Goal: Feedback & Contribution: Submit feedback/report problem

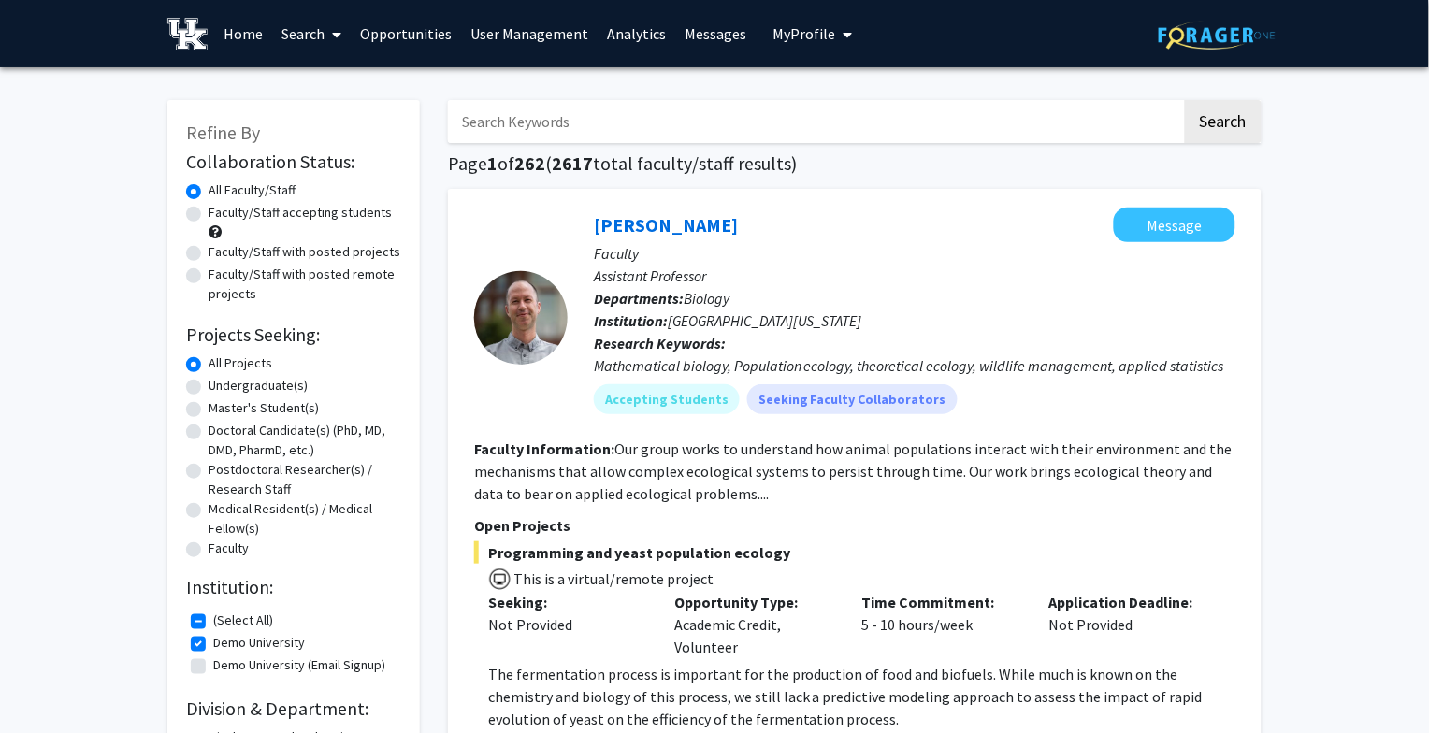
click at [786, 39] on span "My Profile" at bounding box center [804, 33] width 63 height 19
click at [787, 152] on link "Log Out" at bounding box center [870, 145] width 168 height 22
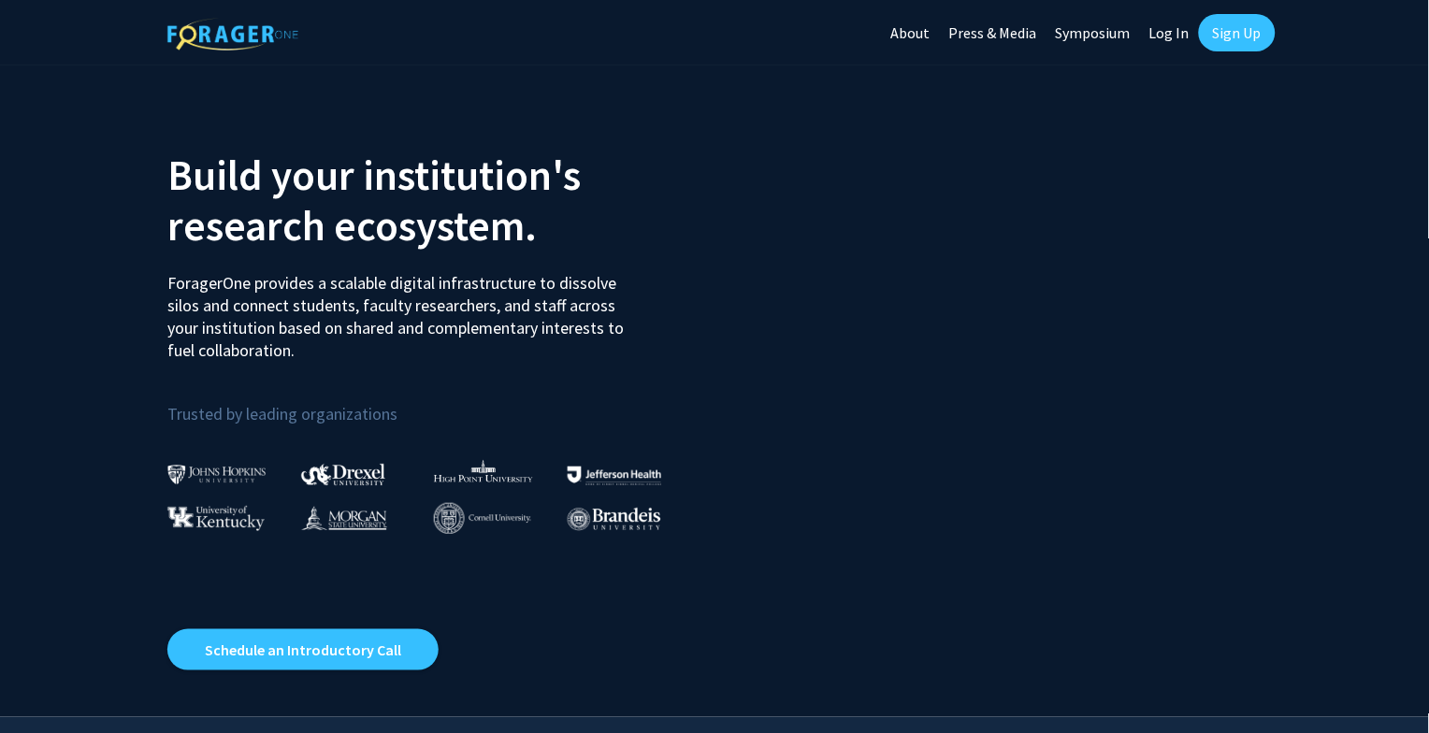
click at [1165, 24] on link "Log In" at bounding box center [1169, 32] width 59 height 65
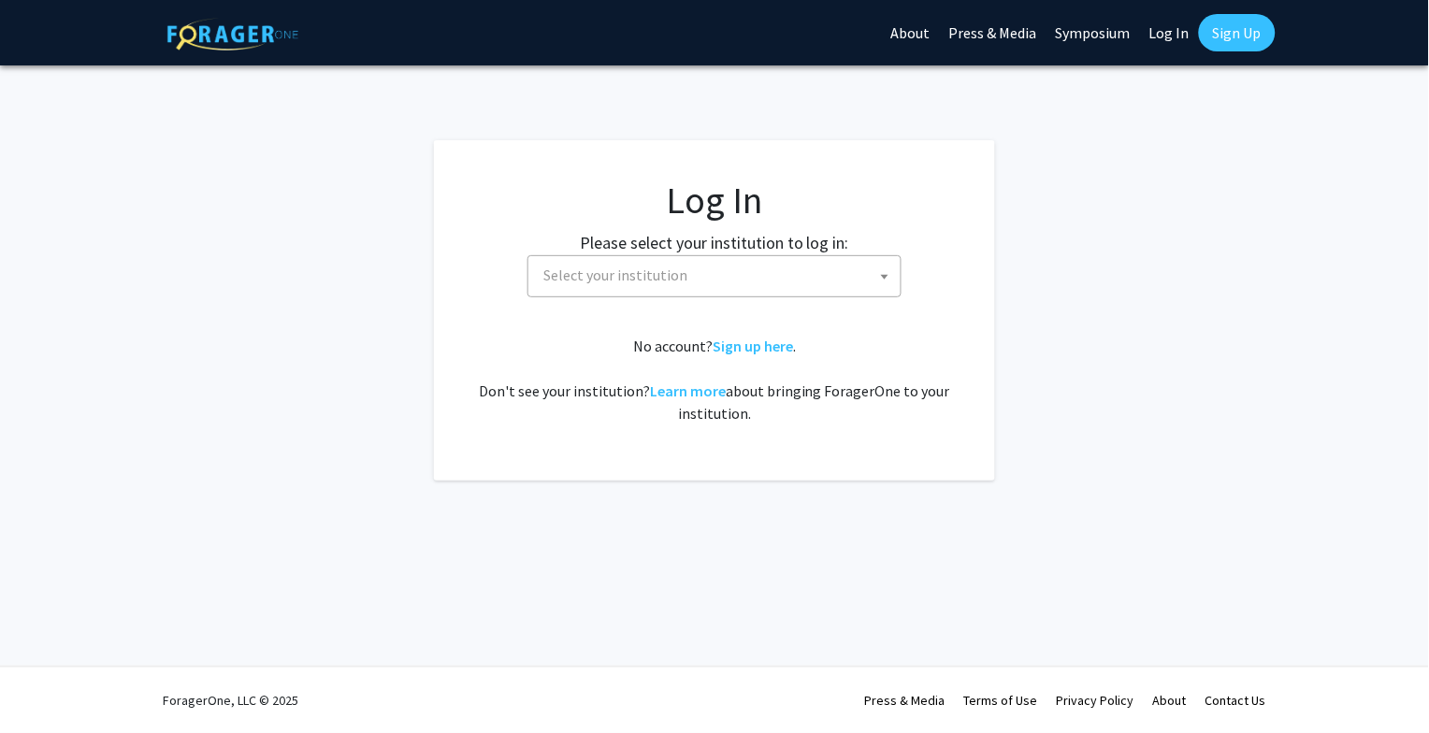
click at [601, 268] on span "Select your institution" at bounding box center [615, 275] width 144 height 19
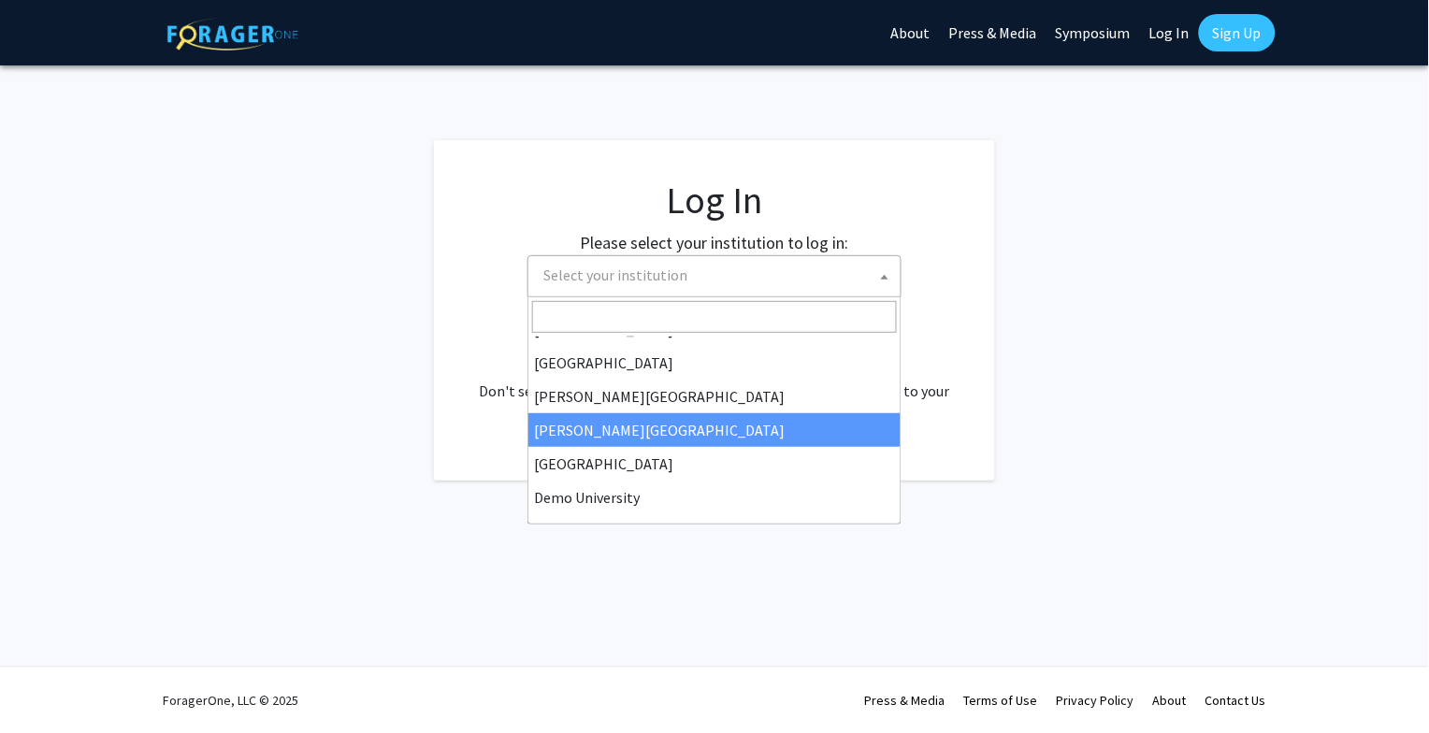
scroll to position [28, 0]
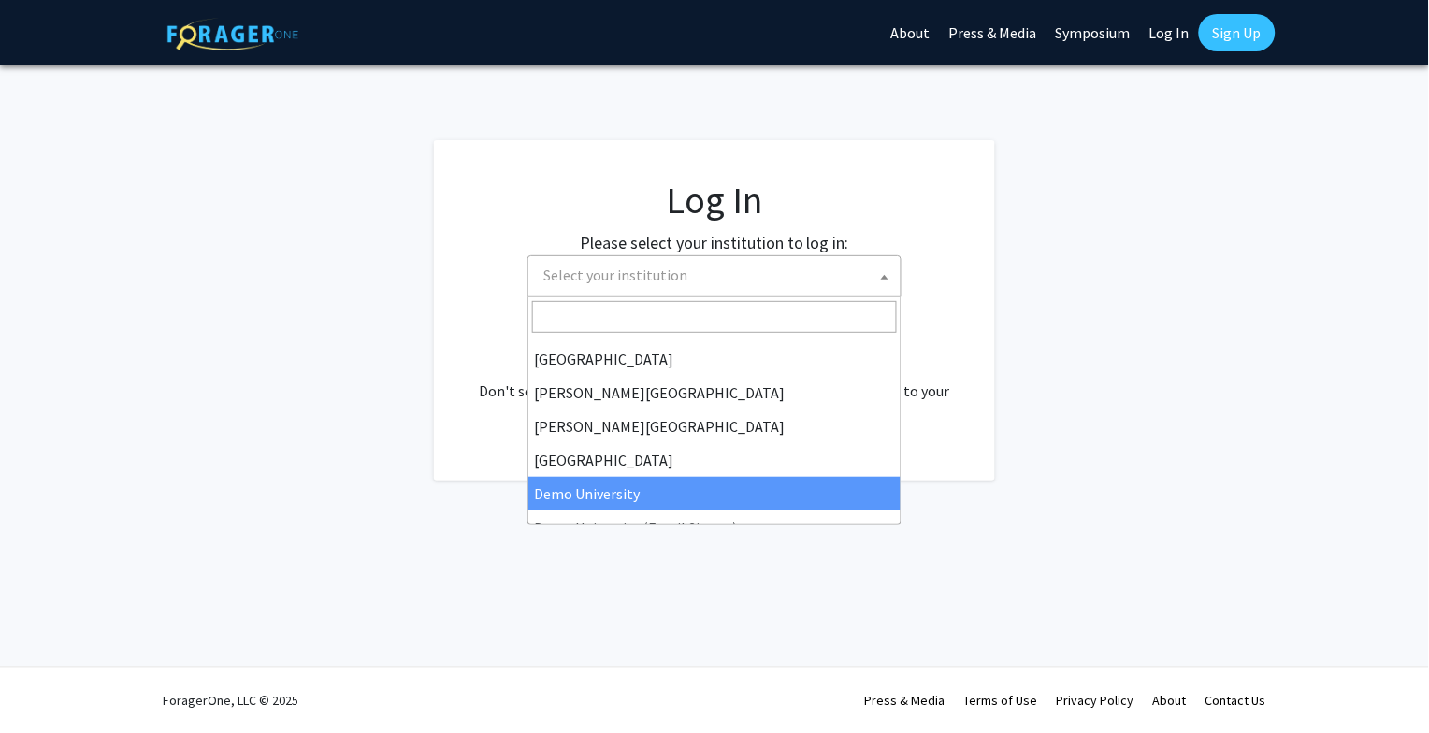
select select "8"
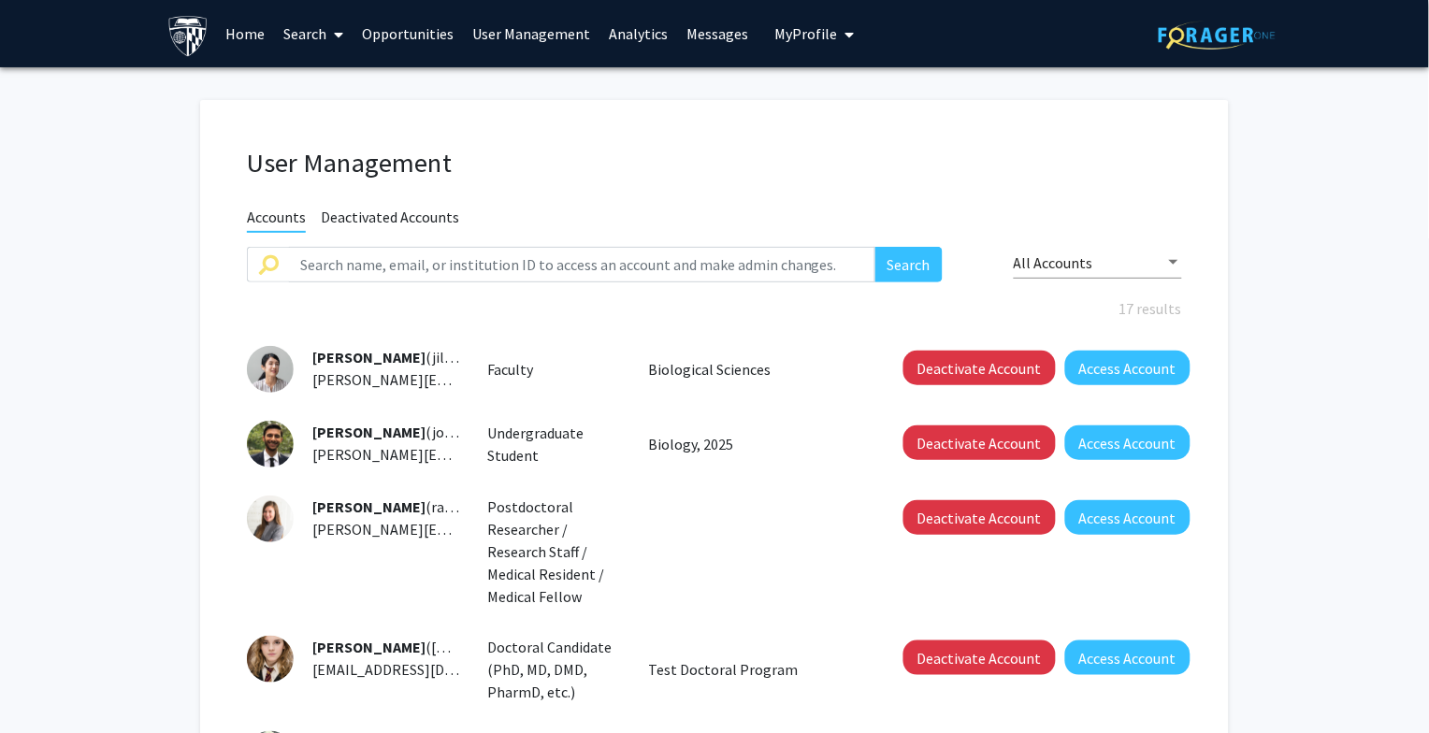
click at [418, 26] on link "Opportunities" at bounding box center [409, 33] width 110 height 65
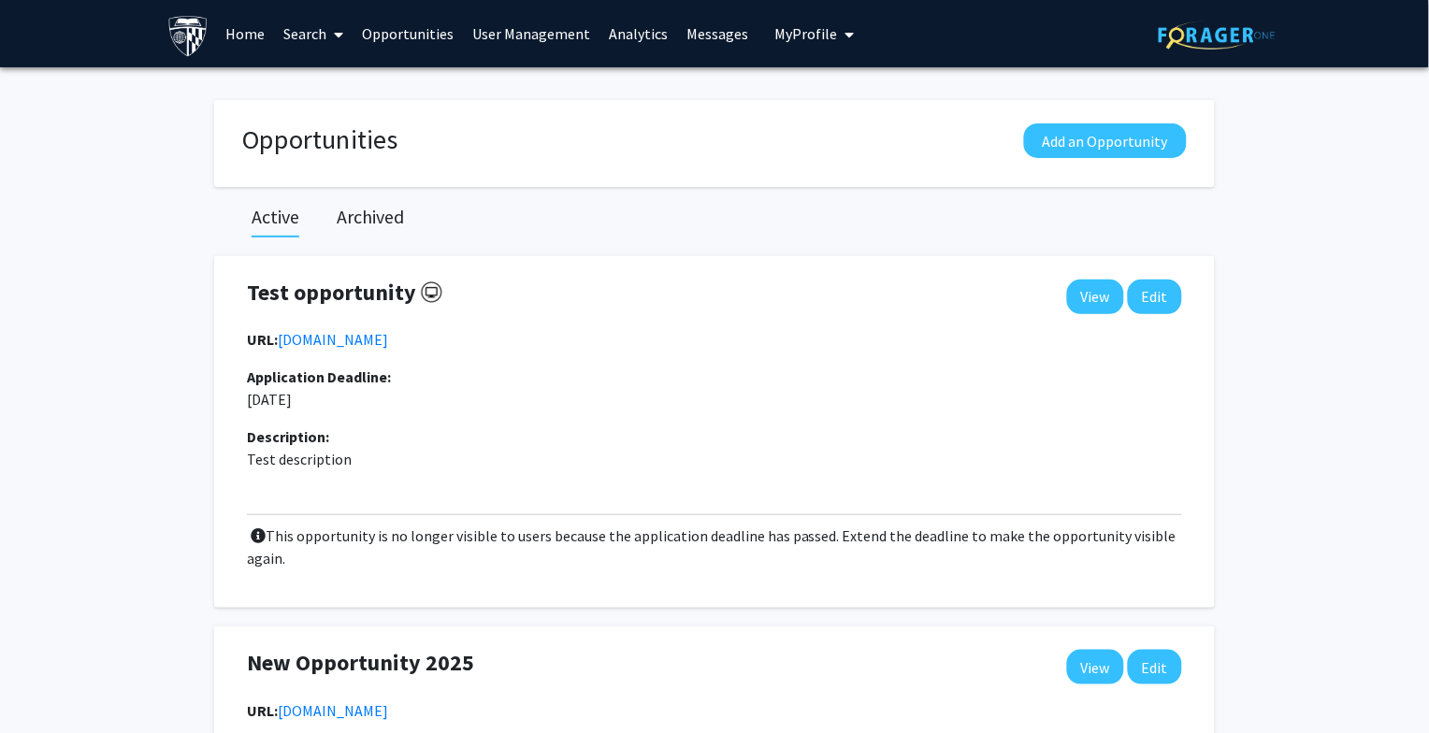
click at [304, 32] on link "Search" at bounding box center [314, 33] width 79 height 65
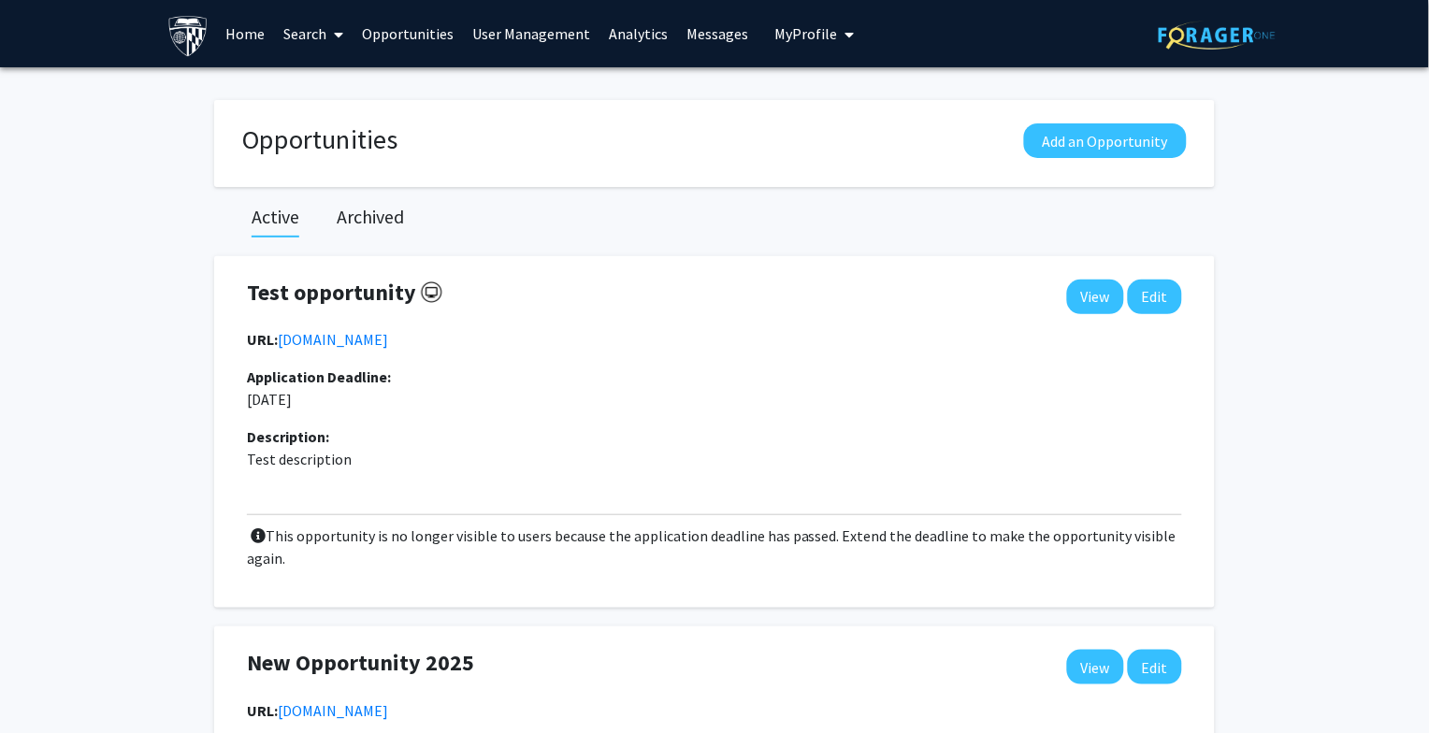
click at [233, 31] on link "Home" at bounding box center [246, 33] width 58 height 65
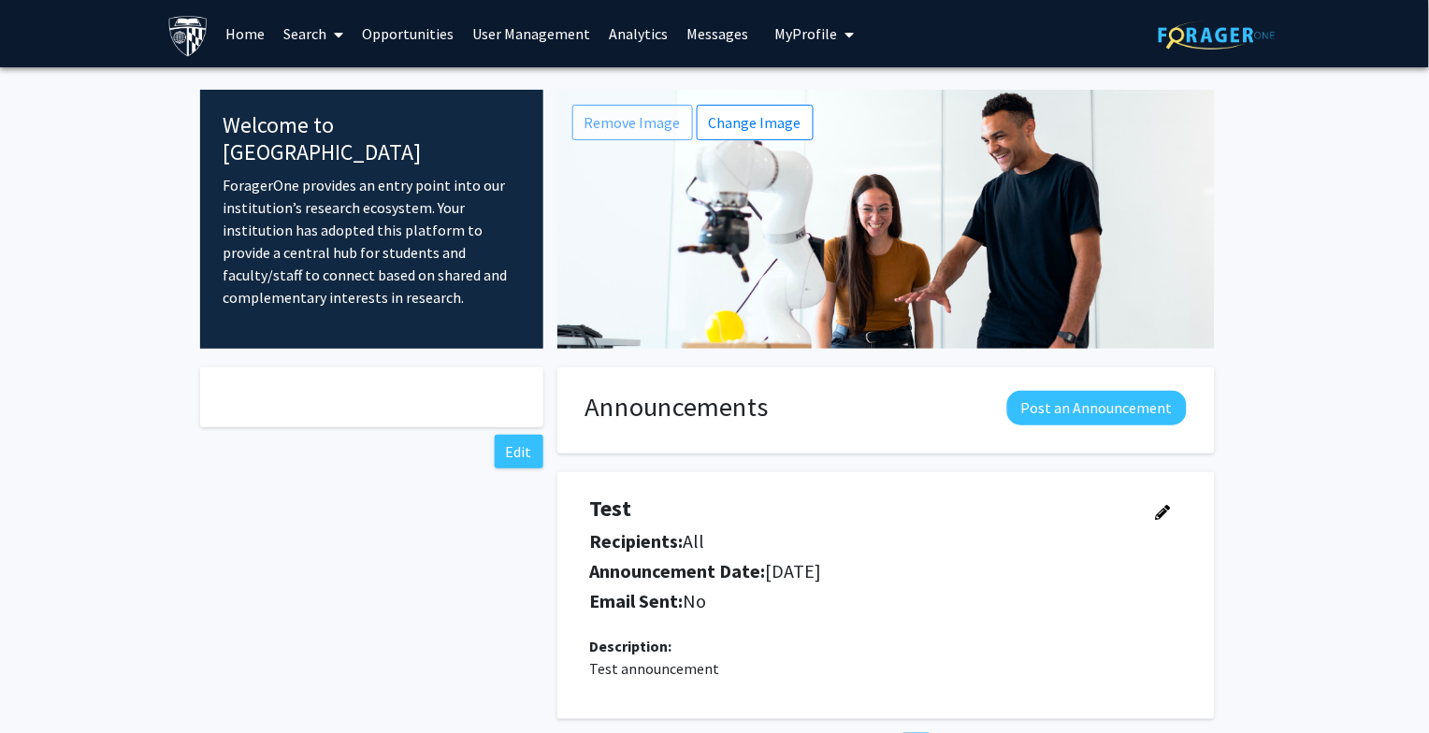
click at [392, 31] on link "Opportunities" at bounding box center [409, 33] width 110 height 65
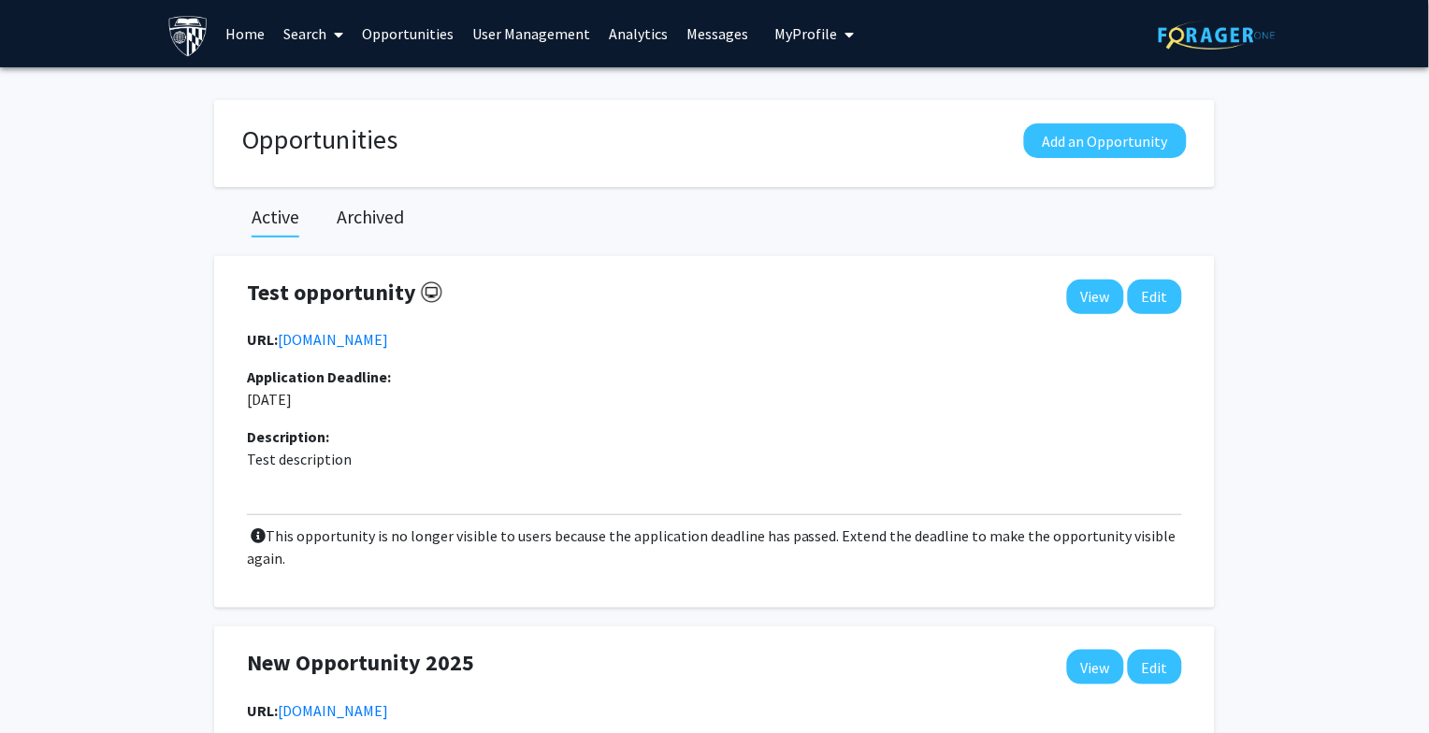
click at [492, 32] on link "User Management" at bounding box center [532, 33] width 137 height 65
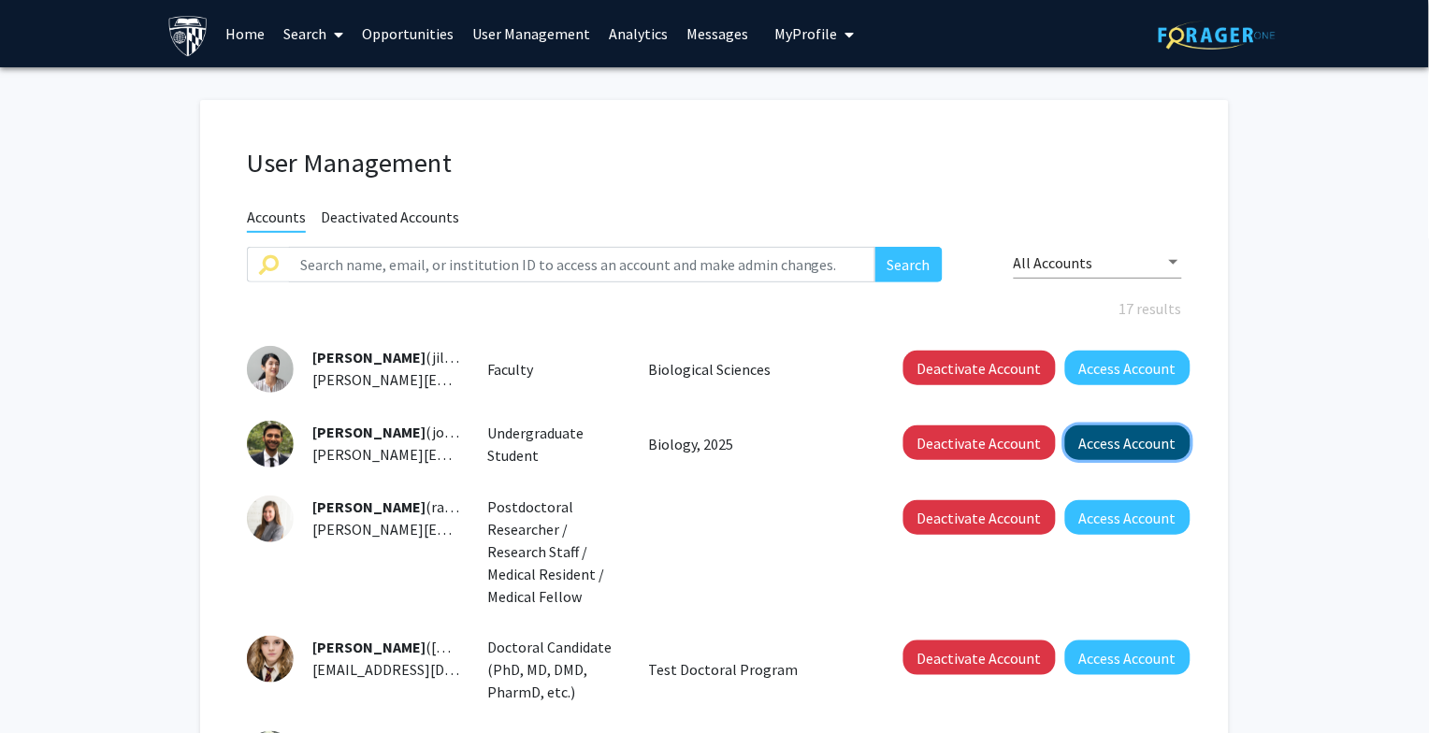
click at [1130, 428] on button "Access Account" at bounding box center [1127, 443] width 125 height 35
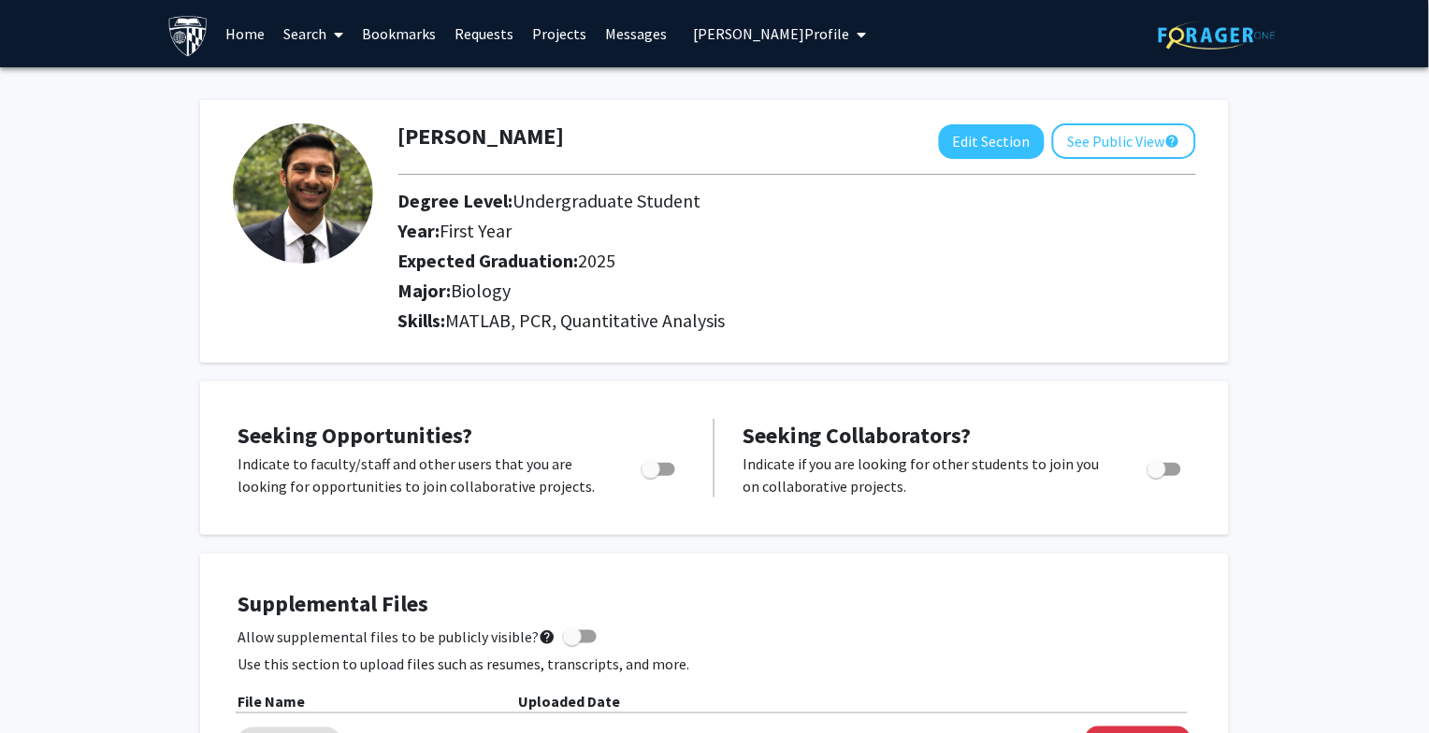
click at [405, 37] on link "Bookmarks" at bounding box center [400, 33] width 93 height 65
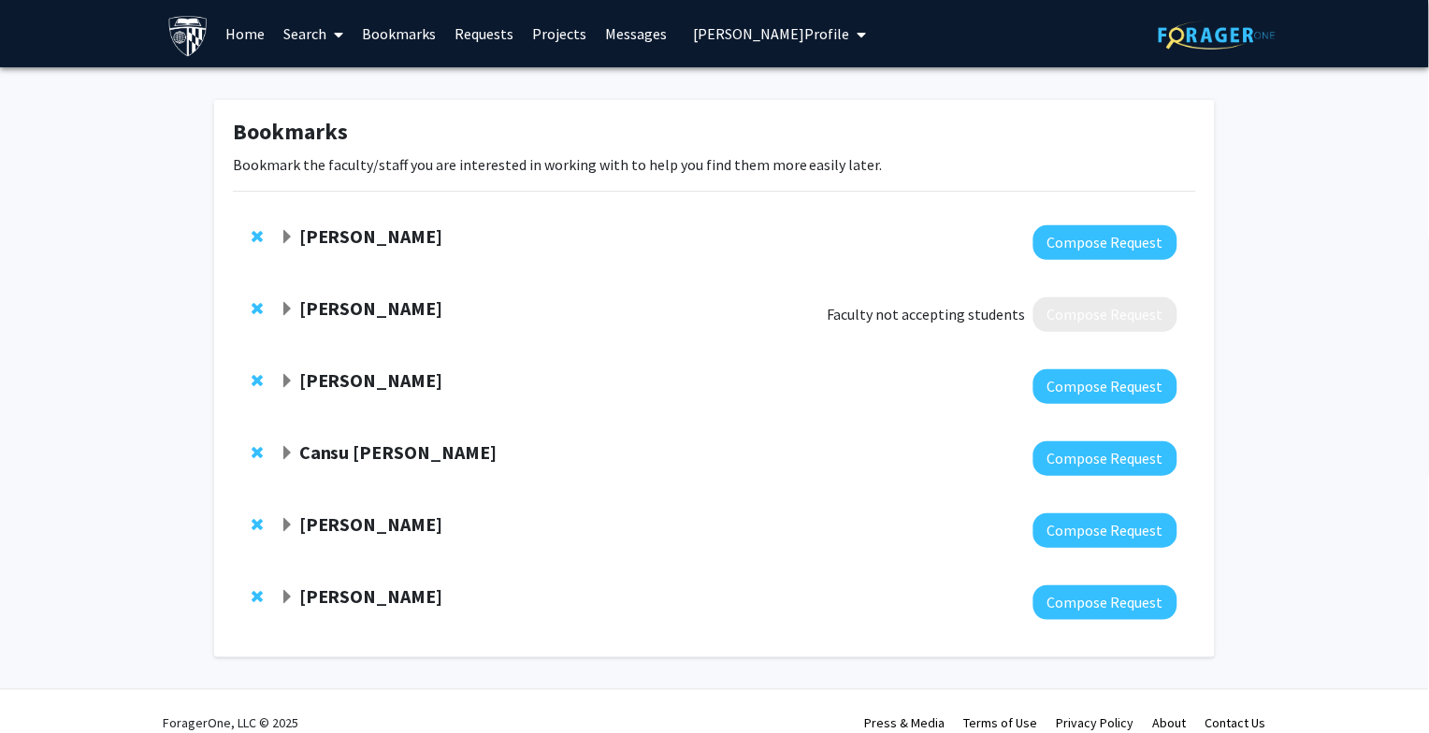
click at [286, 522] on span "Expand Rachel Doe Bookmark" at bounding box center [287, 525] width 15 height 15
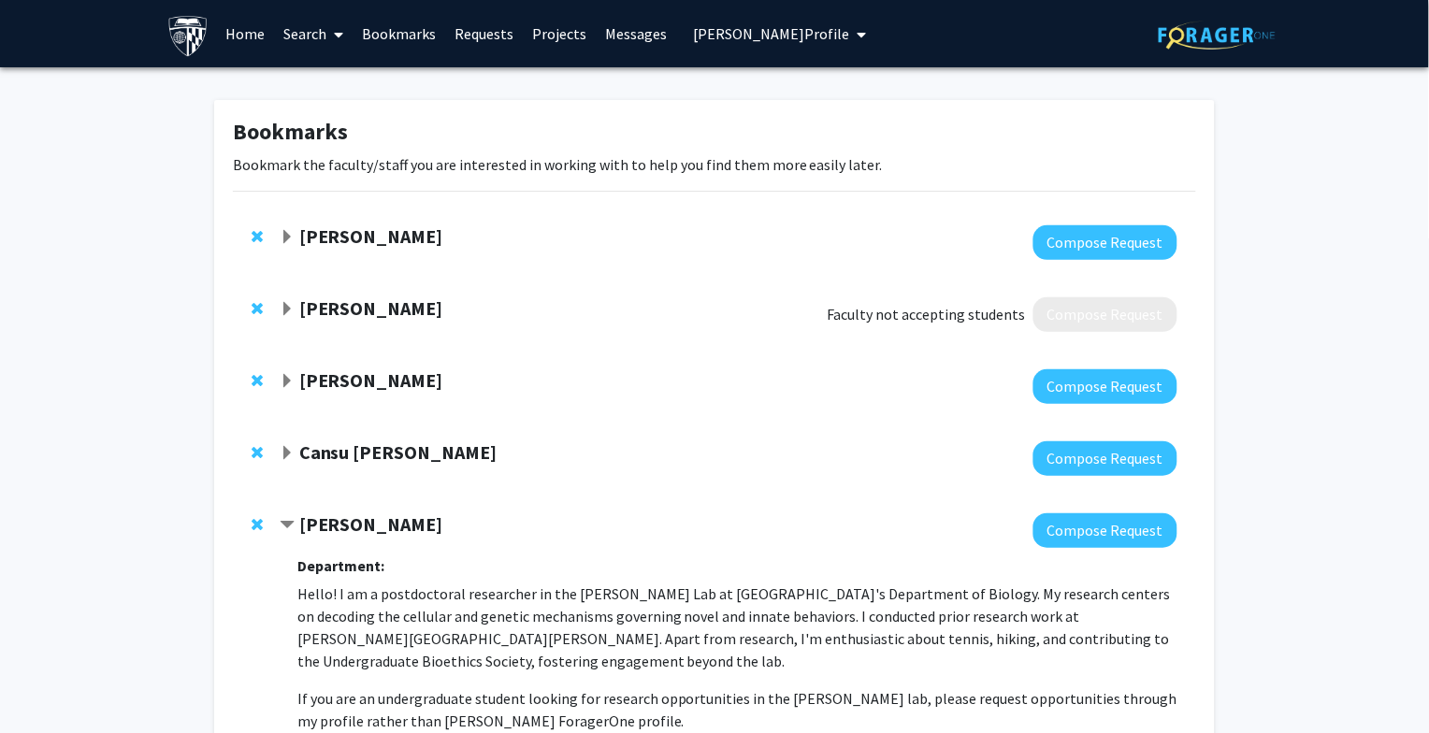
scroll to position [303, 0]
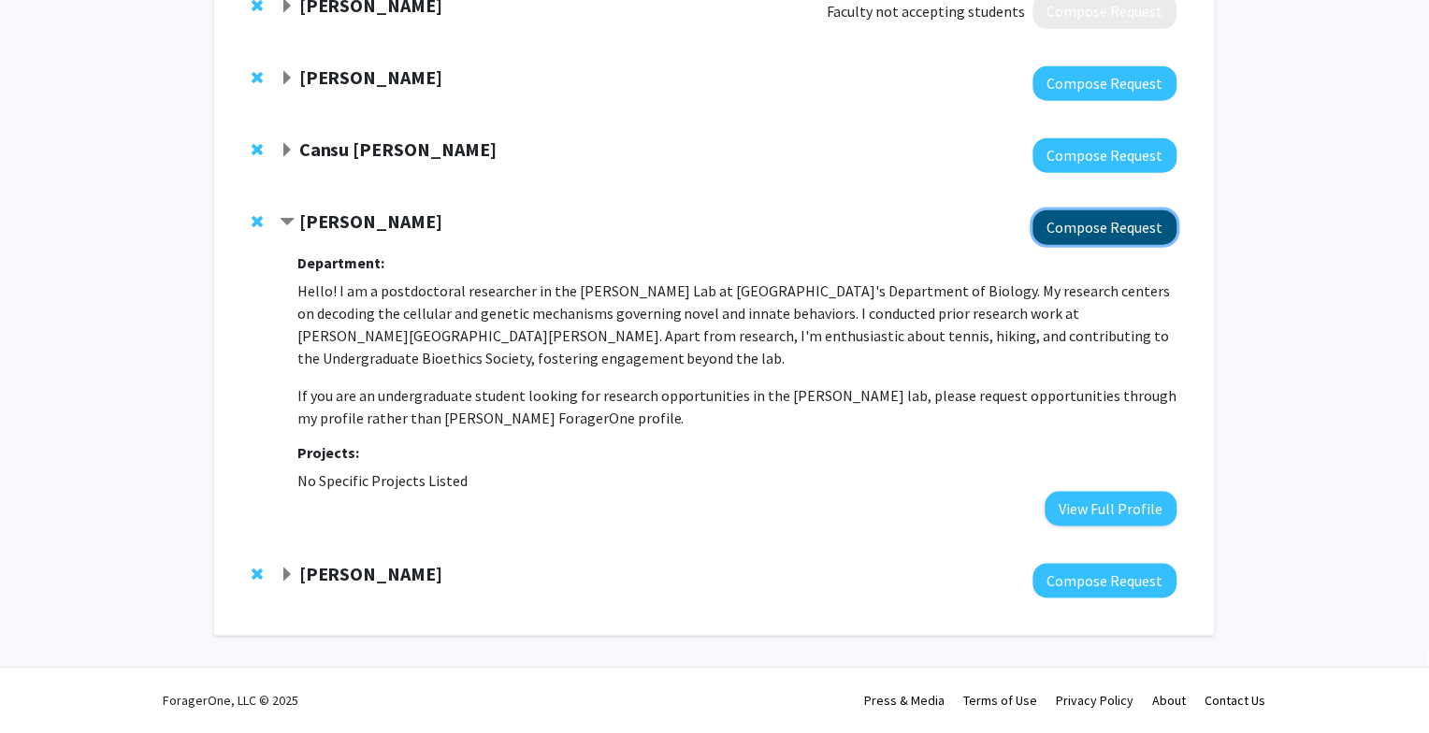
click at [1073, 231] on button "Compose Request" at bounding box center [1105, 227] width 144 height 35
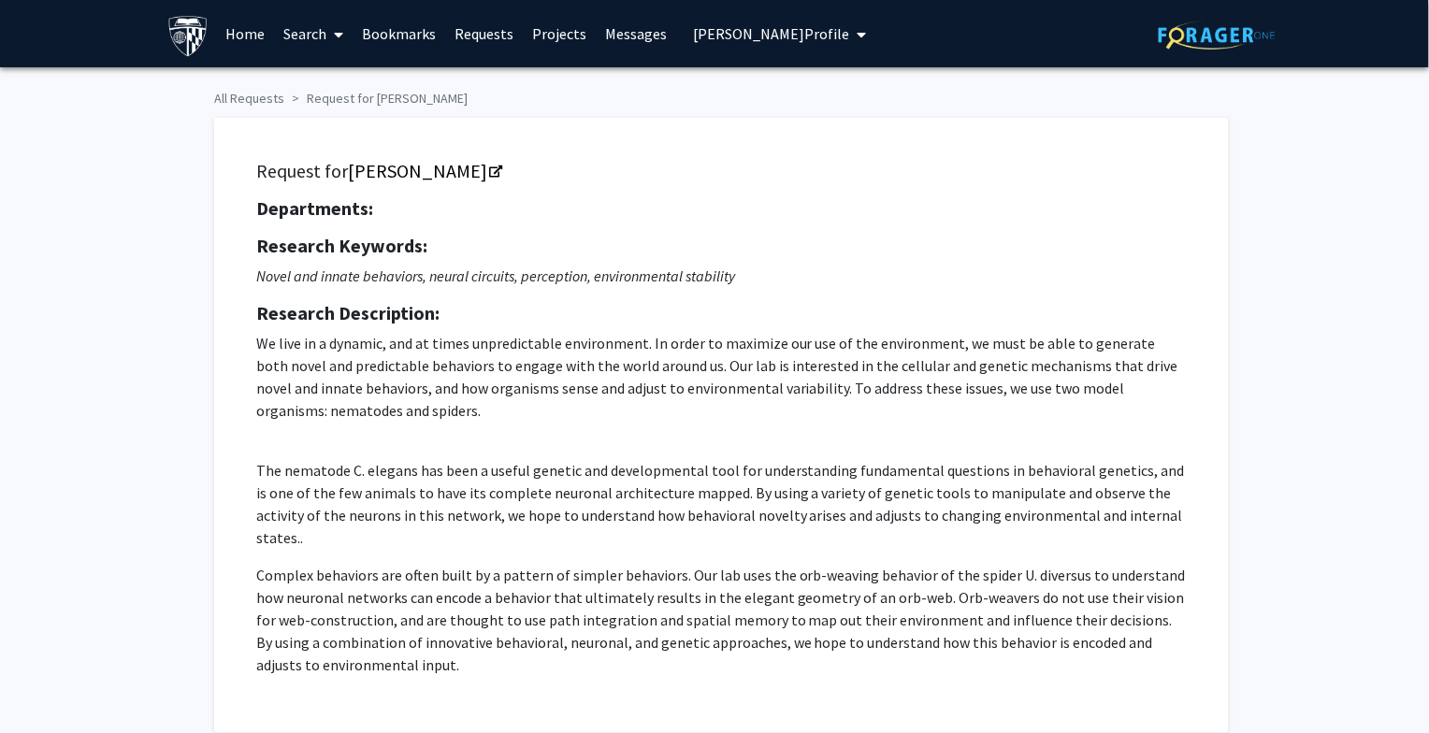
click at [245, 34] on link "Home" at bounding box center [246, 33] width 58 height 65
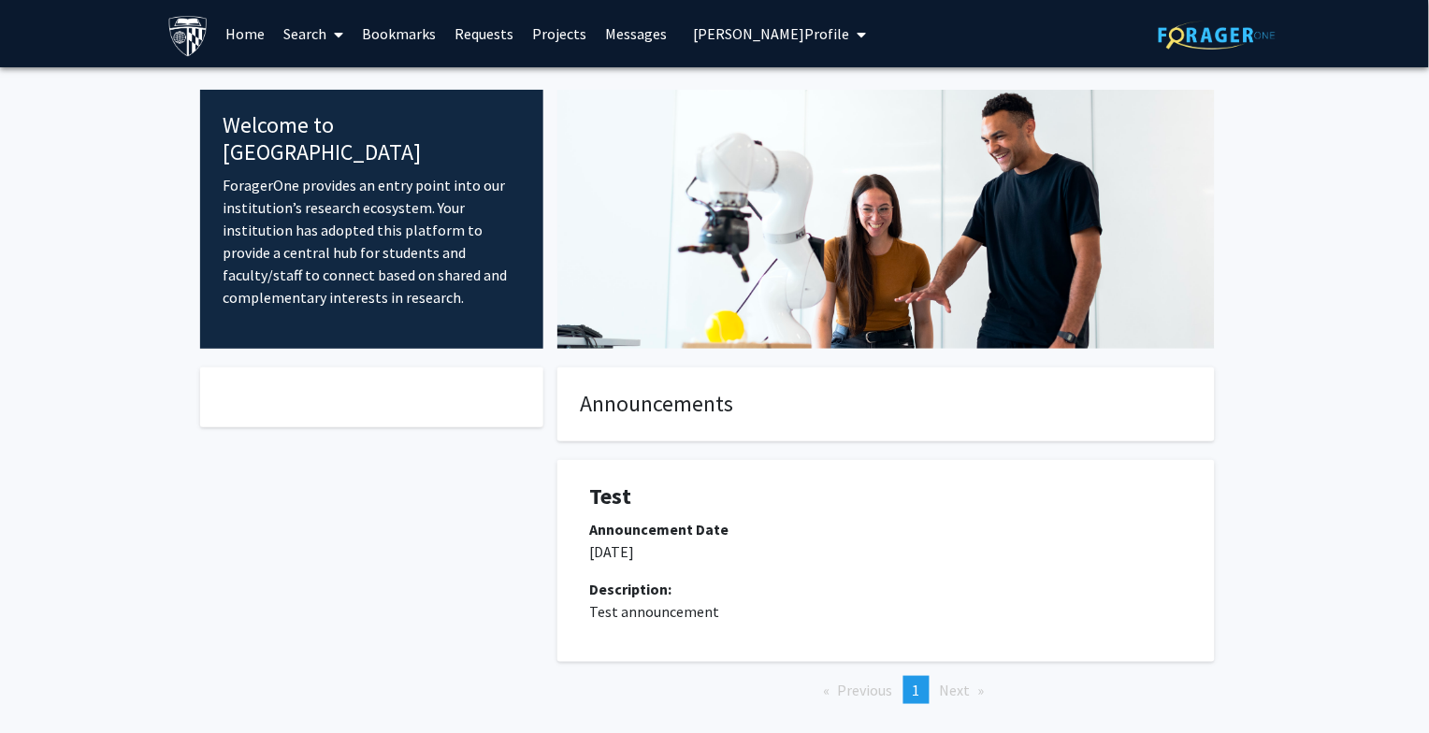
click at [293, 32] on link "Search" at bounding box center [314, 33] width 79 height 65
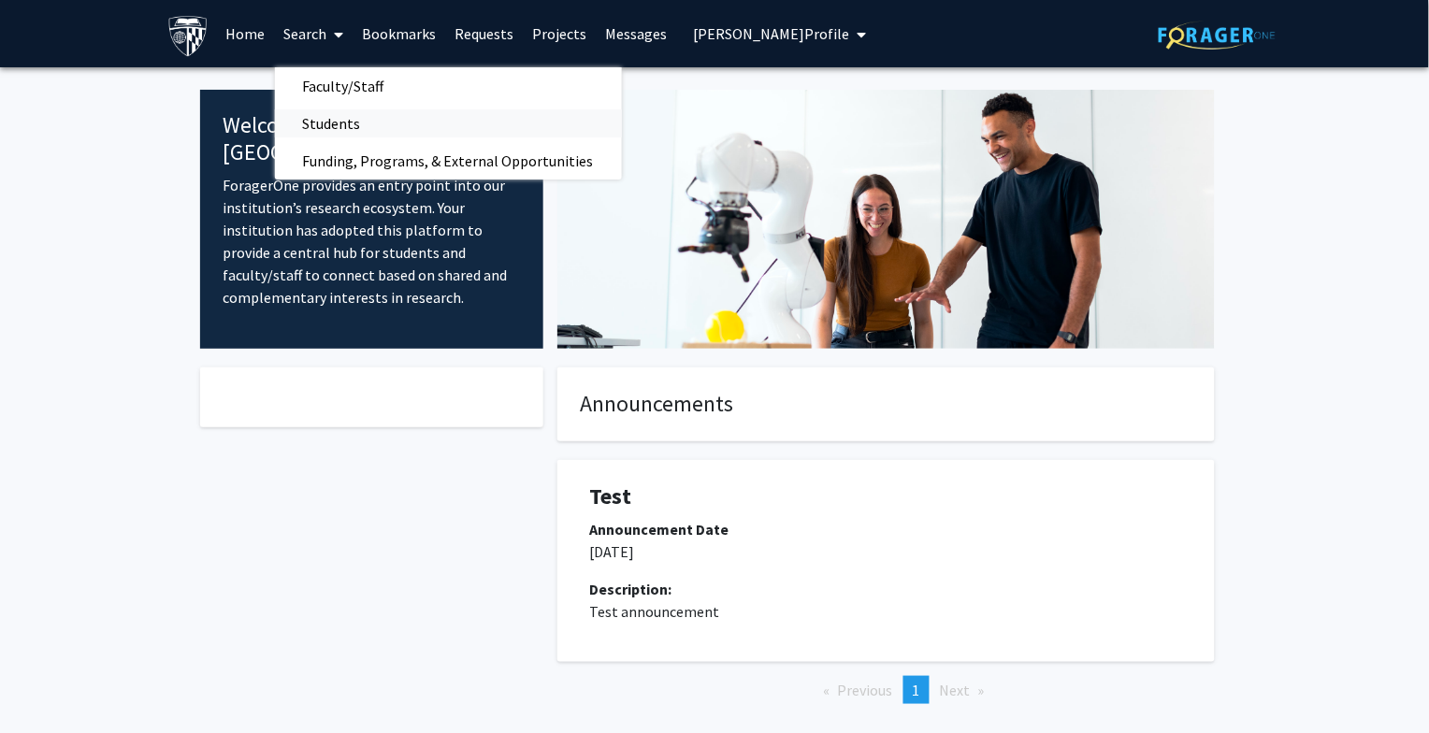
click at [325, 112] on span "Students" at bounding box center [332, 123] width 114 height 37
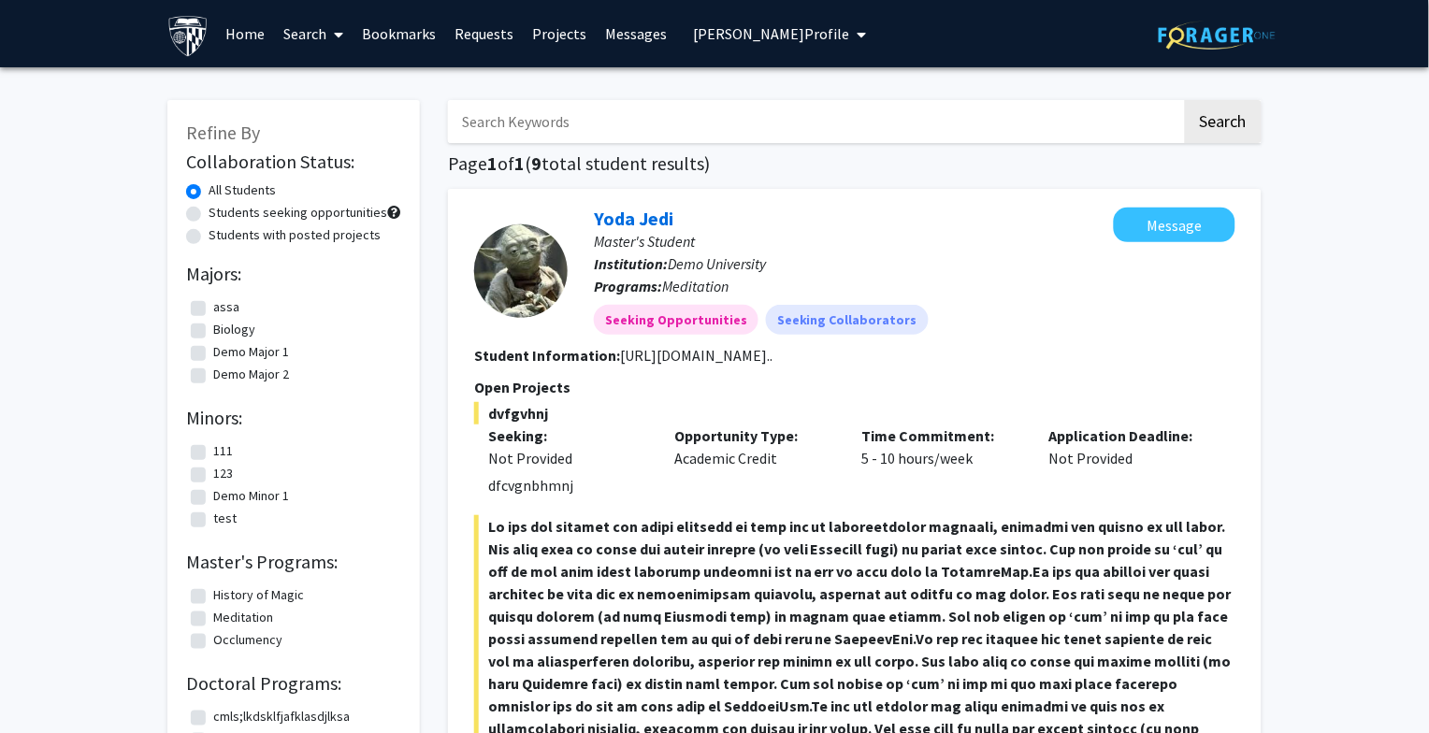
click at [747, 28] on span "Joe Doe's Profile" at bounding box center [772, 33] width 156 height 19
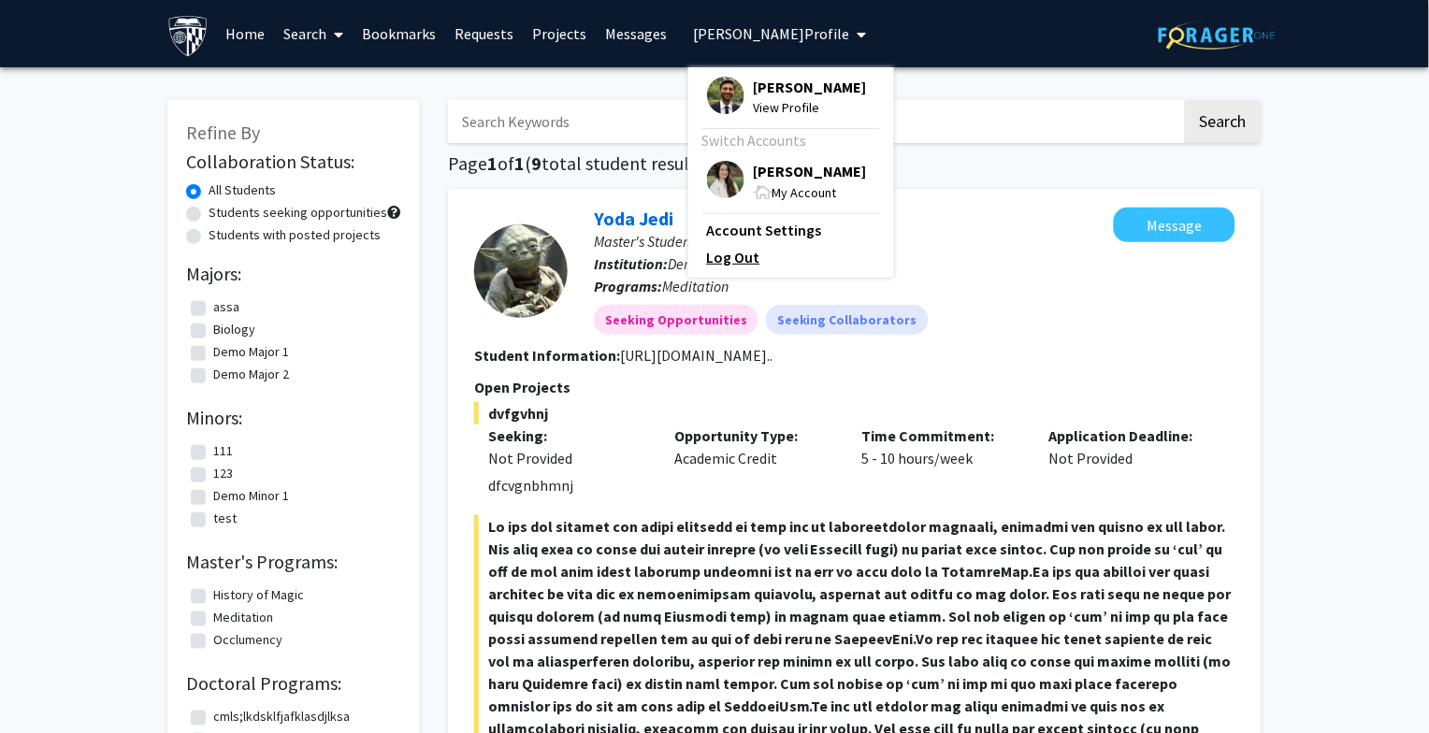
click at [718, 246] on link "Log Out" at bounding box center [791, 257] width 168 height 22
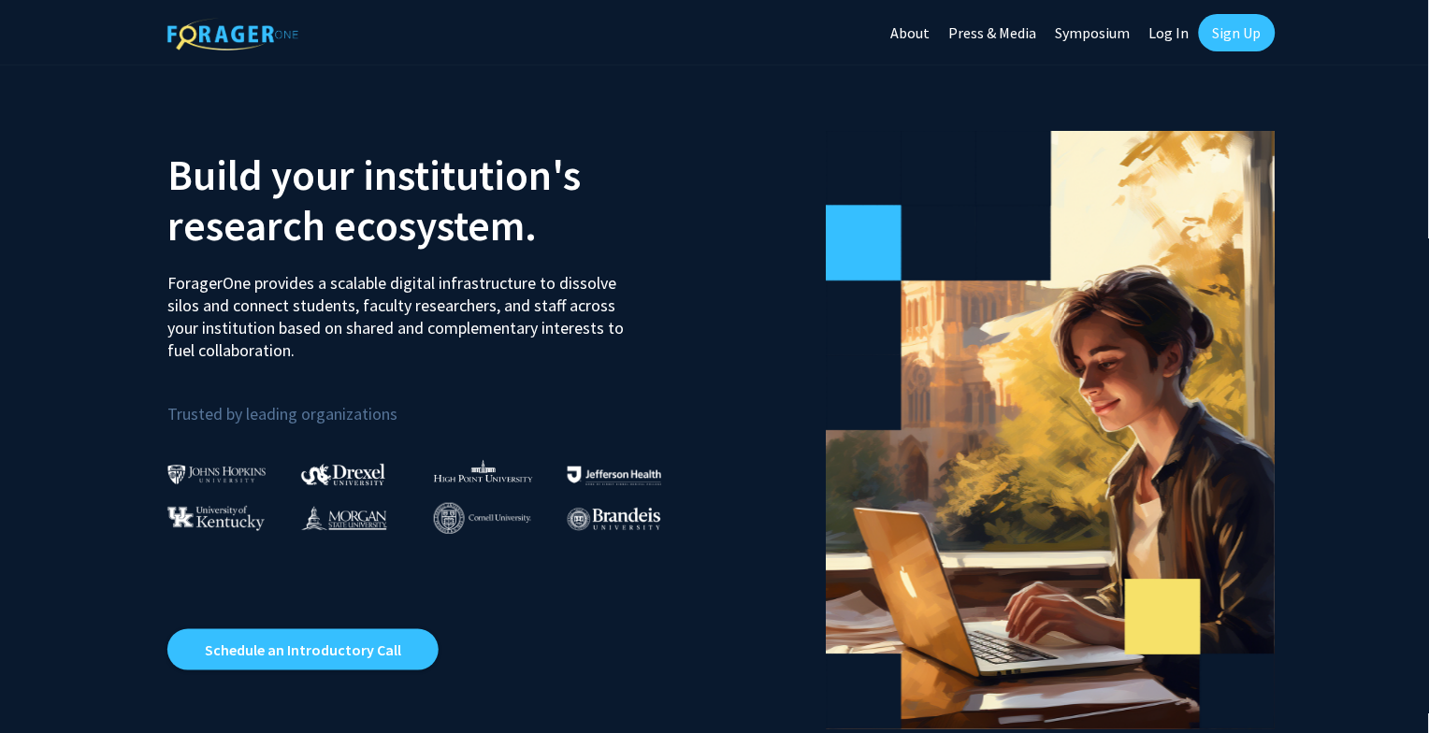
click at [1158, 29] on link "Log In" at bounding box center [1169, 32] width 59 height 65
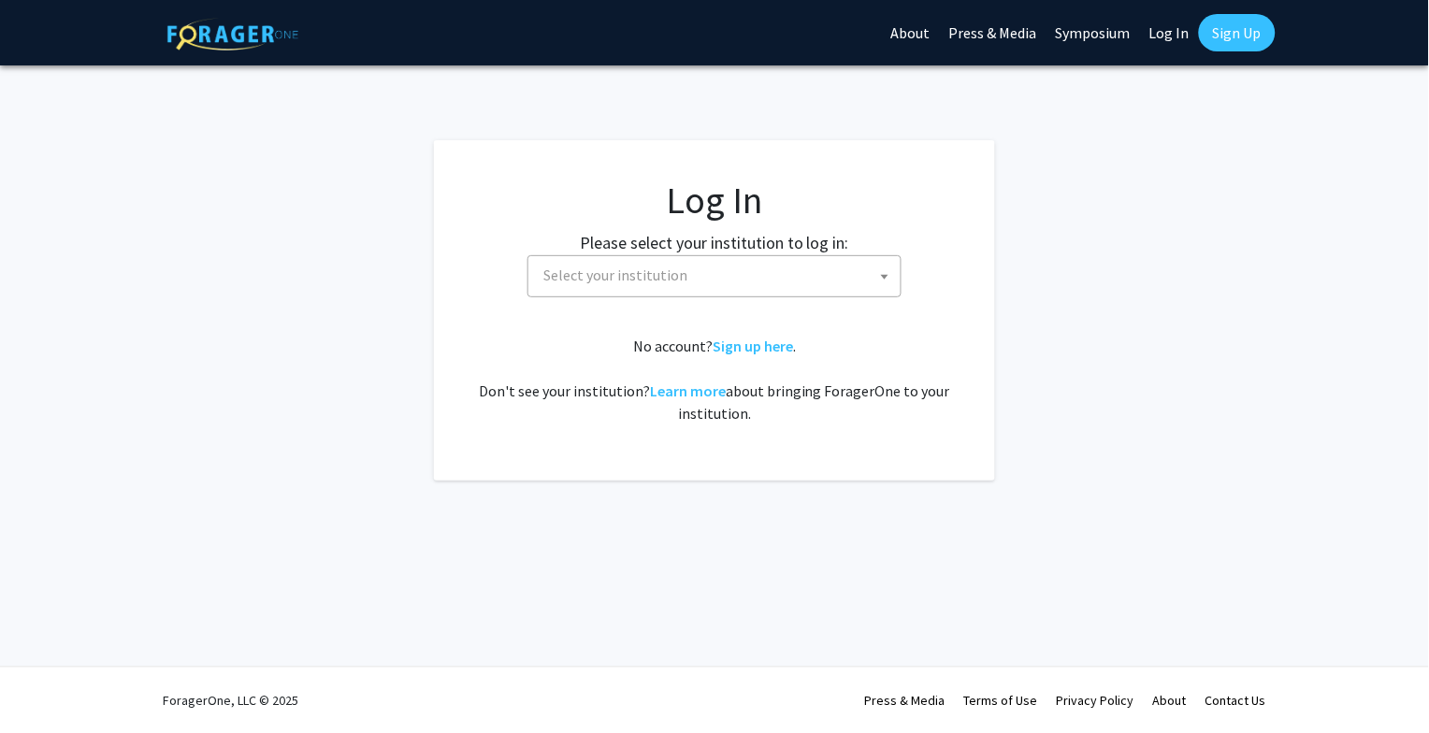
click at [662, 277] on span "Select your institution" at bounding box center [615, 275] width 144 height 19
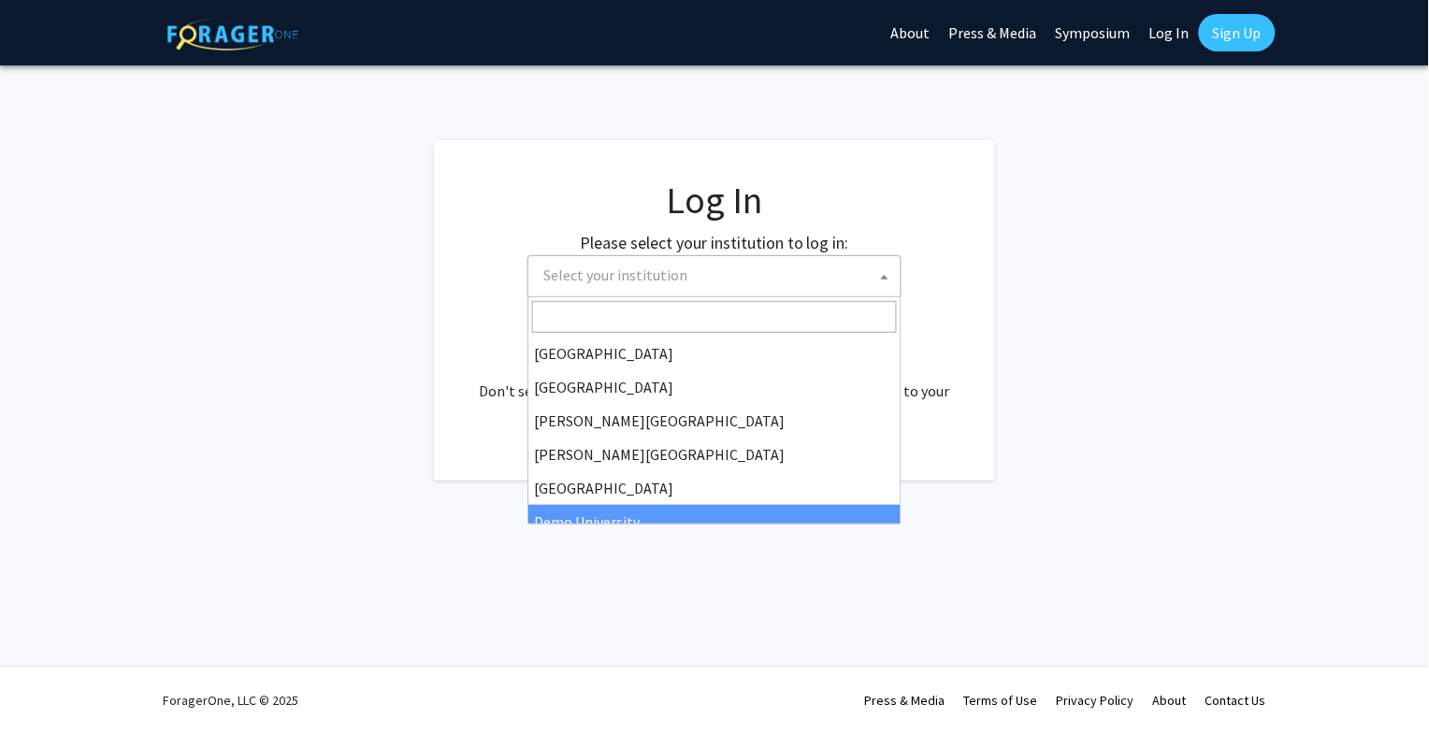
select select "8"
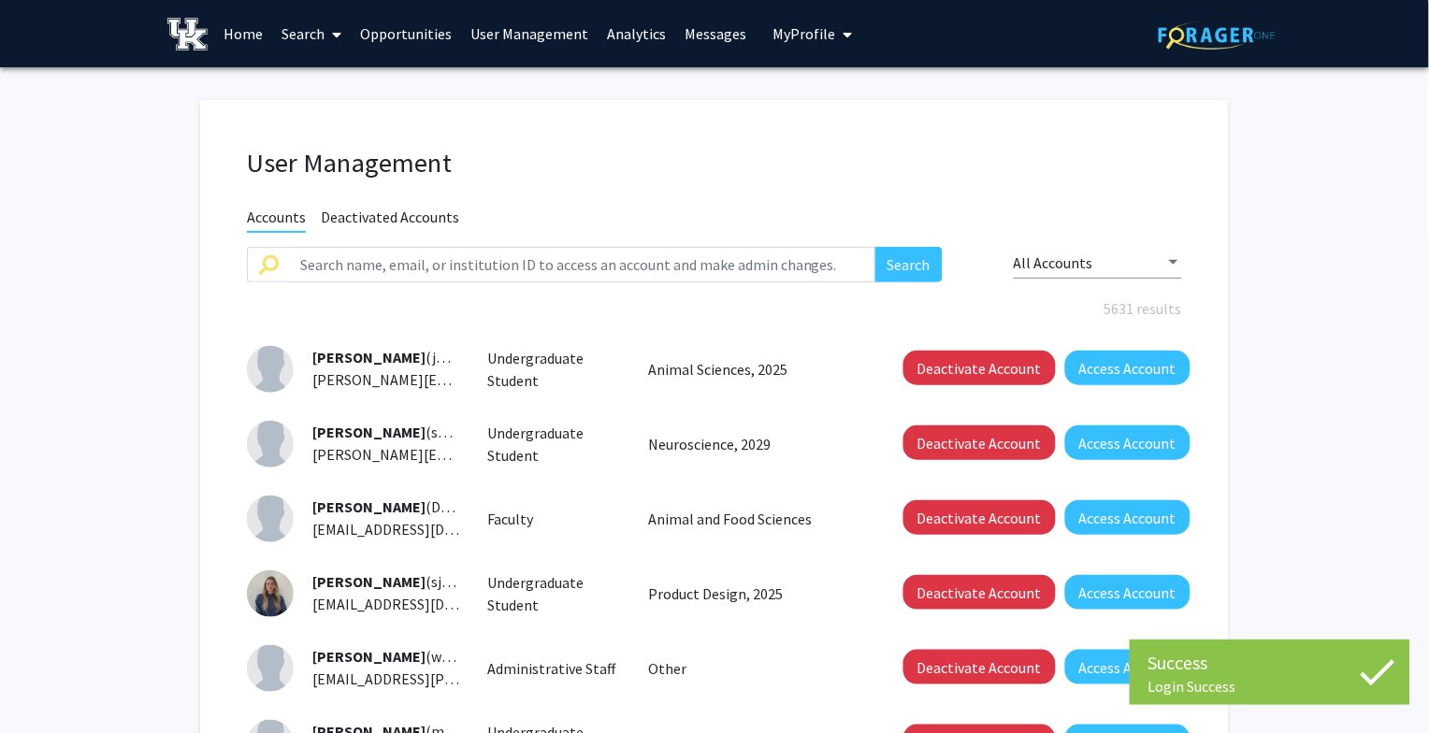
click at [555, 27] on link "User Management" at bounding box center [529, 33] width 137 height 65
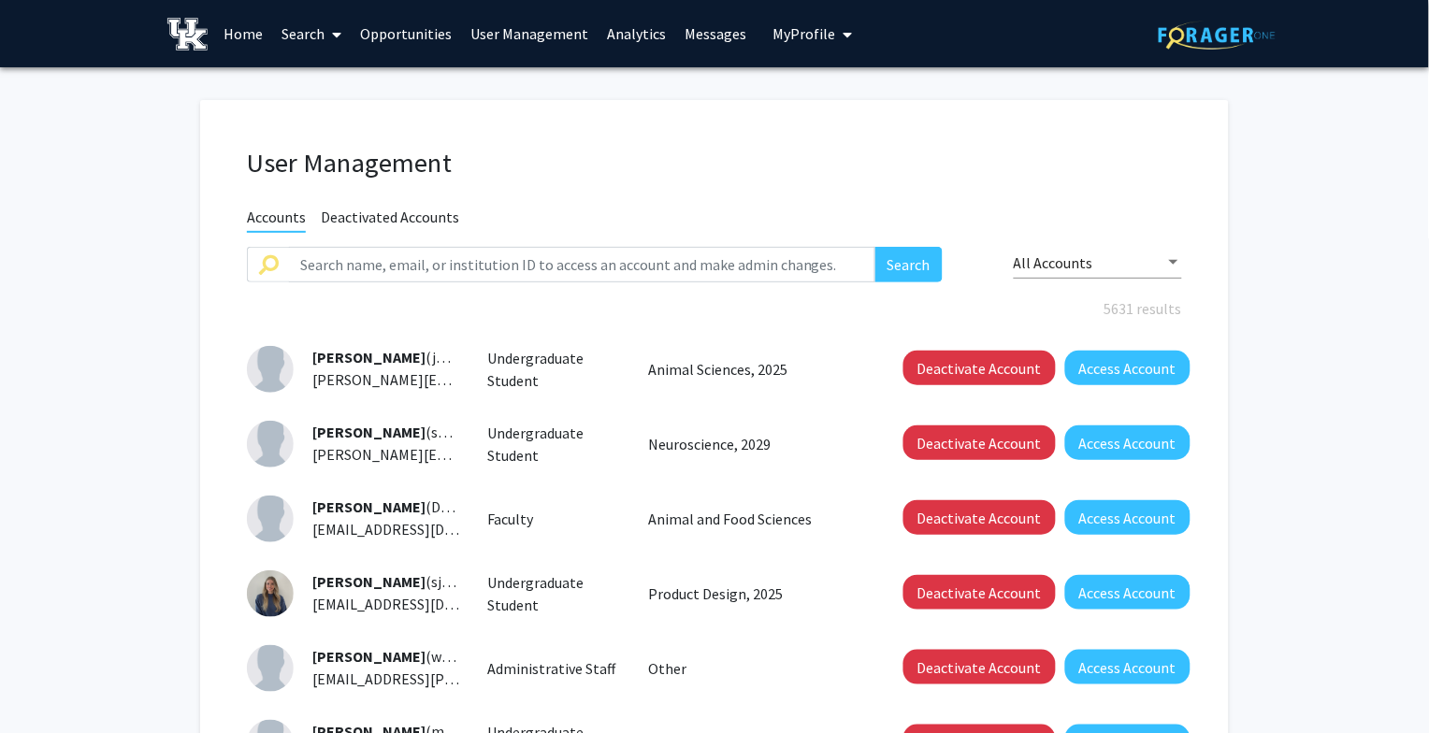
click at [503, 36] on link "User Management" at bounding box center [529, 33] width 137 height 65
click at [410, 34] on link "Opportunities" at bounding box center [406, 33] width 110 height 65
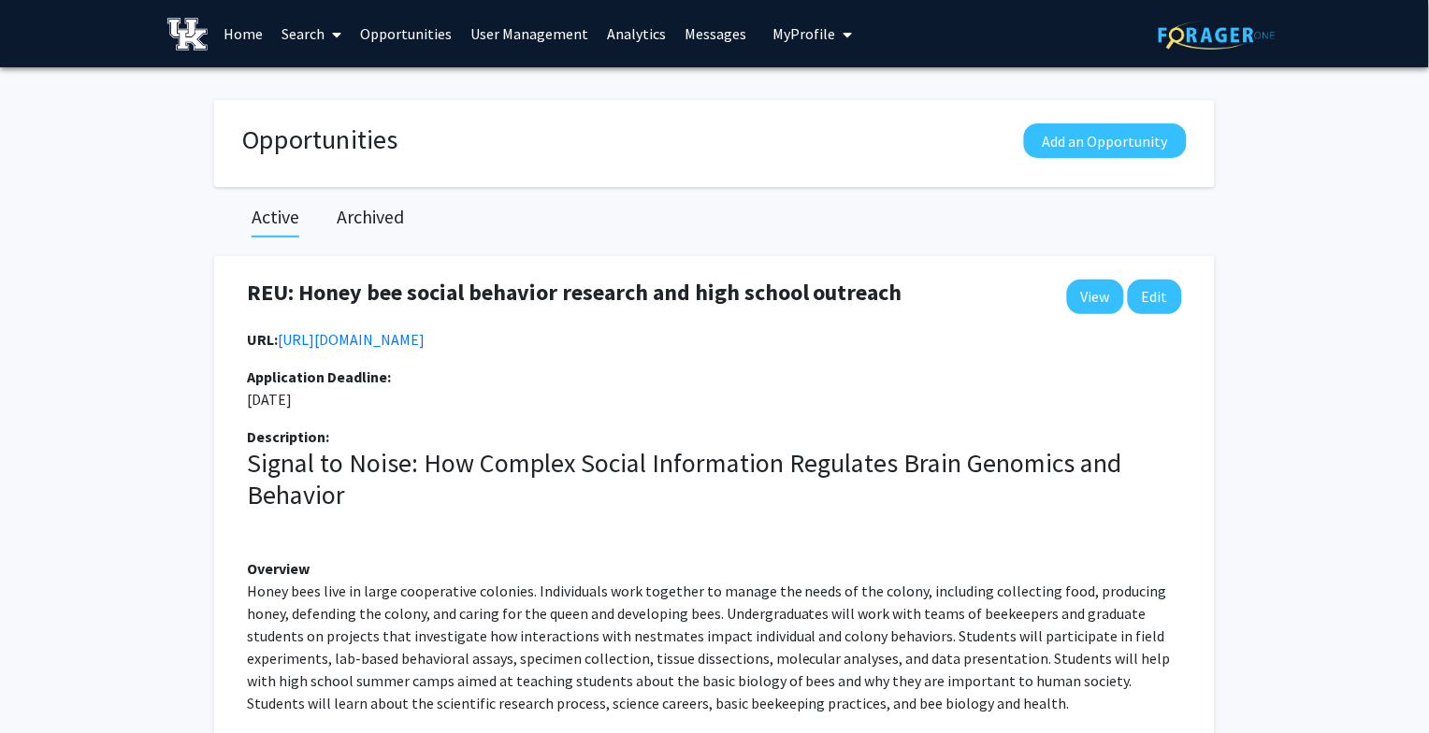
click at [292, 33] on link "Search" at bounding box center [311, 33] width 79 height 65
click at [314, 71] on span "Faculty/Staff" at bounding box center [340, 85] width 137 height 37
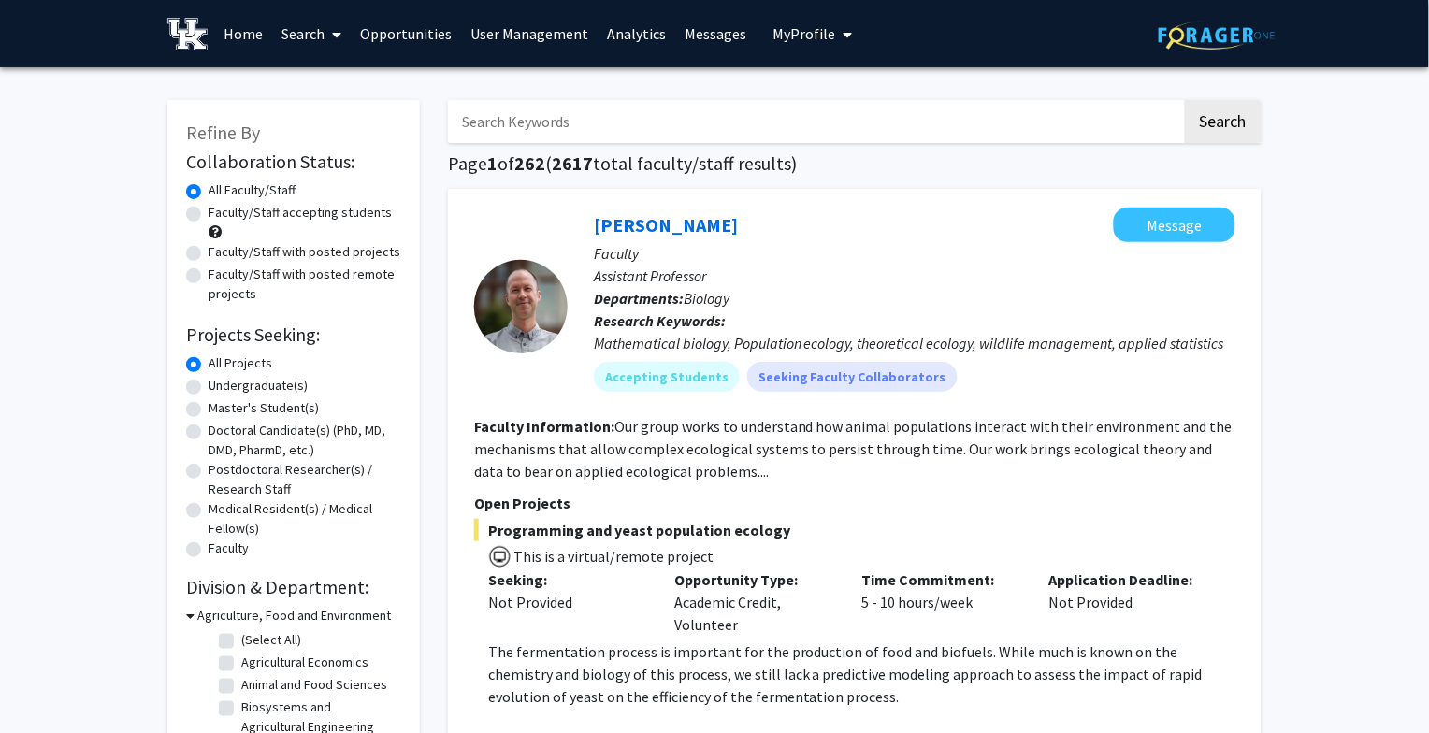
click at [250, 36] on link "Home" at bounding box center [243, 33] width 58 height 65
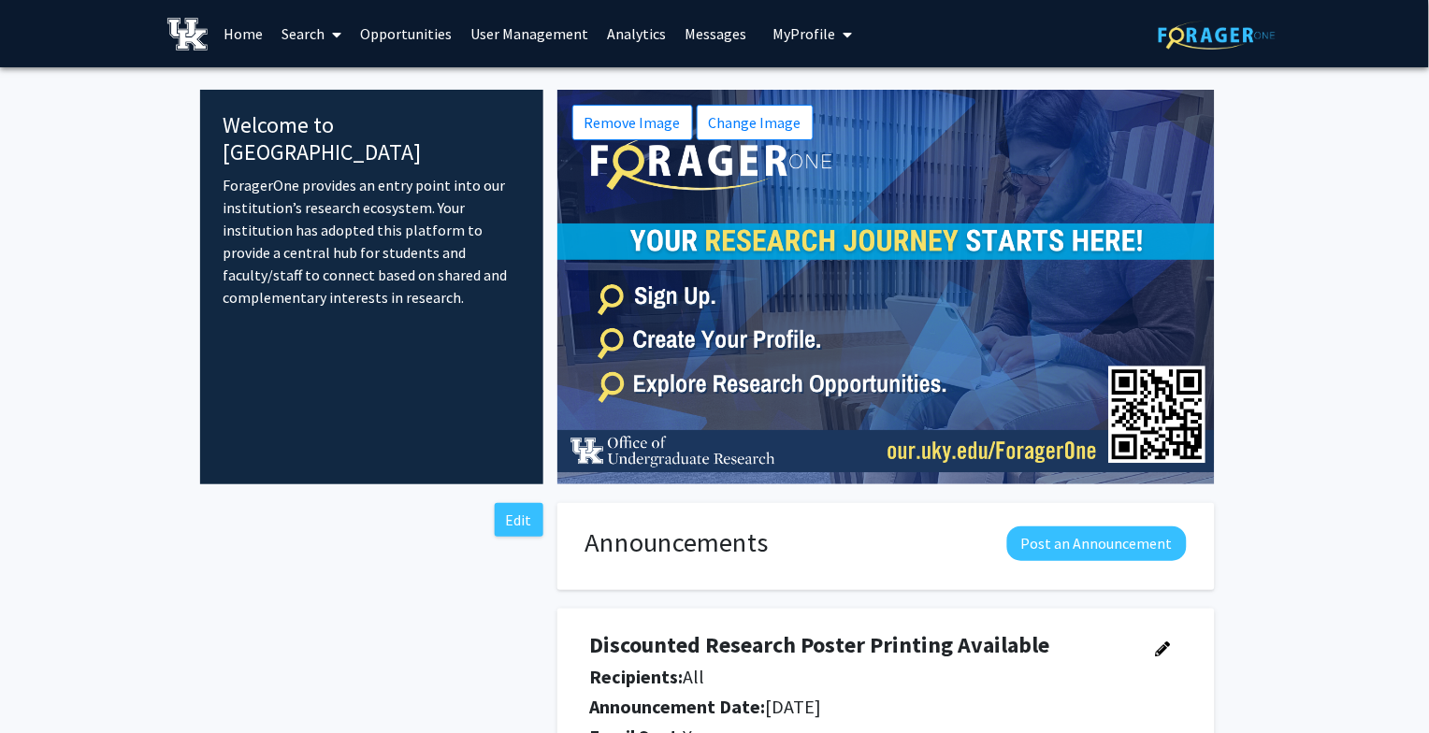
click at [303, 30] on link "Search" at bounding box center [311, 33] width 79 height 65
click at [322, 114] on span "Students" at bounding box center [329, 123] width 114 height 37
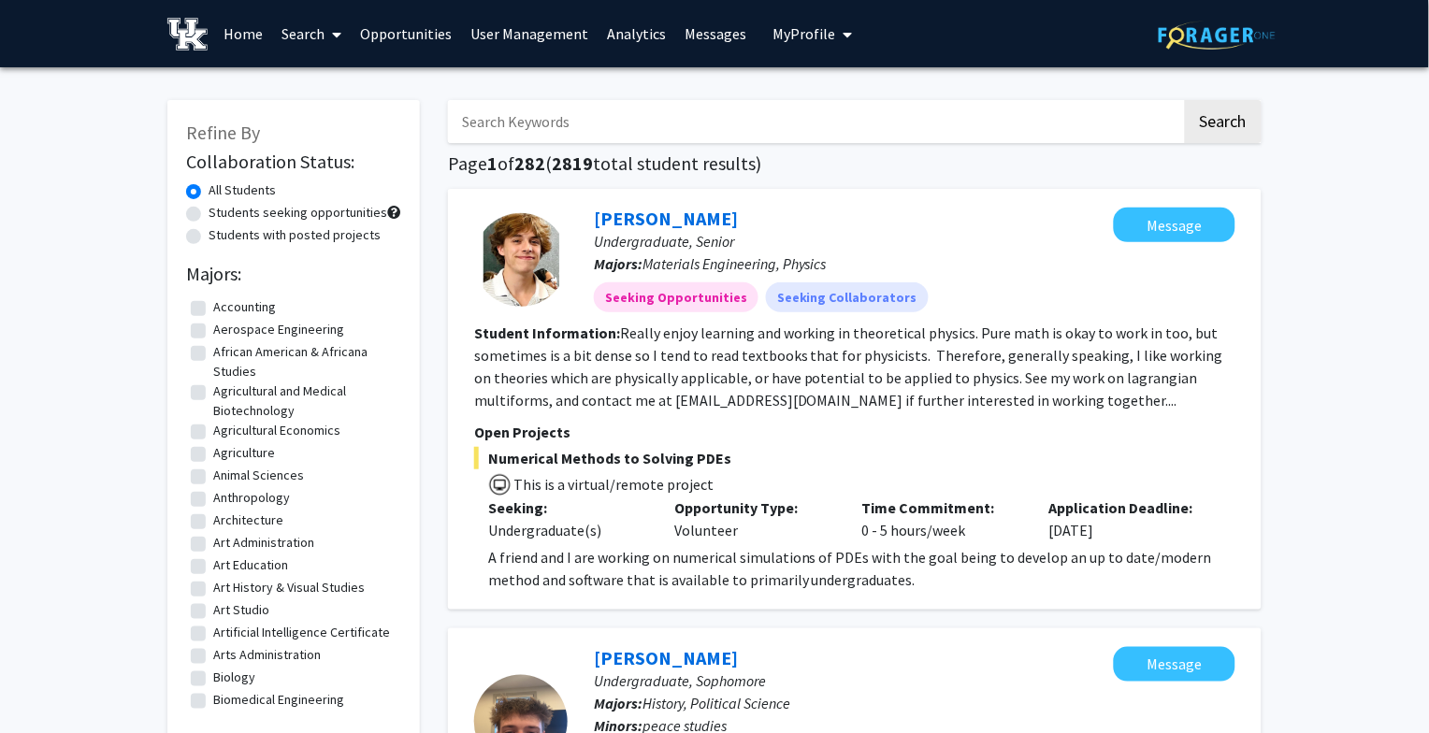
click at [529, 22] on link "User Management" at bounding box center [529, 33] width 137 height 65
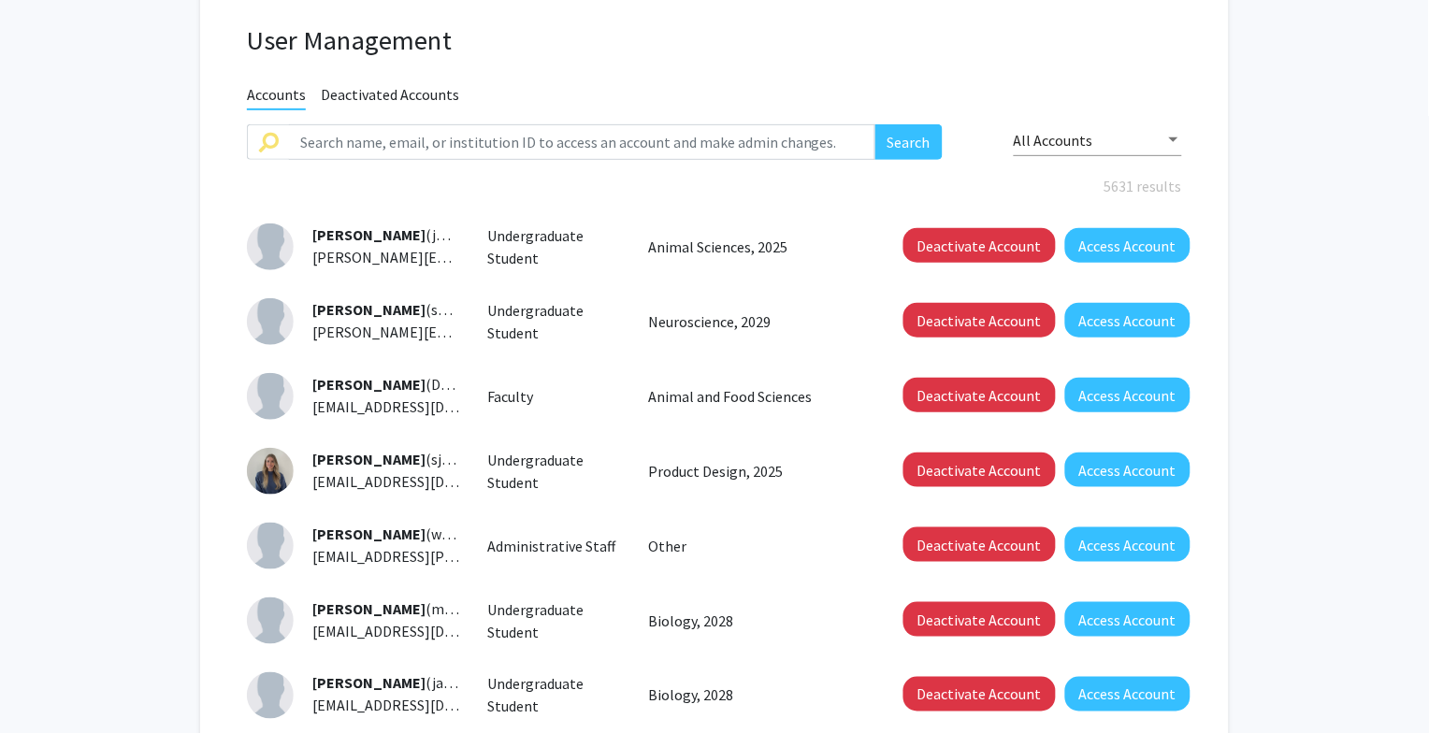
scroll to position [123, 0]
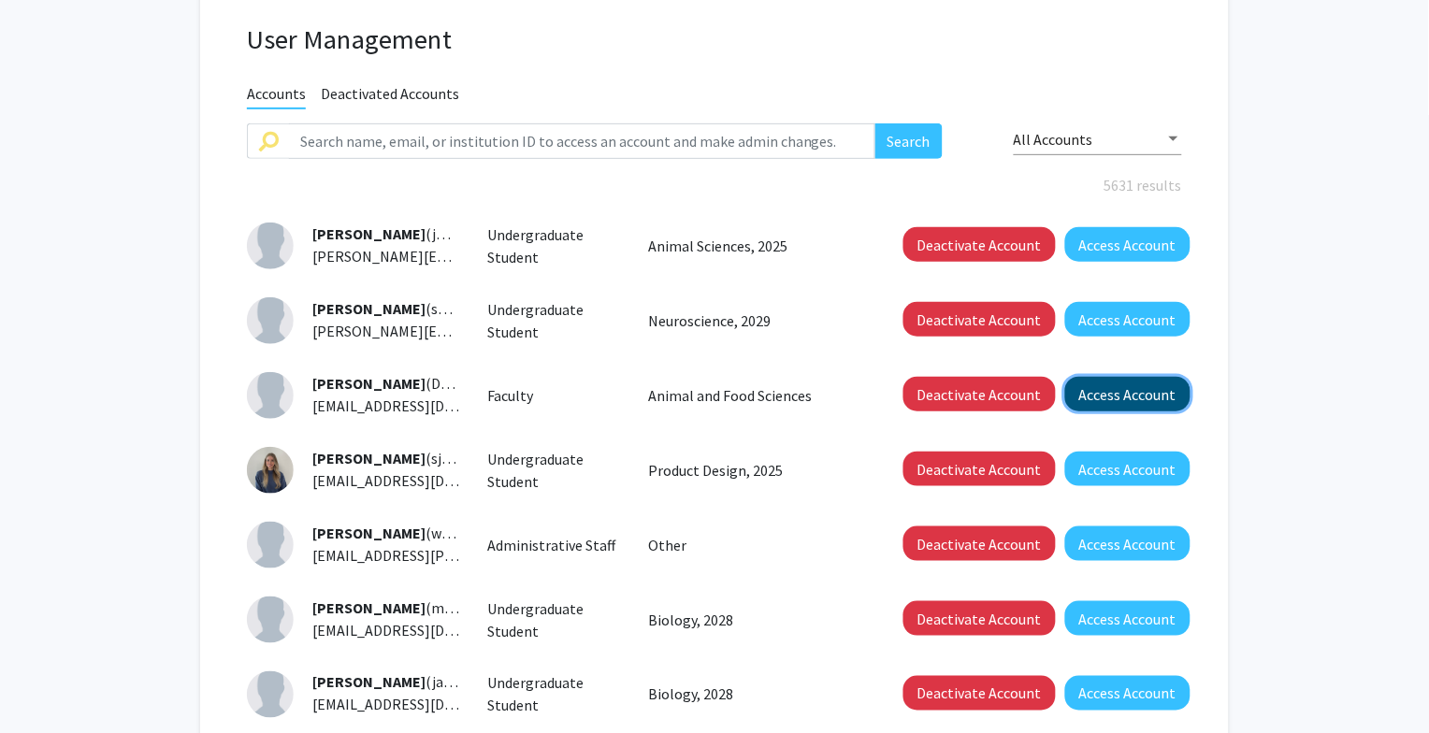
click at [1132, 402] on button "Access Account" at bounding box center [1127, 394] width 125 height 35
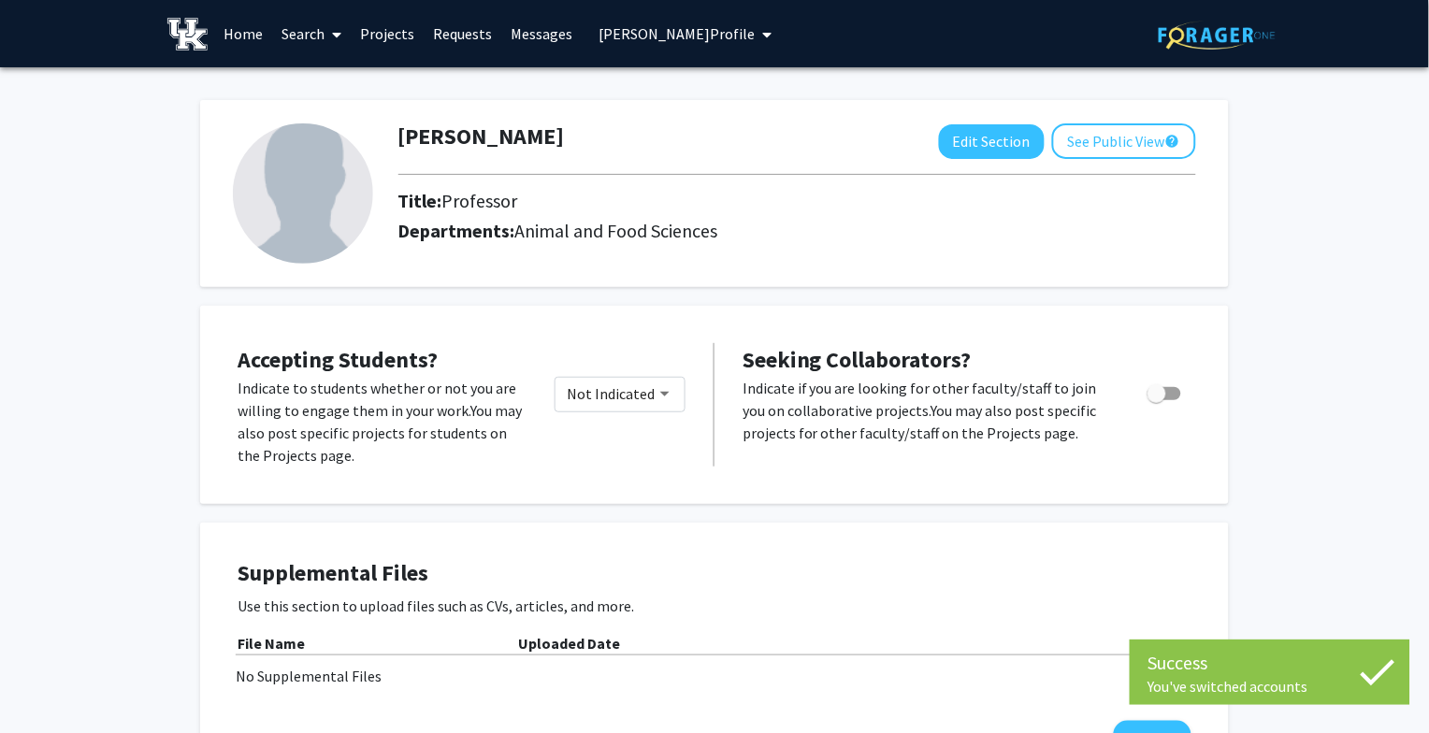
click at [369, 32] on link "Projects" at bounding box center [387, 33] width 73 height 65
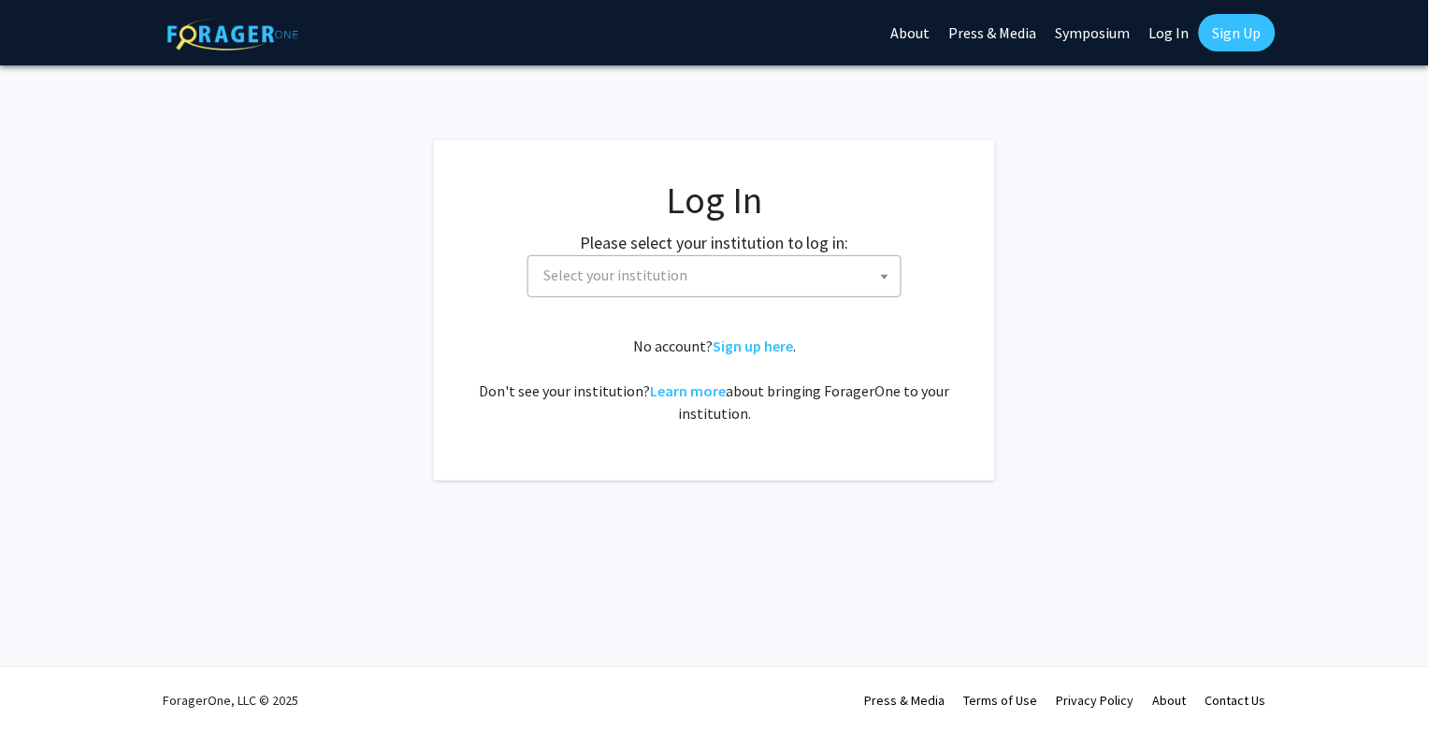
click at [665, 278] on span "Select your institution" at bounding box center [615, 275] width 144 height 19
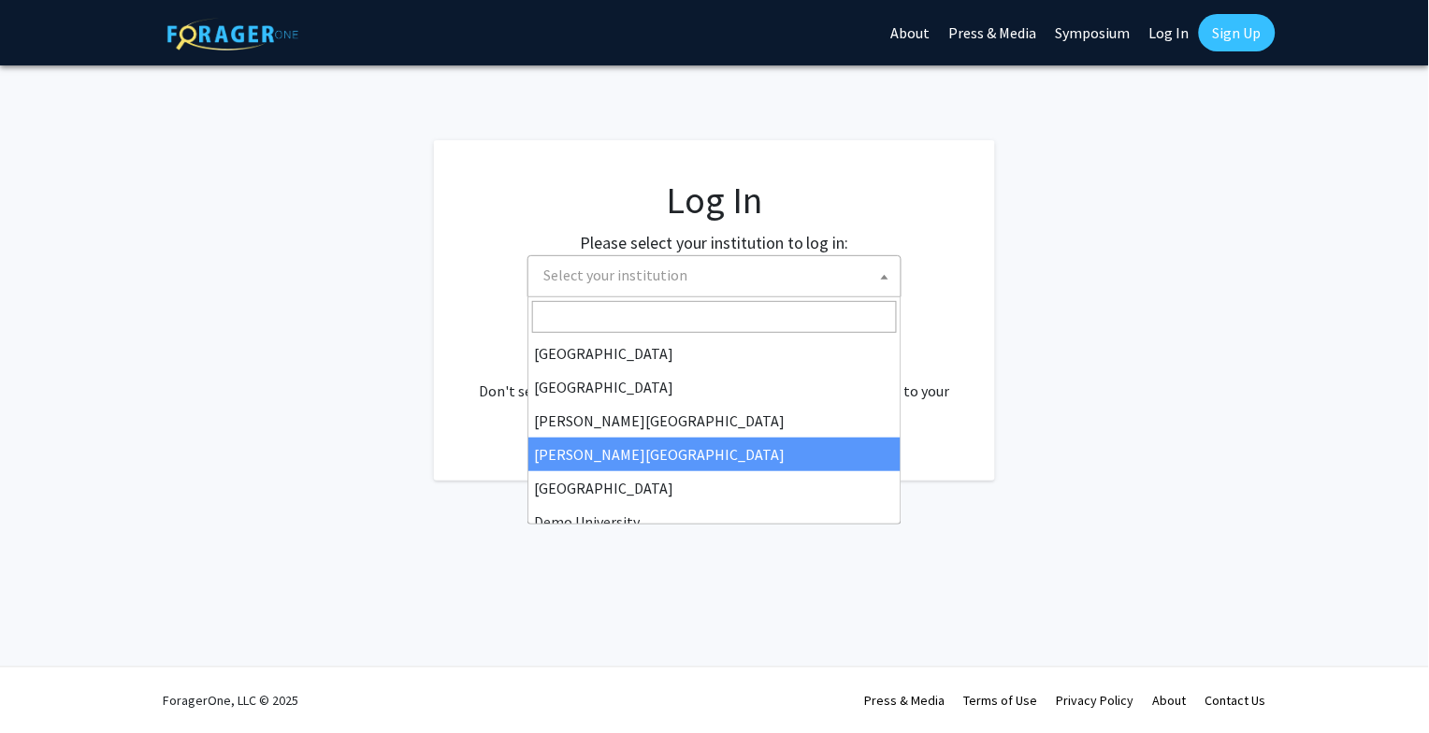
scroll to position [15, 0]
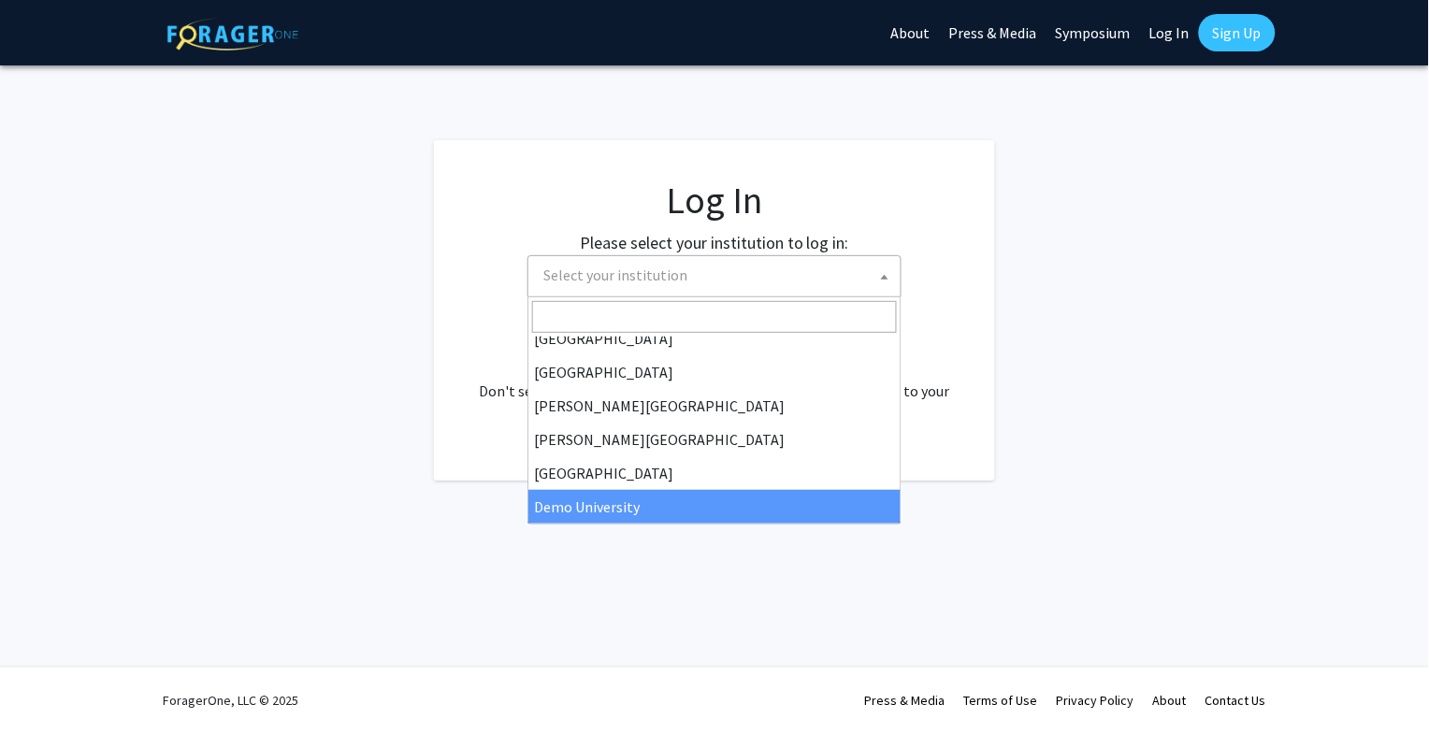
select select "8"
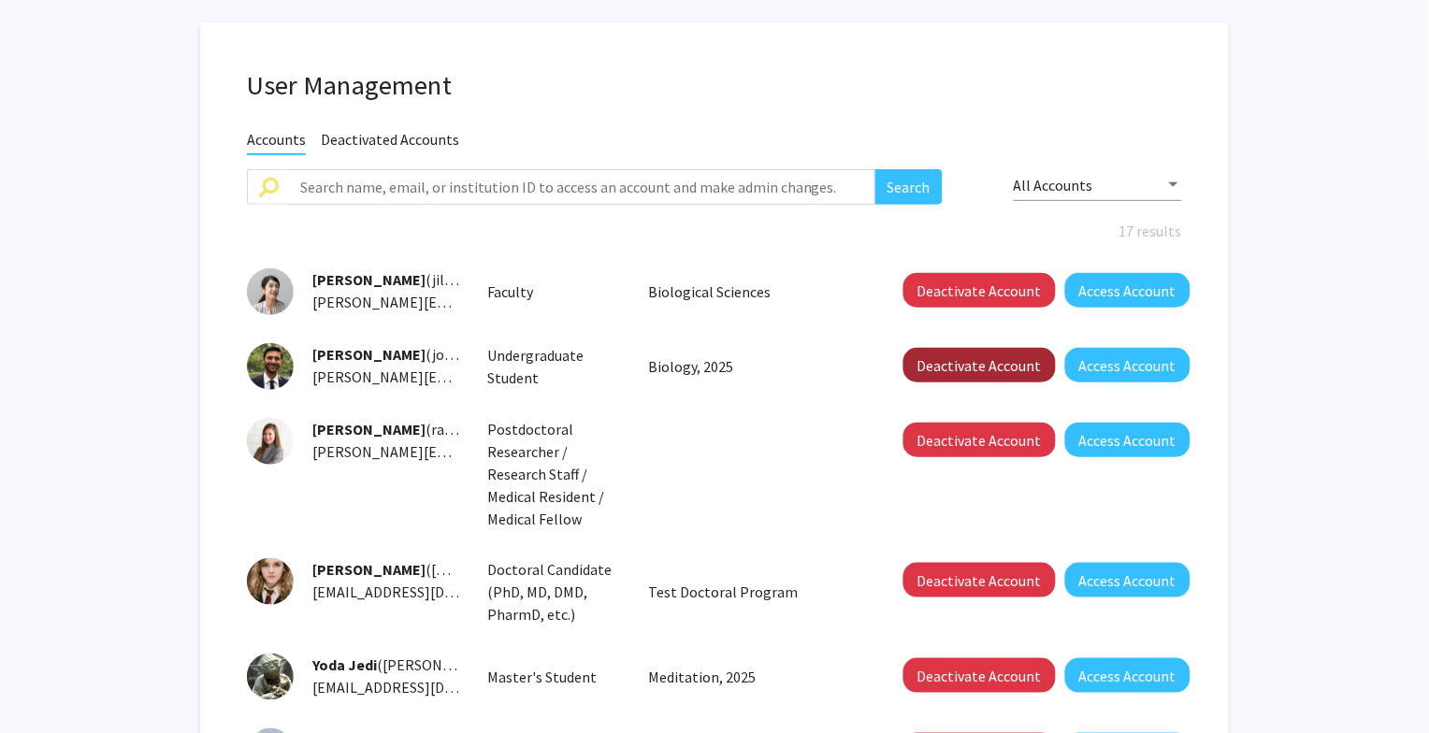
scroll to position [97, 0]
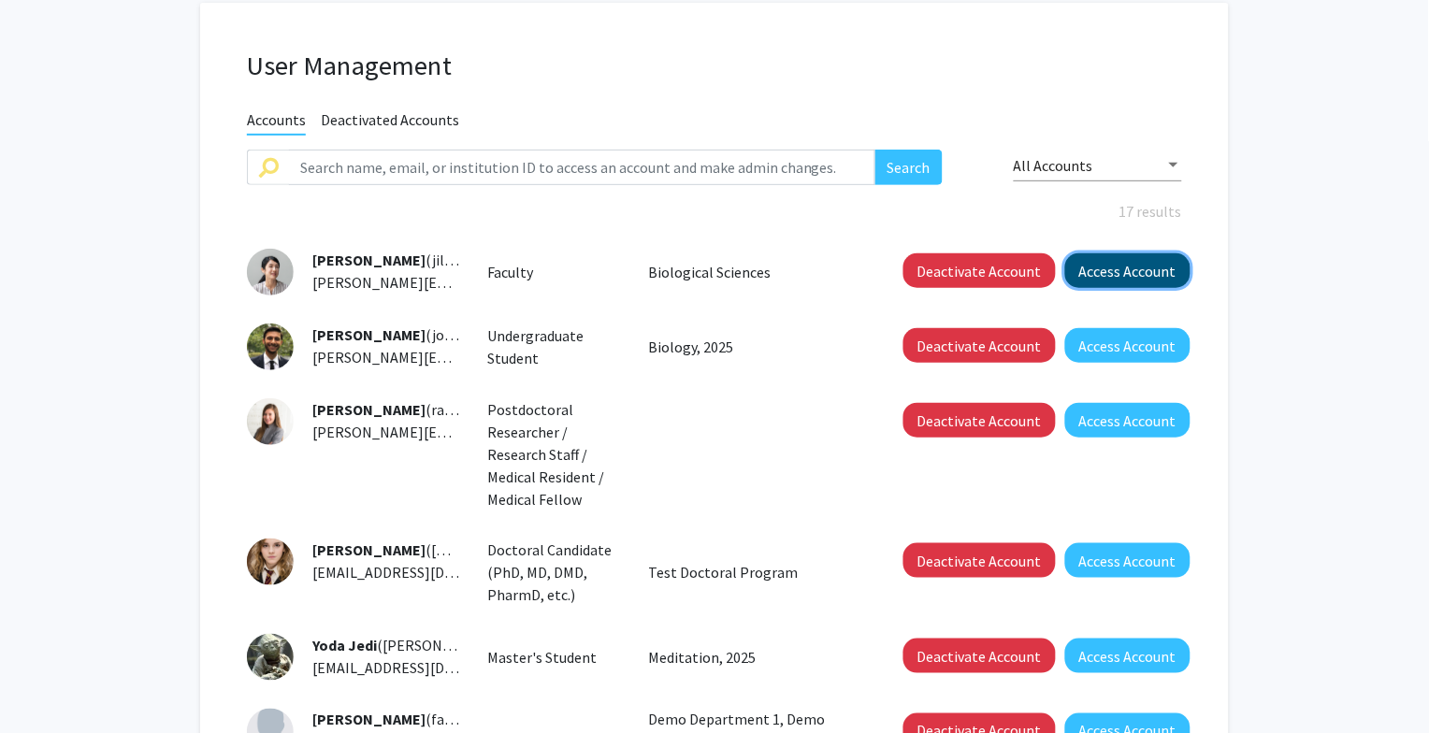
click at [1134, 274] on button "Access Account" at bounding box center [1127, 270] width 125 height 35
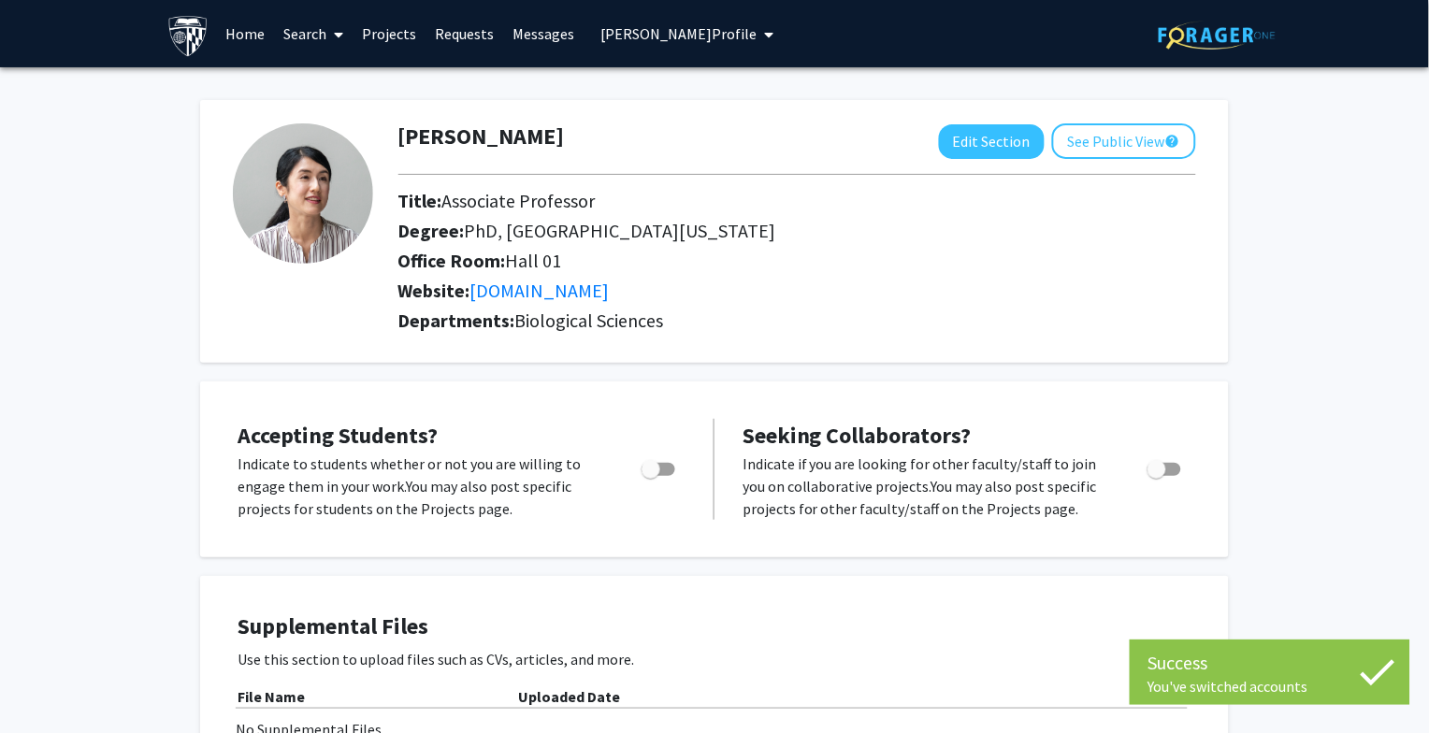
click at [373, 39] on link "Projects" at bounding box center [390, 33] width 73 height 65
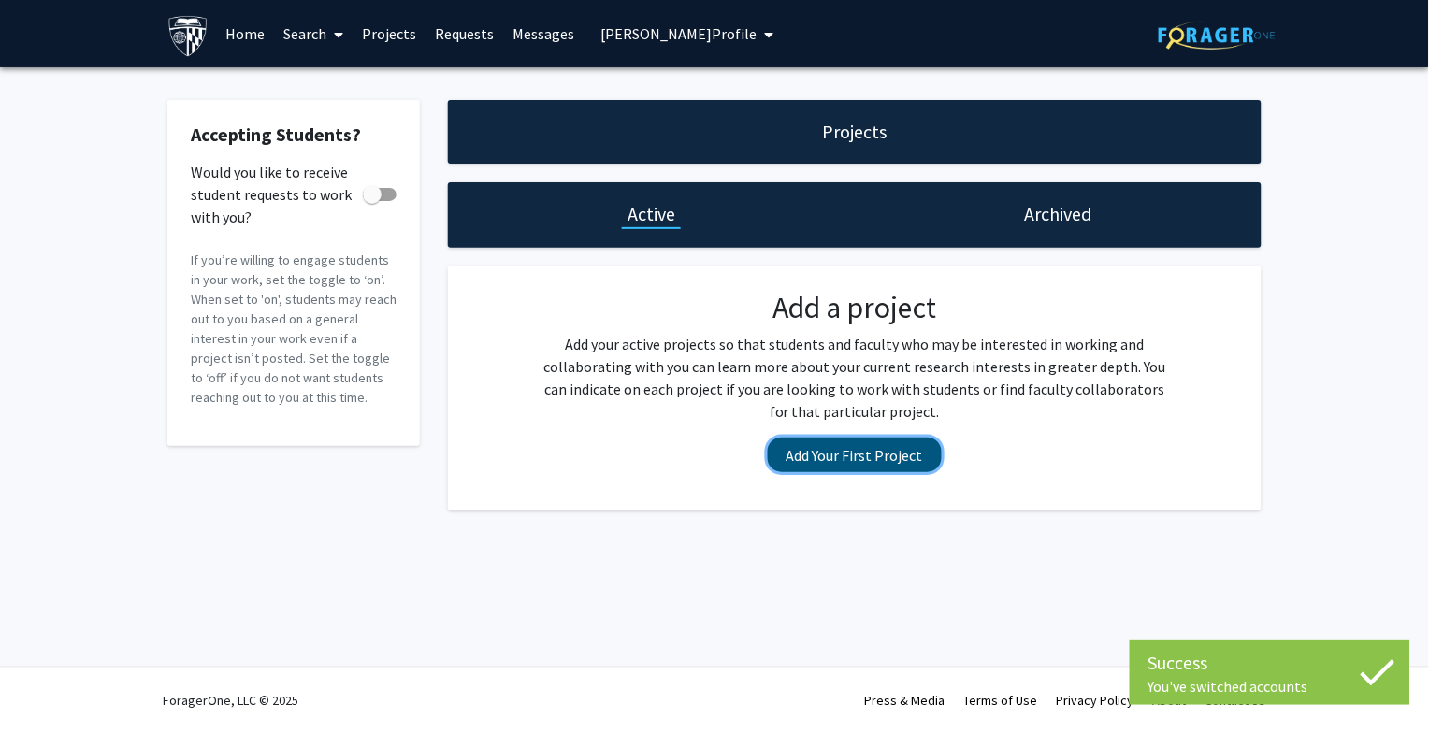
click at [809, 453] on button "Add Your First Project" at bounding box center [855, 455] width 174 height 35
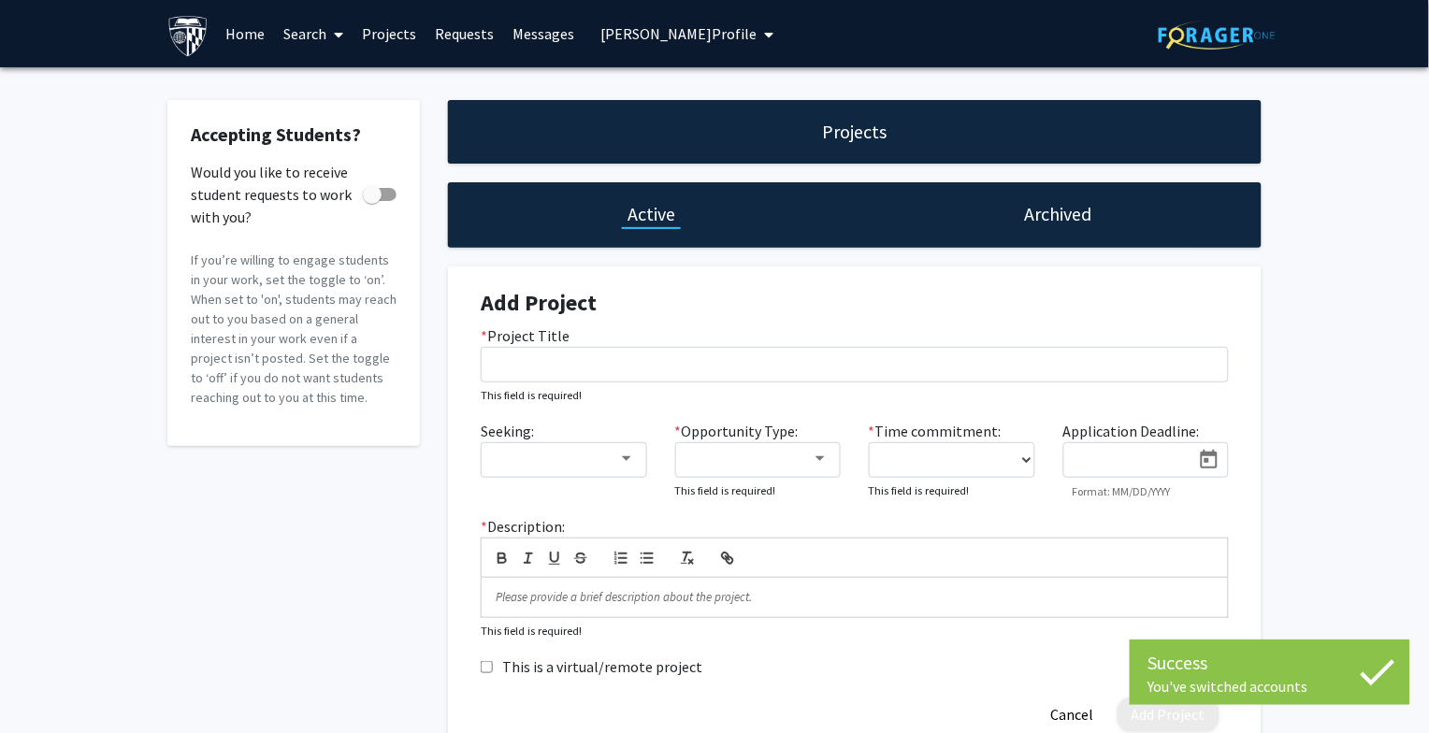
scroll to position [122, 0]
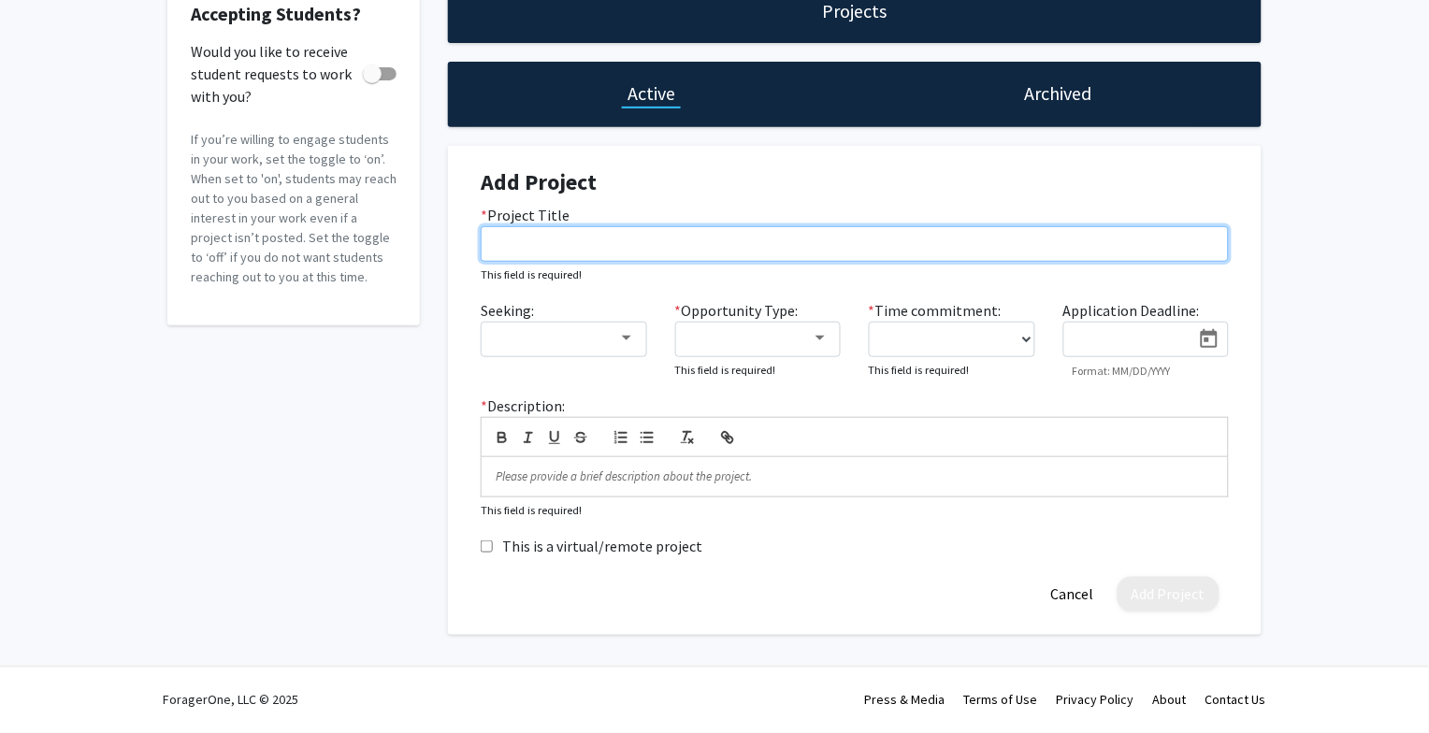
click at [537, 243] on input "* Project Title" at bounding box center [855, 244] width 748 height 36
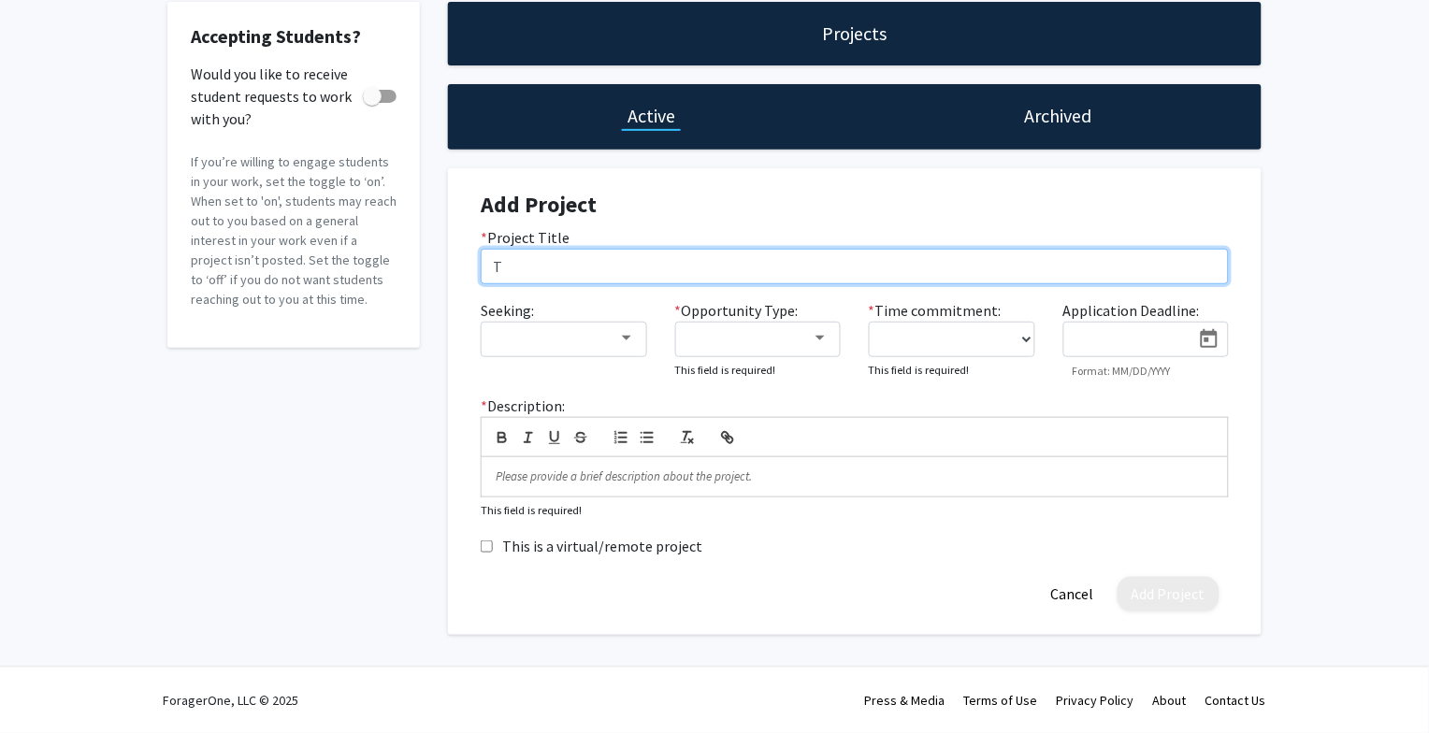
scroll to position [98, 0]
type input "Test project"
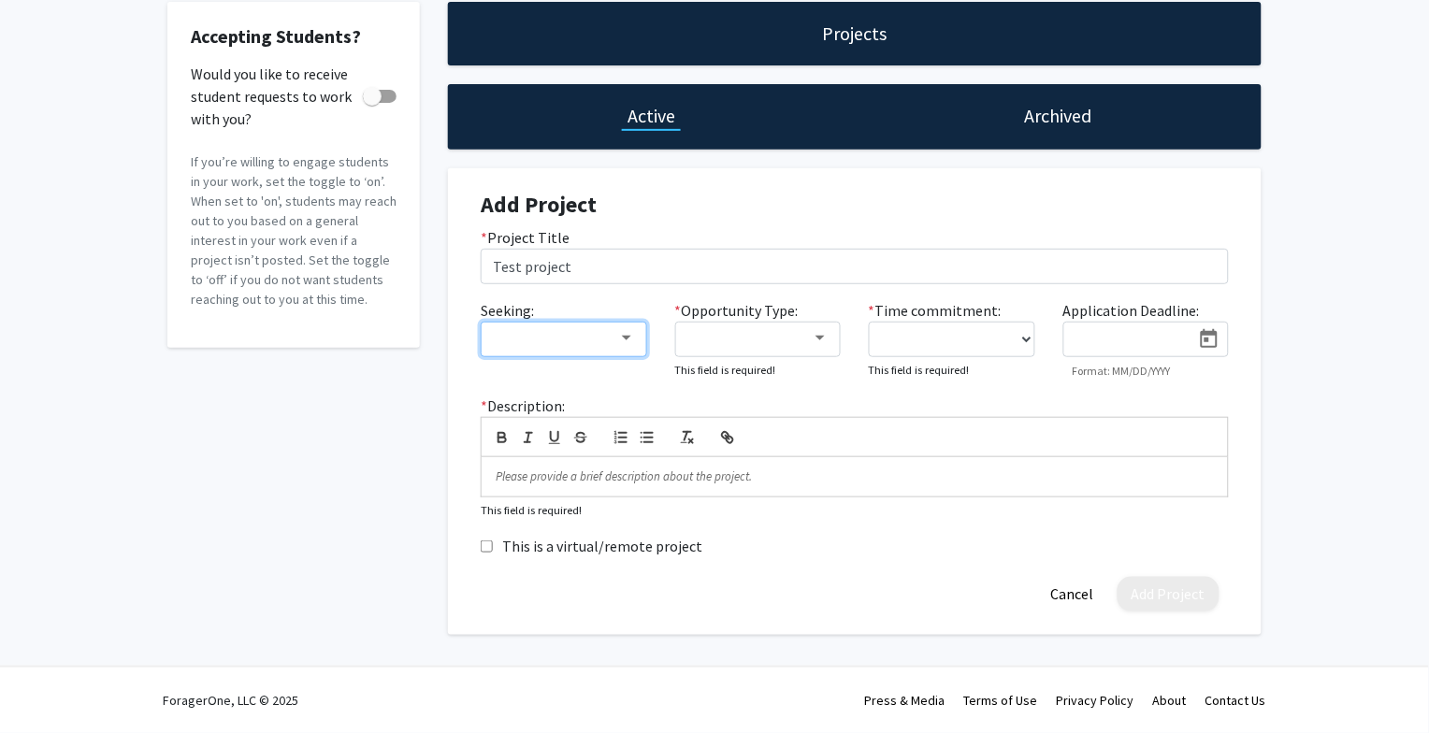
click at [530, 348] on div at bounding box center [555, 338] width 125 height 22
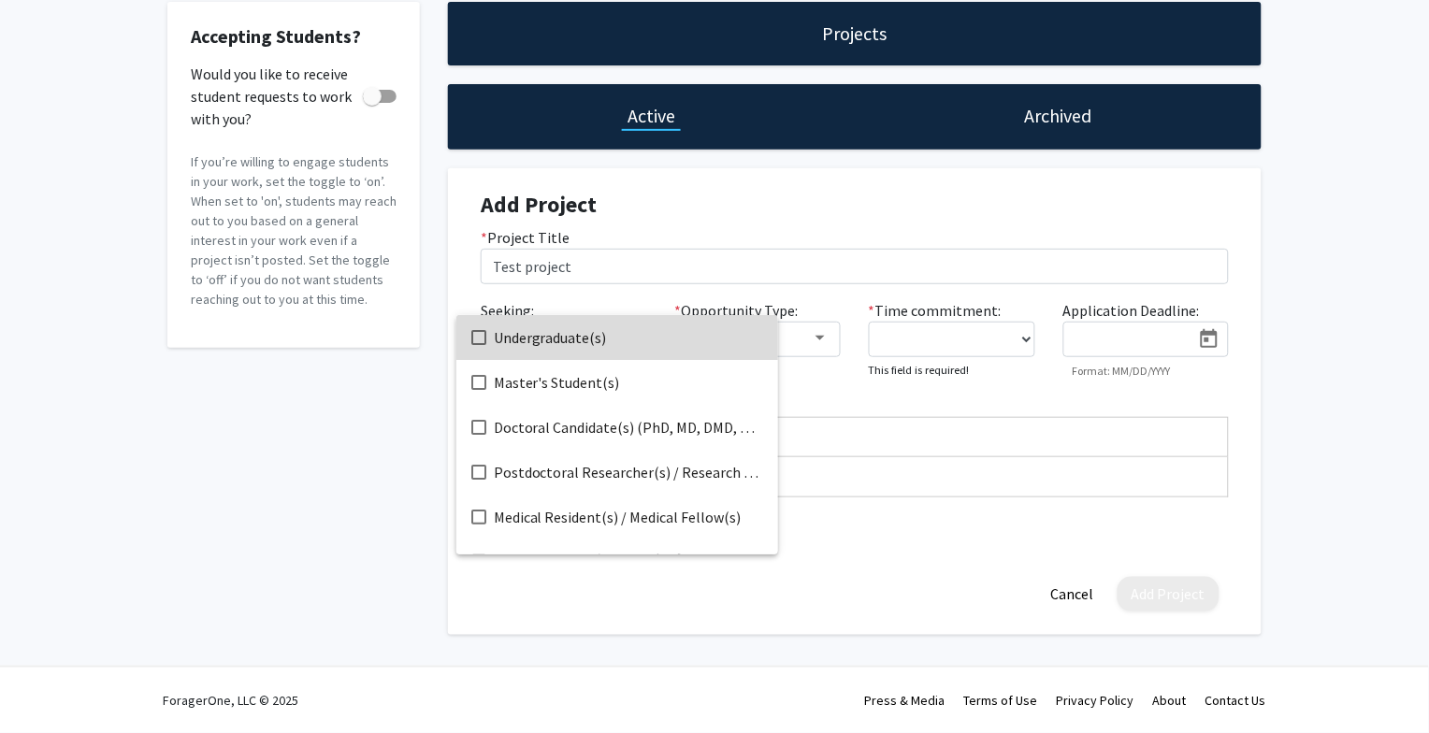
click at [544, 350] on span "Undergraduate(s)" at bounding box center [628, 337] width 269 height 45
click at [826, 339] on div at bounding box center [714, 366] width 1429 height 733
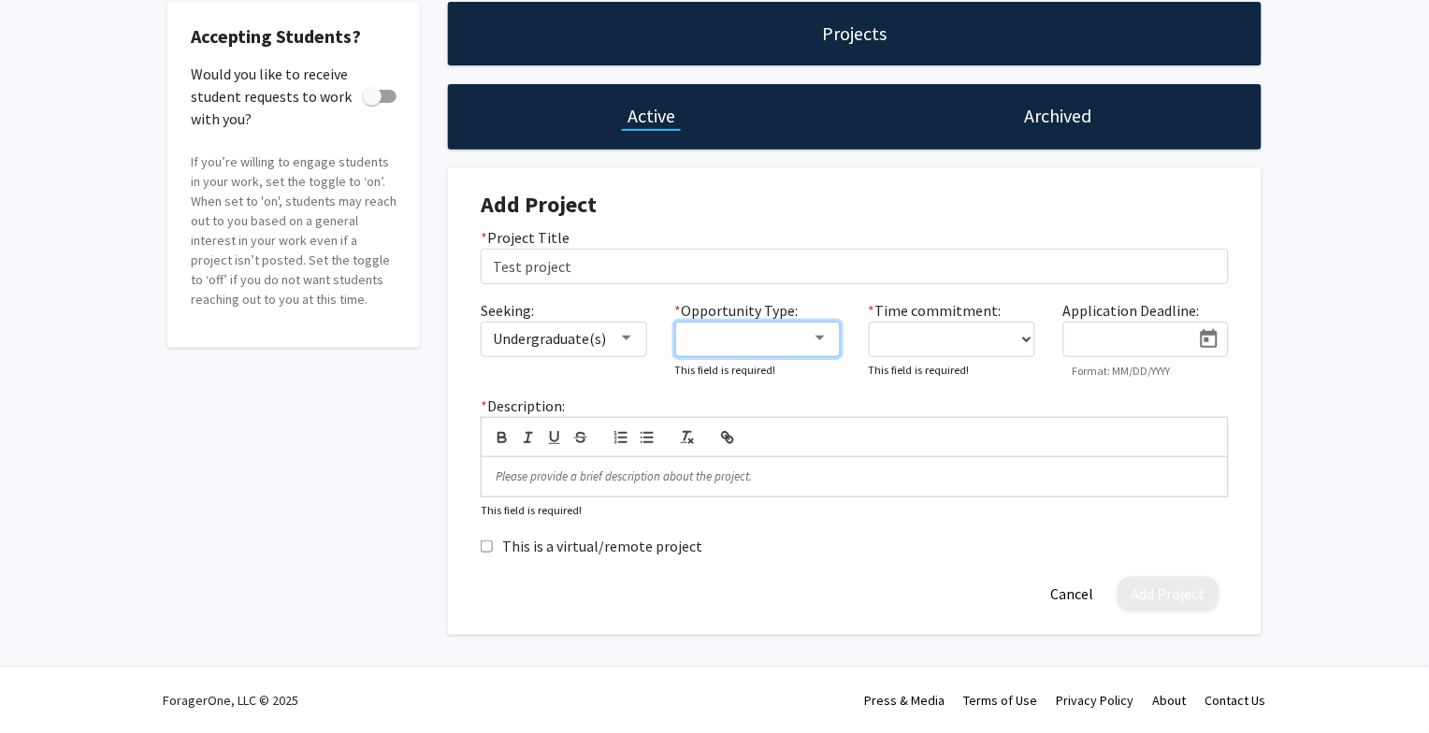
click at [809, 339] on div at bounding box center [749, 338] width 125 height 22
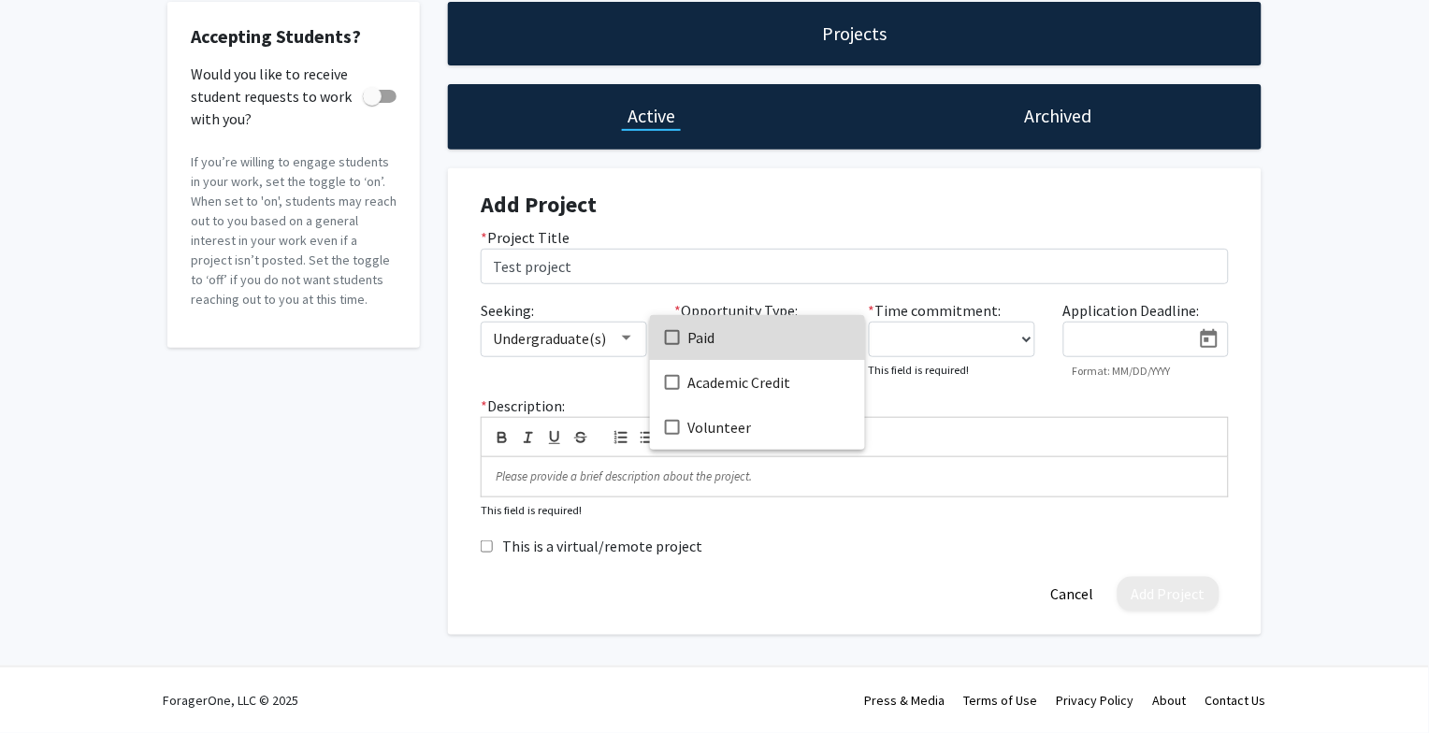
click at [777, 342] on span "Paid" at bounding box center [768, 337] width 163 height 45
click at [594, 343] on div at bounding box center [714, 366] width 1429 height 733
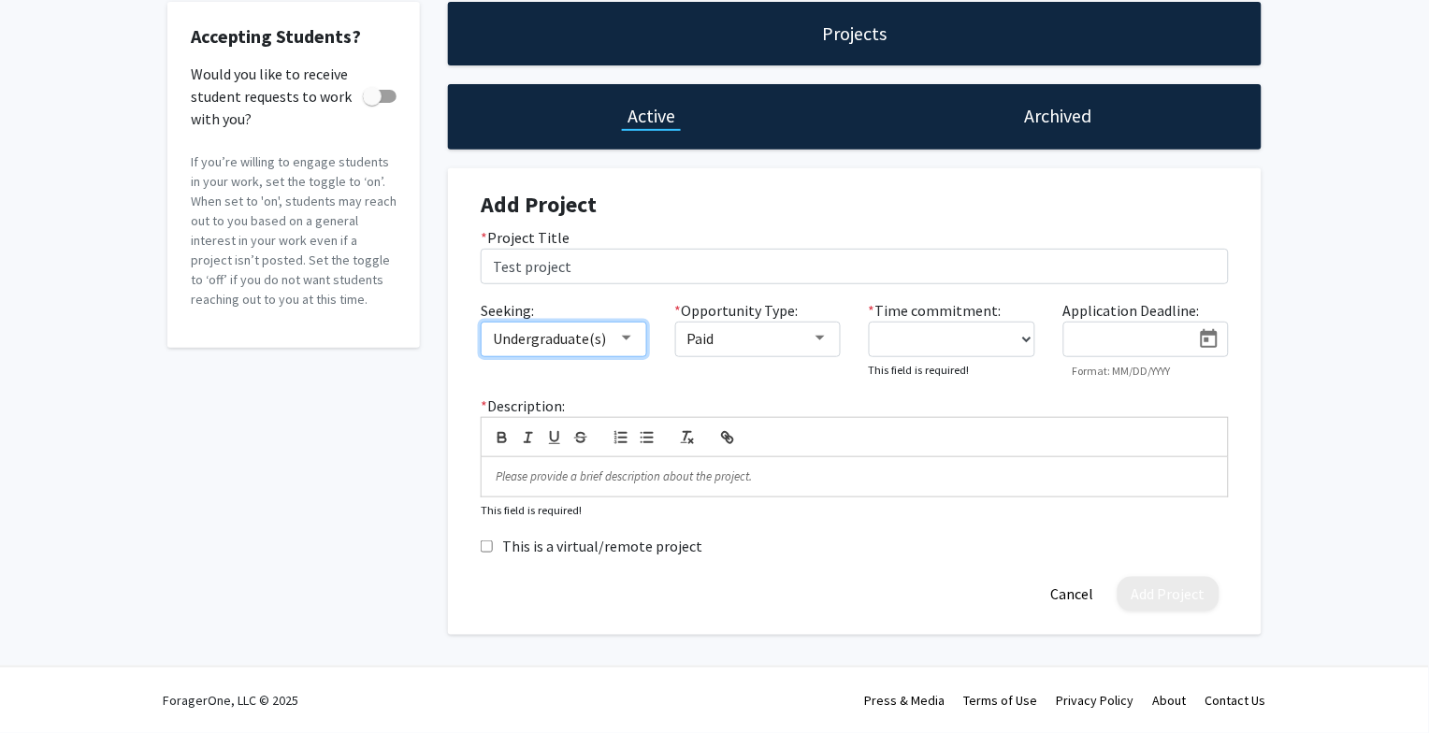
click at [574, 339] on span "Undergraduate(s)" at bounding box center [549, 338] width 113 height 19
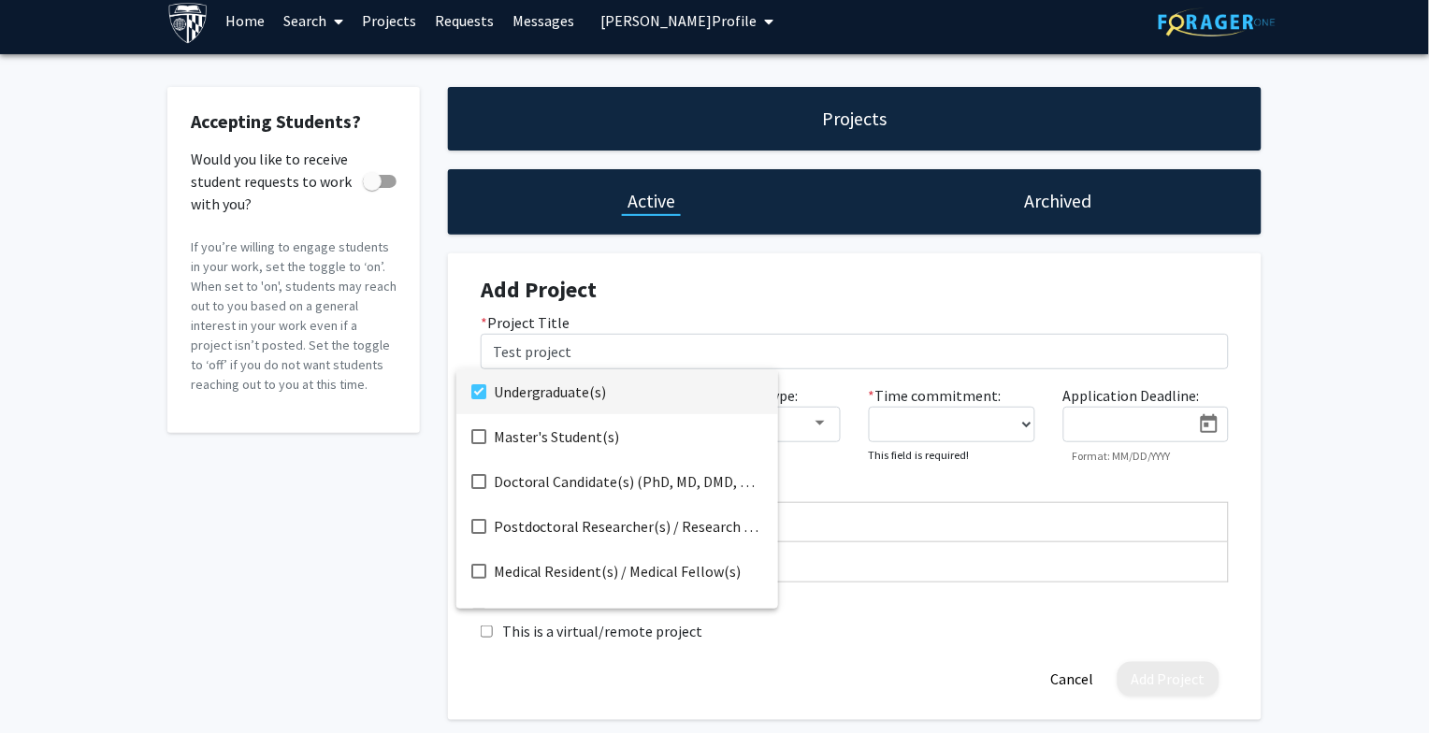
scroll to position [0, 0]
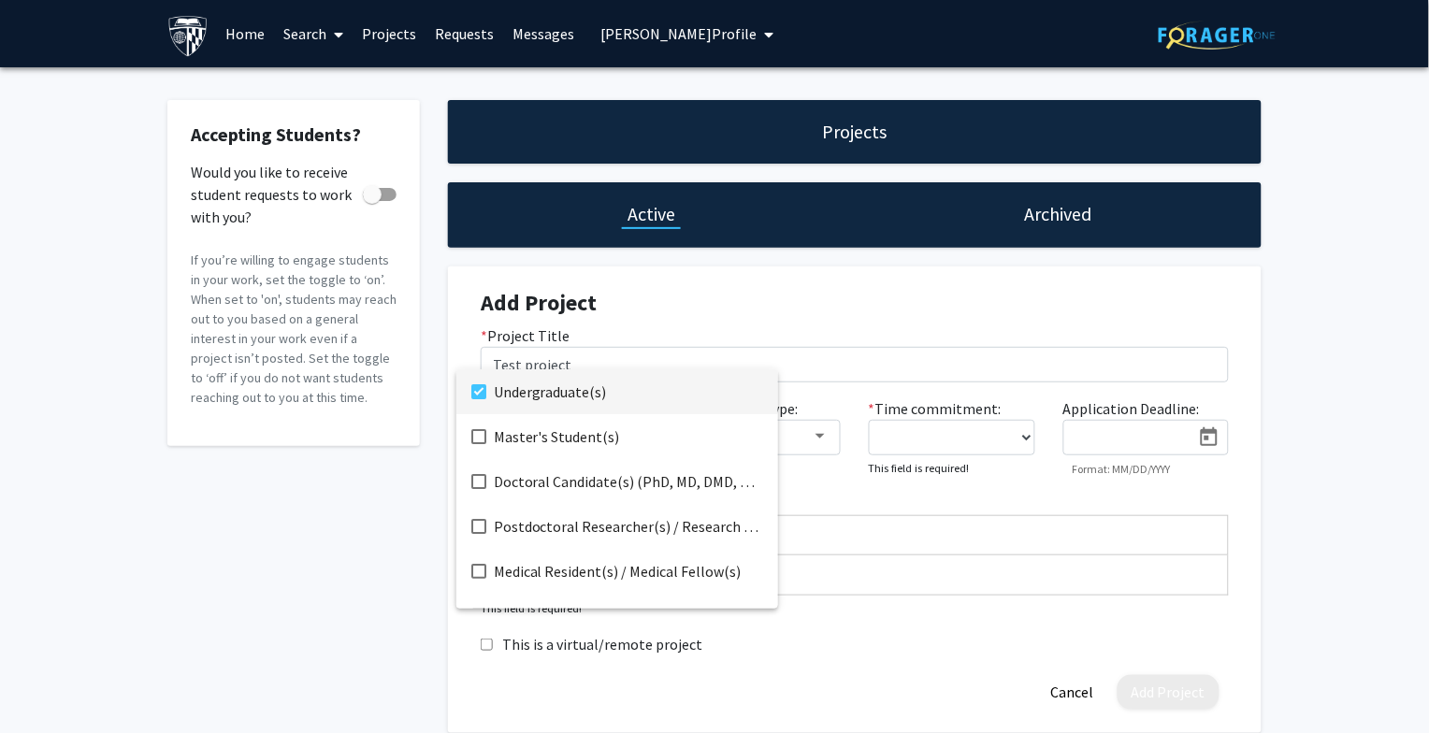
click at [474, 389] on mat-pseudo-checkbox at bounding box center [478, 391] width 15 height 15
click at [426, 534] on div at bounding box center [714, 366] width 1429 height 733
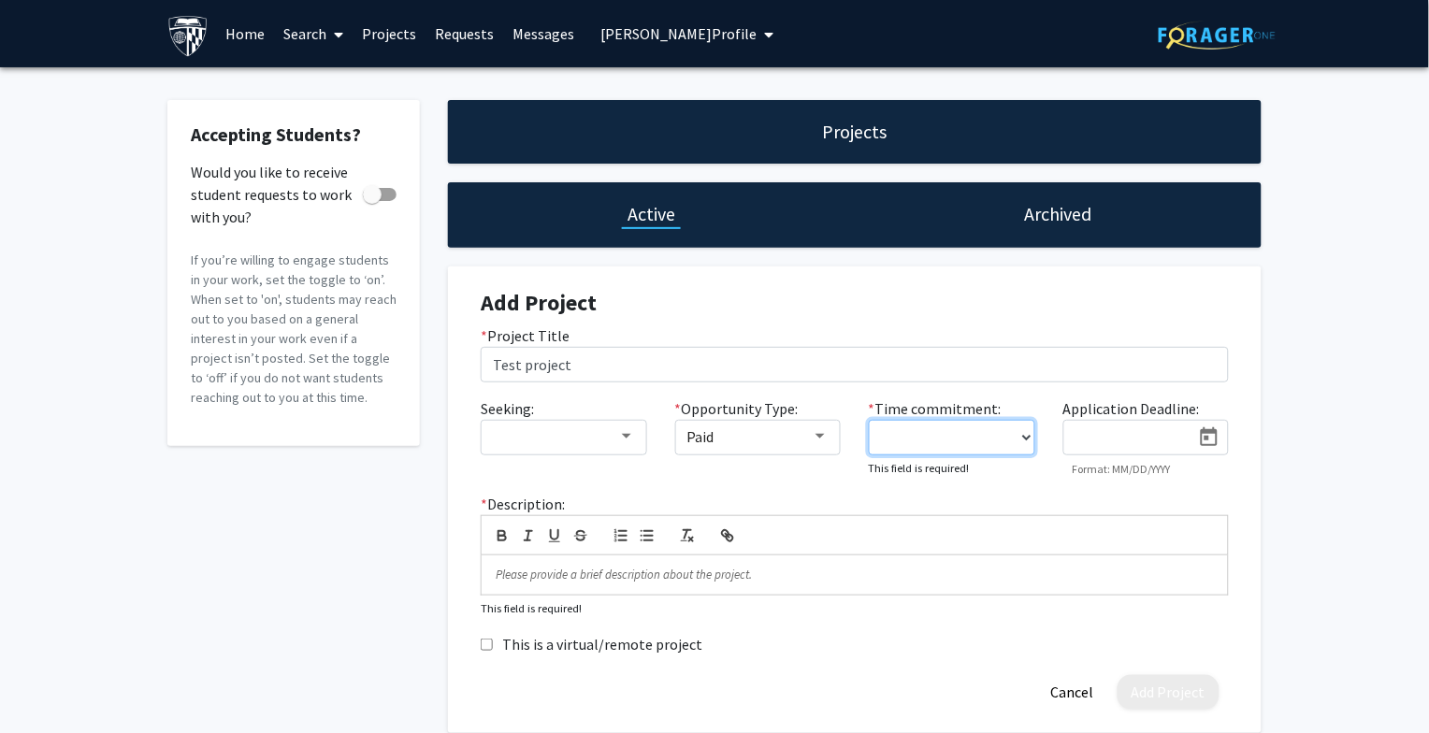
click at [911, 435] on select "0 - 5 hours/week 5 - 10 hours/week 10 - 15 hours/week 15 - 20 hours/week 20 - 3…" at bounding box center [952, 438] width 166 height 36
select select "5 - 10"
click at [869, 420] on select "0 - 5 hours/week 5 - 10 hours/week 10 - 15 hours/week 15 - 20 hours/week 20 - 3…" at bounding box center [952, 438] width 166 height 36
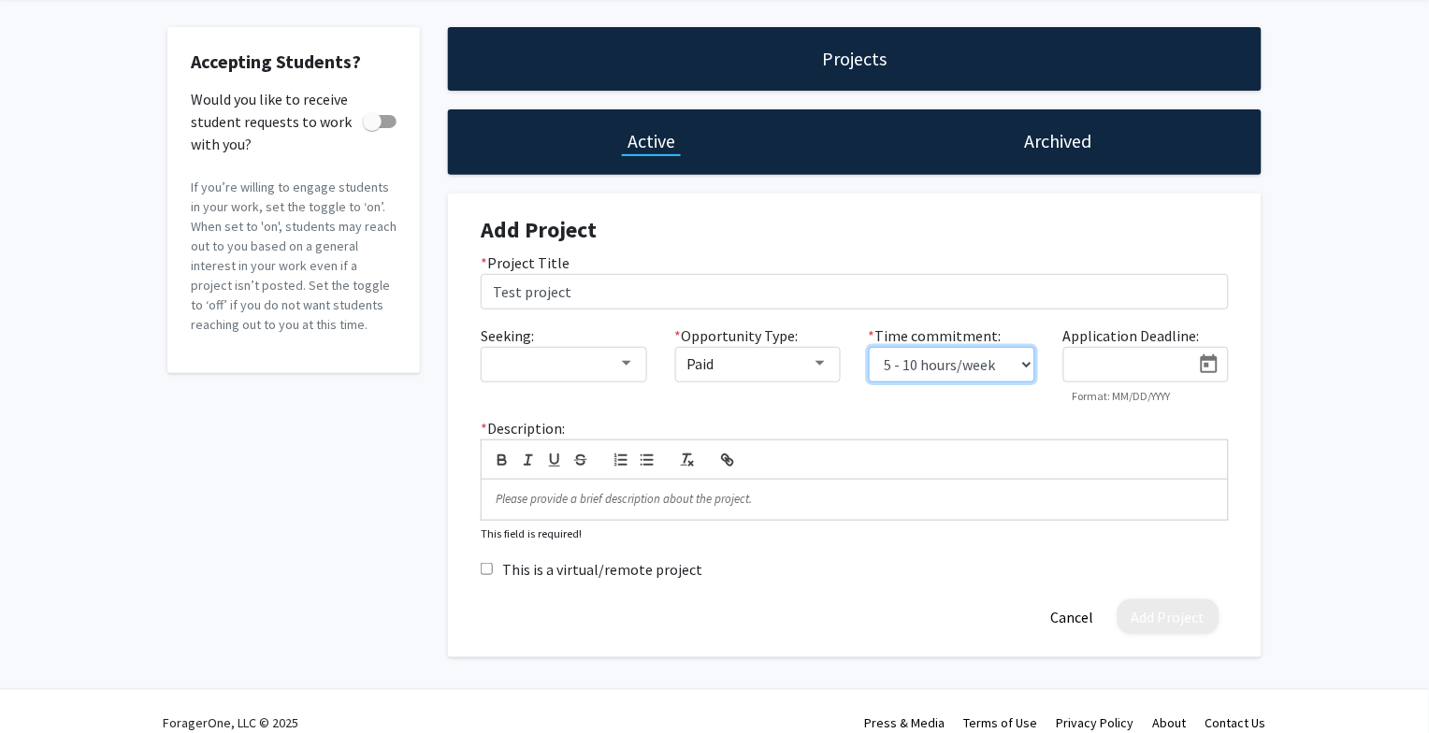
scroll to position [96, 0]
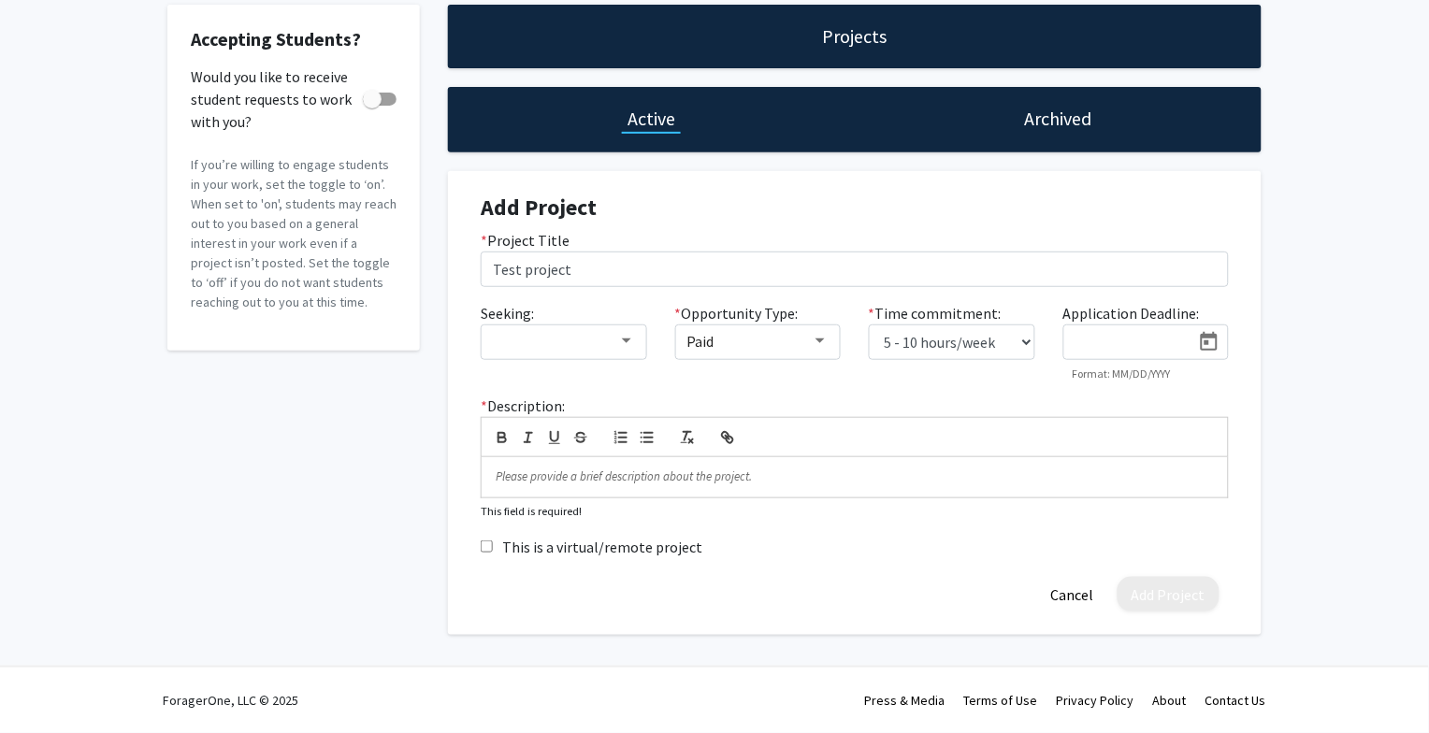
click at [1091, 342] on input at bounding box center [1133, 343] width 118 height 17
click at [1213, 341] on icon "Open calendar" at bounding box center [1209, 342] width 22 height 22
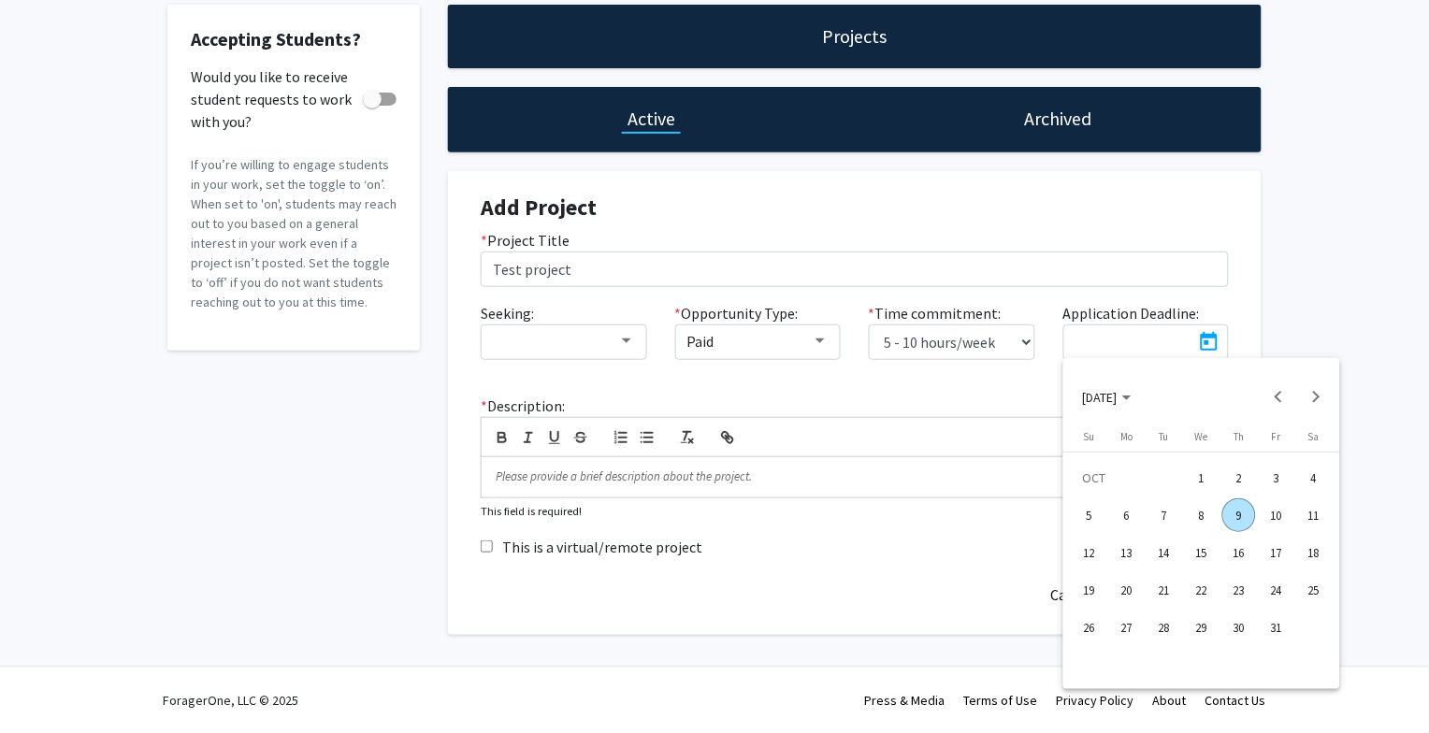
click at [1378, 346] on div at bounding box center [714, 366] width 1429 height 733
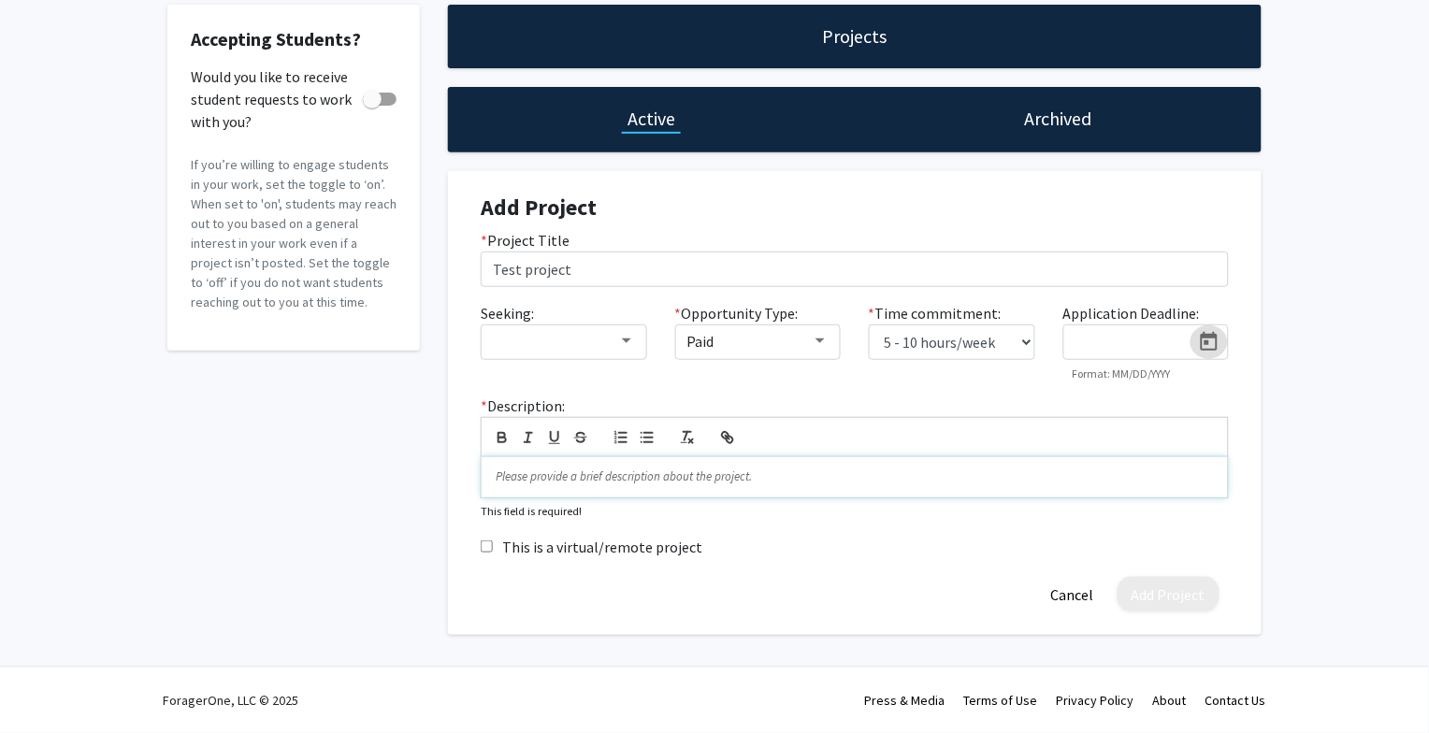
click at [531, 470] on p at bounding box center [855, 477] width 718 height 17
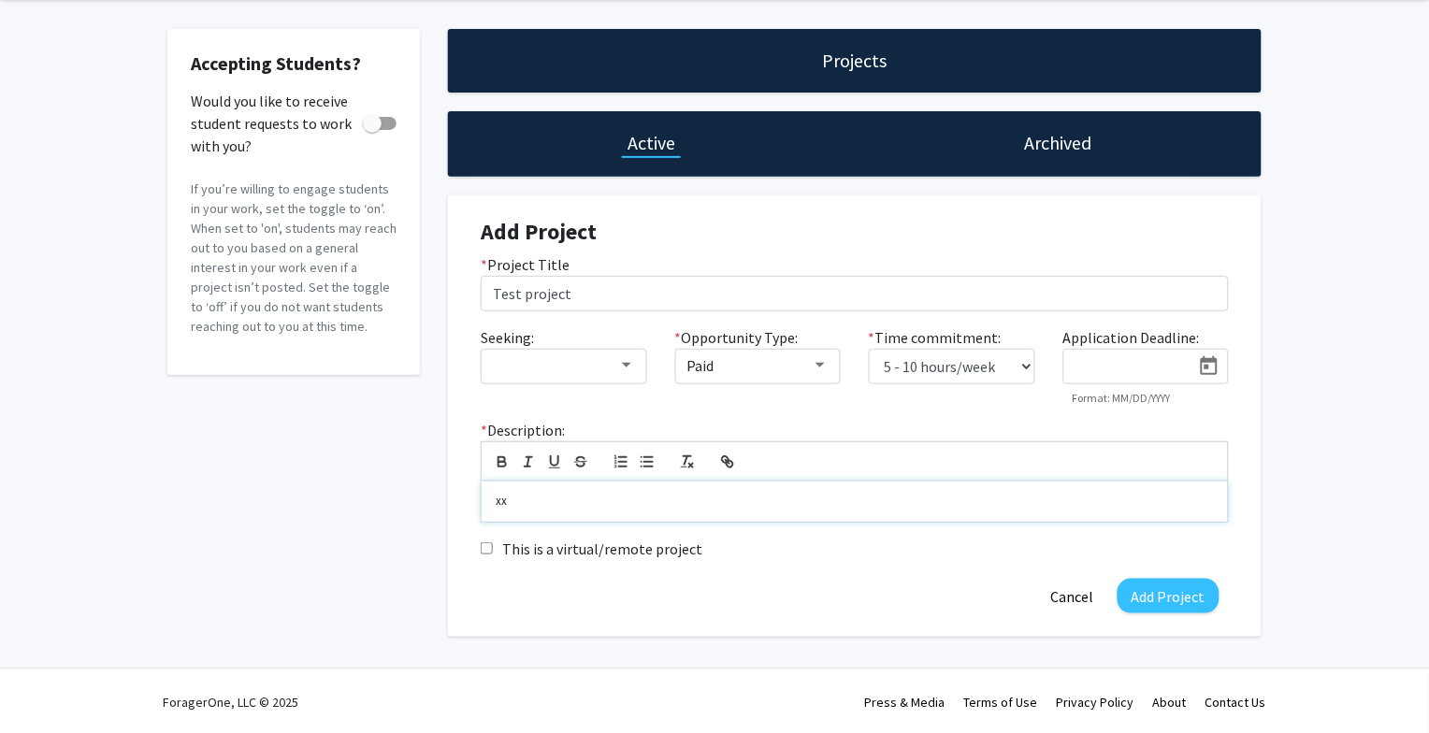
scroll to position [0, 0]
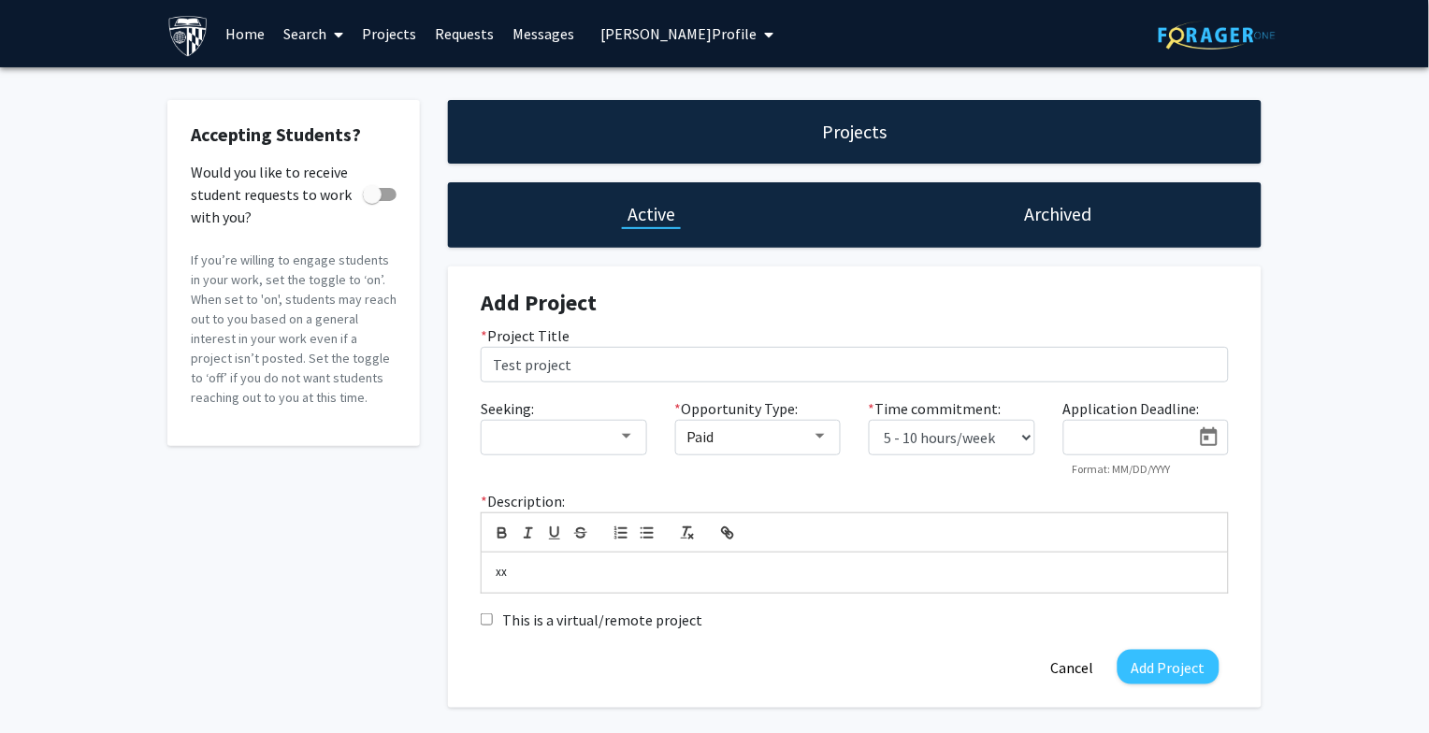
click at [630, 36] on span "Jill Doe's Profile" at bounding box center [679, 33] width 156 height 19
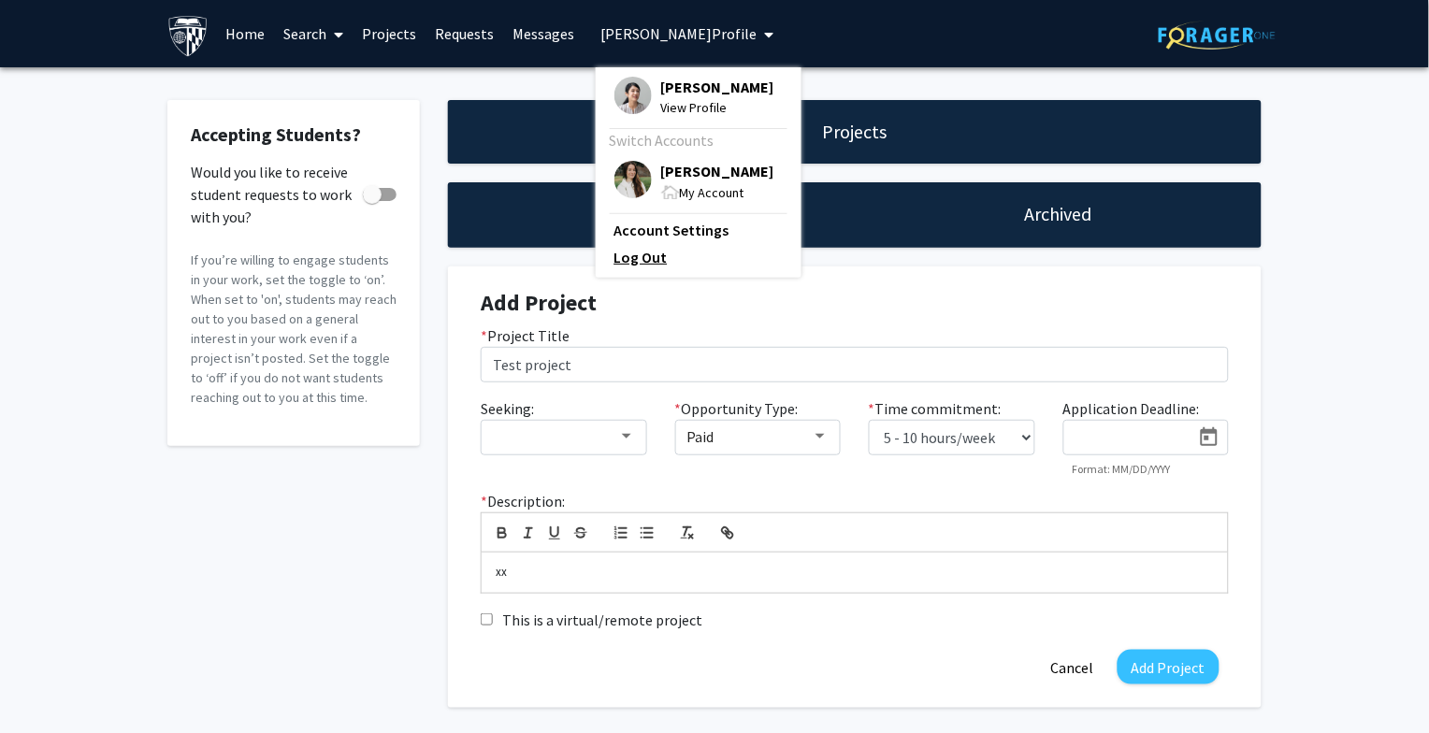
click at [637, 256] on link "Log Out" at bounding box center [698, 257] width 168 height 22
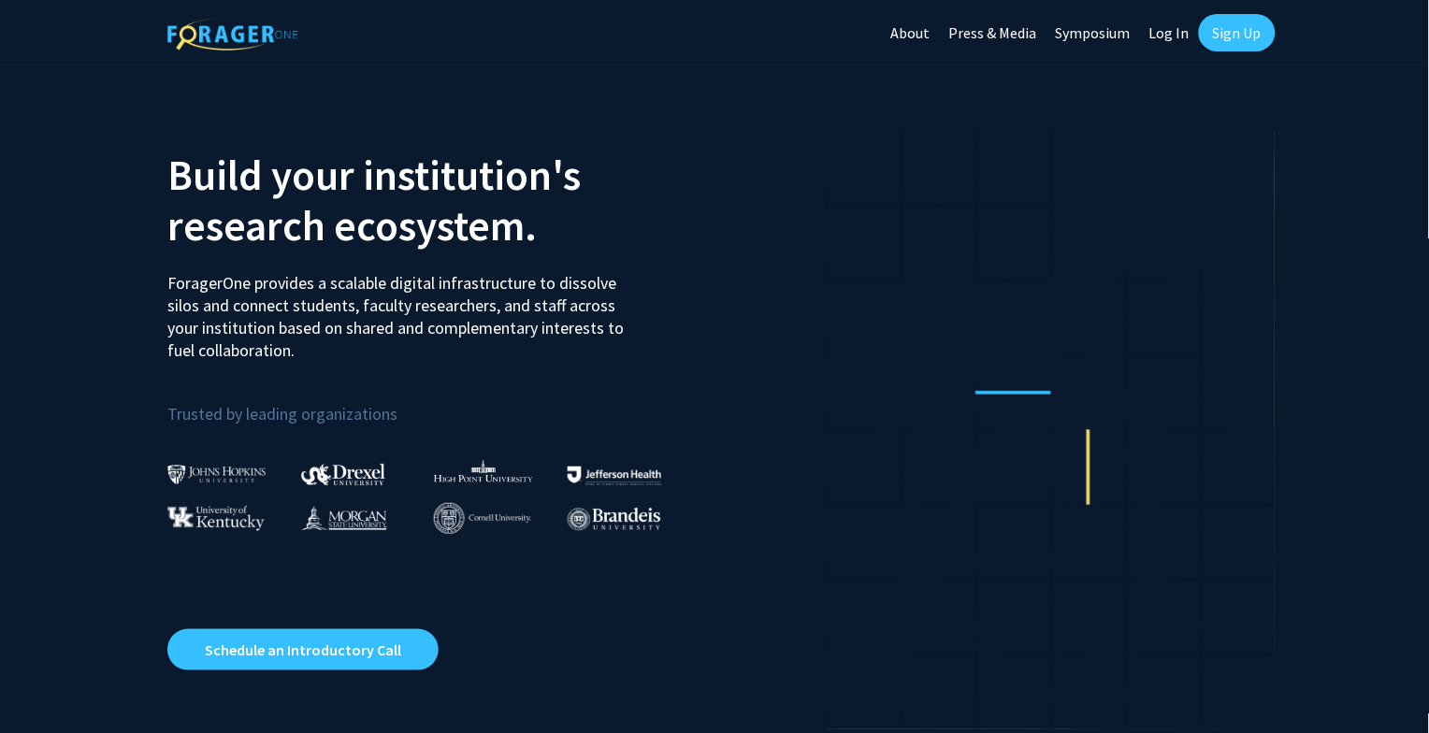
click at [1170, 30] on link "Log In" at bounding box center [1169, 32] width 59 height 65
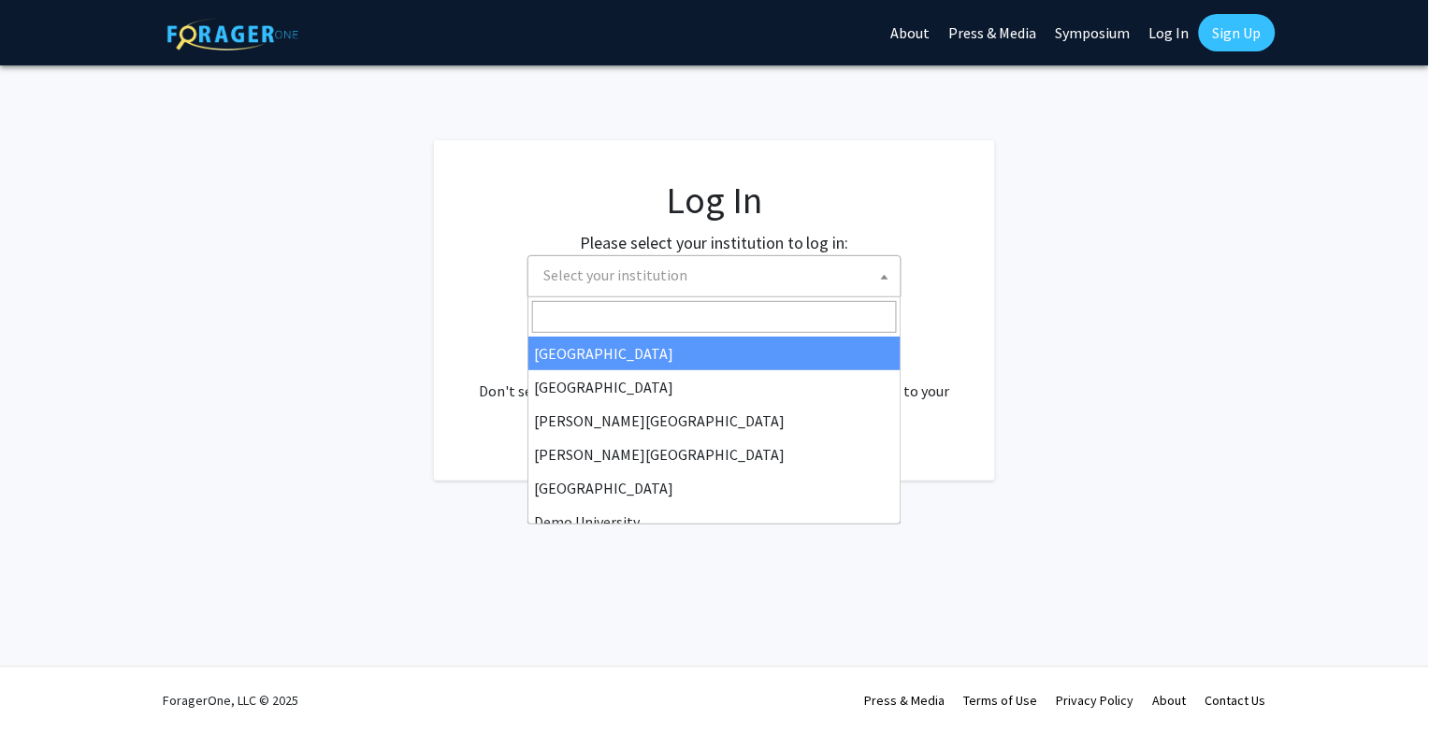
click at [696, 268] on span "Select your institution" at bounding box center [718, 275] width 365 height 38
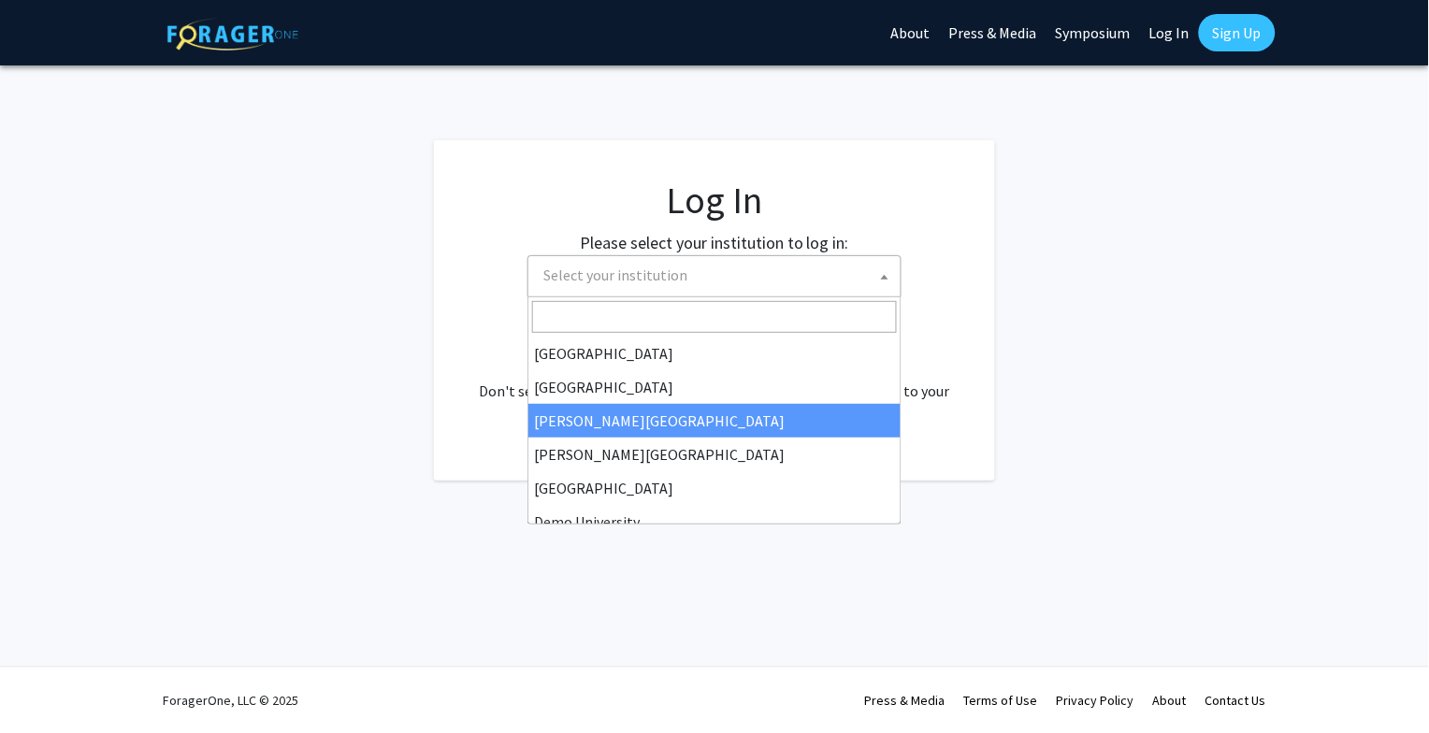
scroll to position [11, 0]
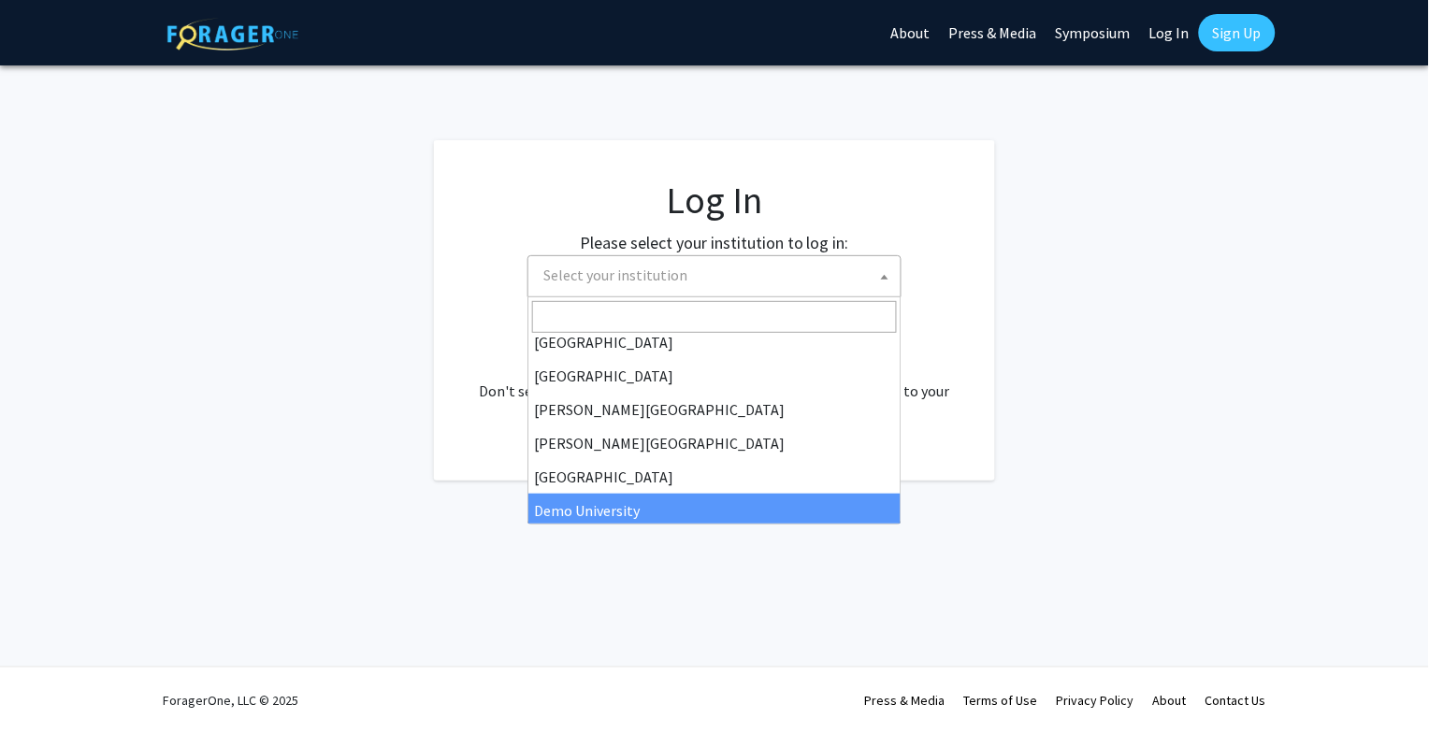
select select "8"
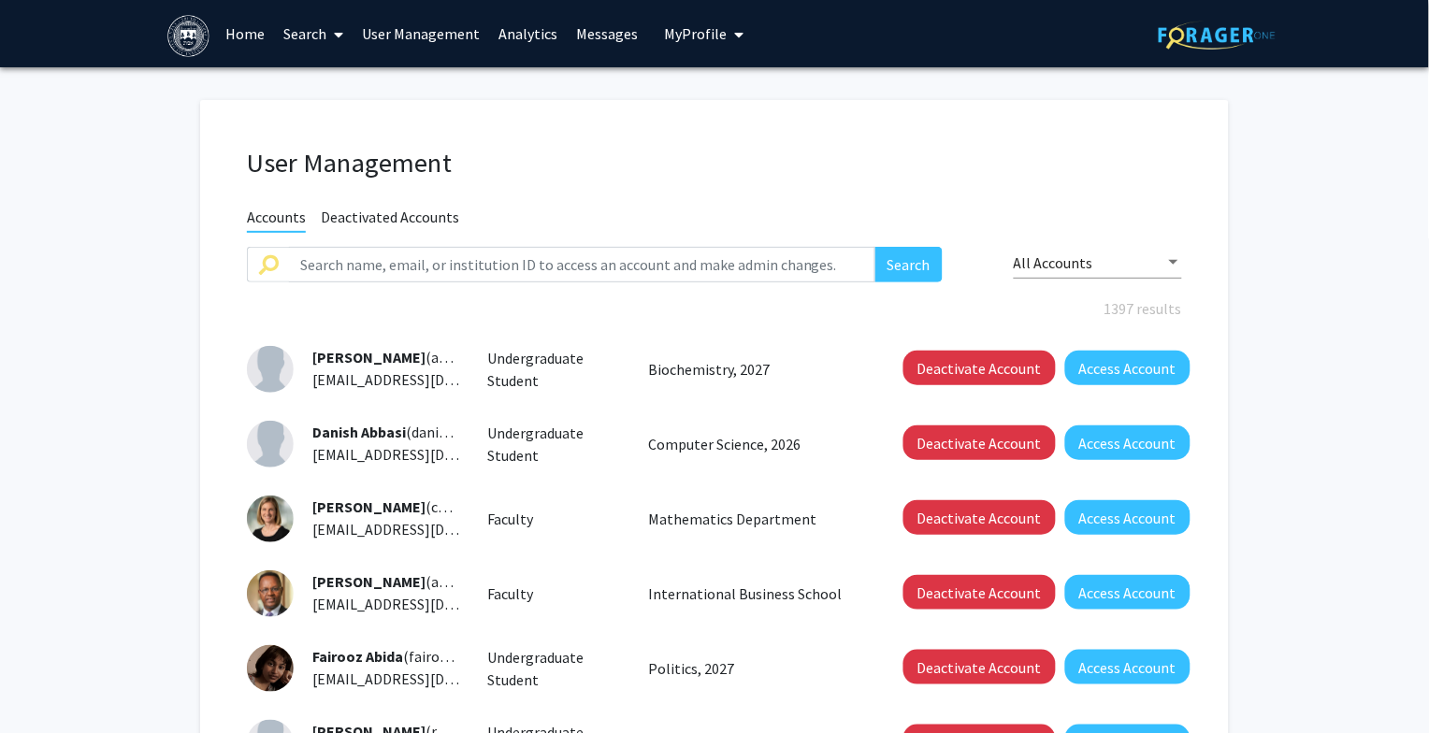
click at [440, 35] on link "User Management" at bounding box center [422, 33] width 137 height 65
click at [425, 30] on link "User Management" at bounding box center [422, 33] width 137 height 65
click at [478, 273] on input "text" at bounding box center [582, 265] width 586 height 36
type input "jane ebert"
click at [875, 247] on button "Search" at bounding box center [908, 265] width 67 height 36
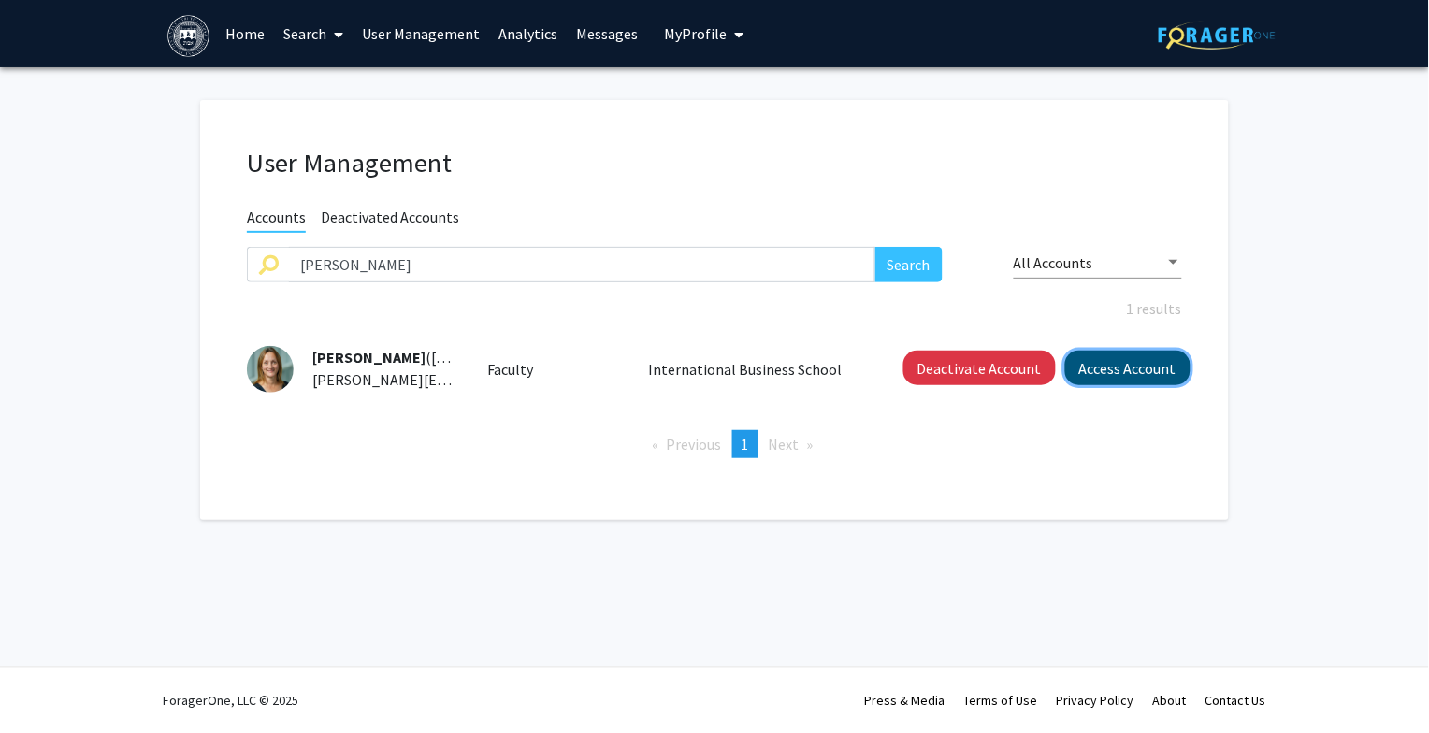
click at [1152, 355] on button "Access Account" at bounding box center [1127, 368] width 125 height 35
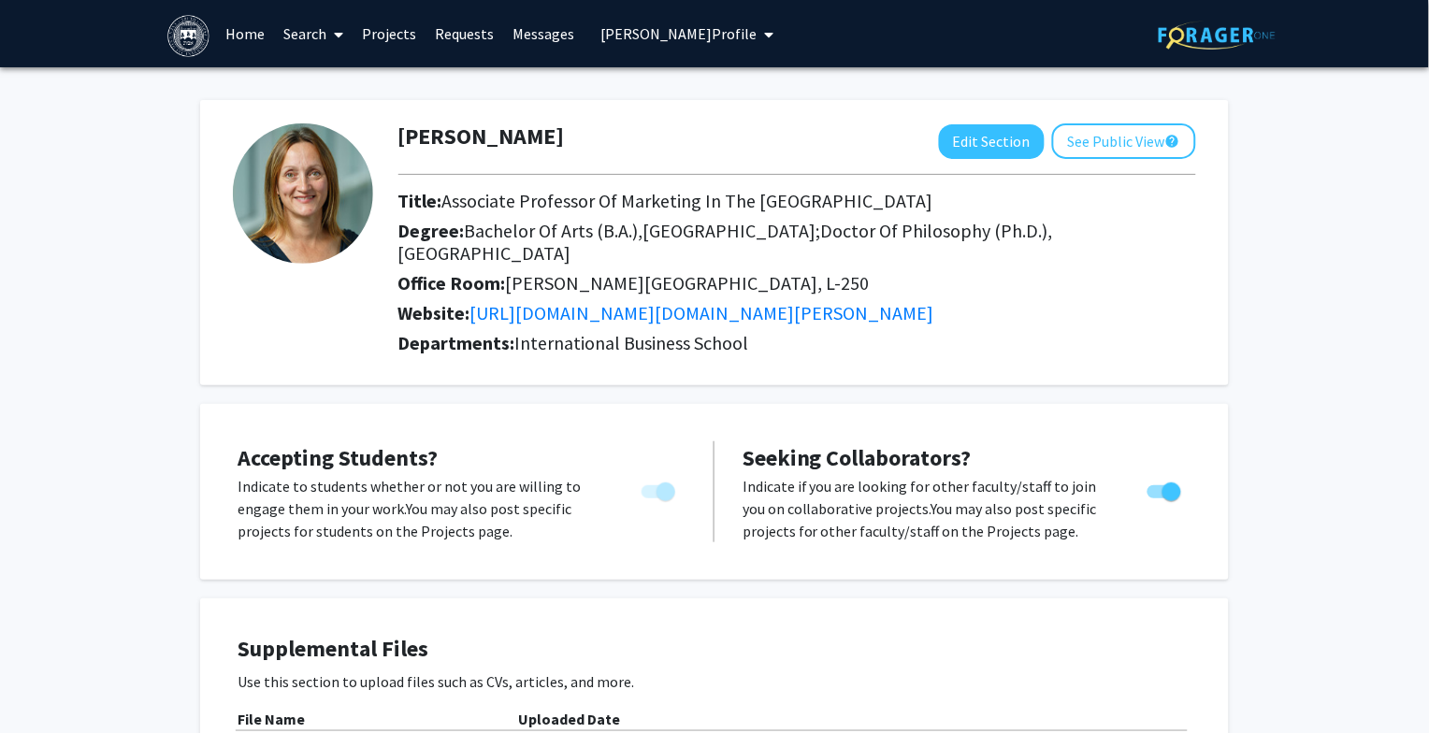
click at [384, 37] on link "Projects" at bounding box center [390, 33] width 73 height 65
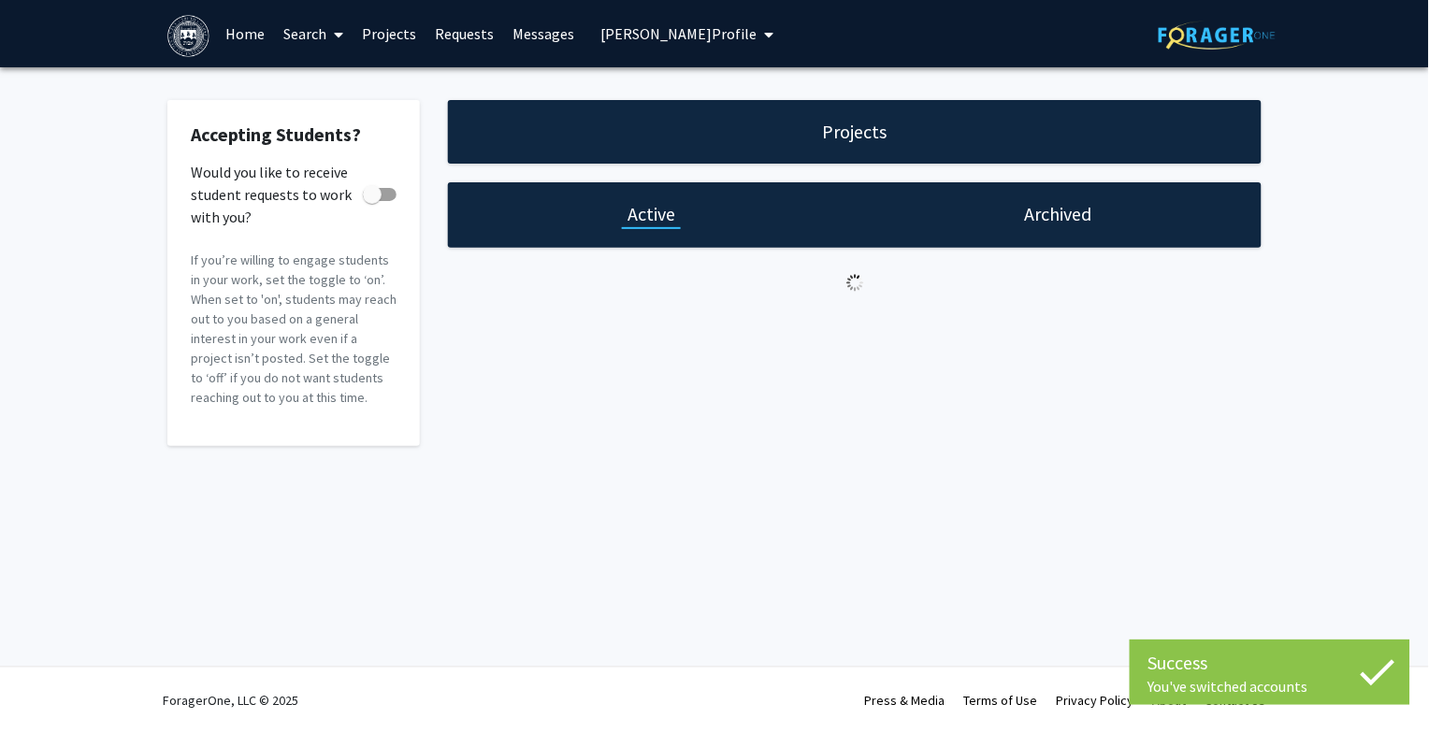
checkbox input "true"
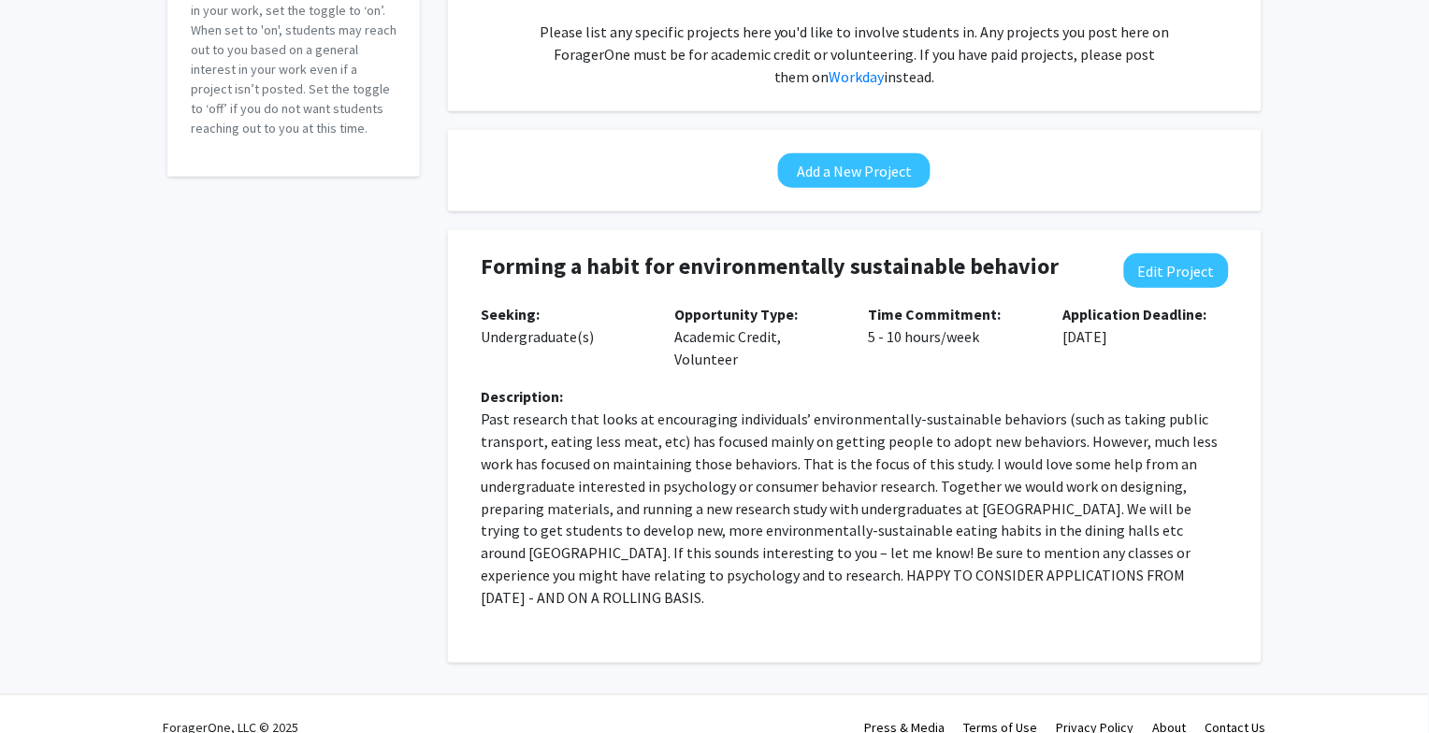
scroll to position [273, 0]
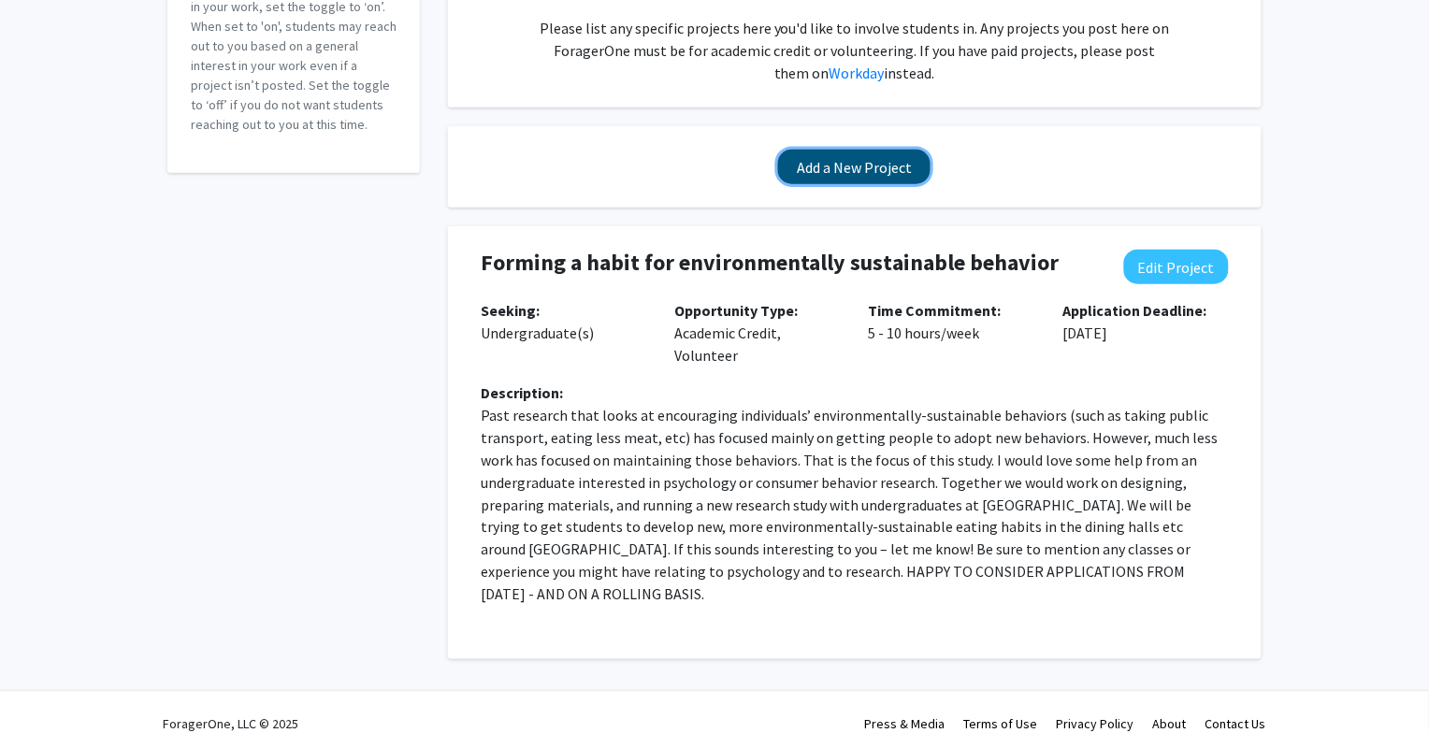
click at [809, 156] on button "Add a New Project" at bounding box center [854, 167] width 152 height 35
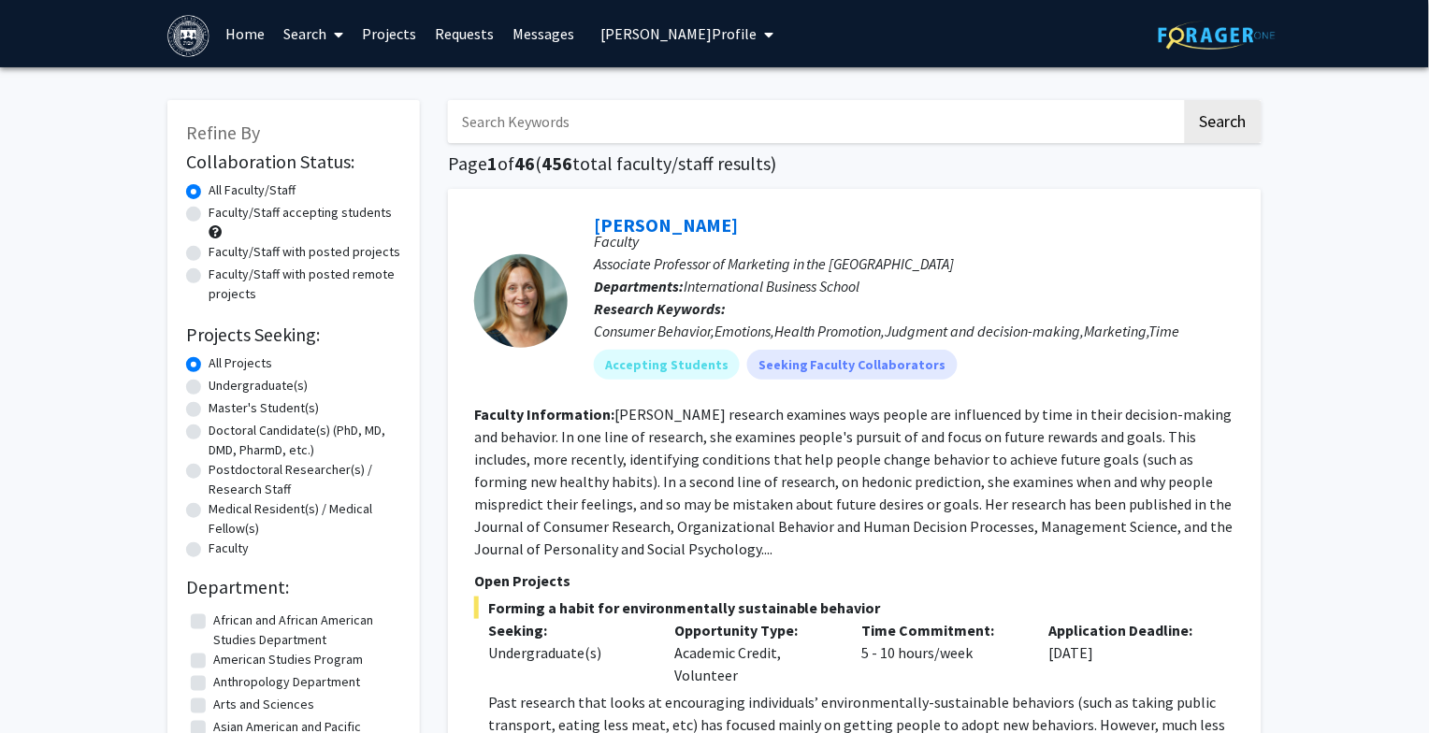
click at [378, 36] on link "Projects" at bounding box center [390, 33] width 73 height 65
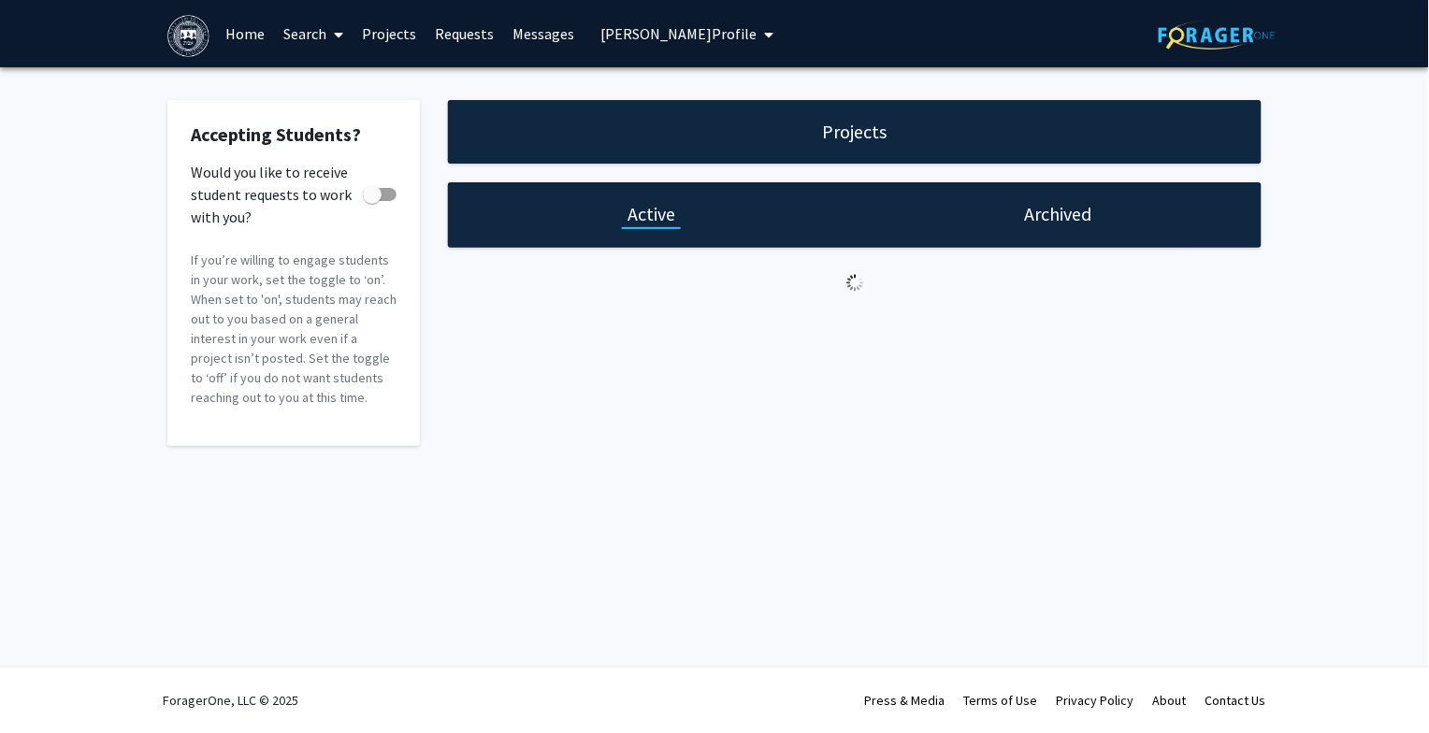
checkbox input "true"
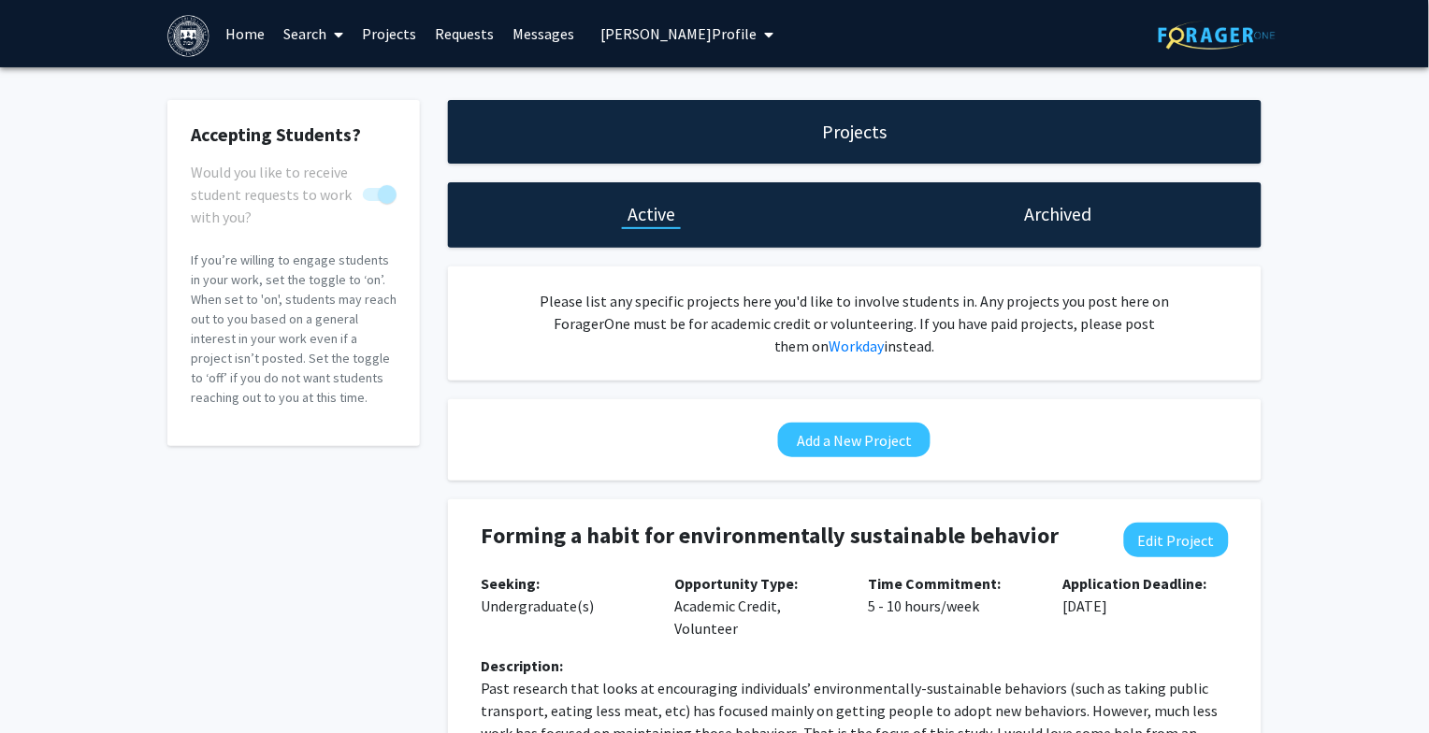
click at [624, 27] on span "Jane Ebert's Profile" at bounding box center [679, 33] width 156 height 19
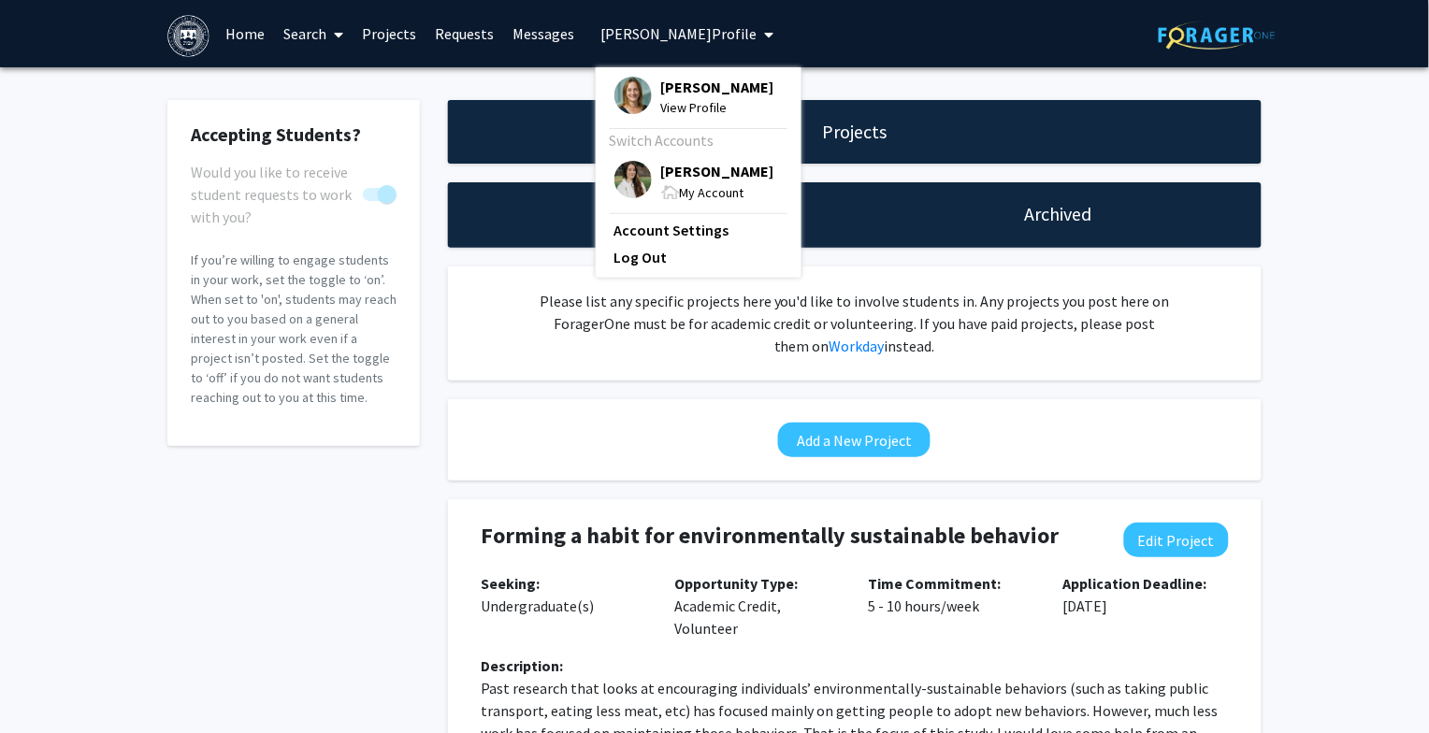
click at [623, 172] on img at bounding box center [632, 179] width 37 height 37
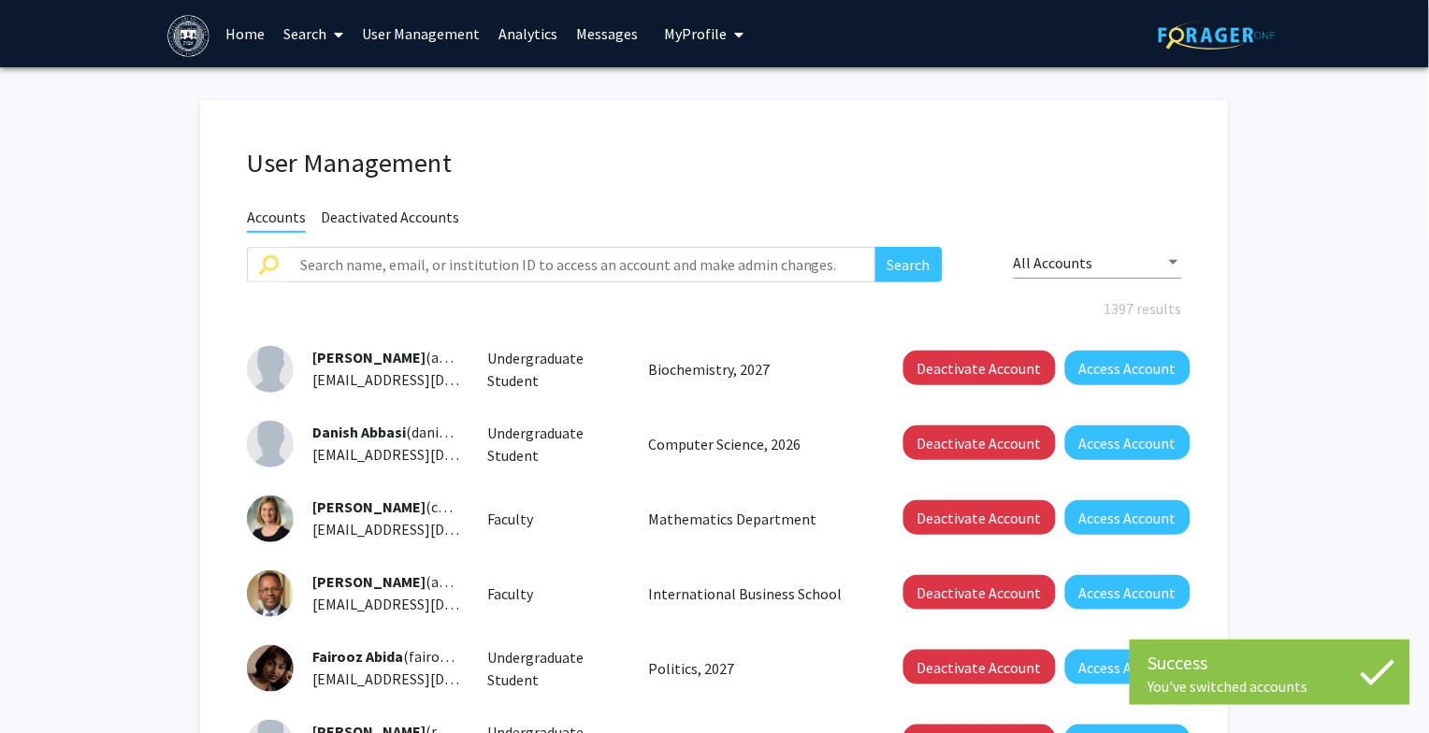
click at [305, 27] on link "Search" at bounding box center [314, 33] width 79 height 65
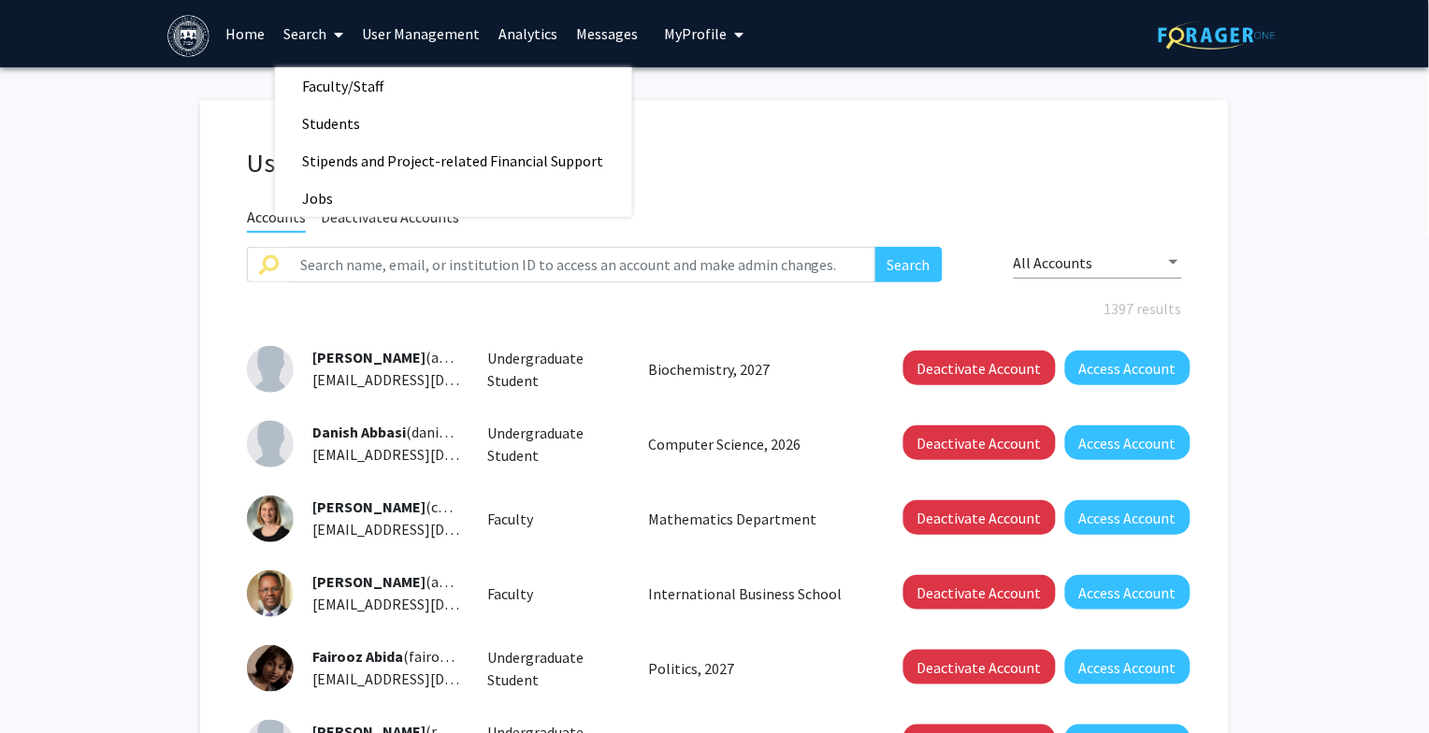
click at [137, 102] on fg-user-management "User Management Accounts Deactivated Accounts Search All Accounts 1397 results …" at bounding box center [714, 651] width 1429 height 1168
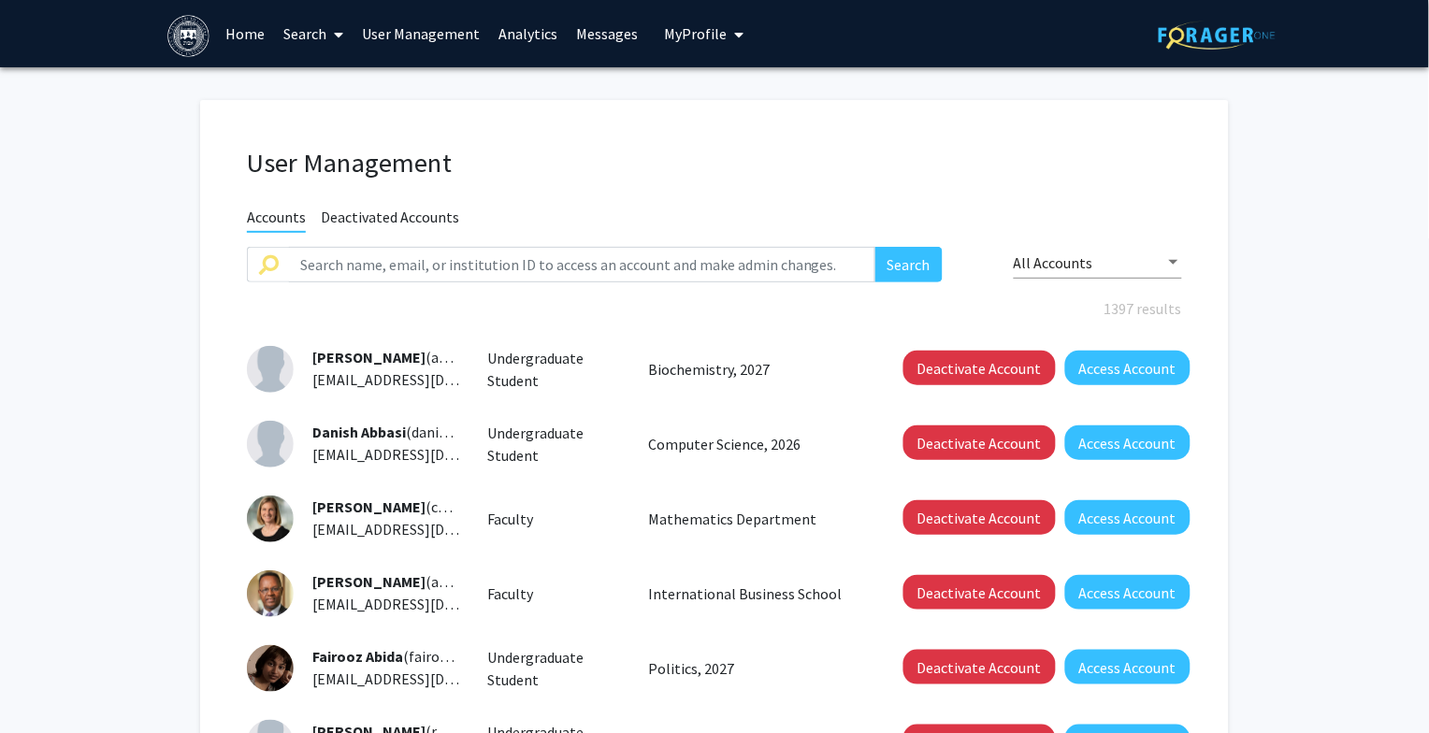
click at [441, 30] on link "User Management" at bounding box center [422, 33] width 137 height 65
click at [518, 33] on link "Analytics" at bounding box center [529, 33] width 78 height 65
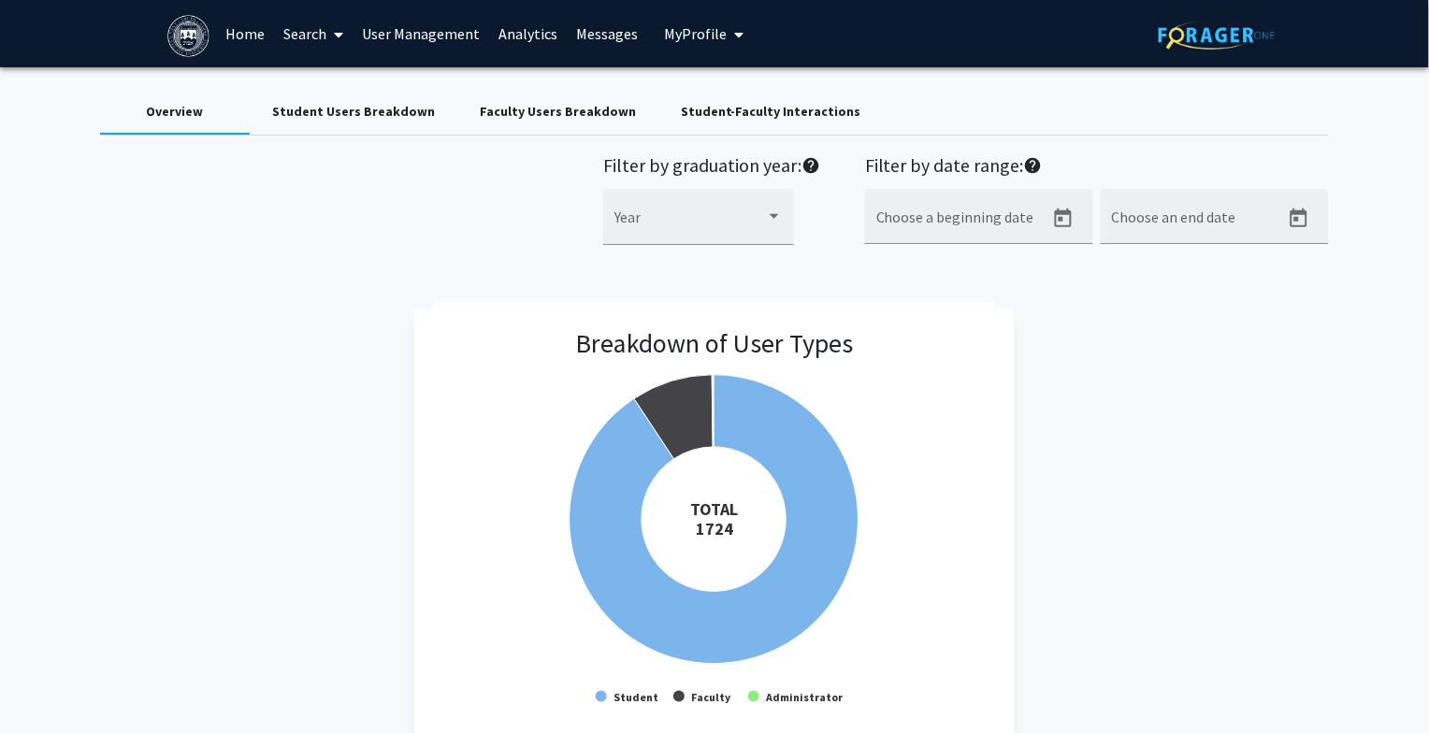
click at [591, 36] on link "Messages" at bounding box center [608, 33] width 80 height 65
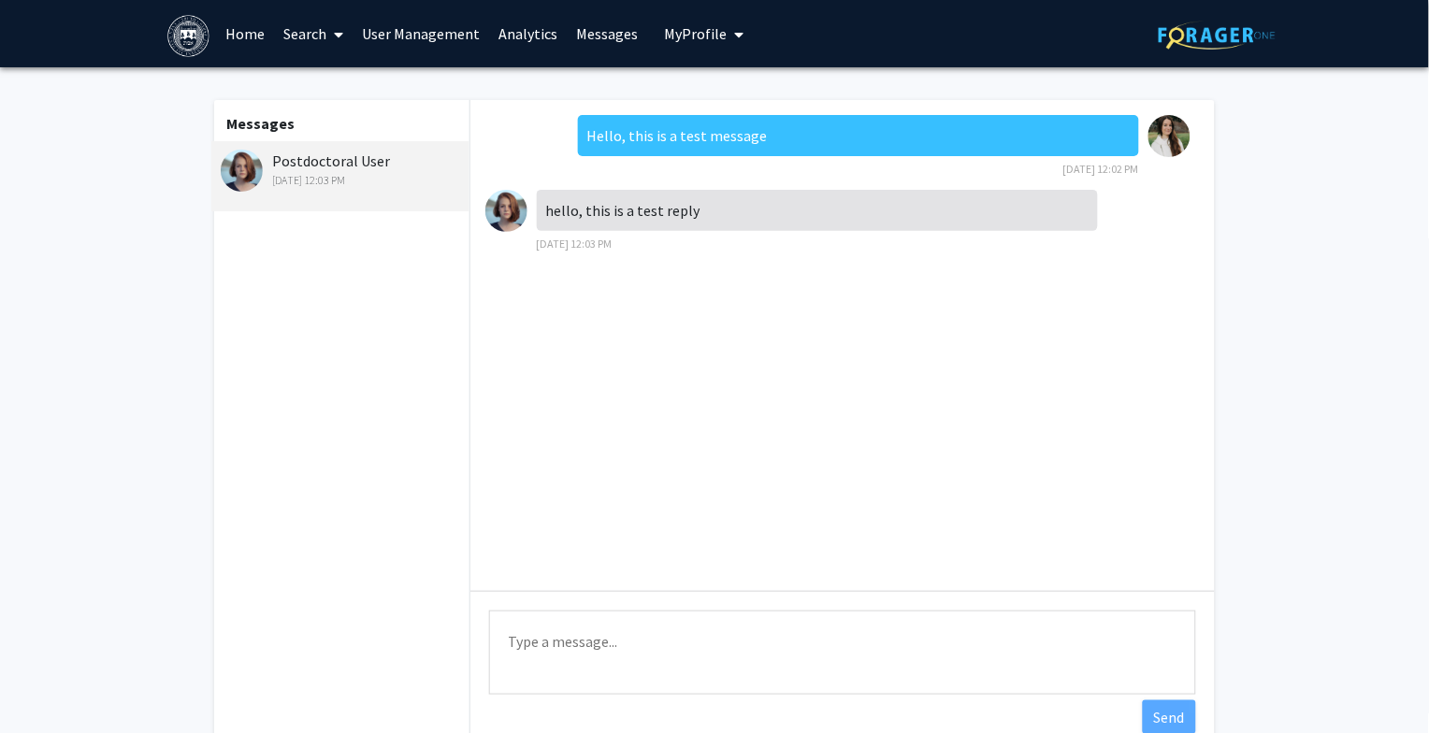
click at [686, 28] on span "My Profile" at bounding box center [696, 33] width 63 height 19
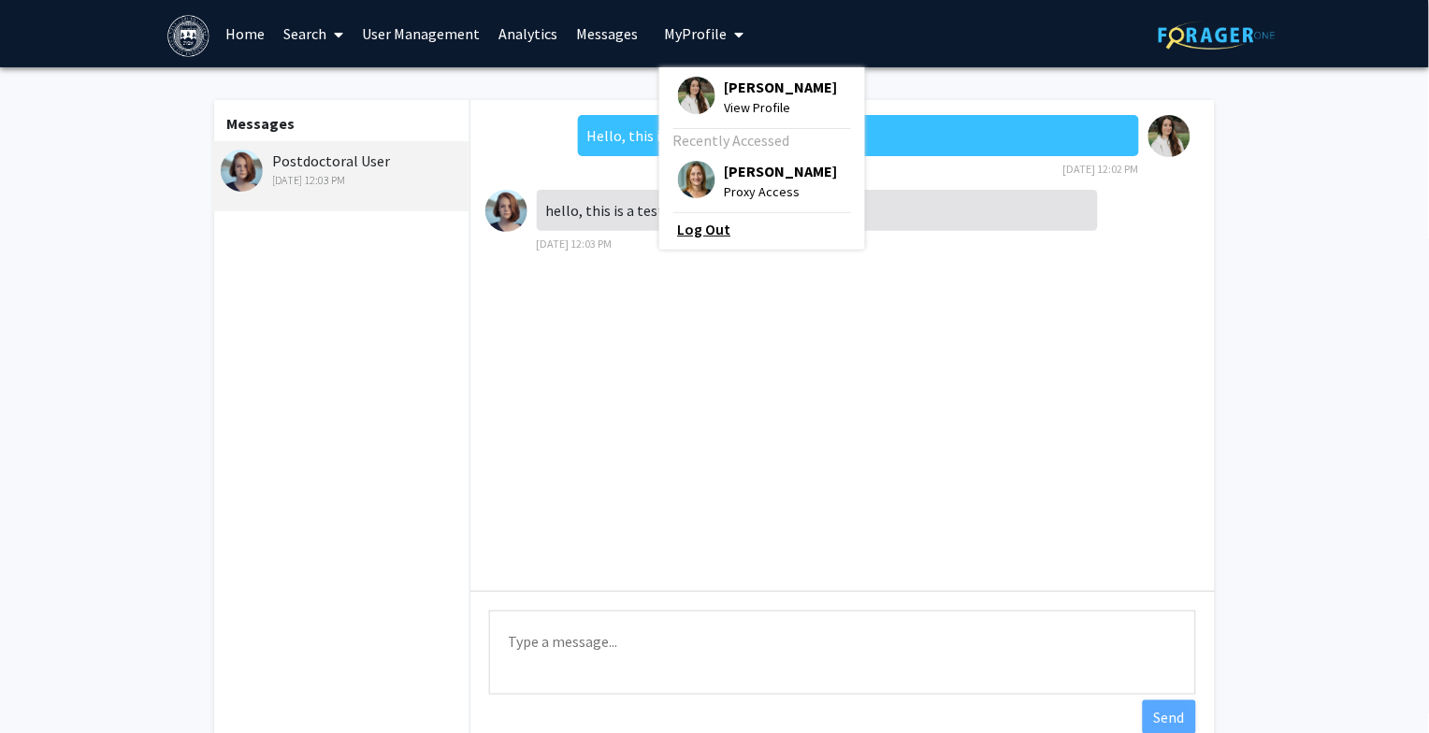
click at [679, 231] on link "Log Out" at bounding box center [762, 229] width 168 height 22
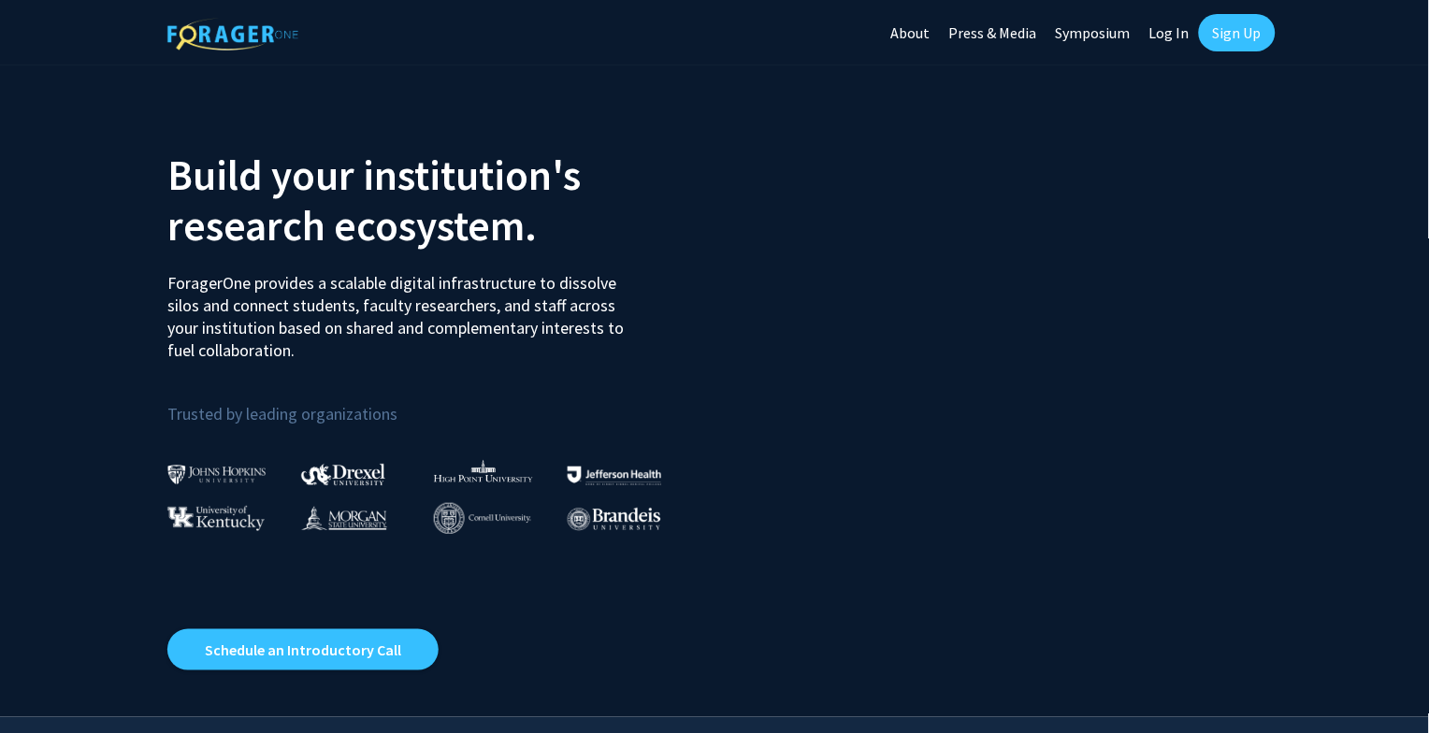
click at [1160, 28] on link "Log In" at bounding box center [1169, 32] width 59 height 65
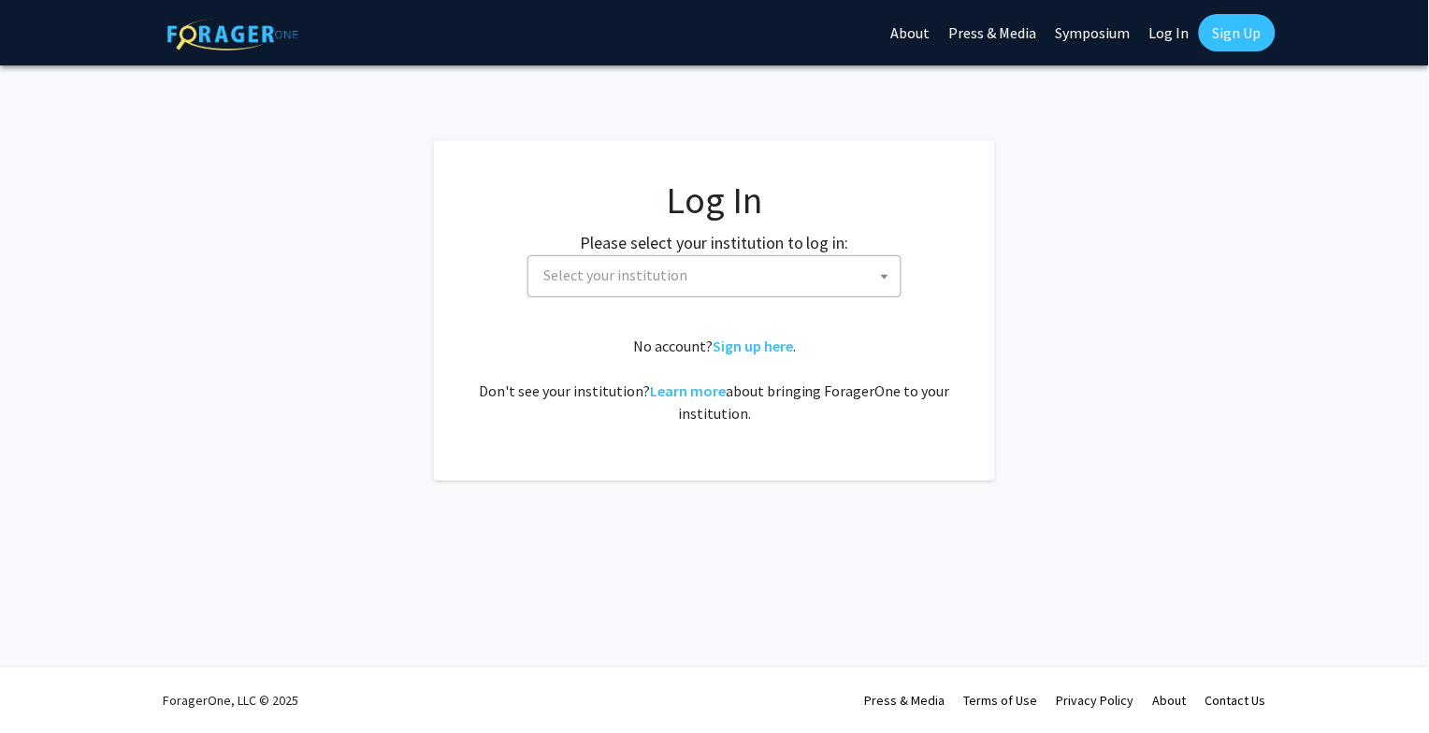
click at [707, 289] on span "Select your institution" at bounding box center [718, 275] width 365 height 38
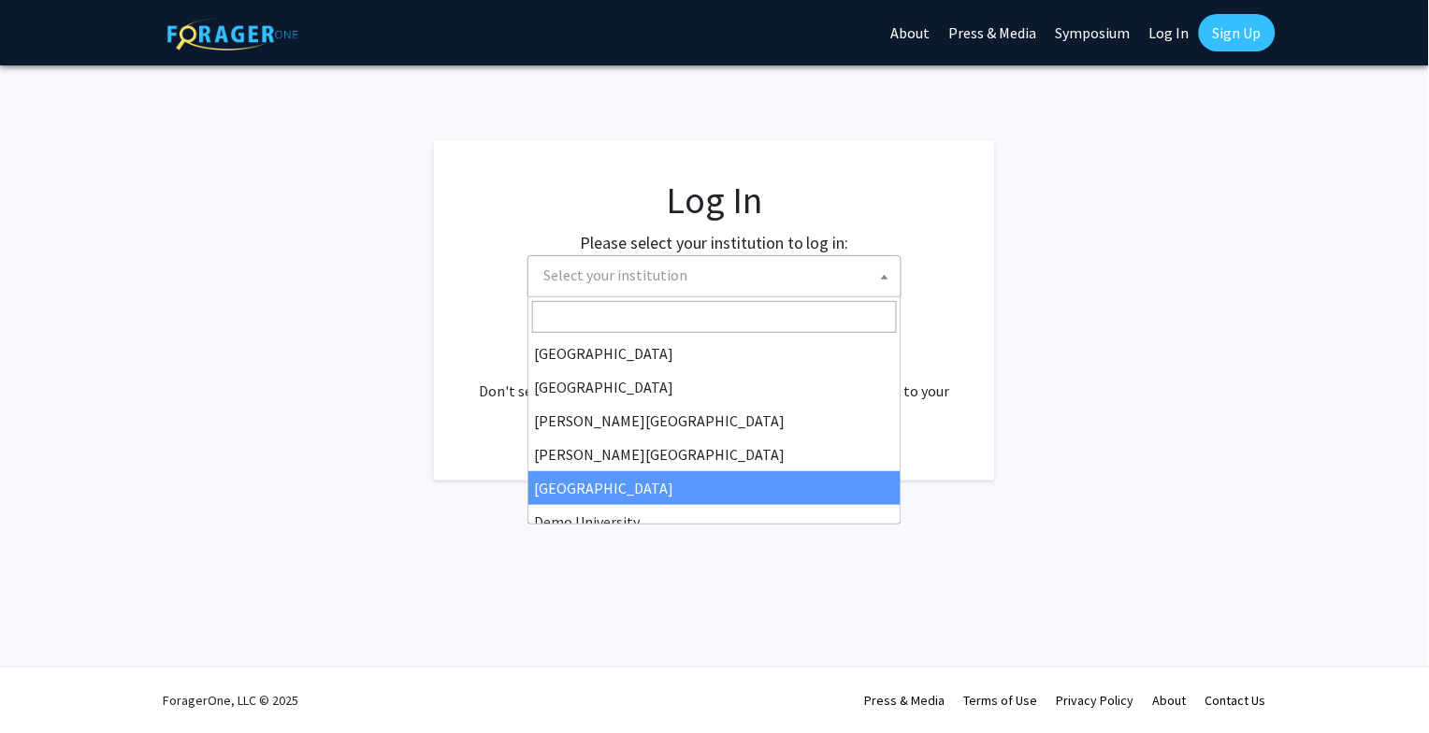
scroll to position [30, 0]
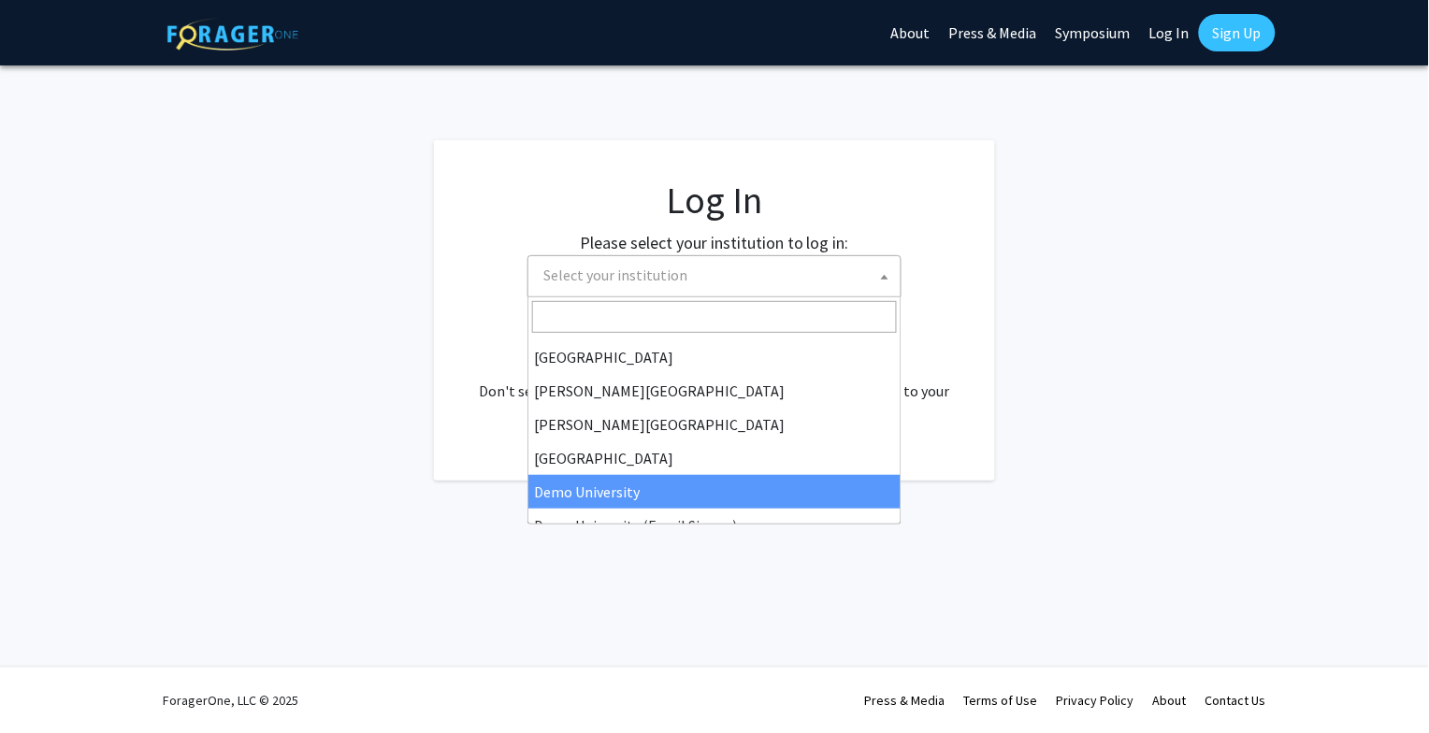
select select "8"
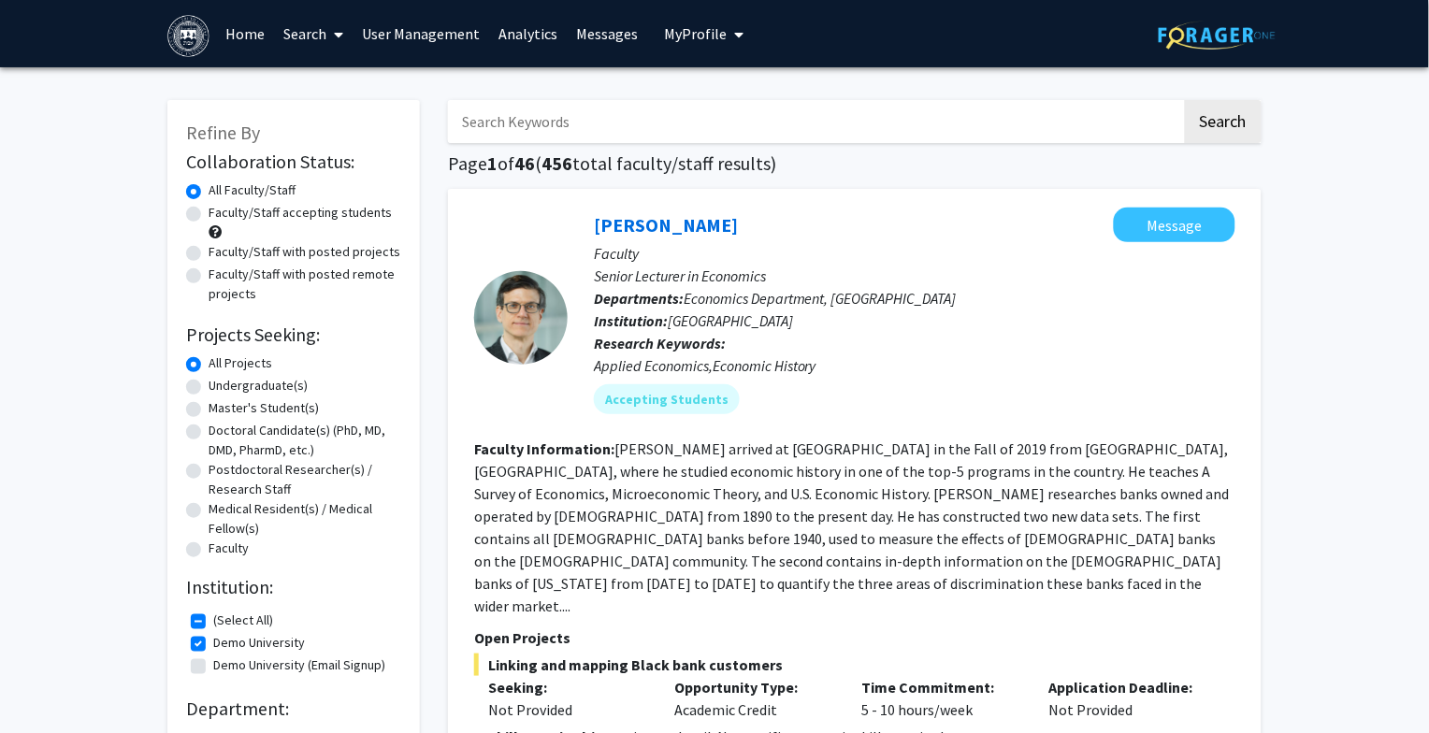
click at [691, 25] on span "My Profile" at bounding box center [696, 33] width 63 height 19
click at [697, 141] on link "Log Out" at bounding box center [762, 145] width 168 height 22
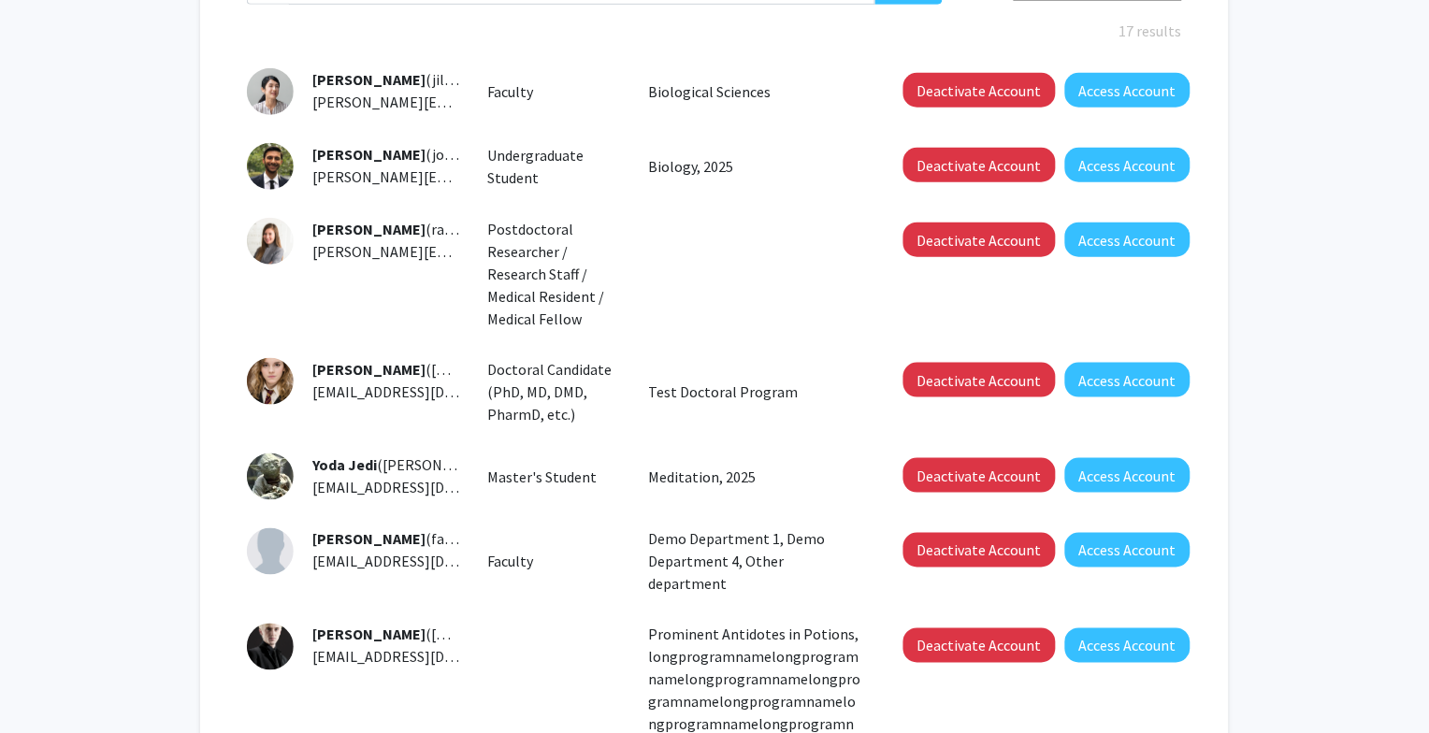
scroll to position [287, 0]
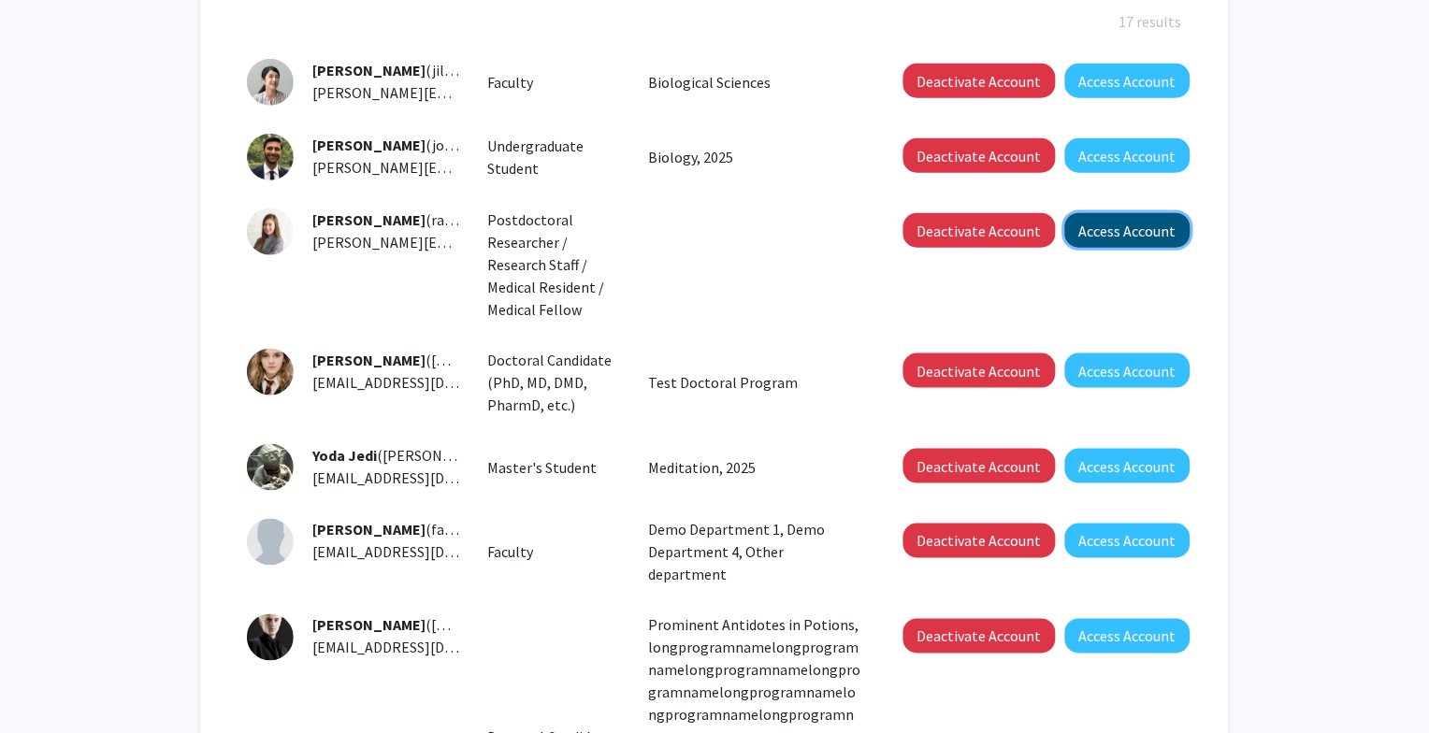
click at [1120, 235] on button "Access Account" at bounding box center [1127, 230] width 125 height 35
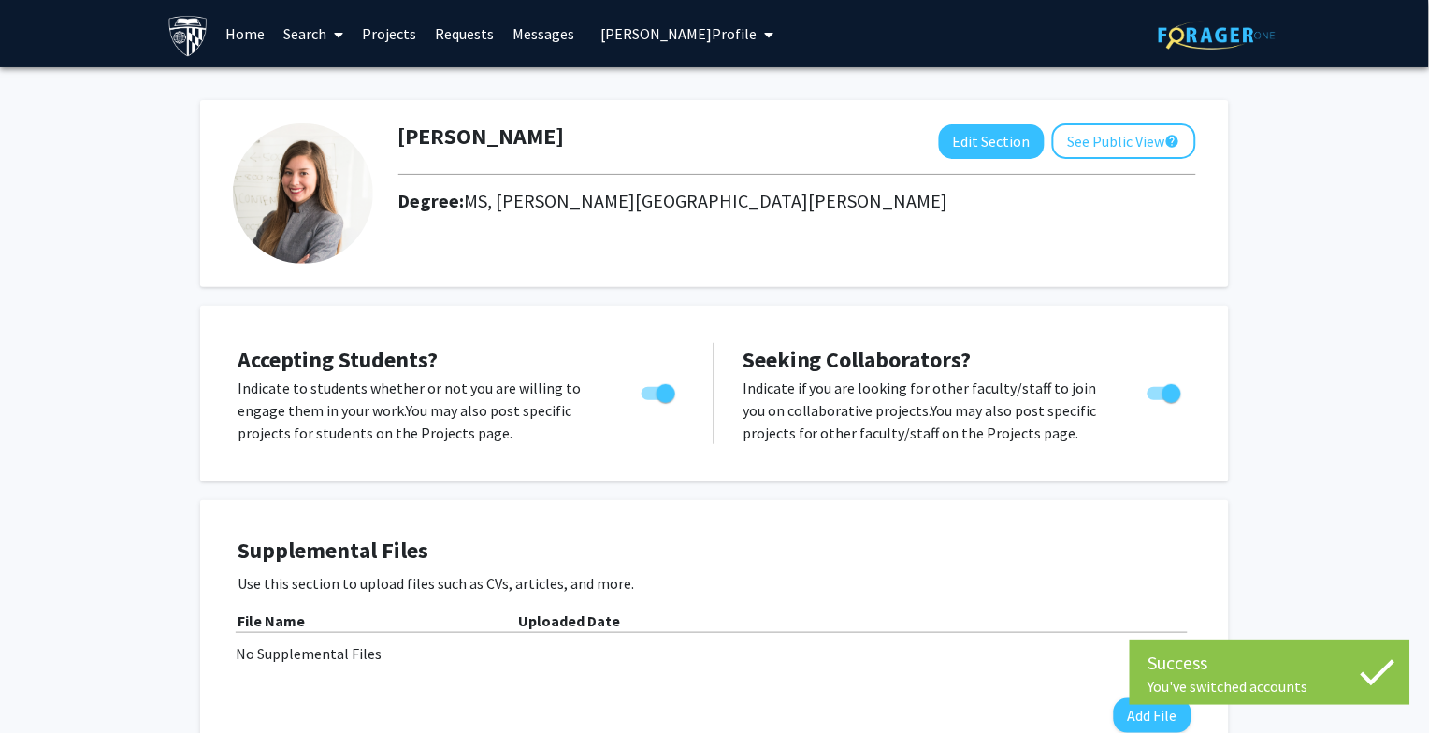
click at [391, 26] on link "Projects" at bounding box center [390, 33] width 73 height 65
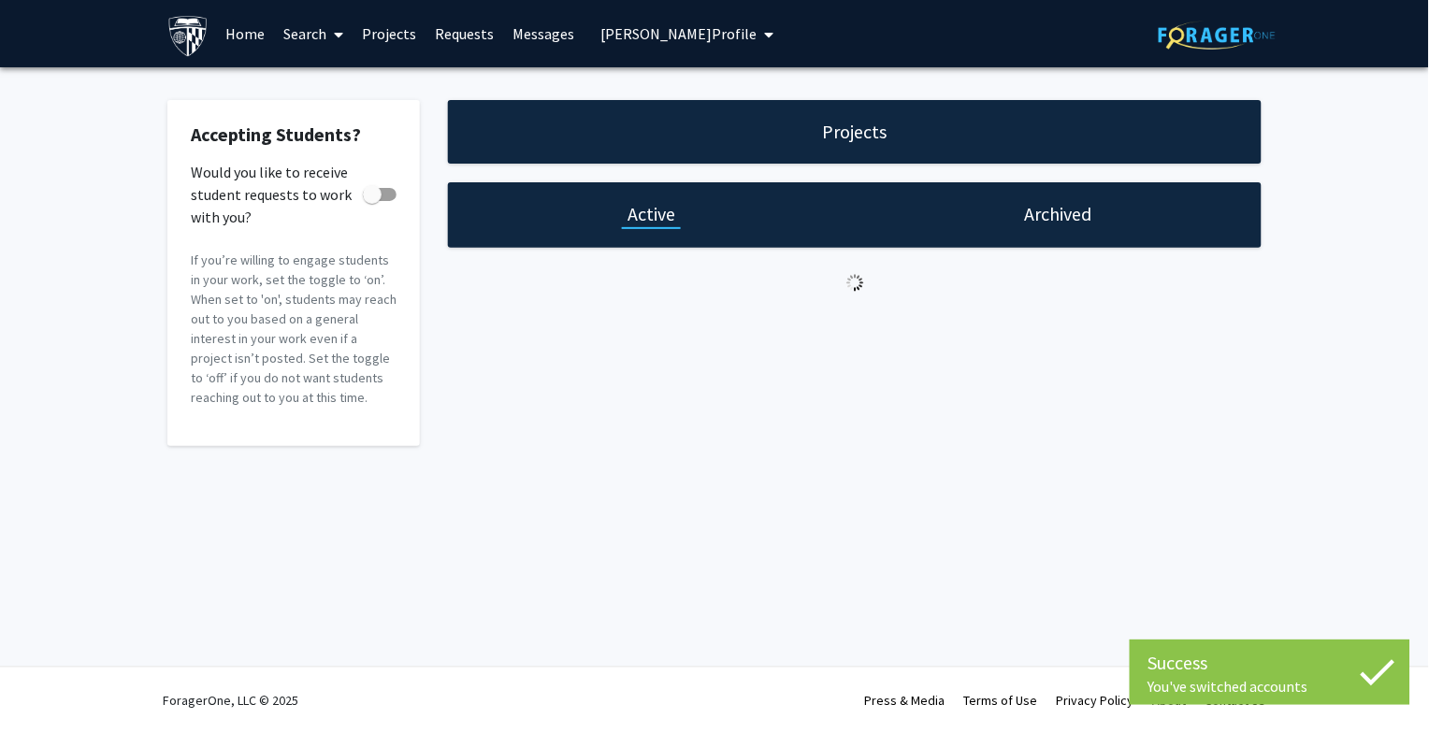
checkbox input "true"
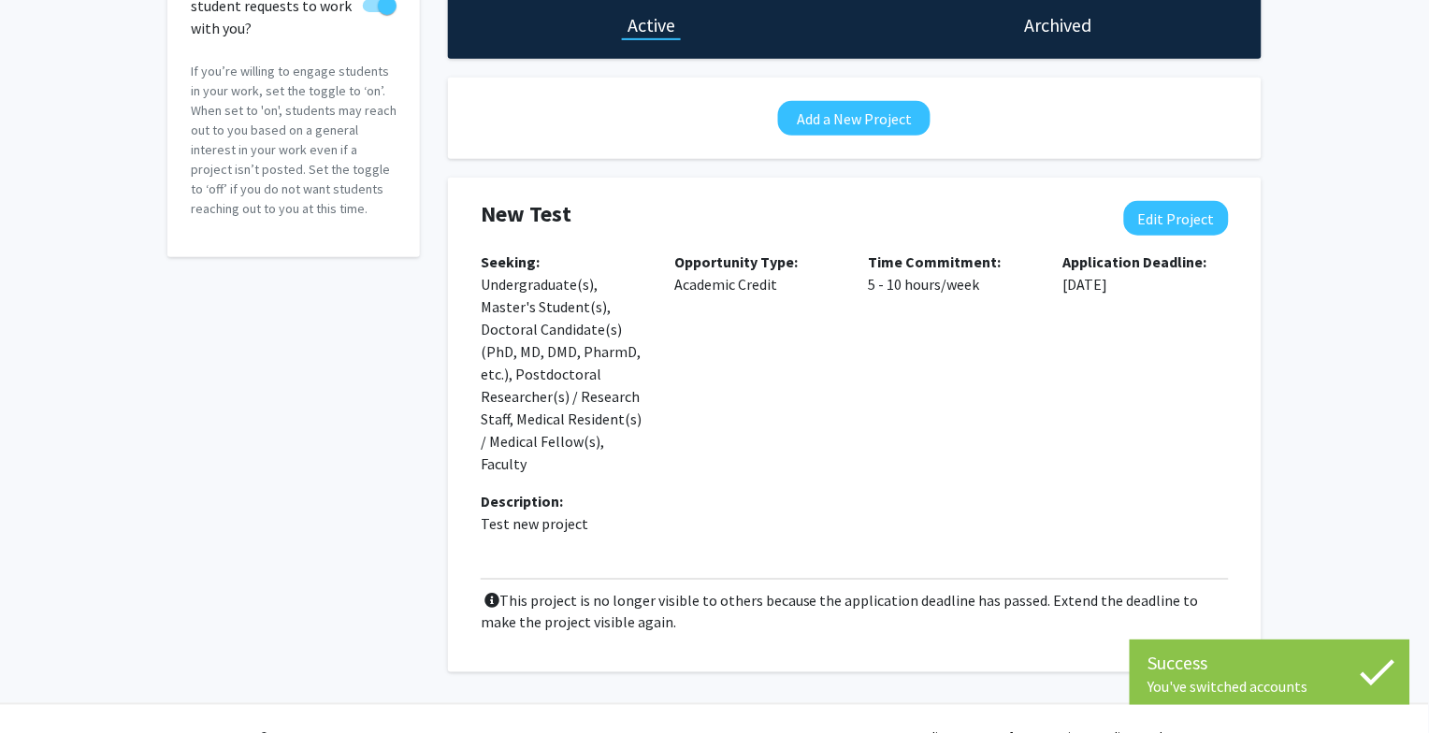
scroll to position [202, 0]
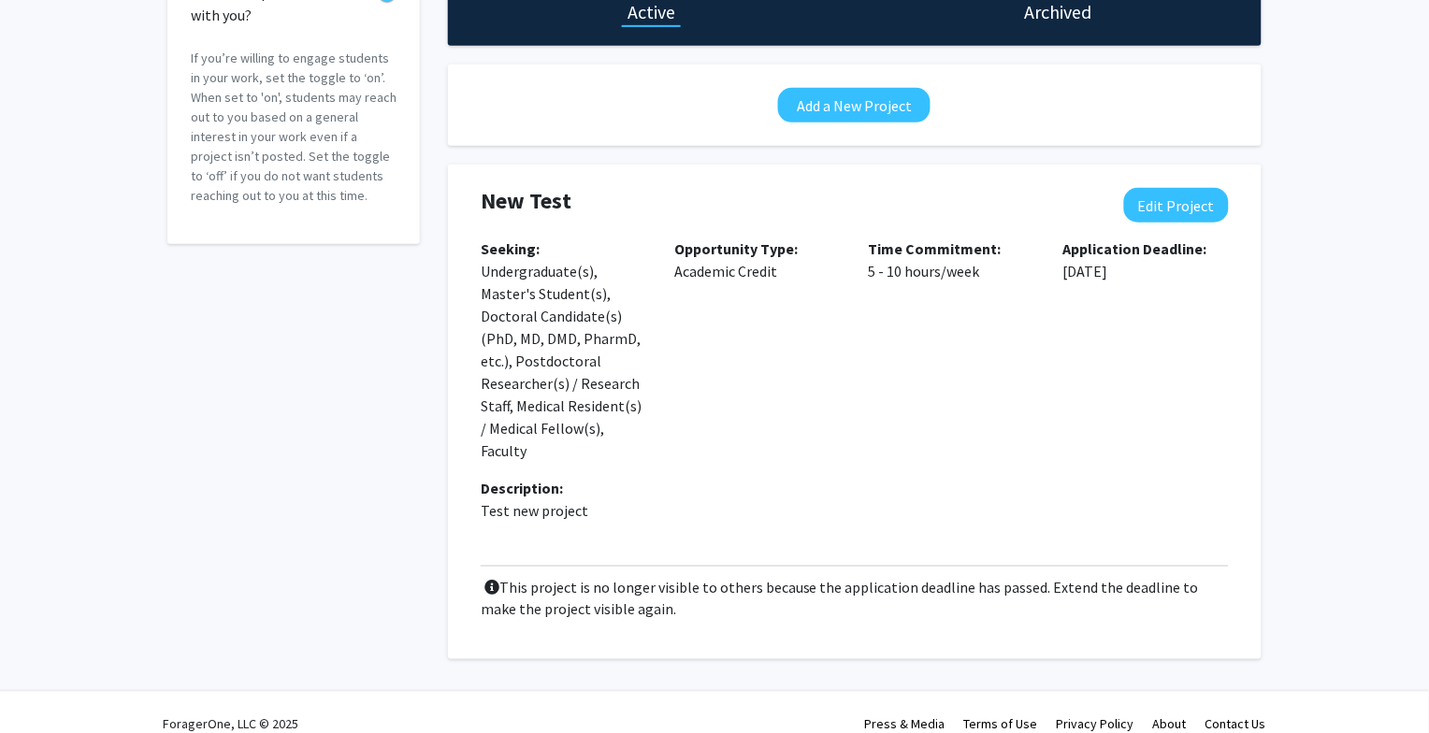
drag, startPoint x: 664, startPoint y: 591, endPoint x: 502, endPoint y: 567, distance: 163.6
click at [502, 576] on p "This project is no longer visible to others because the application deadline ha…" at bounding box center [855, 598] width 748 height 45
copy p "This project is no longer visible to others because the application deadline ha…"
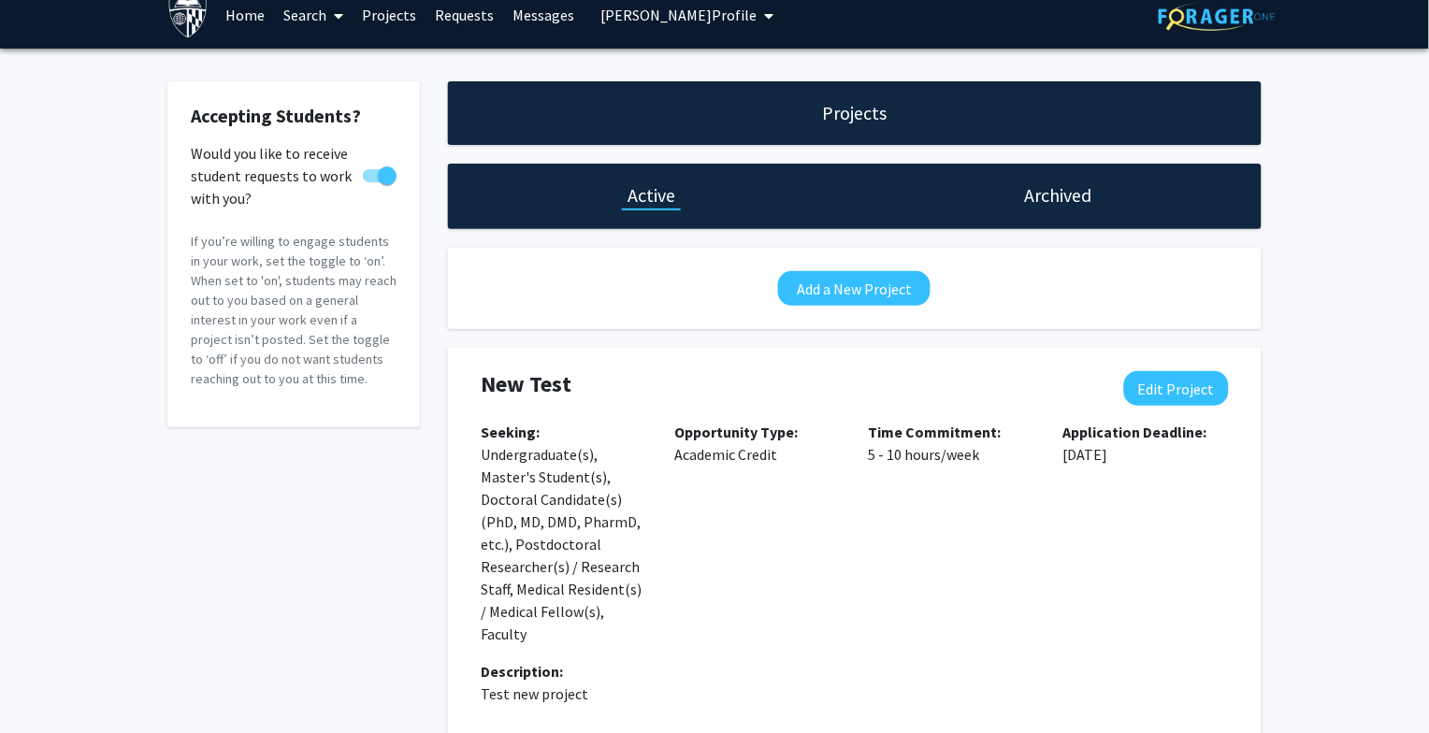
scroll to position [0, 0]
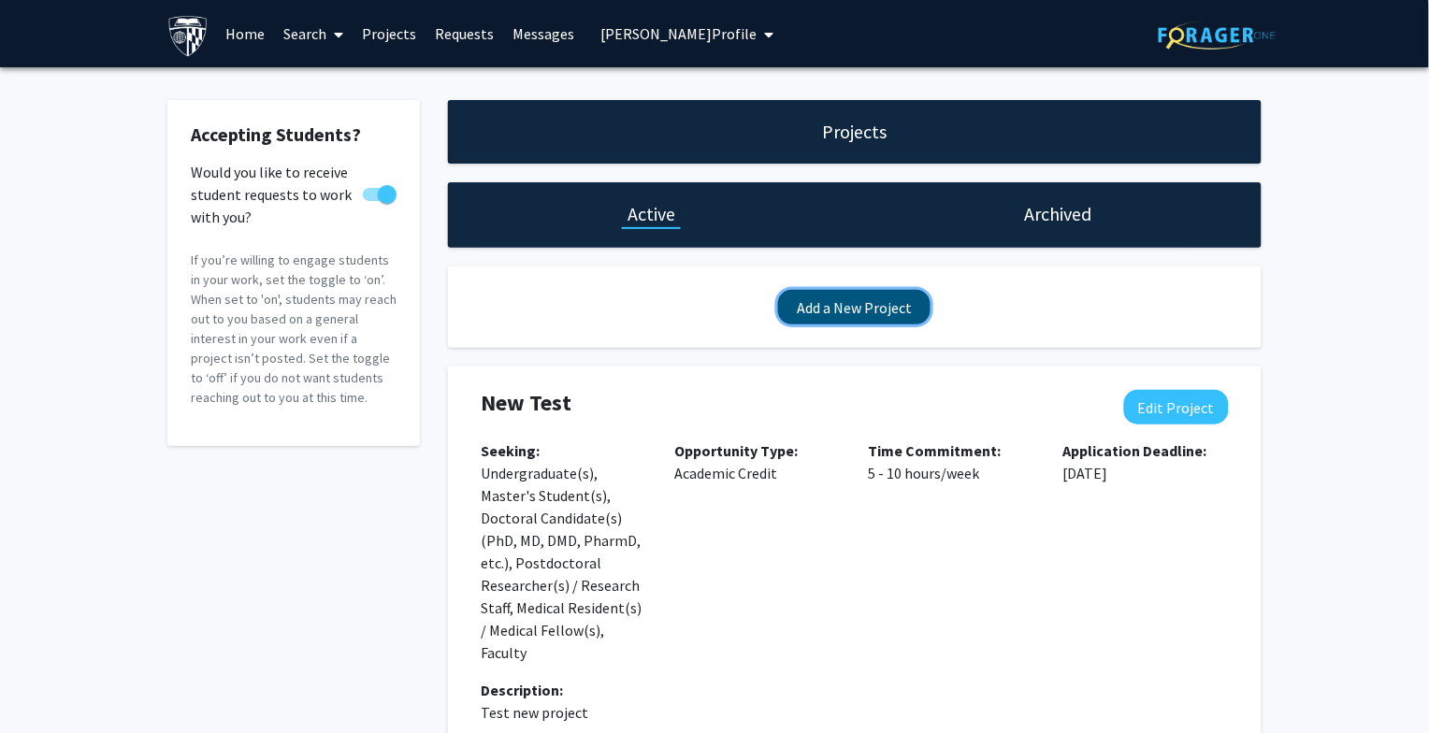
click at [816, 309] on button "Add a New Project" at bounding box center [854, 307] width 152 height 35
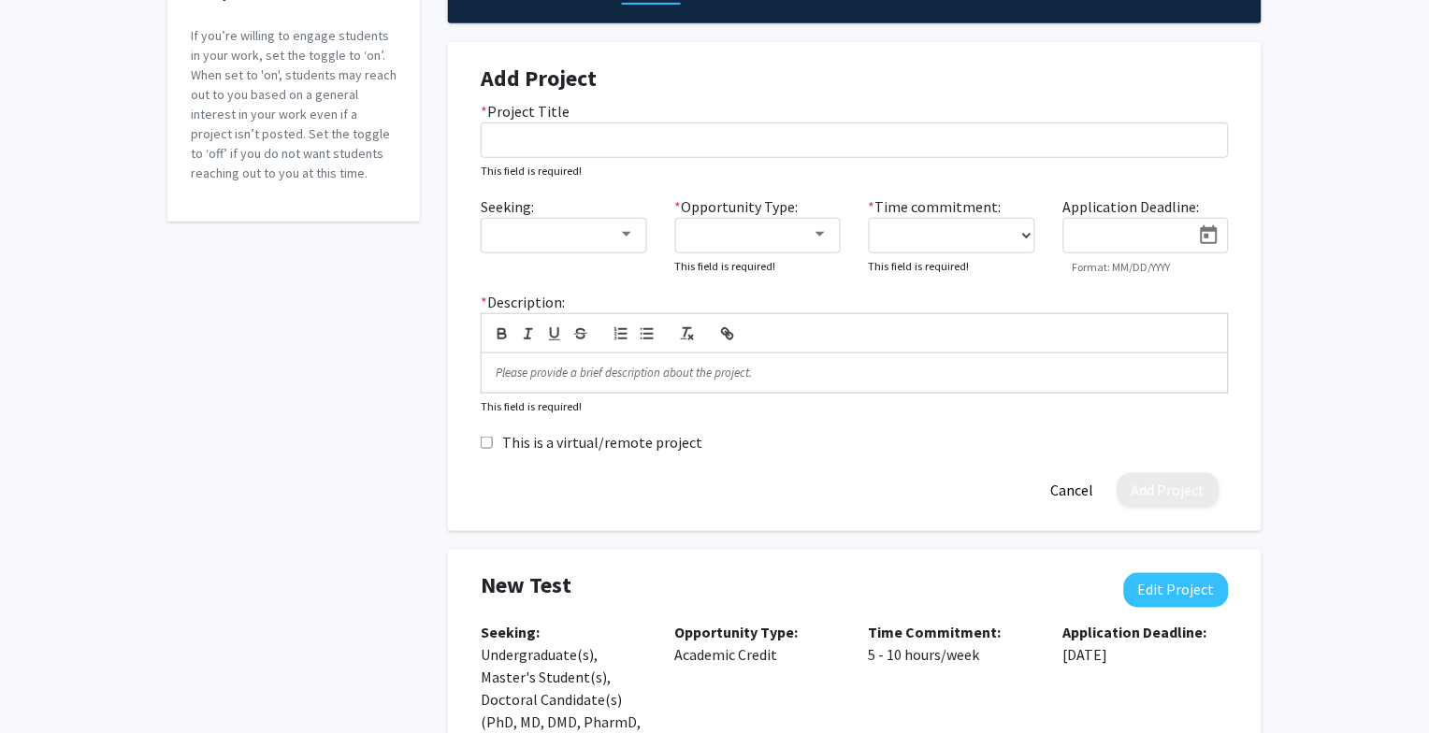
scroll to position [222, 0]
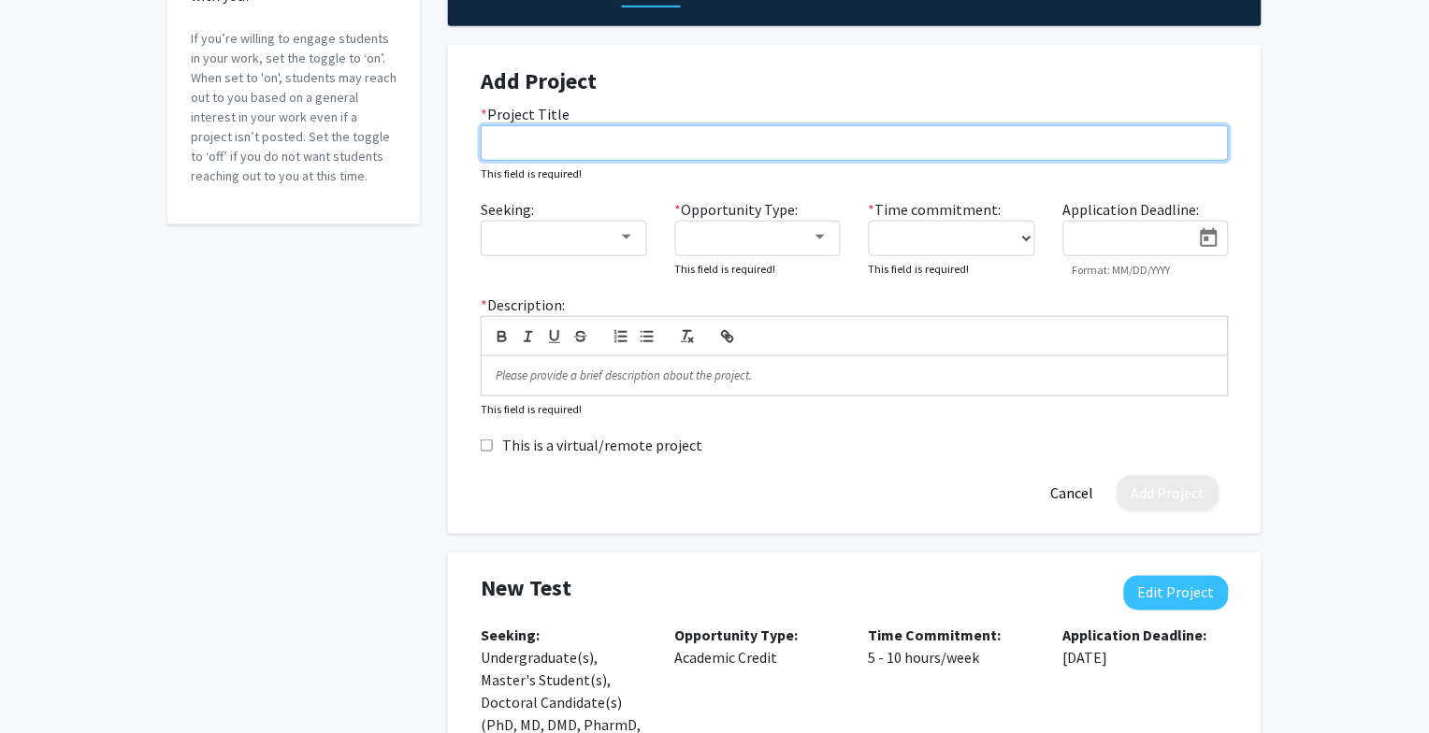
click at [556, 136] on input "* Project Title" at bounding box center [855, 143] width 748 height 36
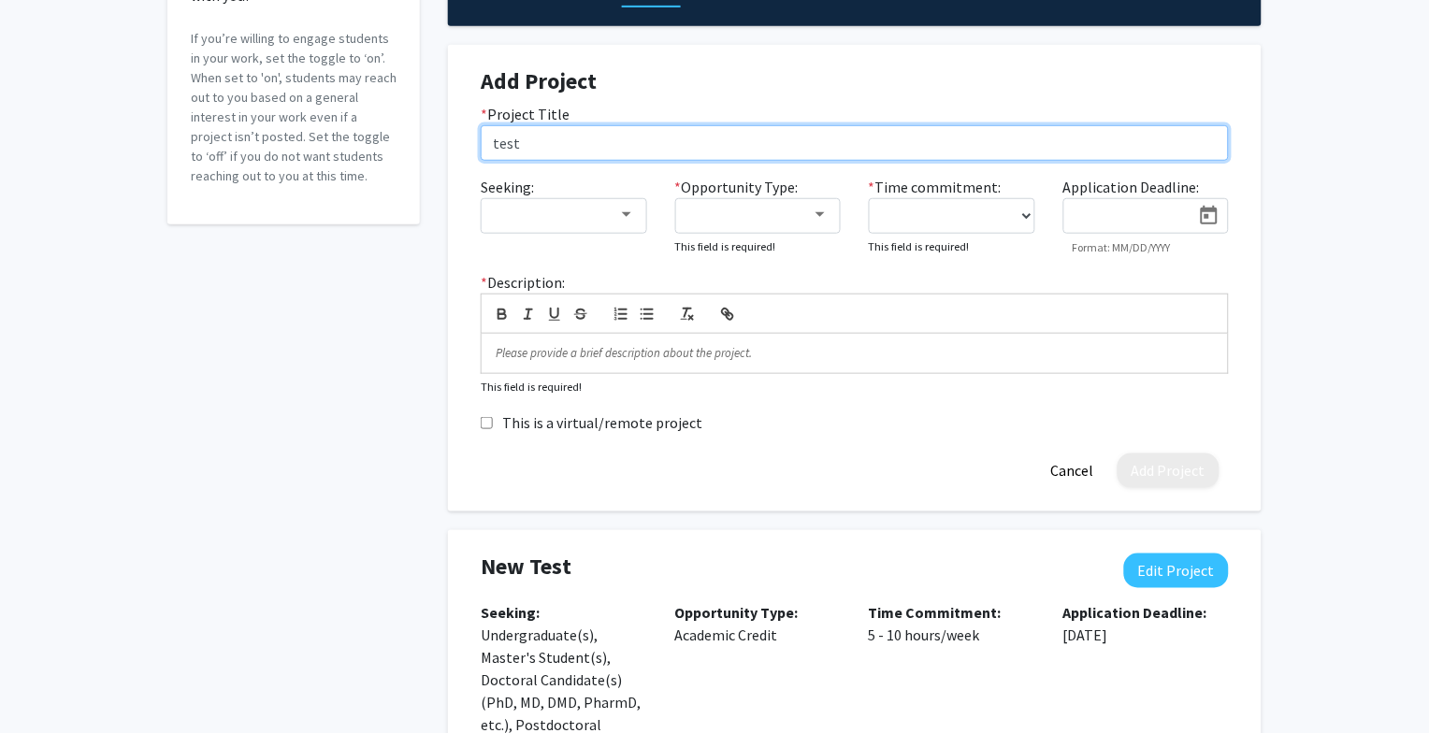
type input "test"
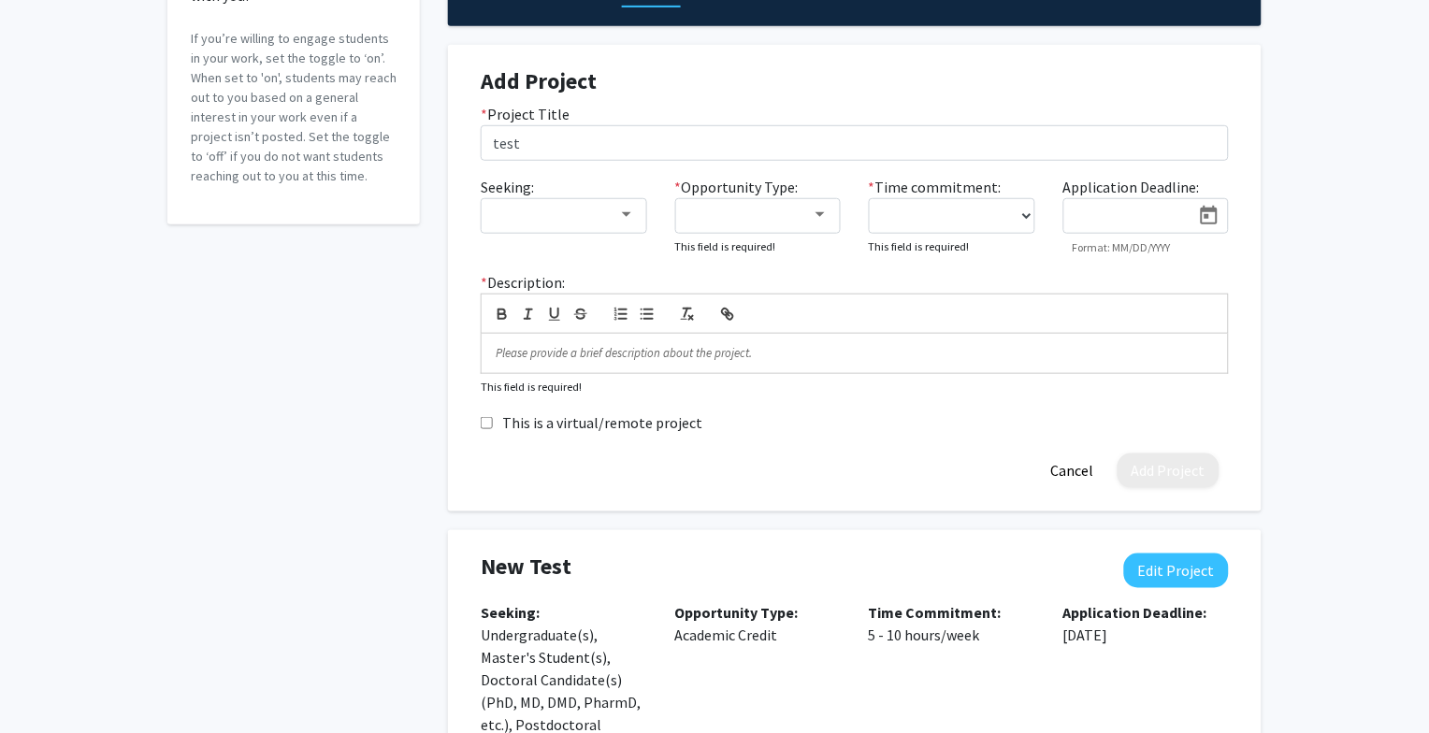
click at [427, 235] on div "Accepting Students? Would you like to receive student requests to work with you…" at bounding box center [293, 451] width 281 height 1146
click at [769, 192] on label "* Opportunity Type:" at bounding box center [736, 187] width 123 height 22
click at [759, 205] on div at bounding box center [749, 215] width 125 height 22
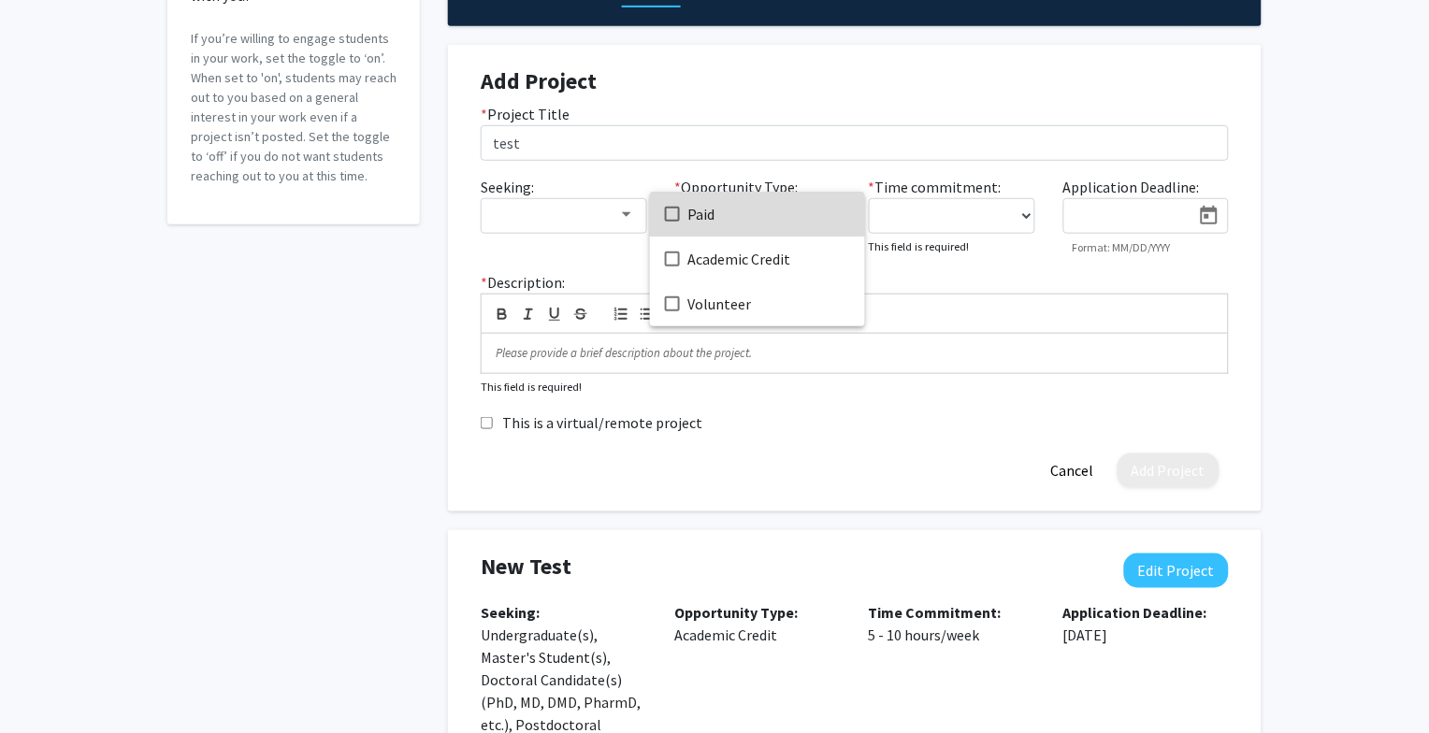
click at [741, 216] on span "Paid" at bounding box center [768, 214] width 163 height 45
click at [943, 201] on div at bounding box center [714, 366] width 1429 height 733
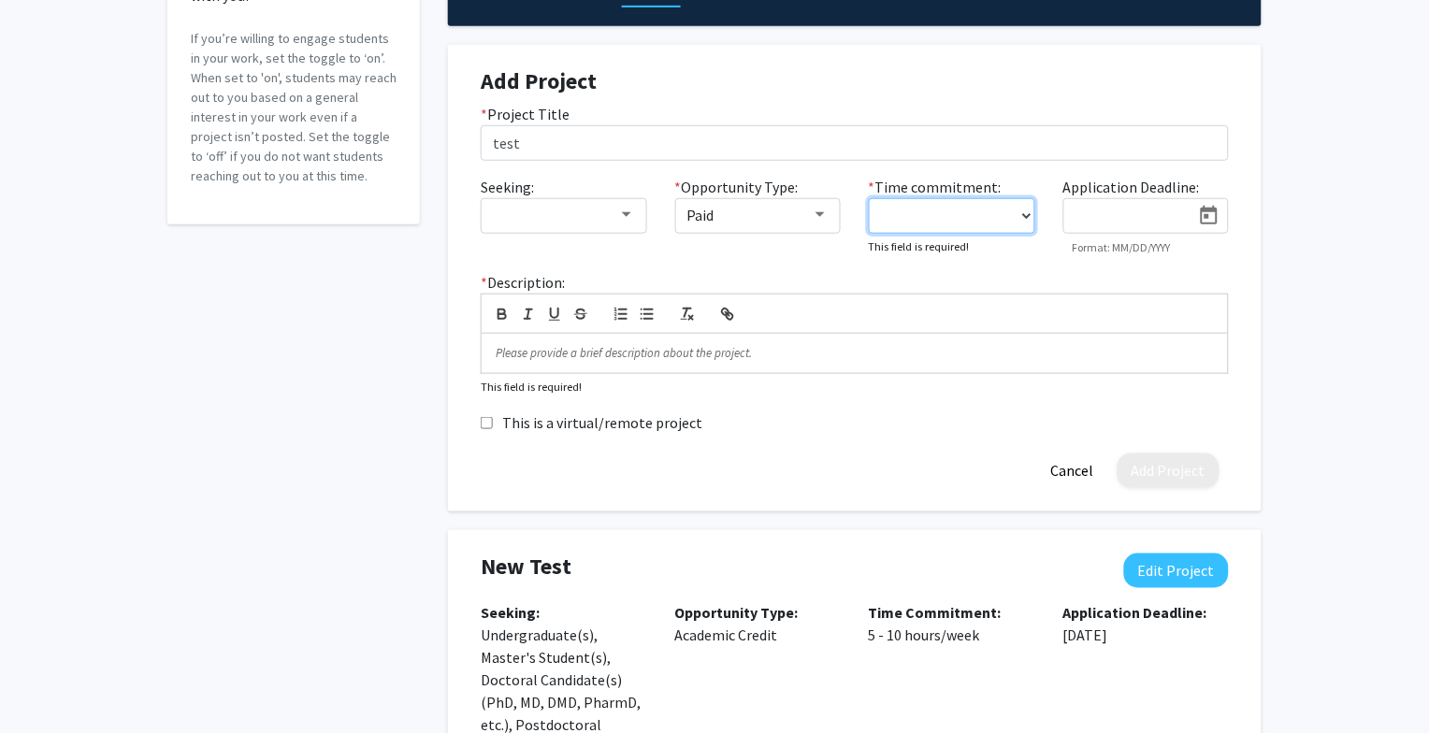
click at [1004, 221] on select "0 - 5 hours/week 5 - 10 hours/week 10 - 15 hours/week 15 - 20 hours/week 20 - 3…" at bounding box center [952, 216] width 166 height 36
select select "5 - 10"
click at [869, 198] on select "0 - 5 hours/week 5 - 10 hours/week 10 - 15 hours/week 15 - 20 hours/week 20 - 3…" at bounding box center [952, 216] width 166 height 36
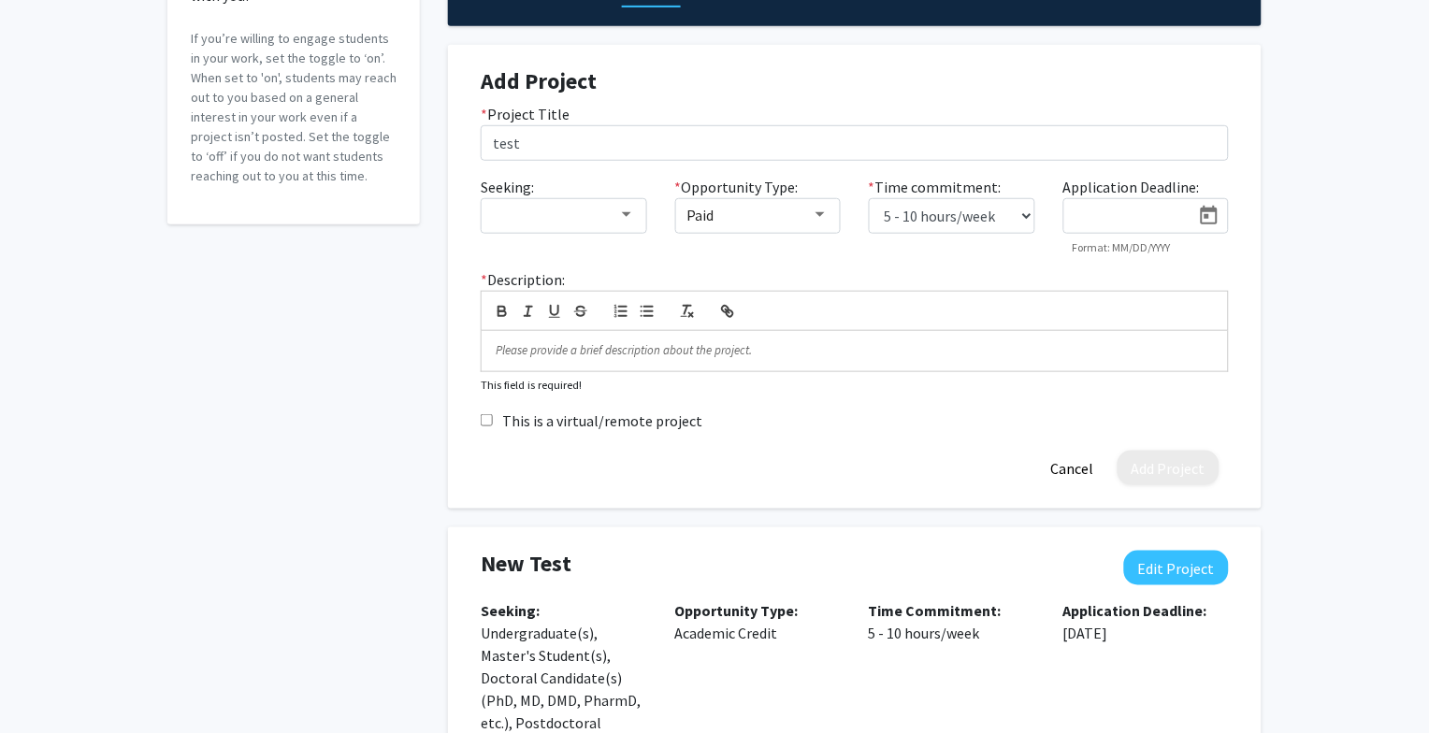
click at [1221, 210] on button "Open calendar" at bounding box center [1209, 216] width 37 height 34
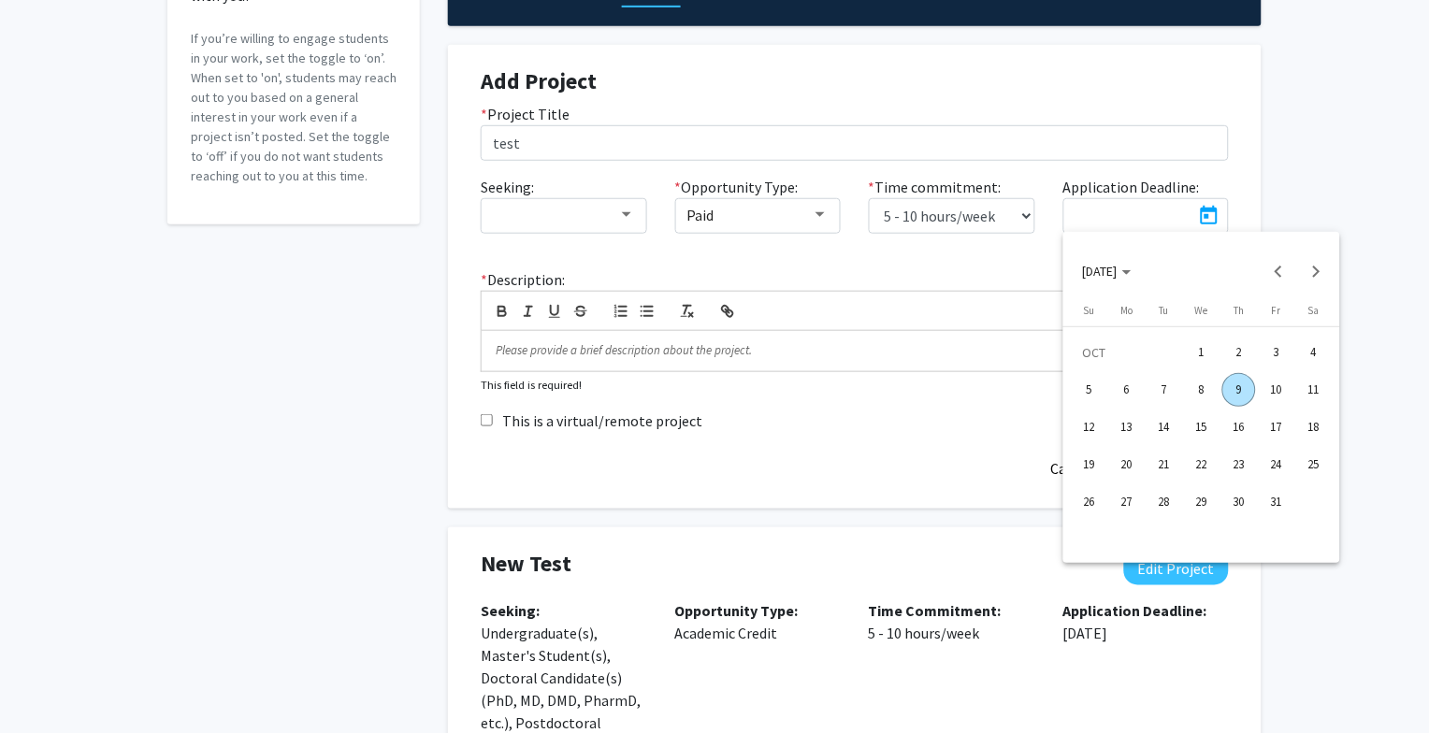
click at [1322, 179] on div at bounding box center [714, 366] width 1429 height 733
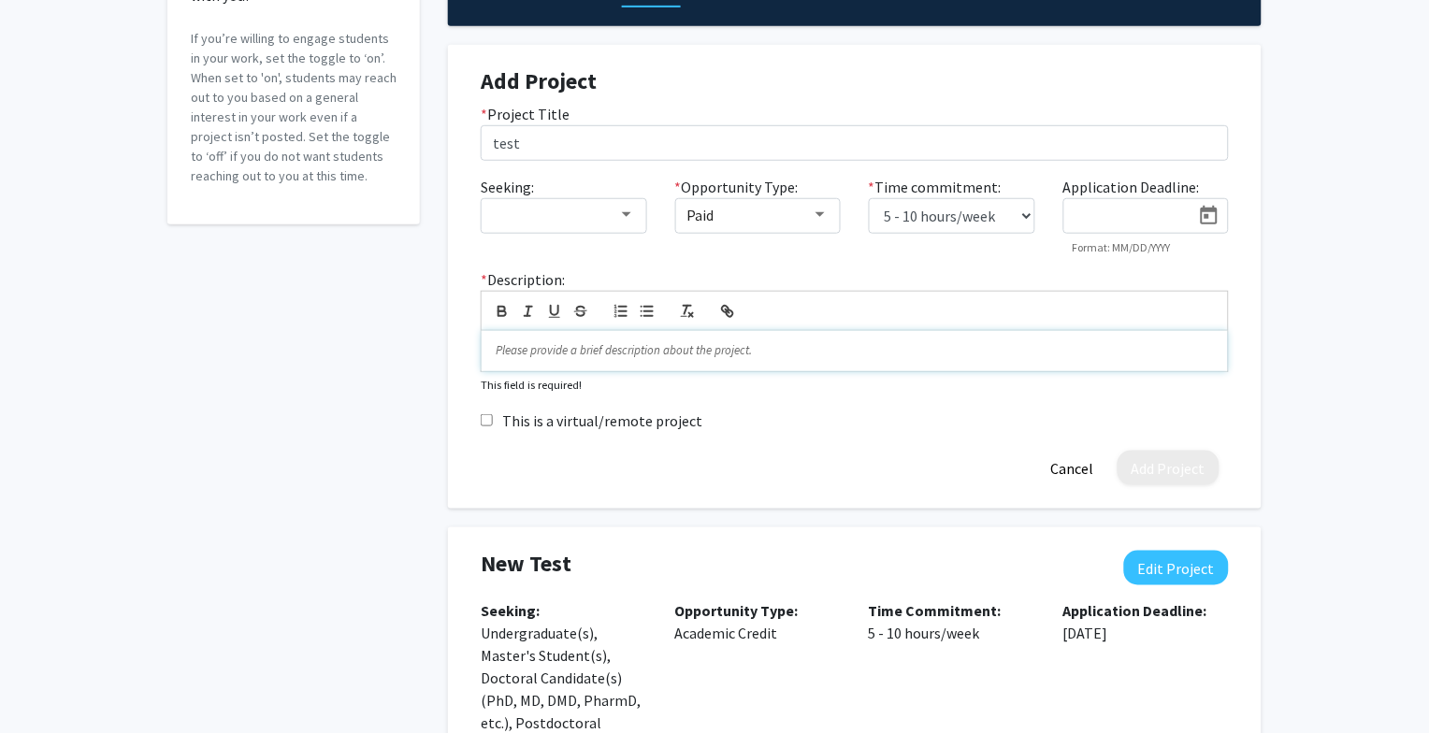
click at [596, 345] on p at bounding box center [855, 350] width 718 height 17
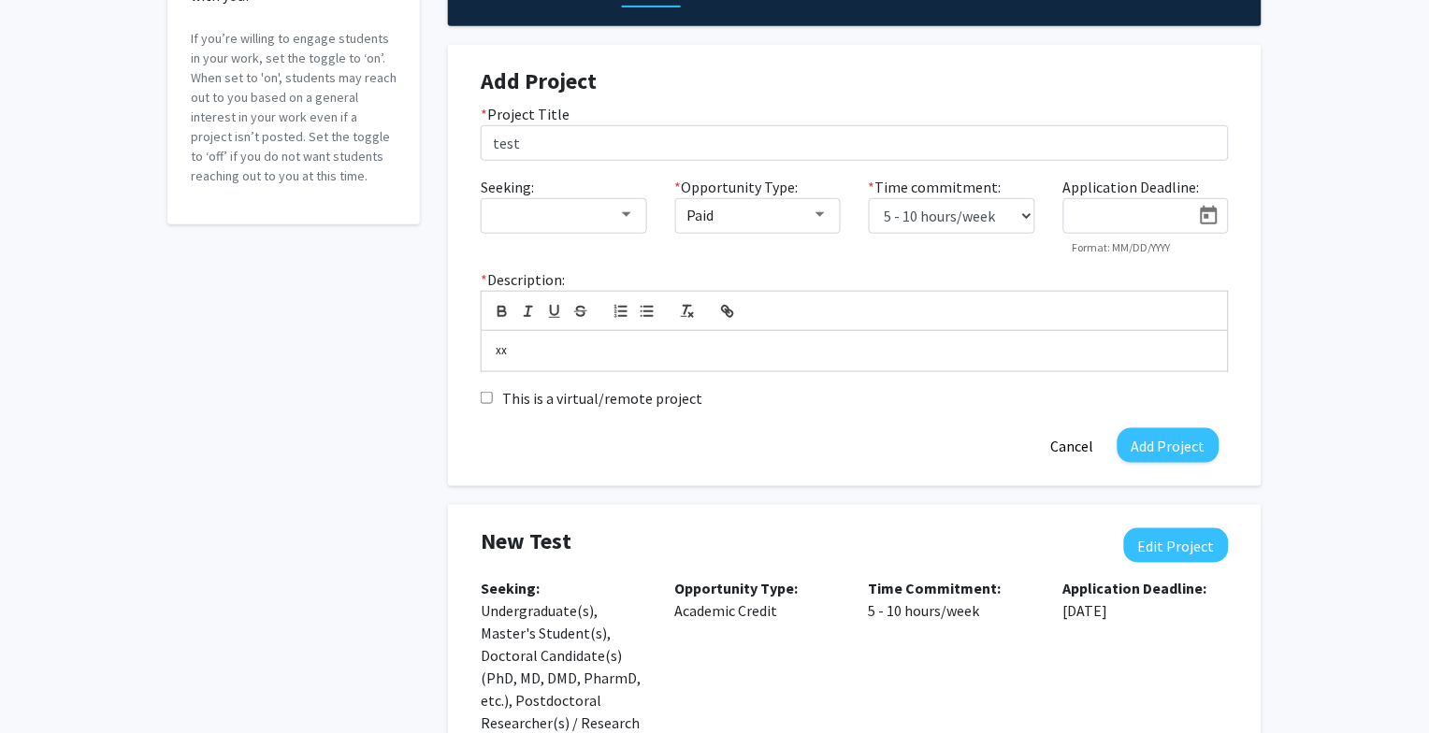
click at [489, 393] on input "This is a virtual/remote project" at bounding box center [487, 398] width 12 height 12
checkbox input "true"
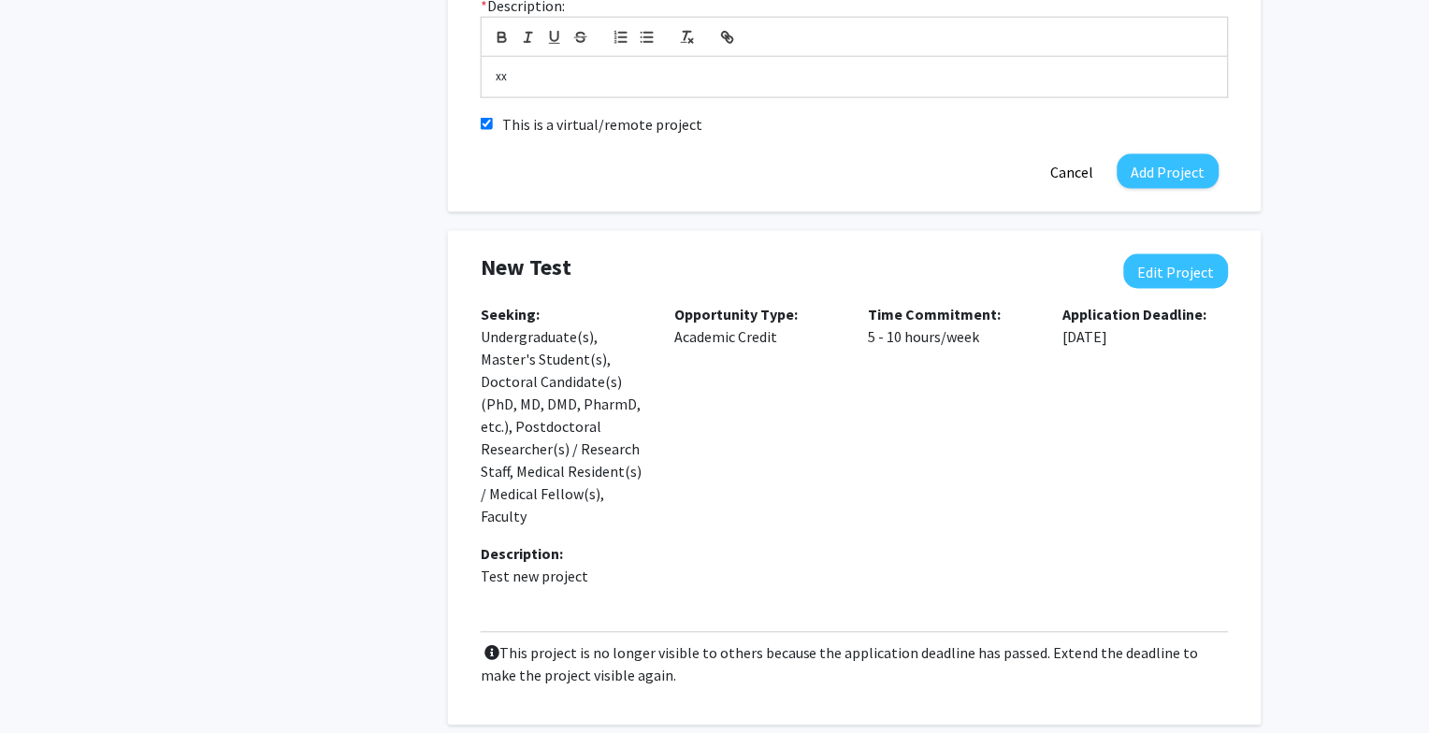
scroll to position [498, 0]
click at [1177, 162] on button "Add Project" at bounding box center [1169, 169] width 102 height 35
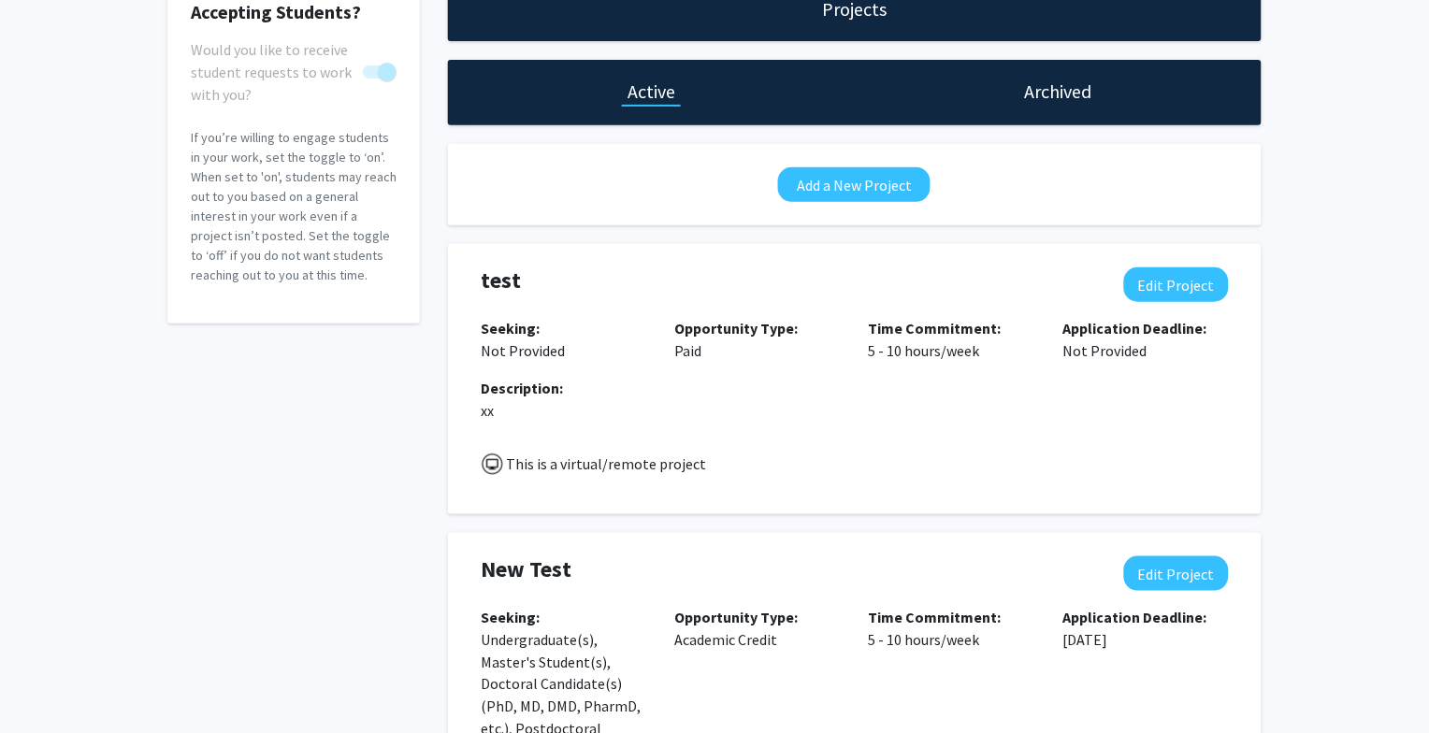
scroll to position [0, 0]
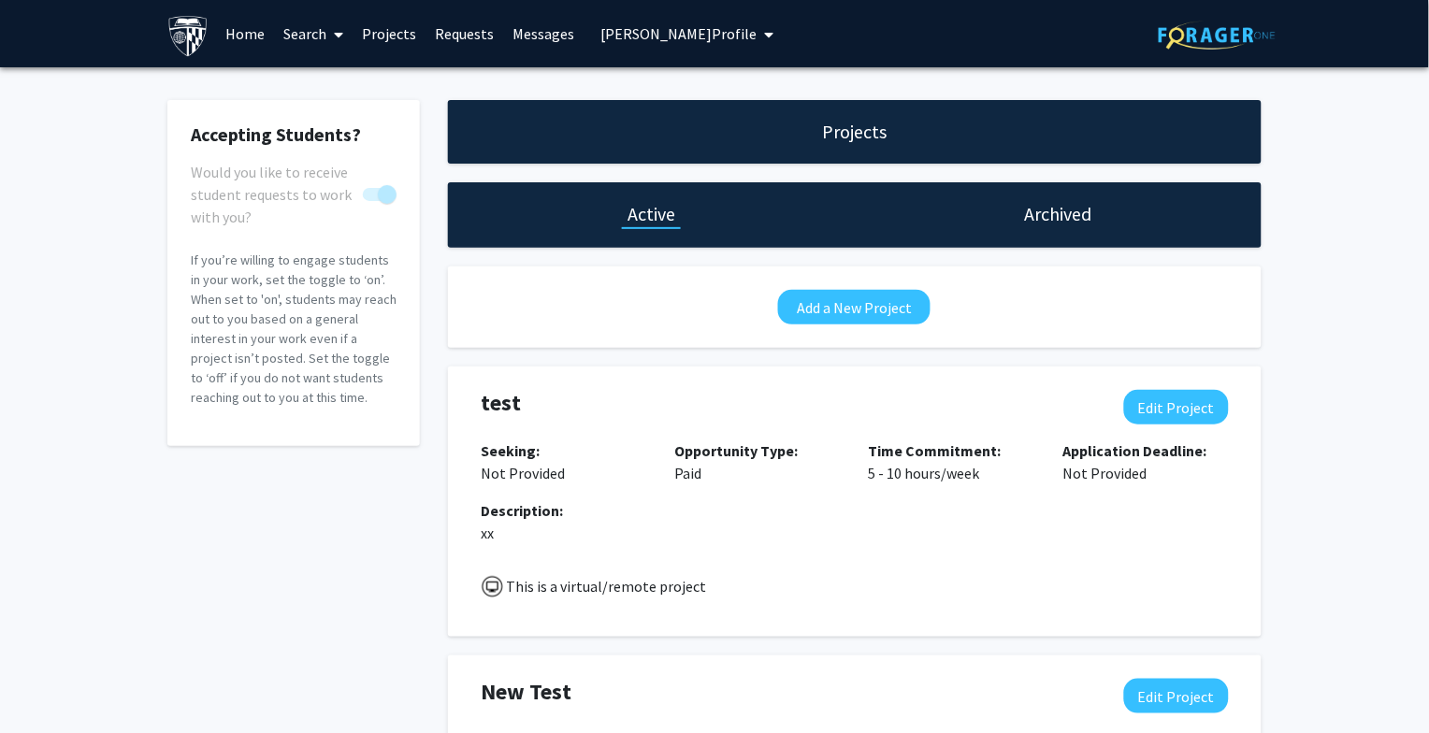
click at [638, 24] on span "Rachel Doe's Profile" at bounding box center [679, 33] width 156 height 19
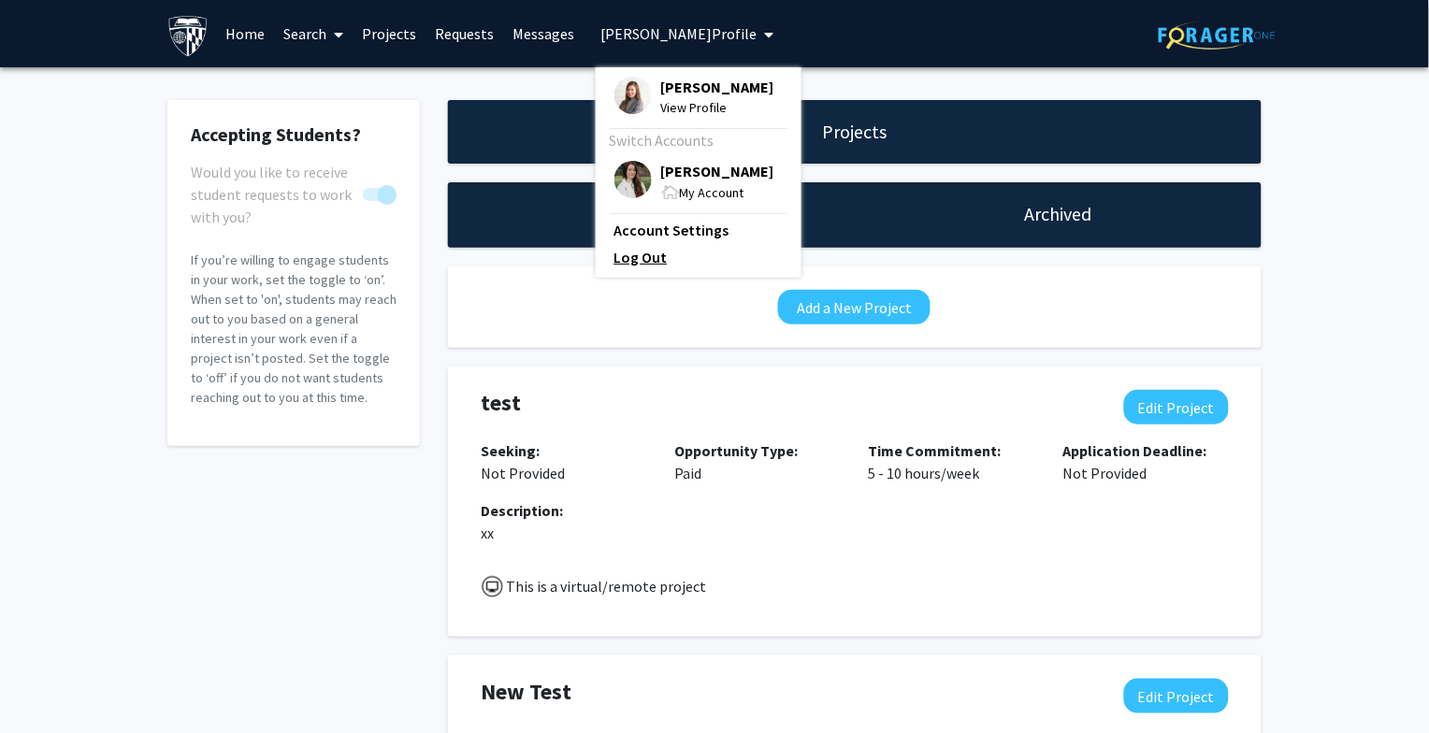
click at [642, 254] on link "Log Out" at bounding box center [698, 257] width 168 height 22
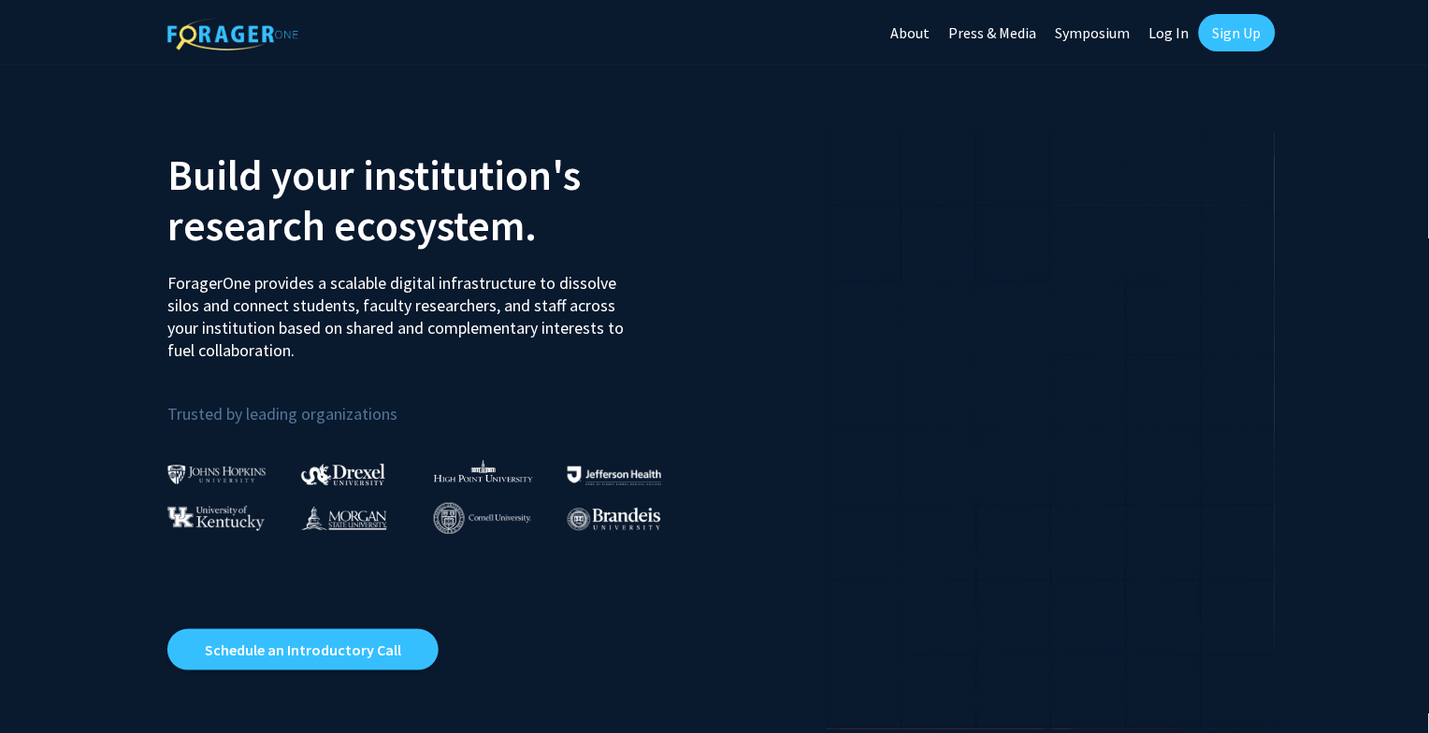
click at [1160, 31] on link "Log In" at bounding box center [1169, 32] width 59 height 65
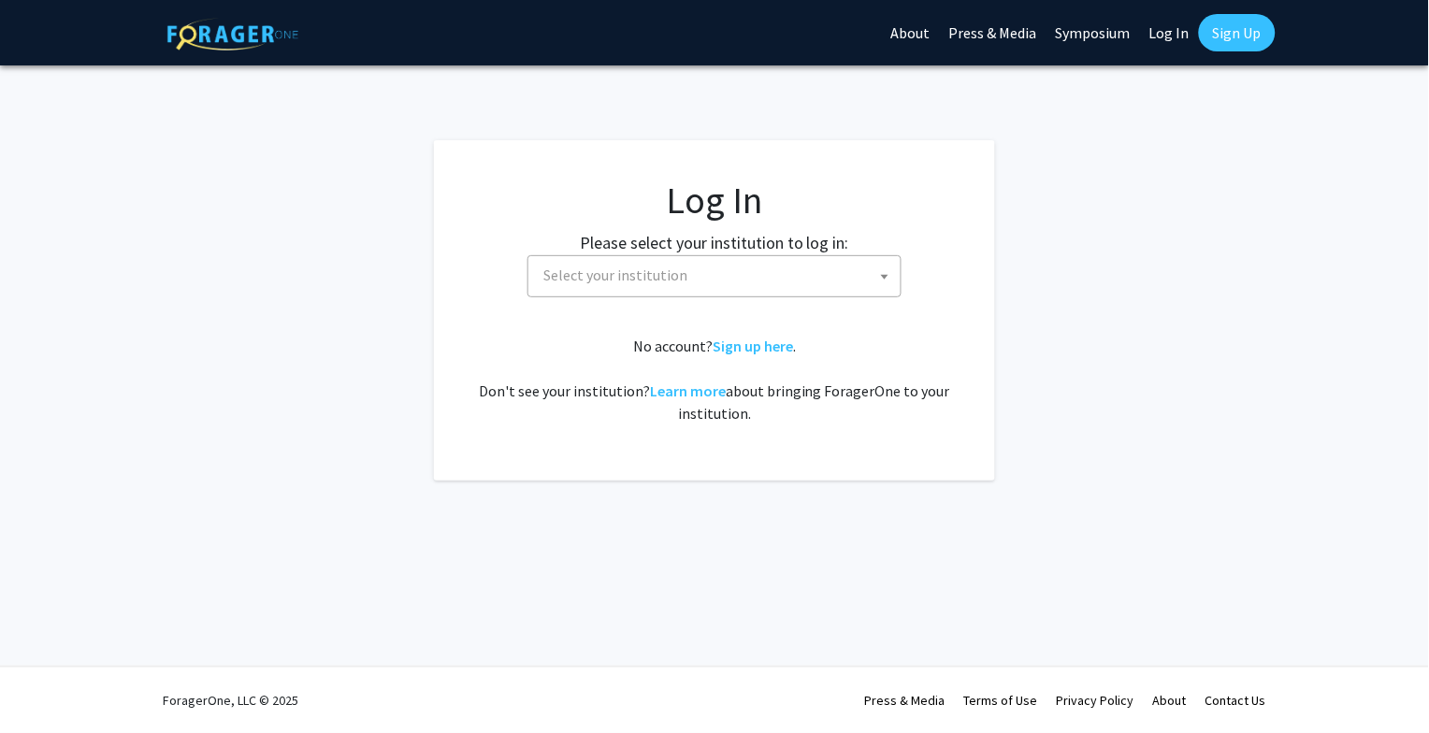
click at [671, 272] on span "Select your institution" at bounding box center [615, 275] width 144 height 19
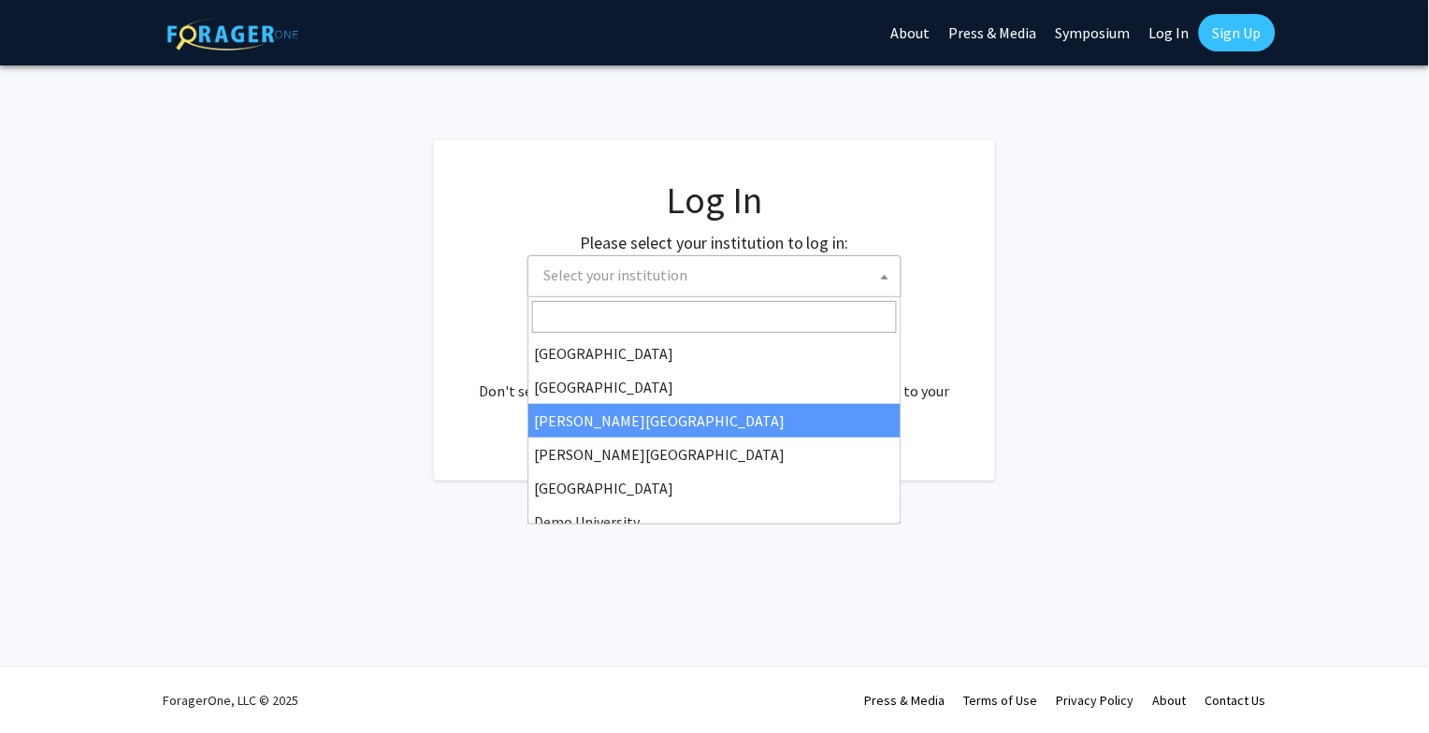
scroll to position [148, 0]
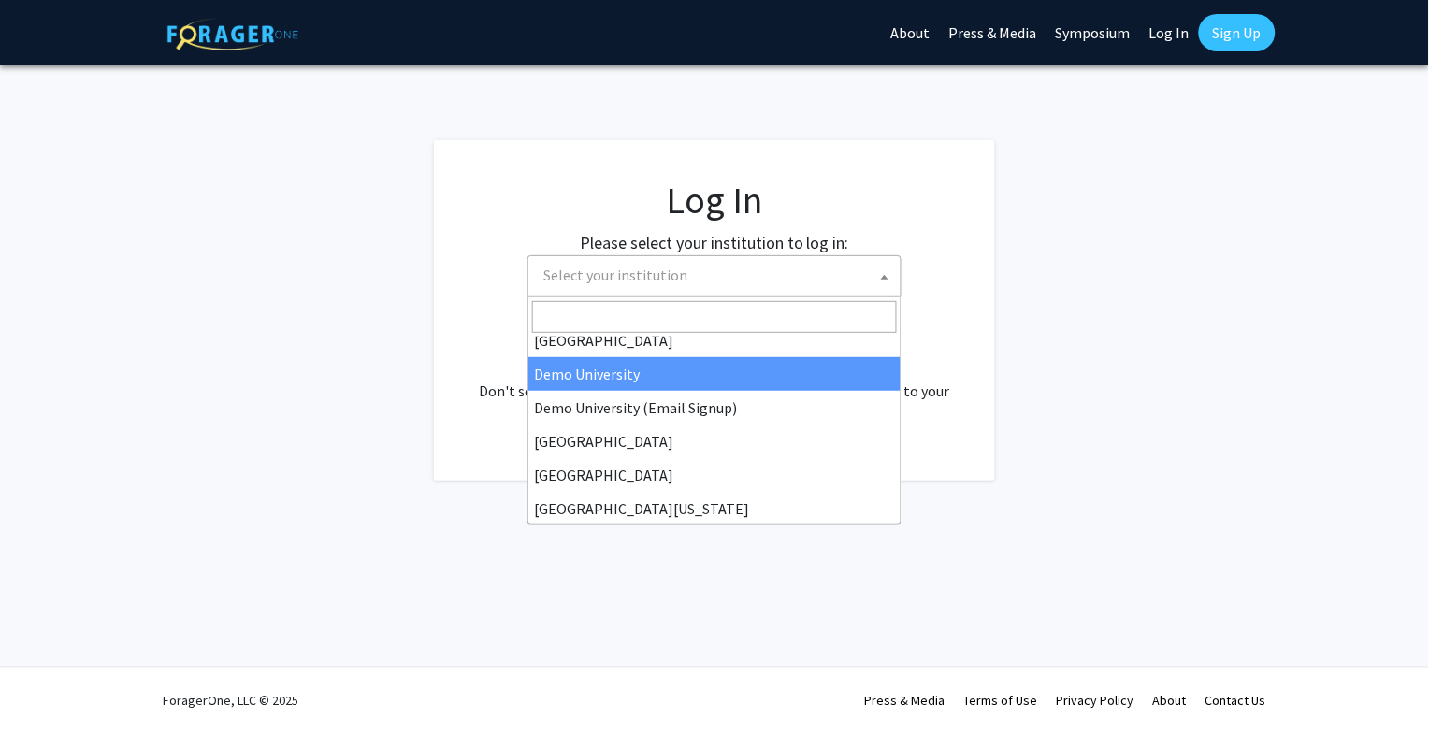
select select "8"
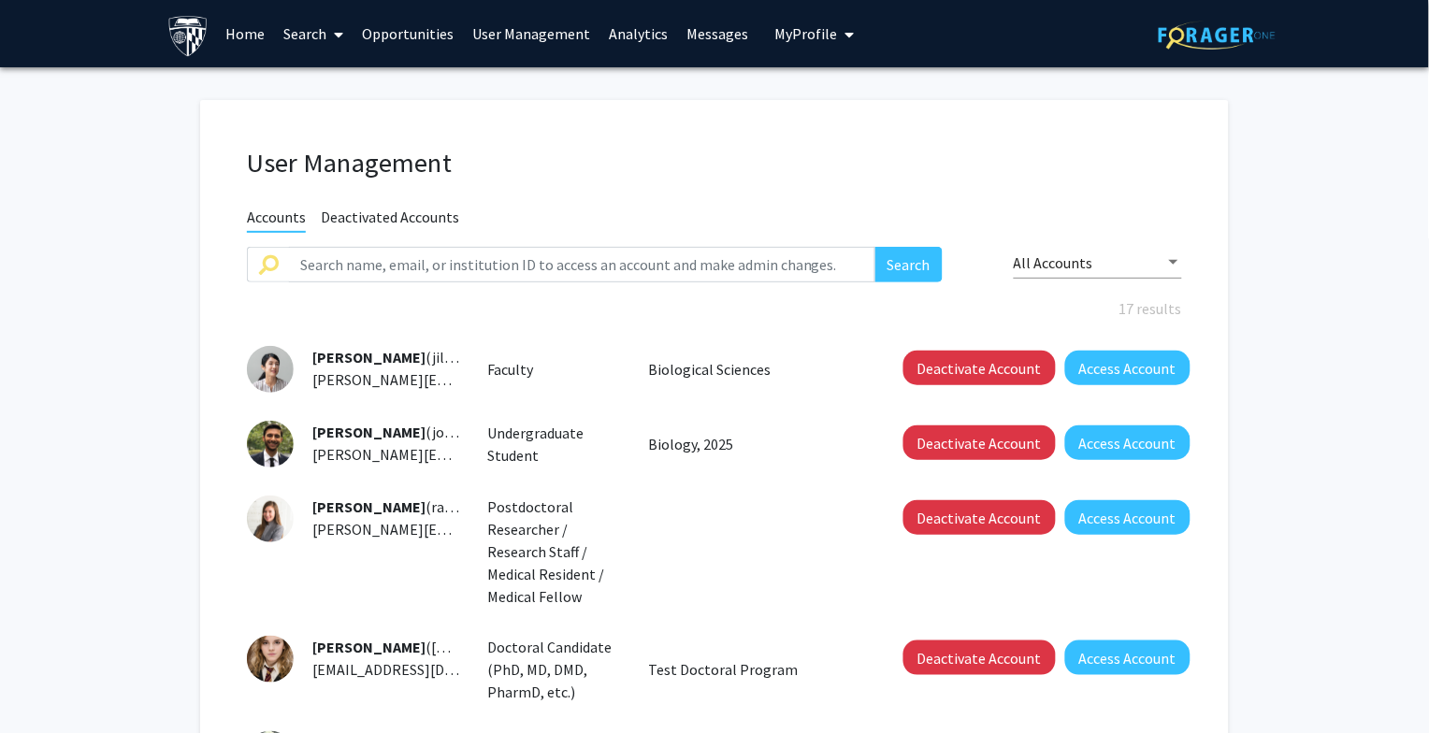
click at [778, 29] on span "My Profile" at bounding box center [806, 33] width 63 height 19
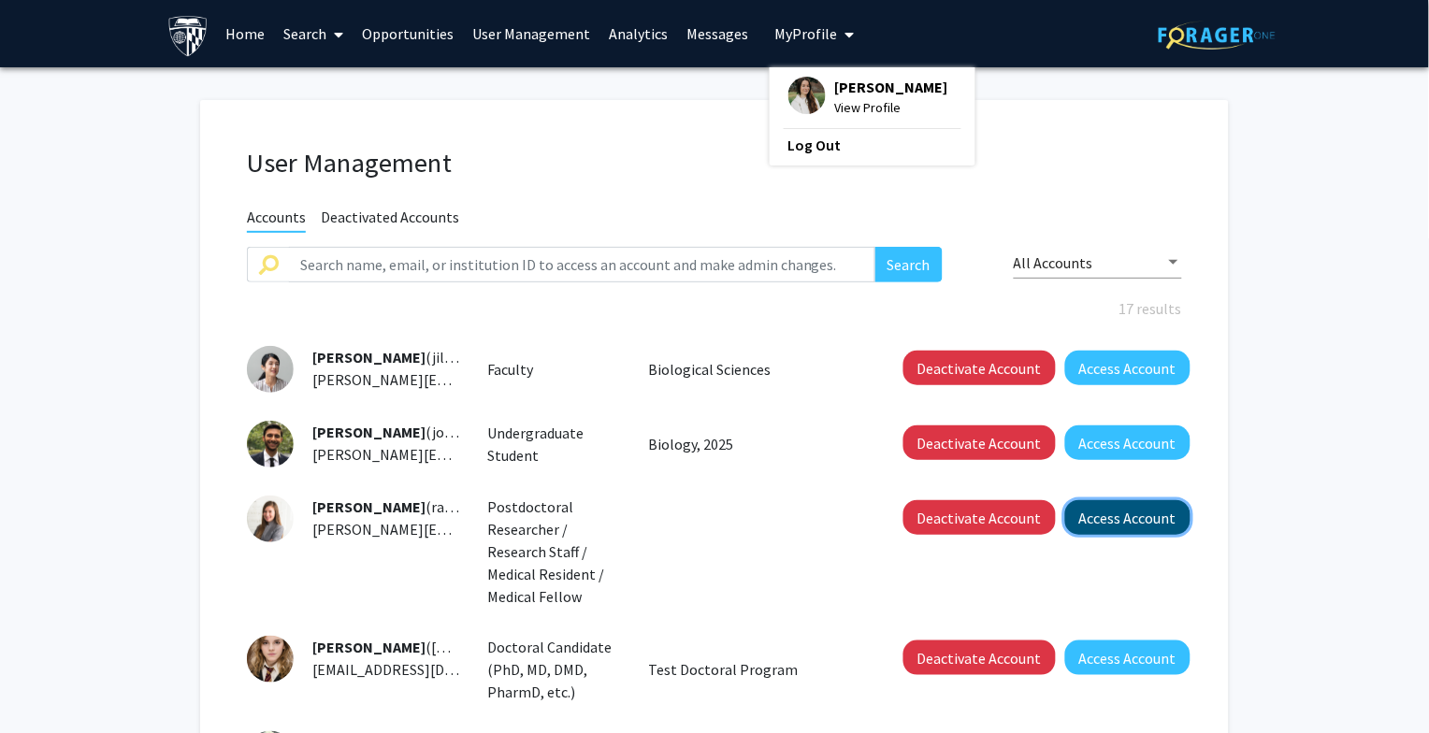
click at [1141, 522] on button "Access Account" at bounding box center [1127, 517] width 125 height 35
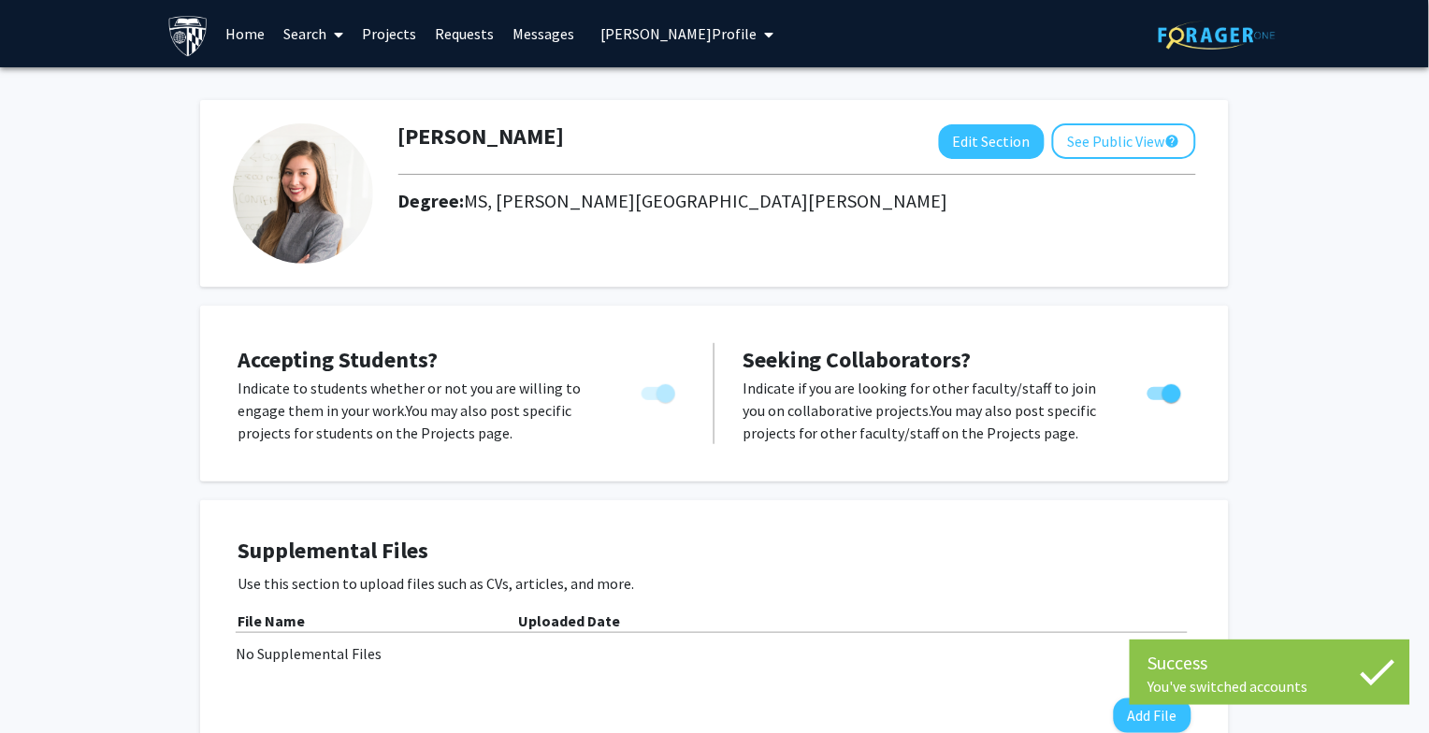
click at [387, 29] on link "Projects" at bounding box center [390, 33] width 73 height 65
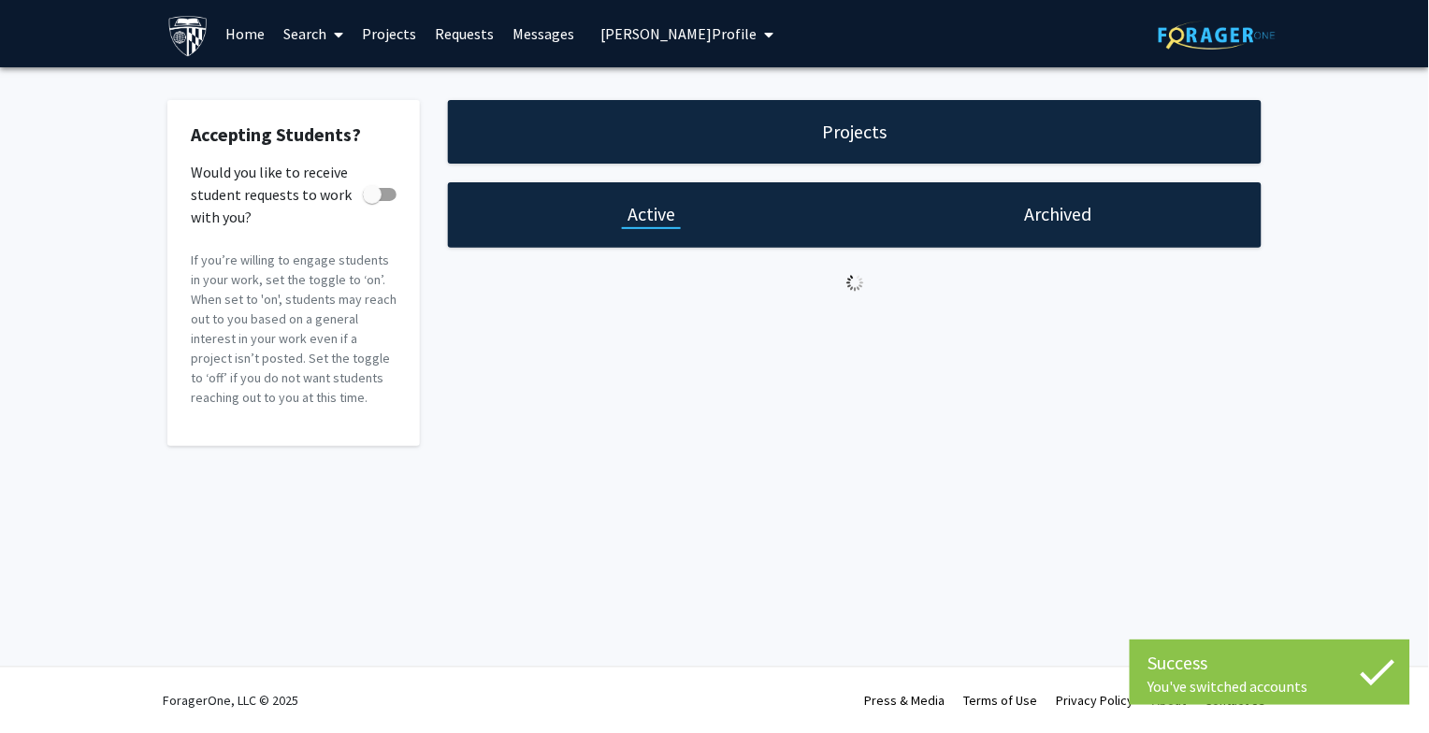
checkbox input "true"
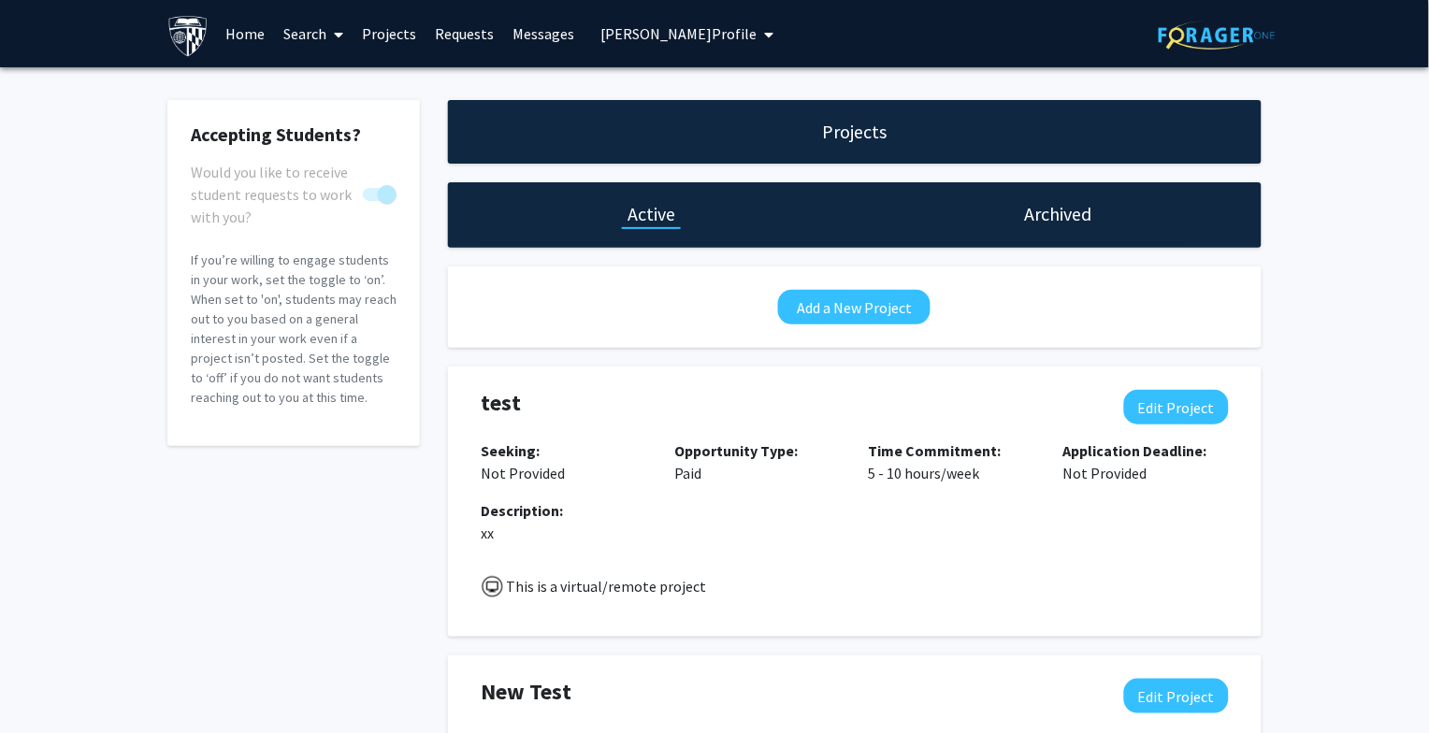
click at [245, 36] on link "Home" at bounding box center [246, 33] width 58 height 65
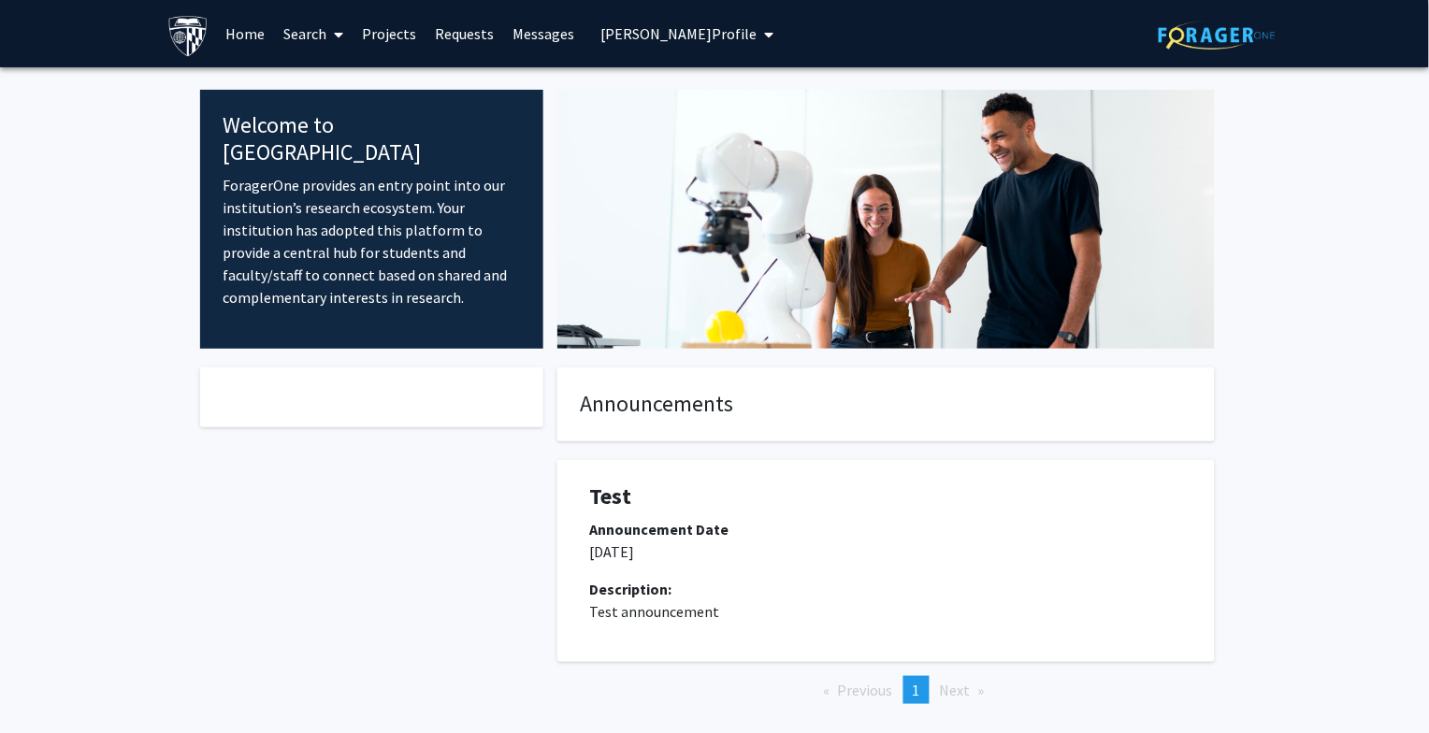
click at [651, 38] on span "[PERSON_NAME] Profile" at bounding box center [679, 33] width 156 height 19
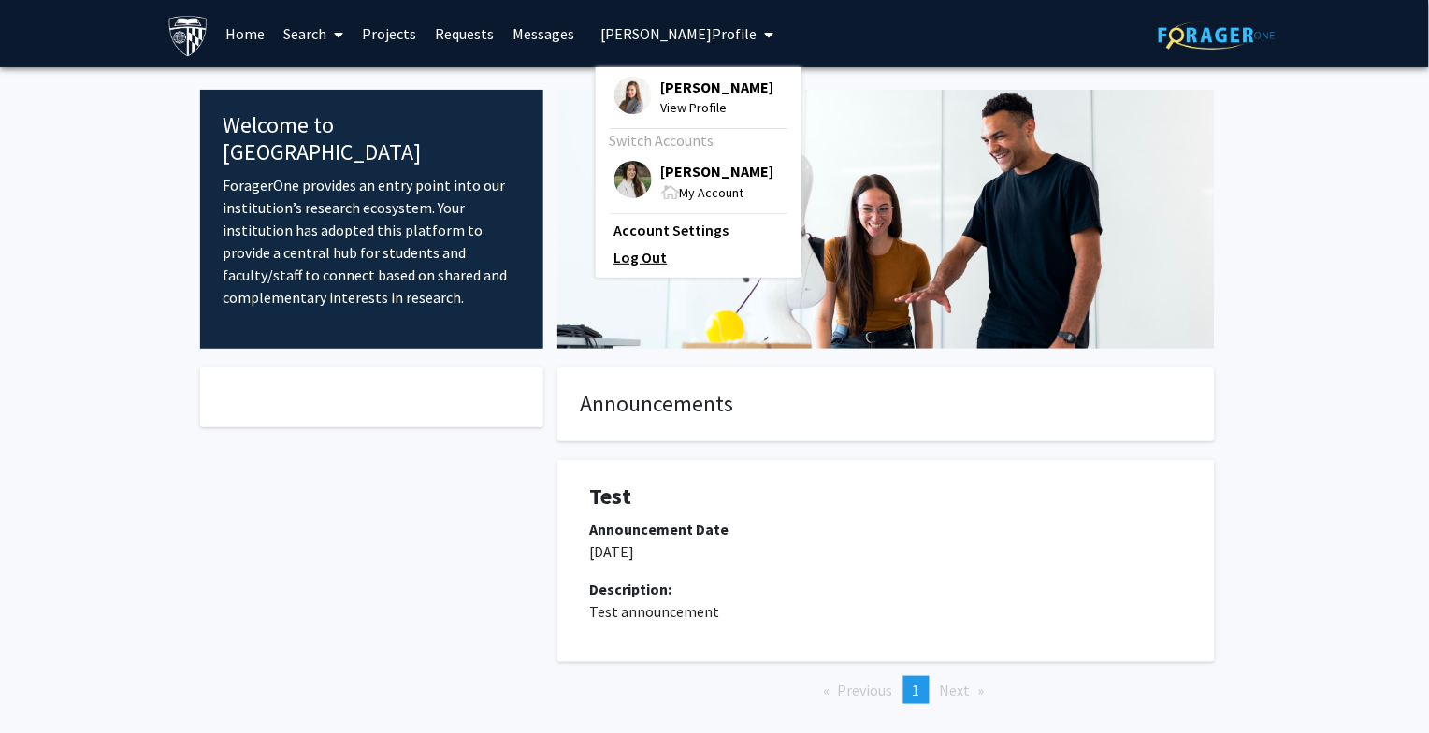
click at [620, 255] on link "Log Out" at bounding box center [698, 257] width 168 height 22
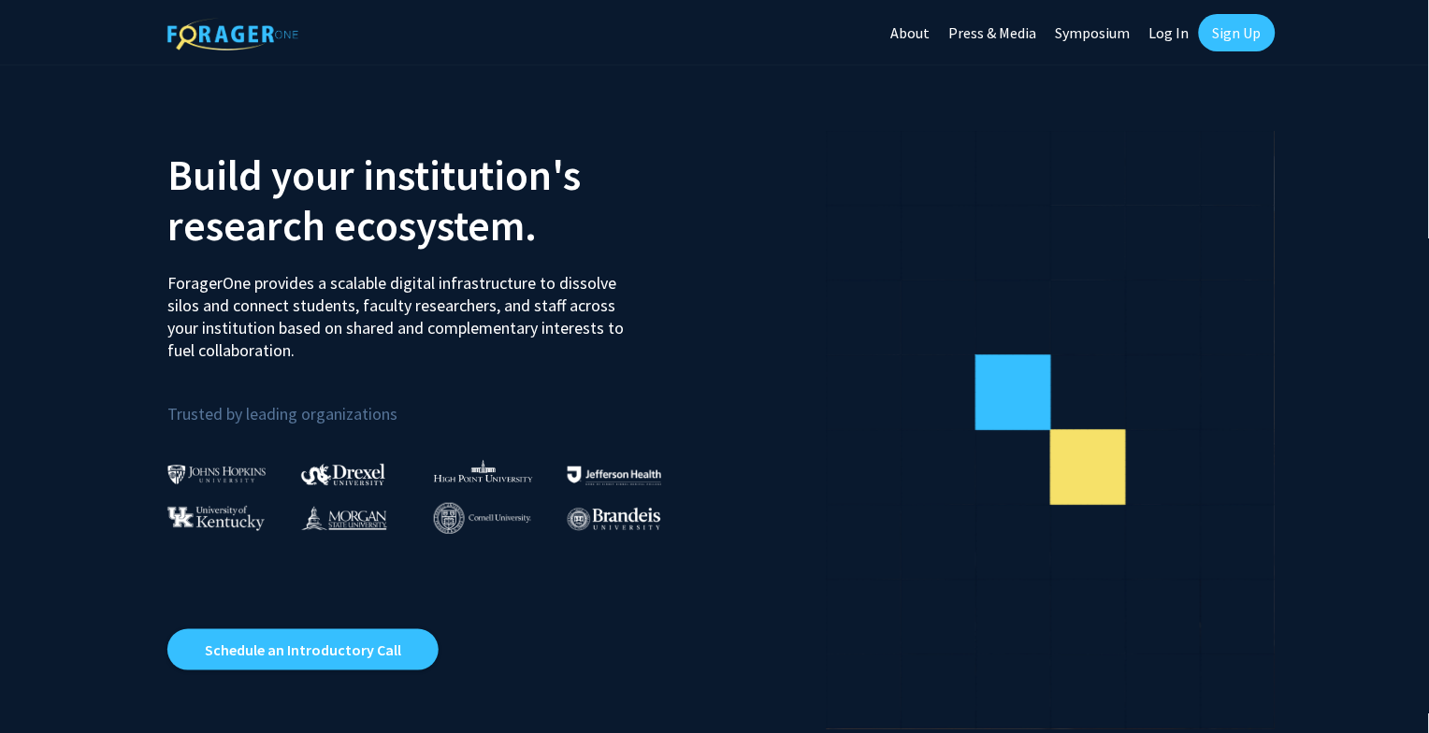
click at [1154, 34] on link "Log In" at bounding box center [1169, 32] width 59 height 65
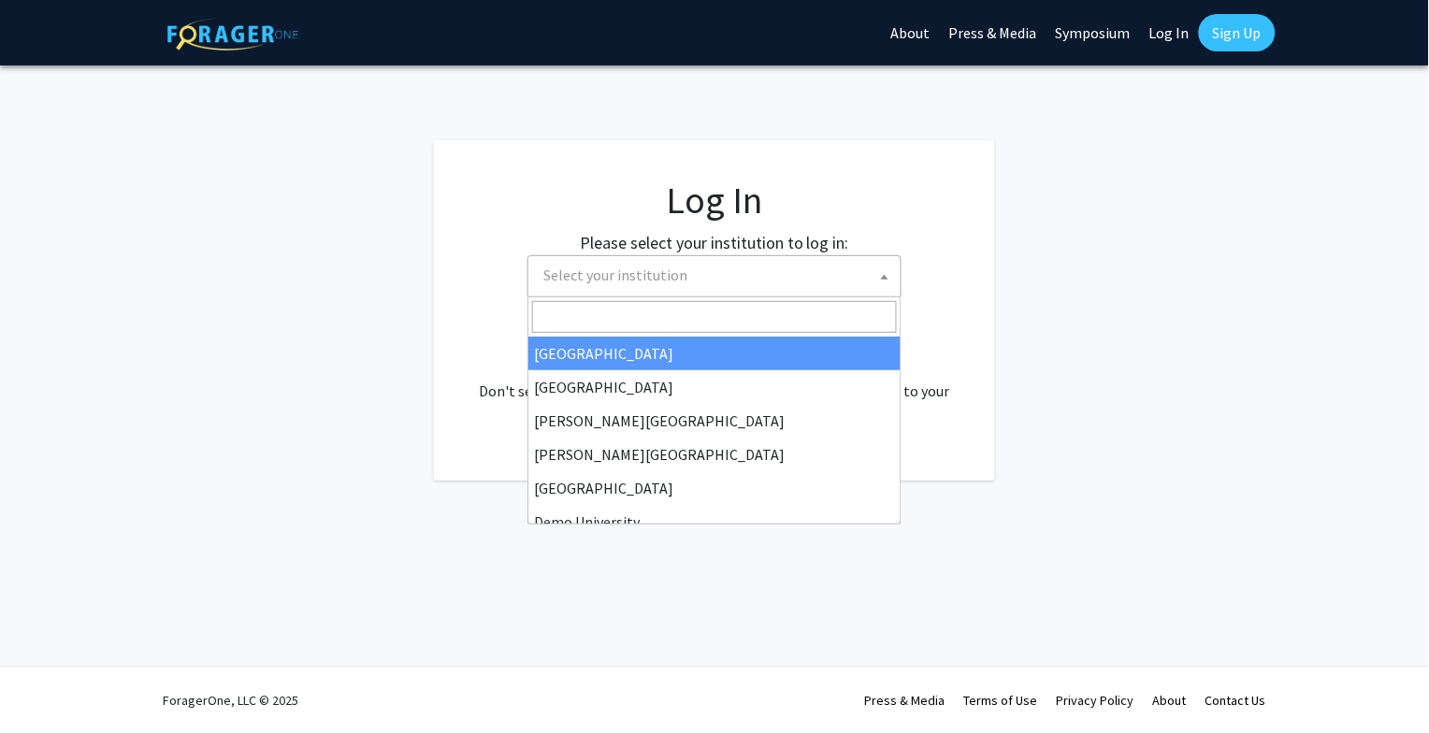
click at [688, 276] on span "Select your institution" at bounding box center [718, 275] width 365 height 38
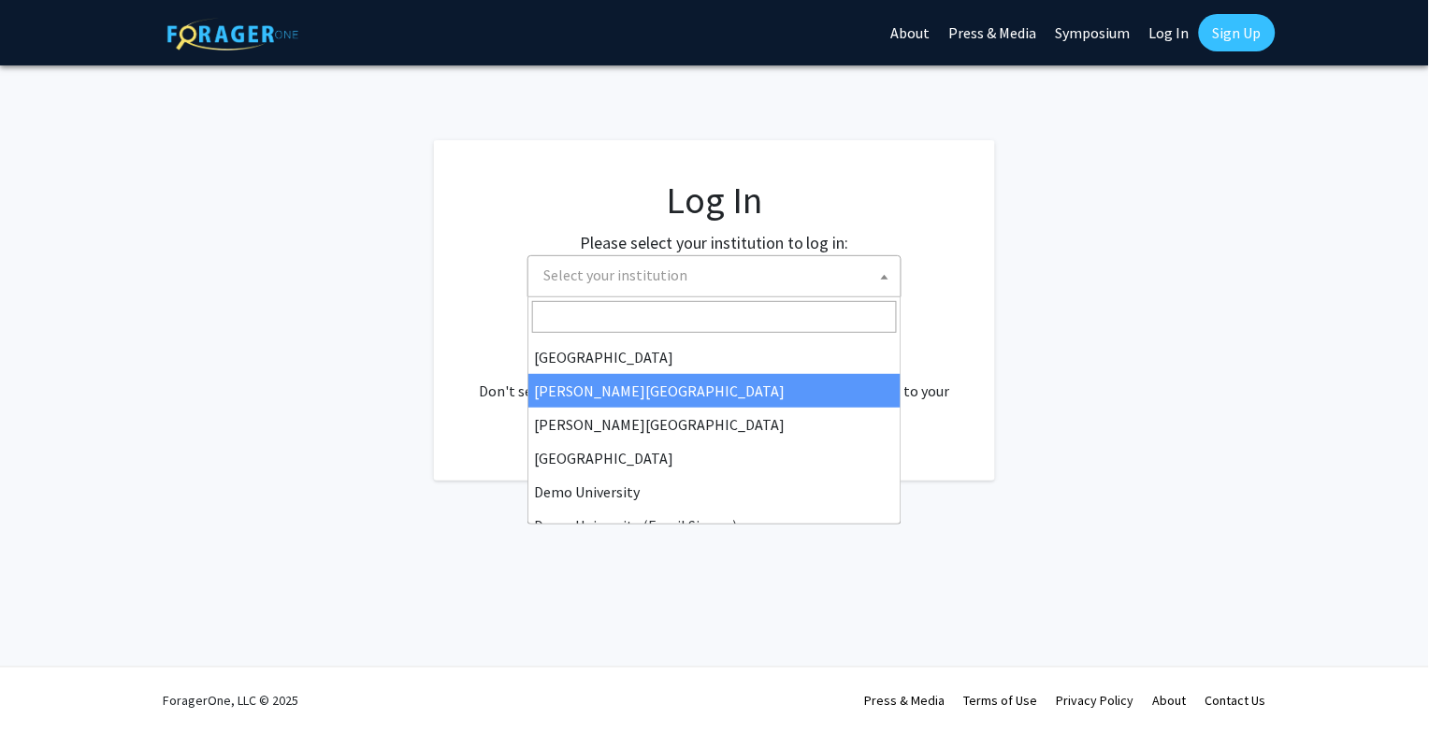
scroll to position [32, 0]
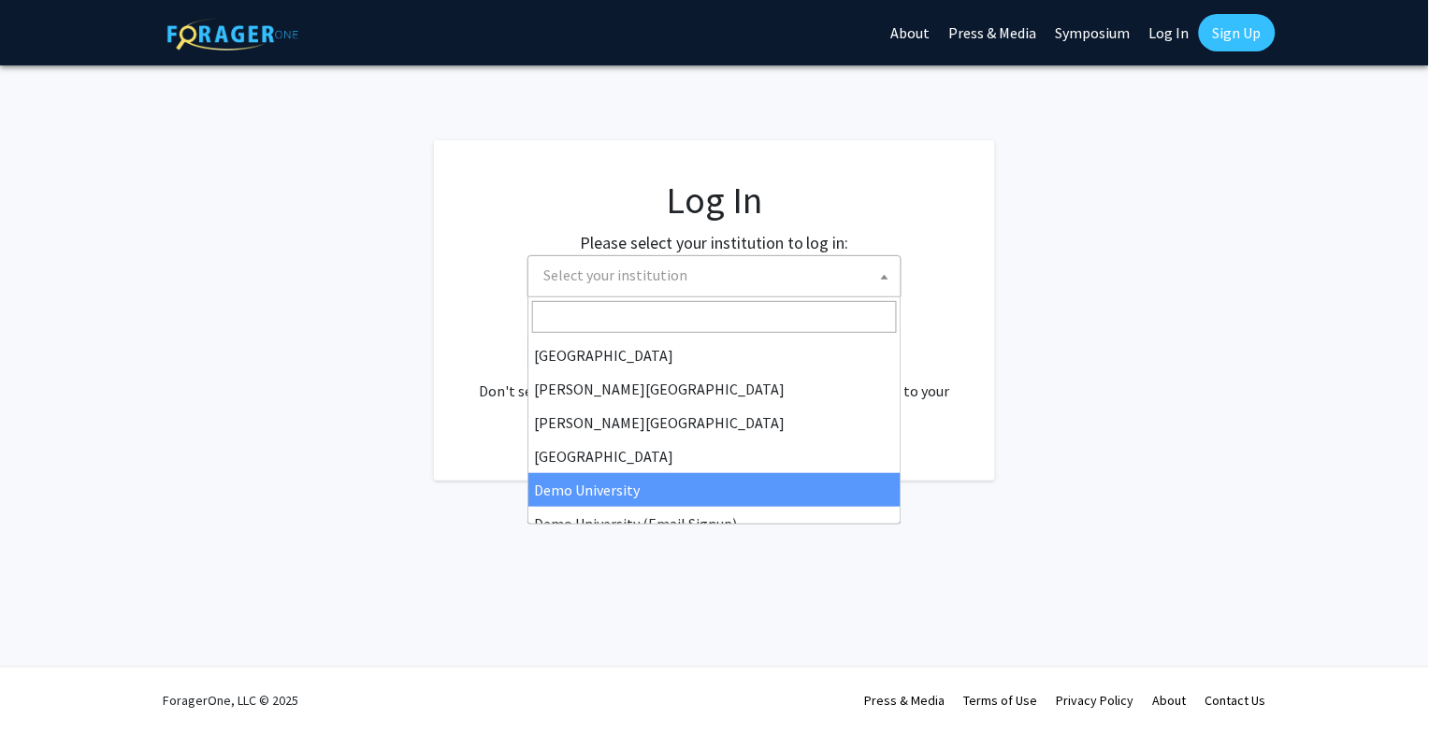
select select "8"
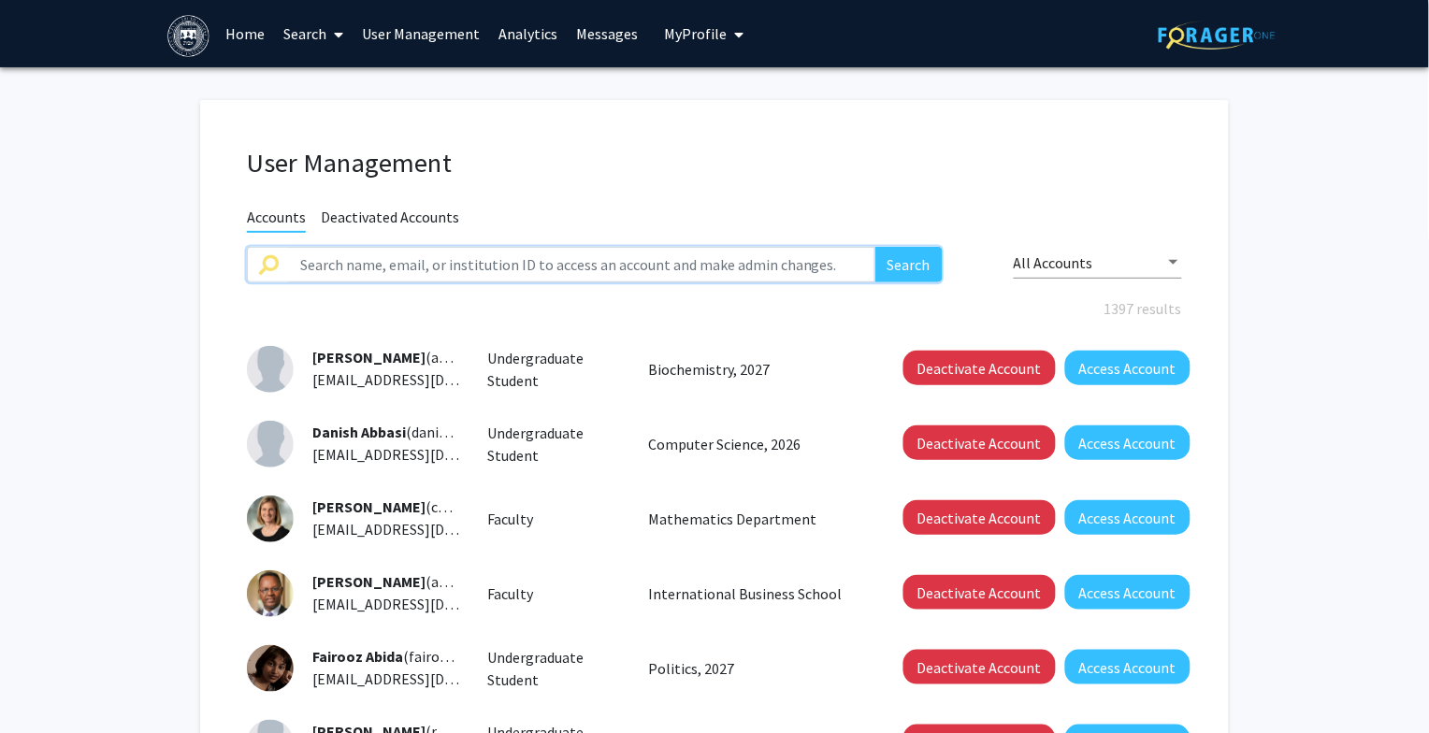
click at [368, 266] on input "text" at bounding box center [582, 265] width 586 height 36
type input "[PERSON_NAME]"
click at [875, 247] on button "Search" at bounding box center [908, 265] width 67 height 36
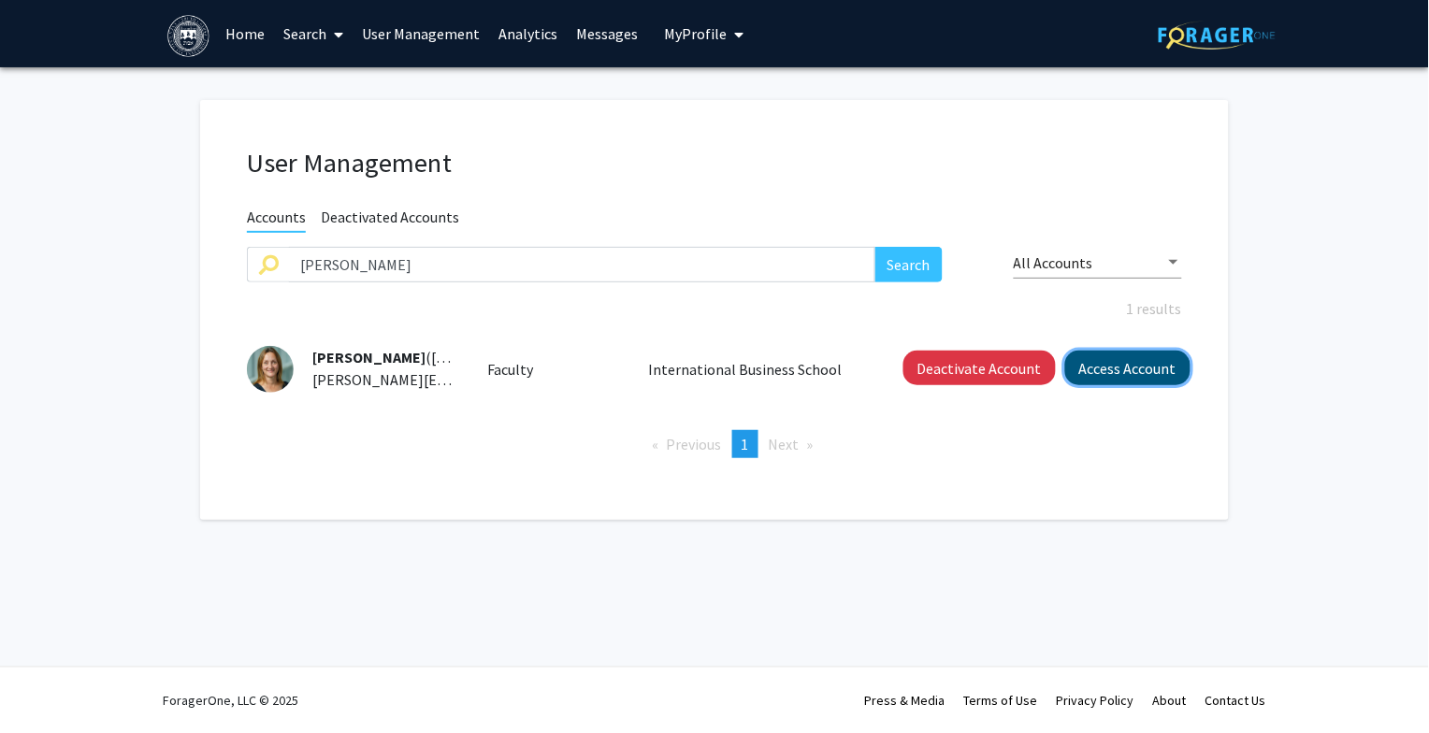
click at [1154, 365] on button "Access Account" at bounding box center [1127, 368] width 125 height 35
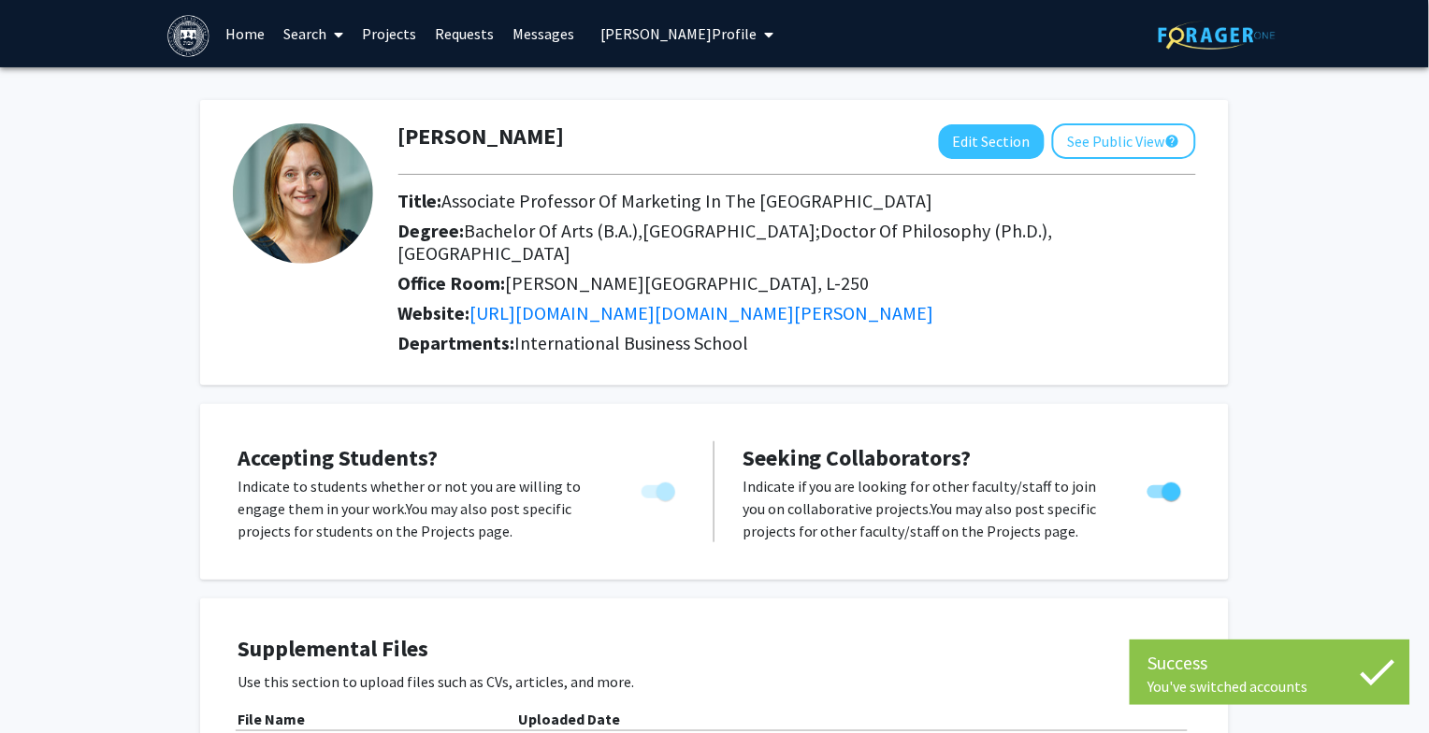
click at [381, 29] on link "Projects" at bounding box center [390, 33] width 73 height 65
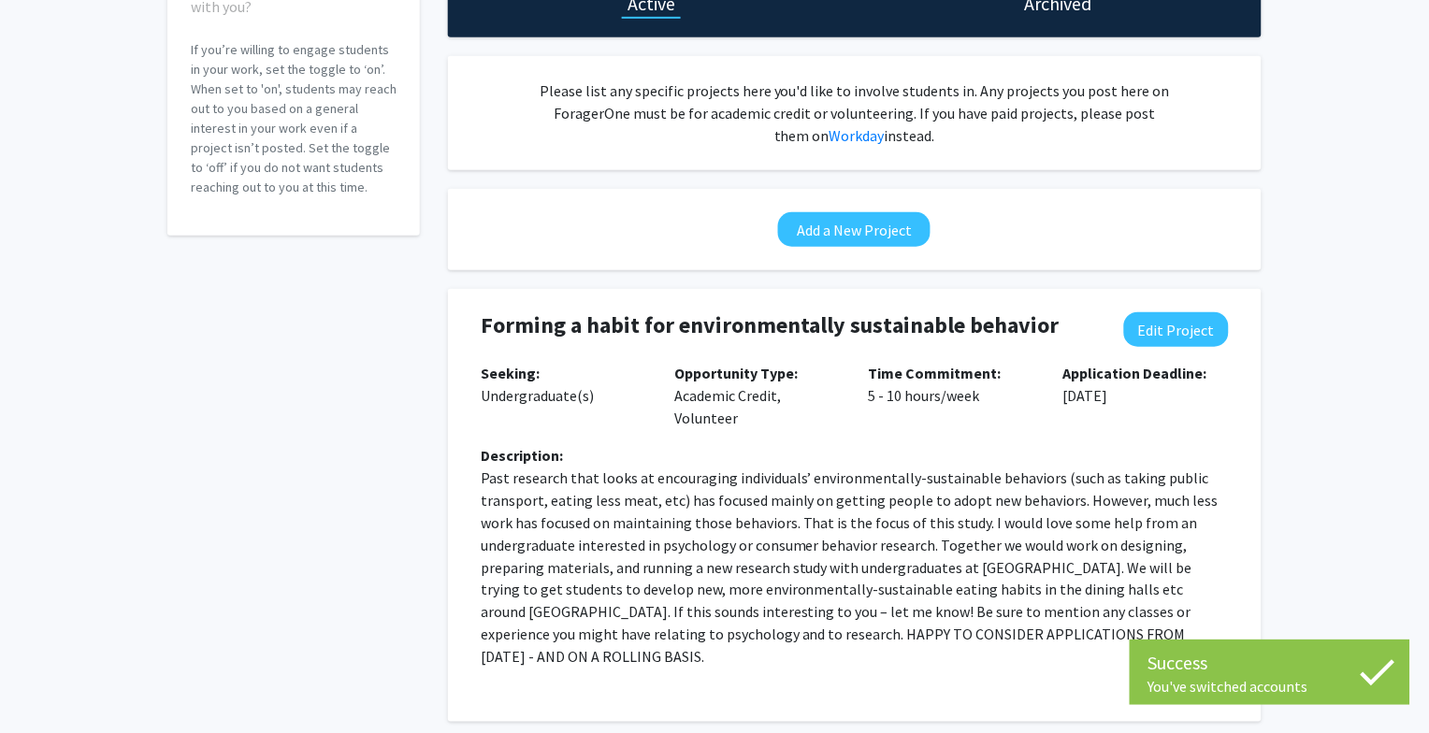
scroll to position [215, 0]
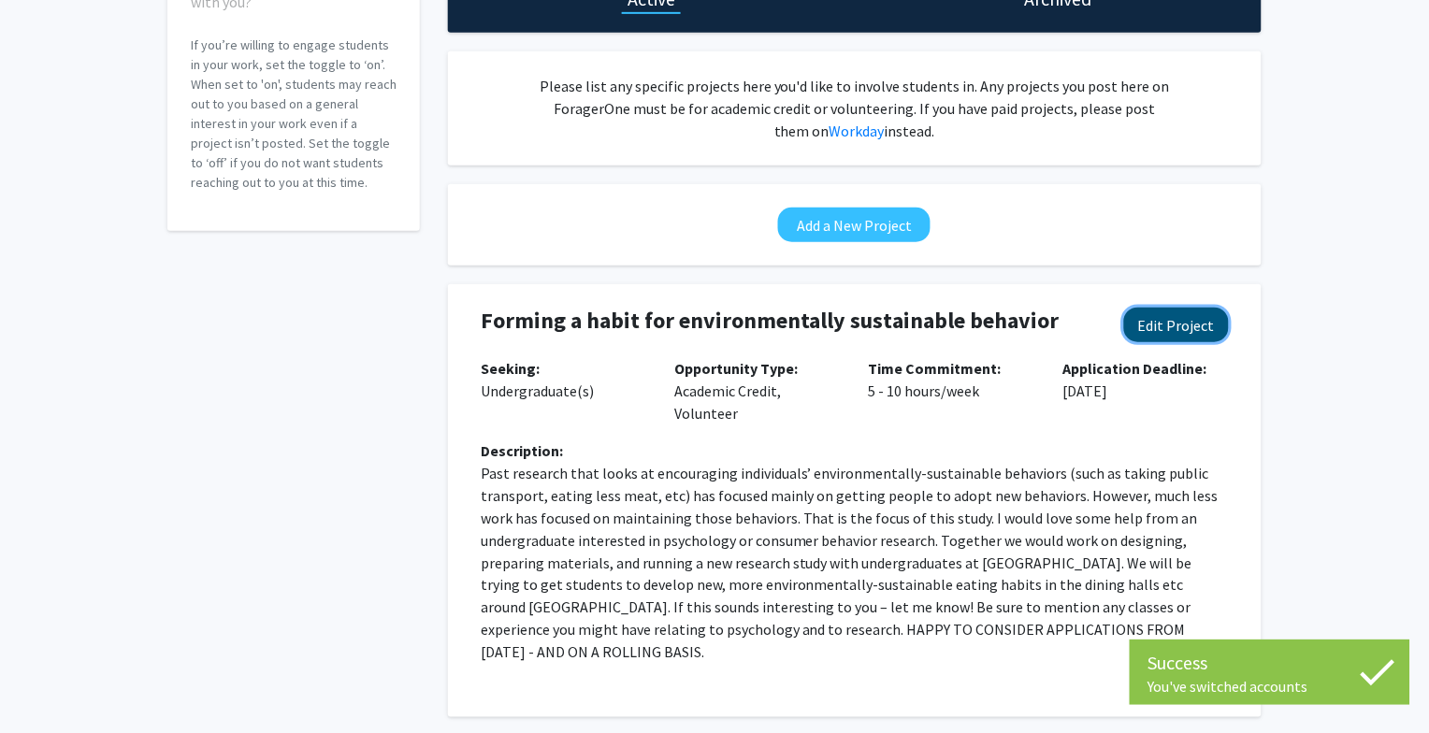
click at [1169, 327] on button "Edit Project" at bounding box center [1176, 325] width 105 height 35
select select "5 - 10"
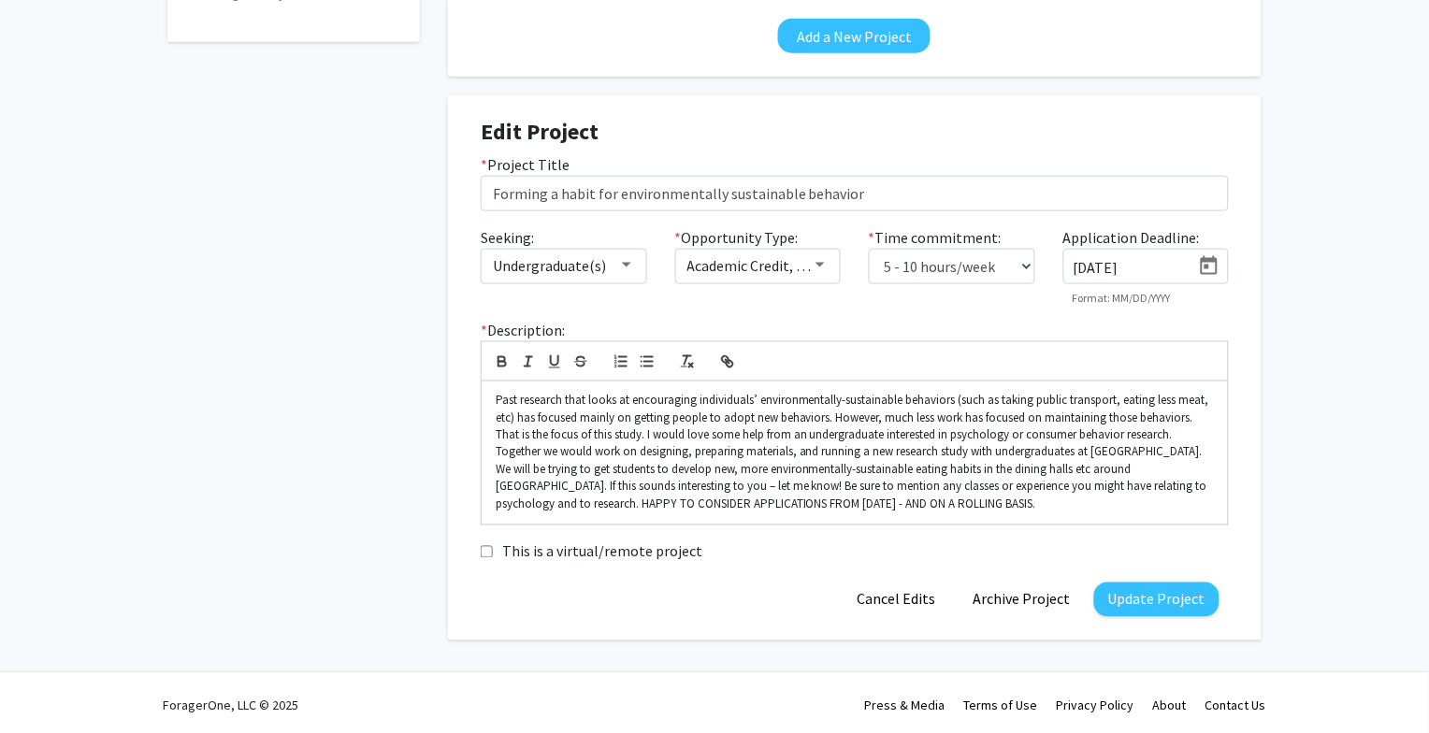
scroll to position [410, 0]
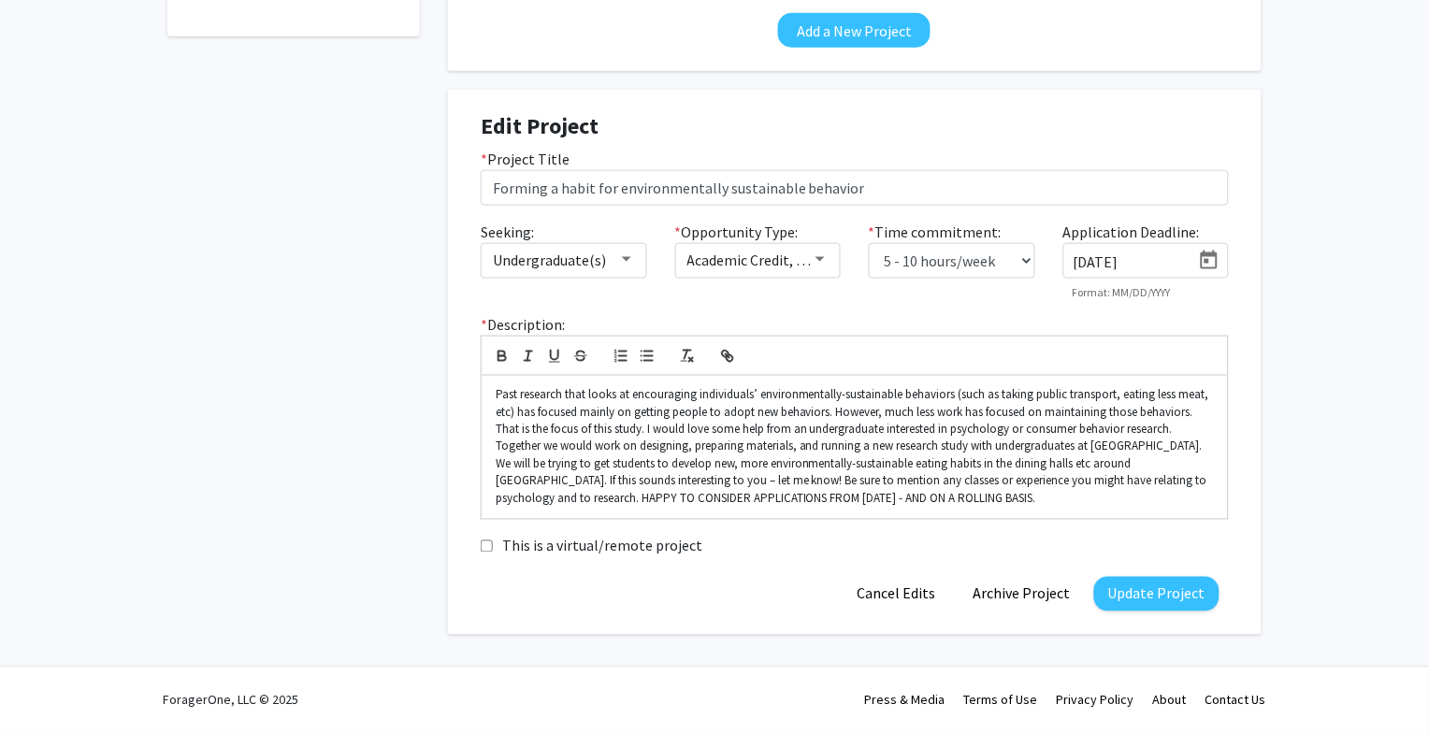
drag, startPoint x: 1155, startPoint y: 260, endPoint x: 1045, endPoint y: 259, distance: 110.4
click at [1045, 259] on div "Seeking: Undergraduate(s) * Opportunity Type: Academic Credit, Volunteer * Time…" at bounding box center [855, 268] width 776 height 94
click at [1310, 315] on div "Accepting Students? Would you like to receive student requests to work with you…" at bounding box center [714, 167] width 1429 height 1019
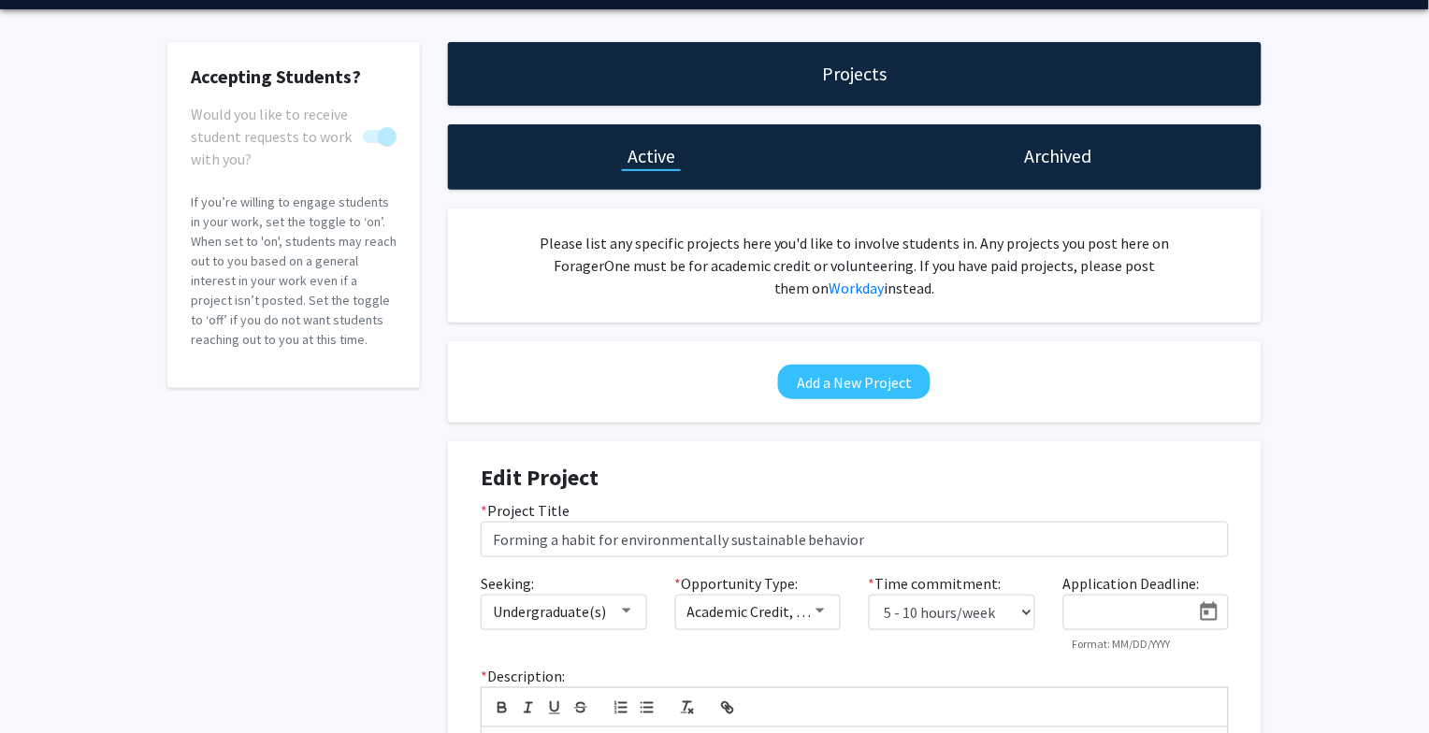
scroll to position [0, 0]
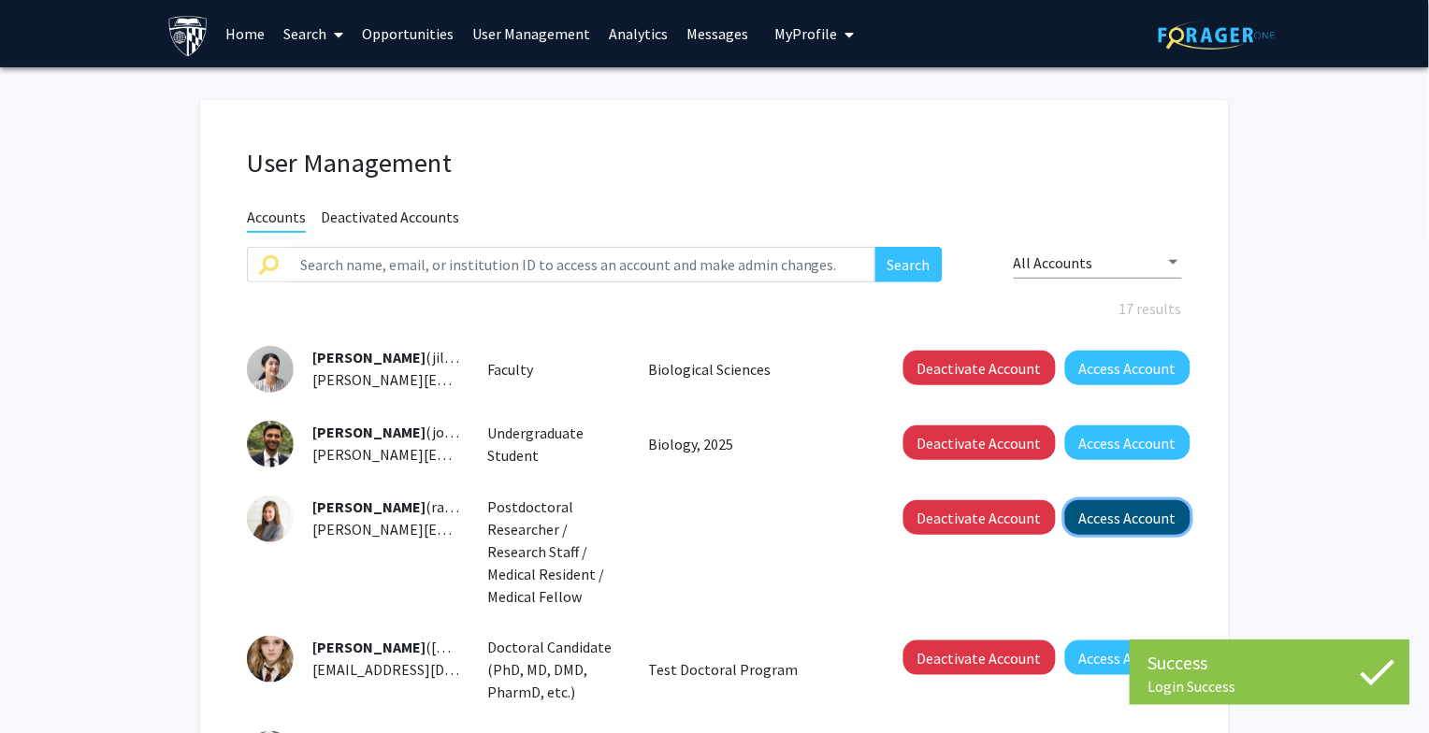
click at [1103, 520] on button "Access Account" at bounding box center [1127, 517] width 125 height 35
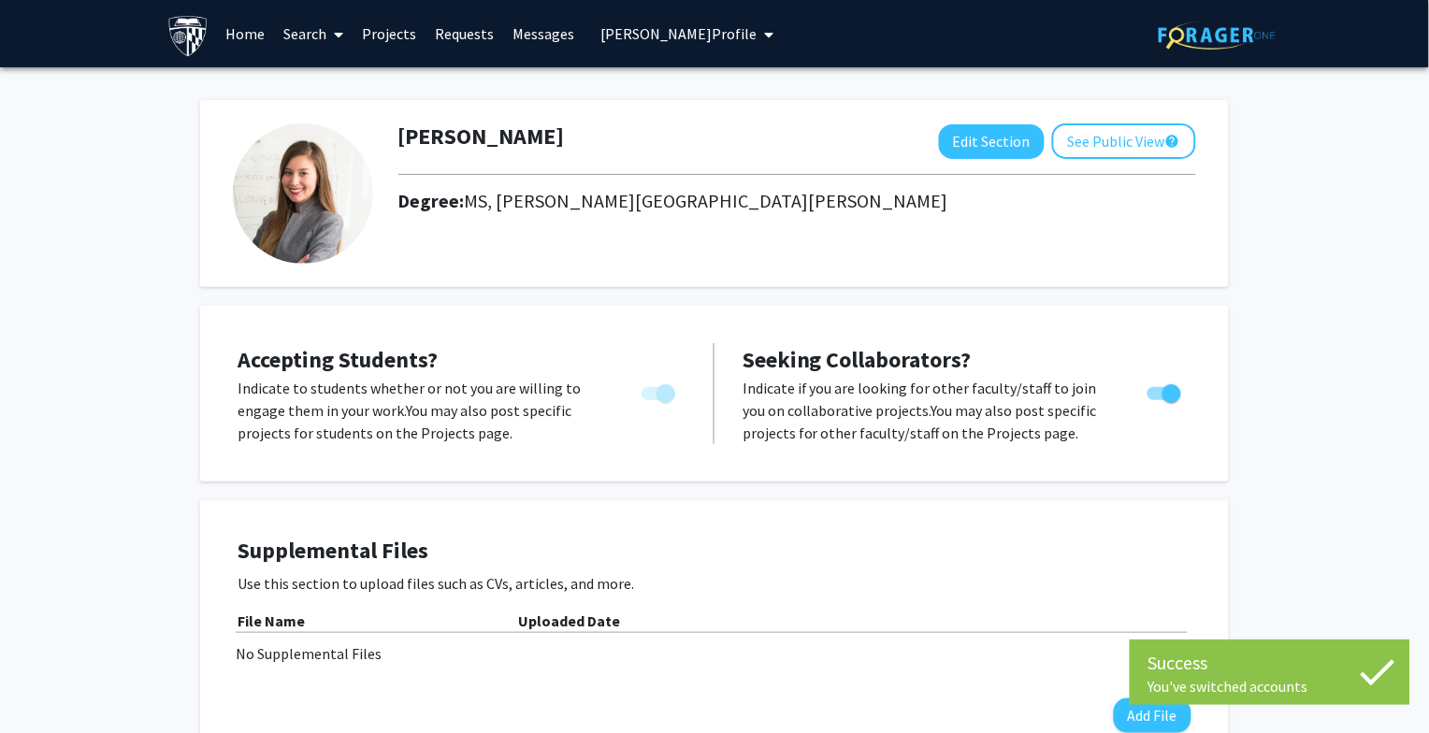
click at [393, 22] on link "Projects" at bounding box center [390, 33] width 73 height 65
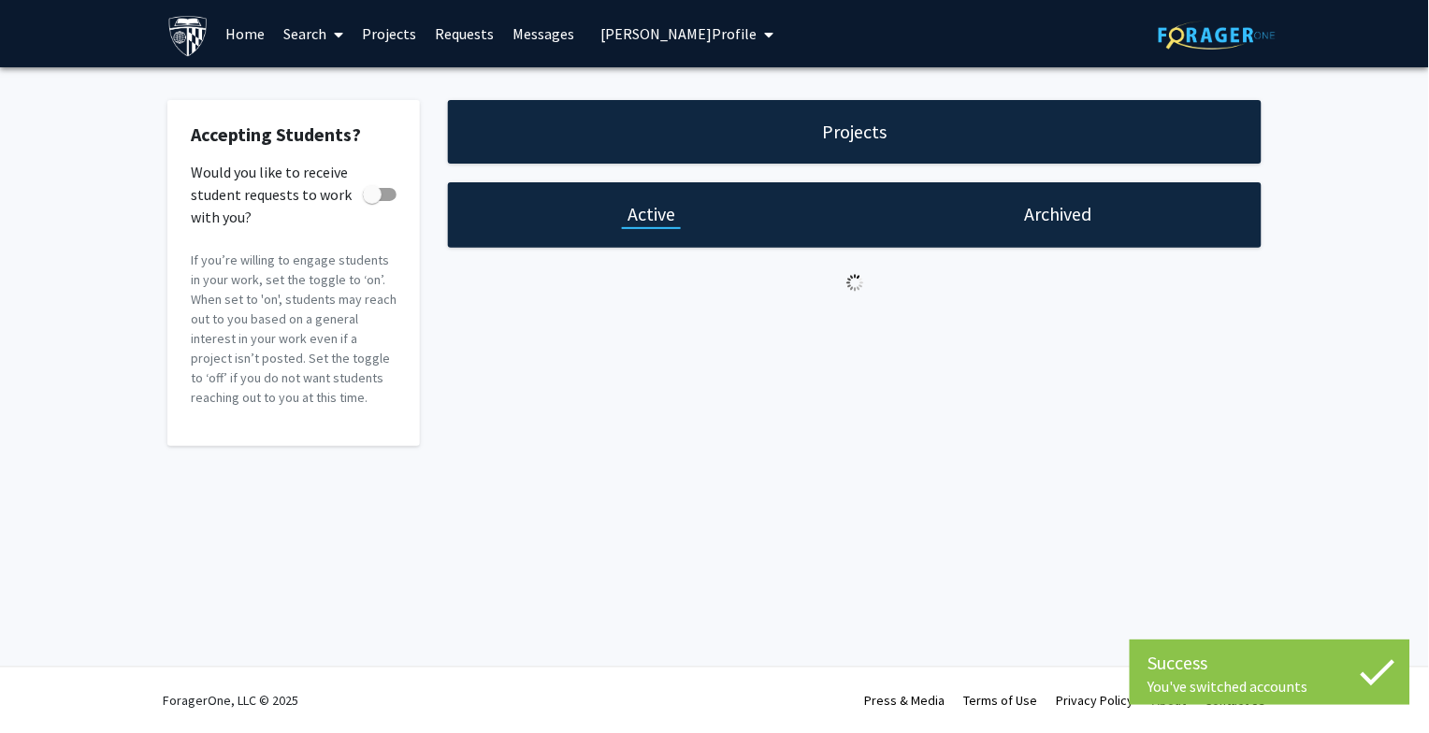
checkbox input "true"
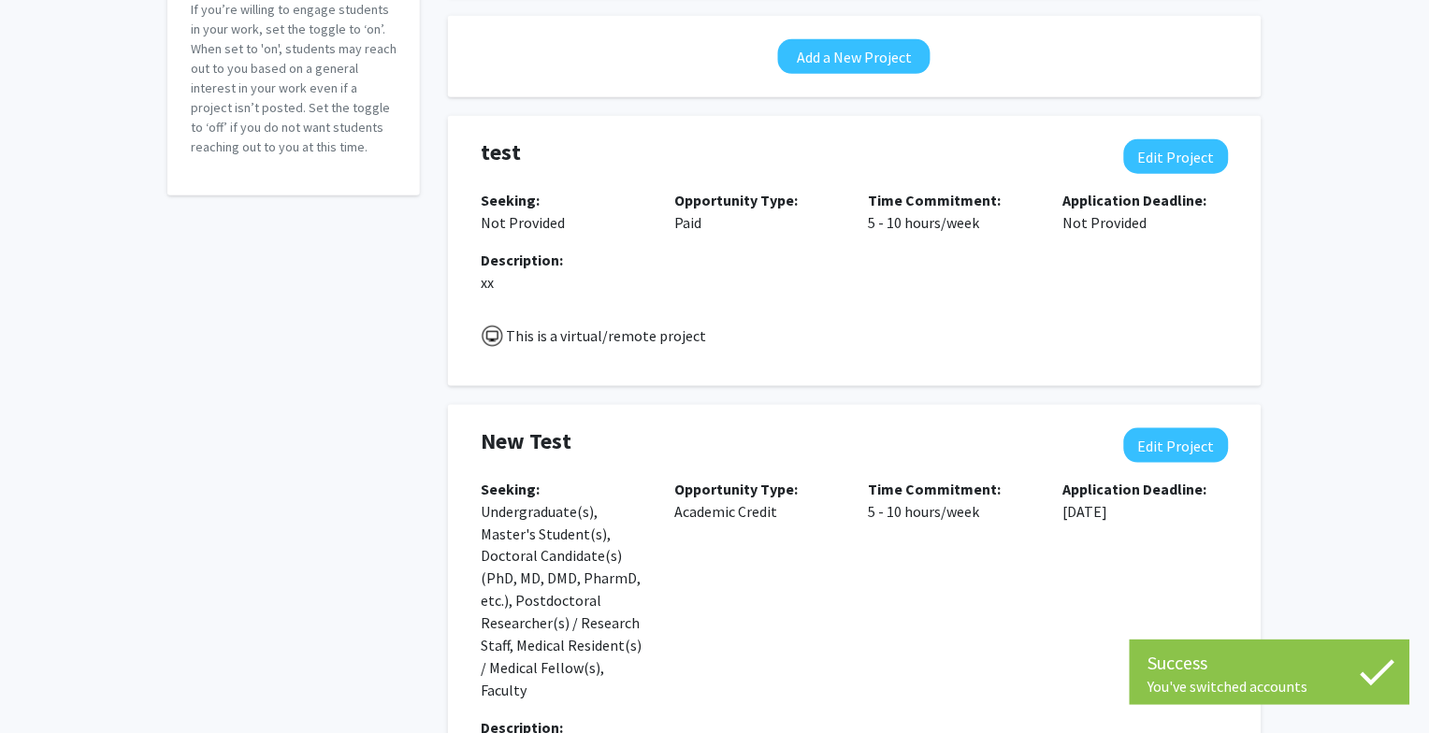
scroll to position [250, 0]
click at [1196, 148] on button "Edit Project" at bounding box center [1176, 157] width 105 height 35
select select "5 - 10"
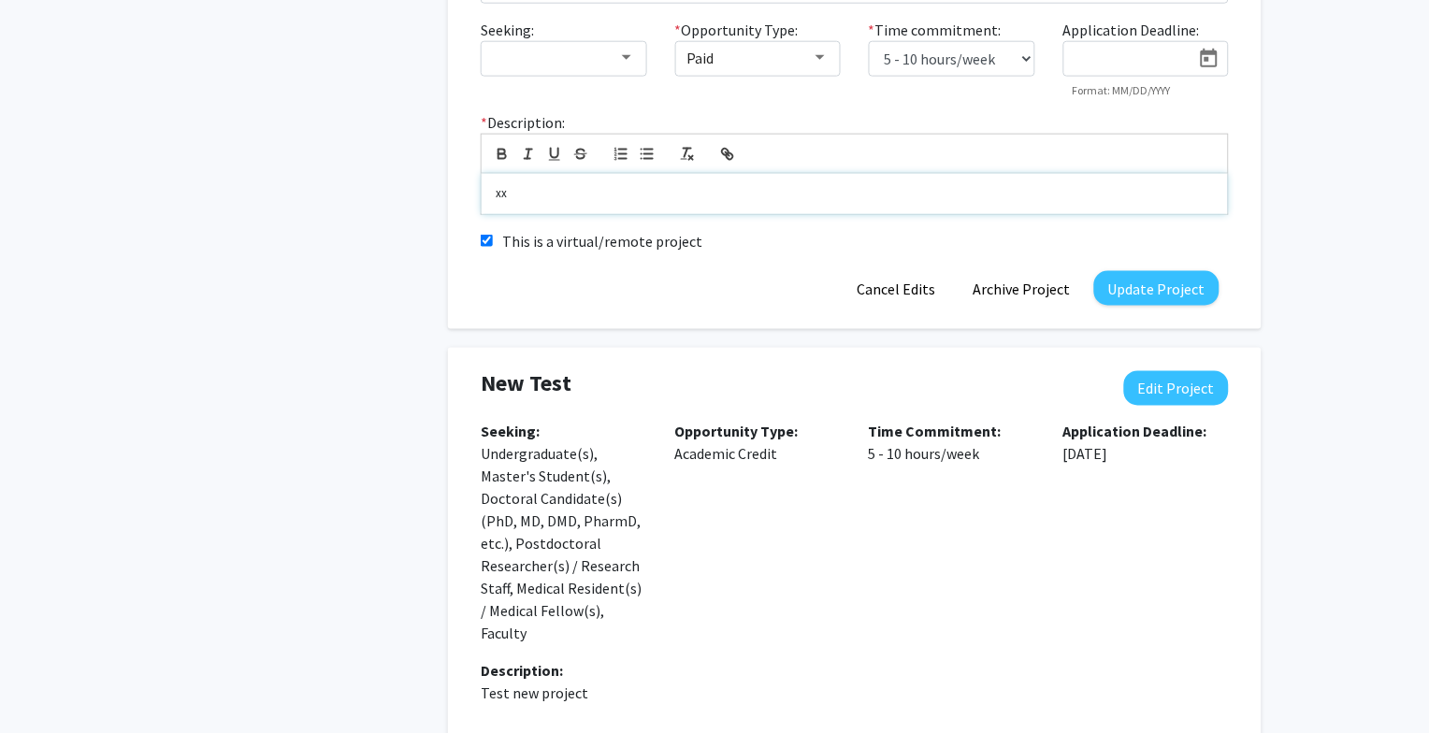
scroll to position [513, 0]
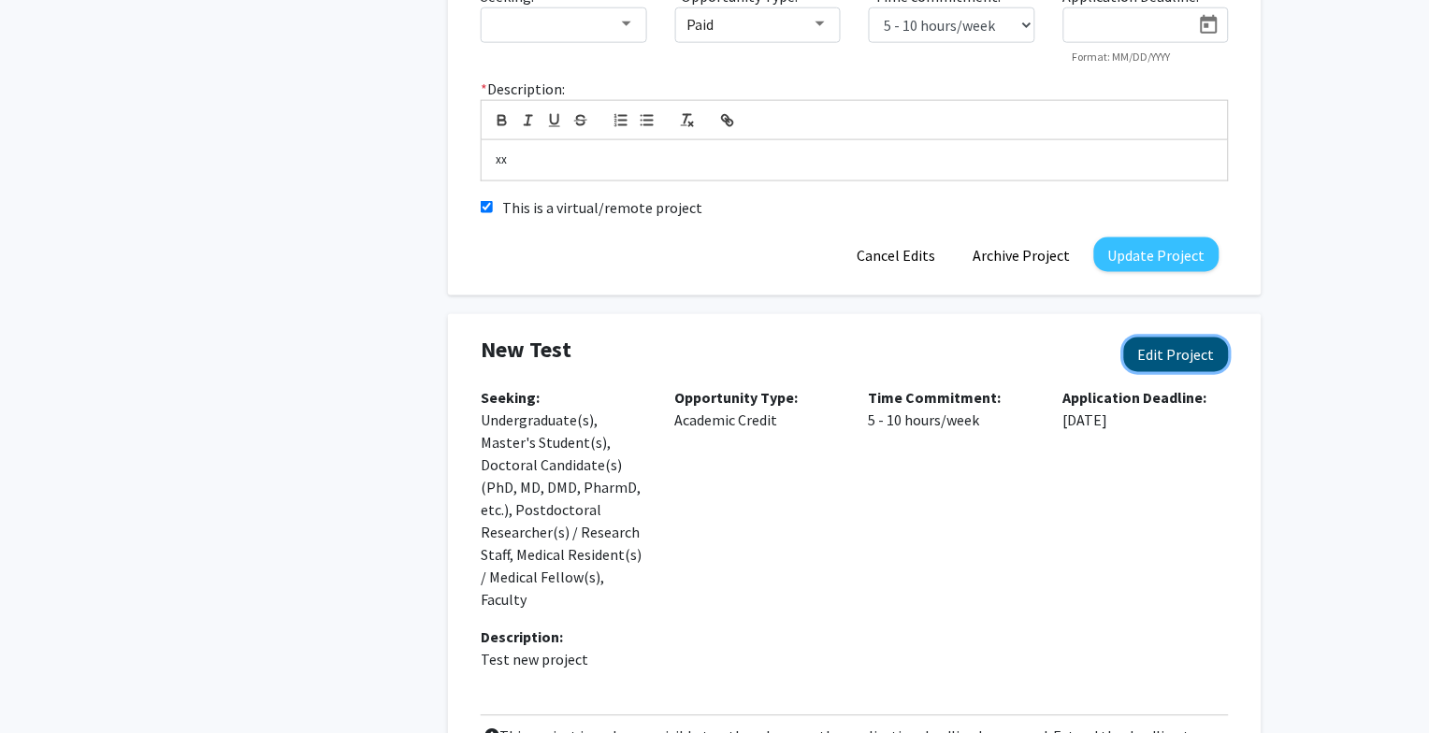
click at [1168, 360] on button "Edit Project" at bounding box center [1176, 355] width 105 height 35
select select "5 - 10"
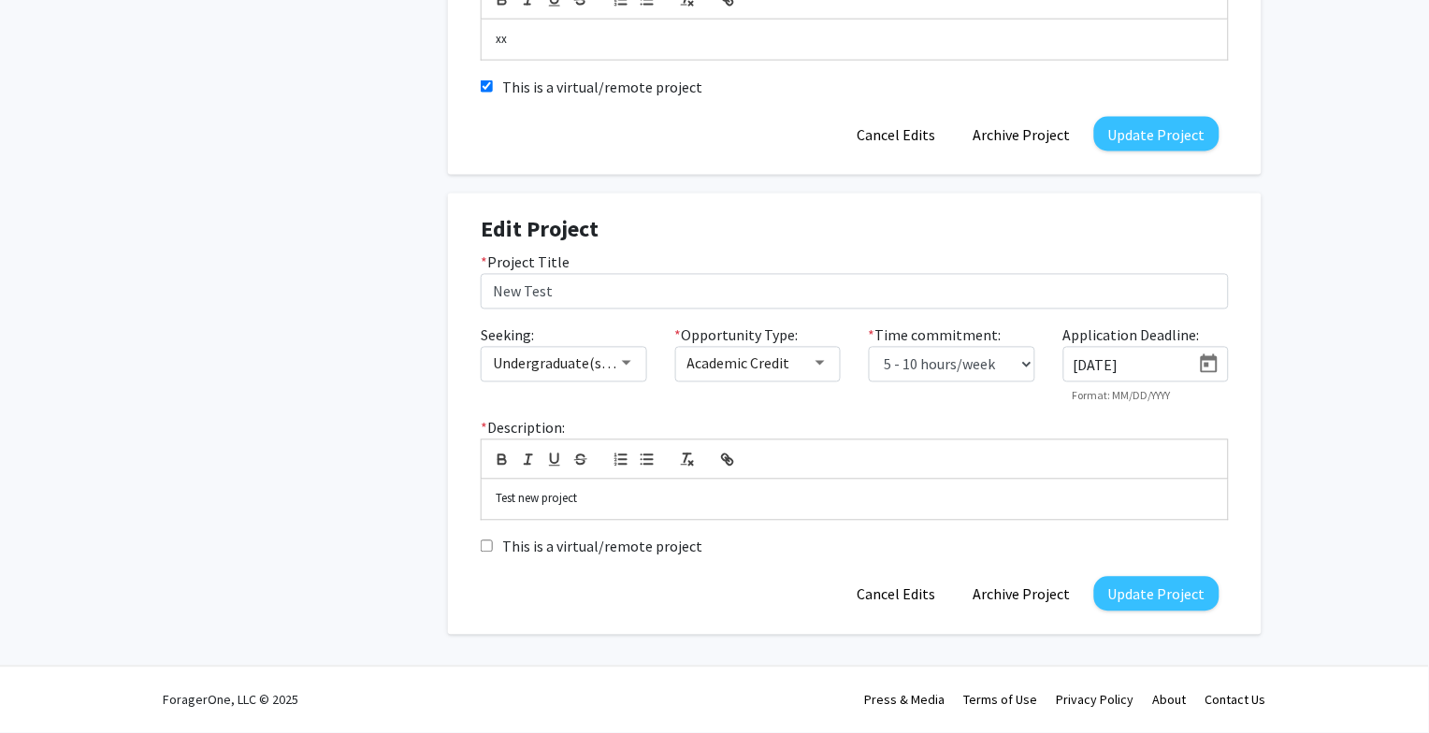
scroll to position [637, 0]
click at [1206, 358] on icon "Open calendar" at bounding box center [1209, 365] width 22 height 22
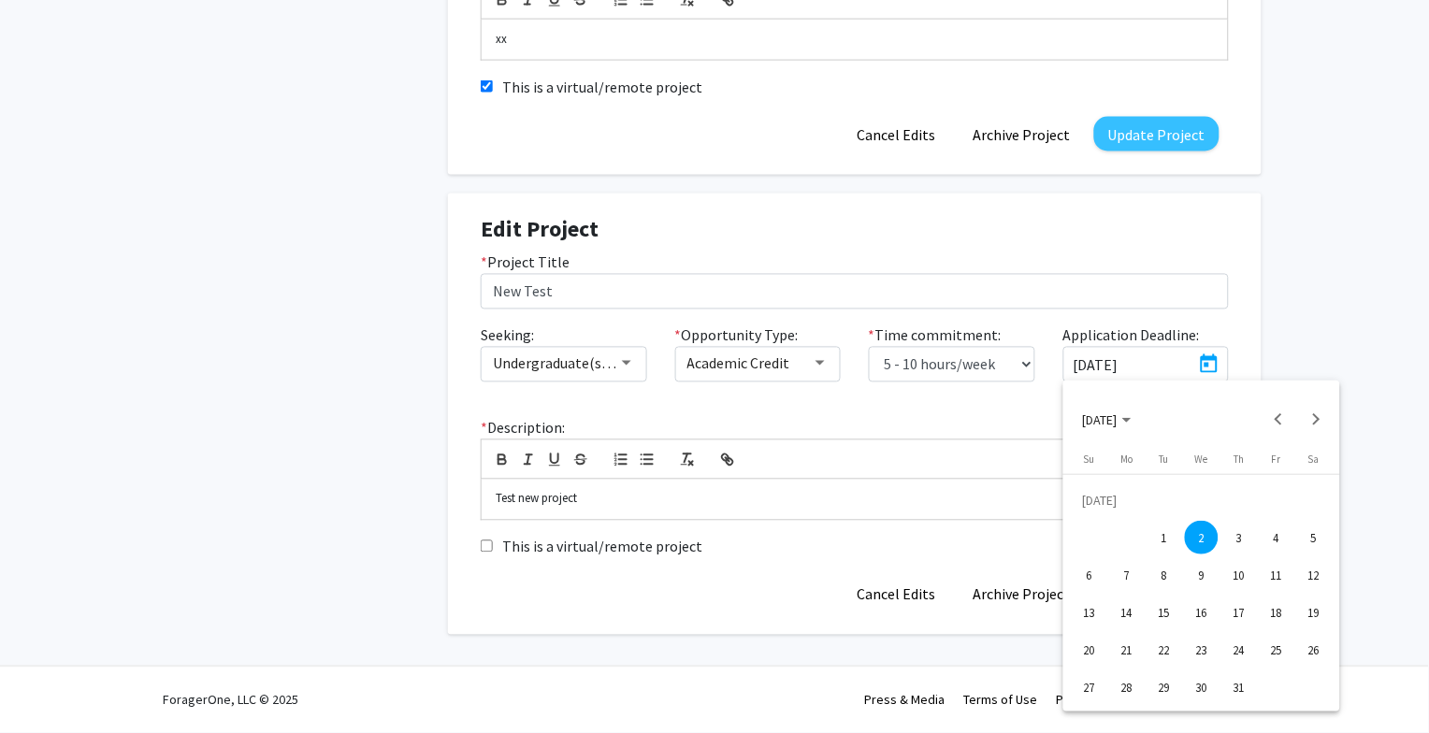
click at [1168, 360] on div at bounding box center [714, 366] width 1429 height 733
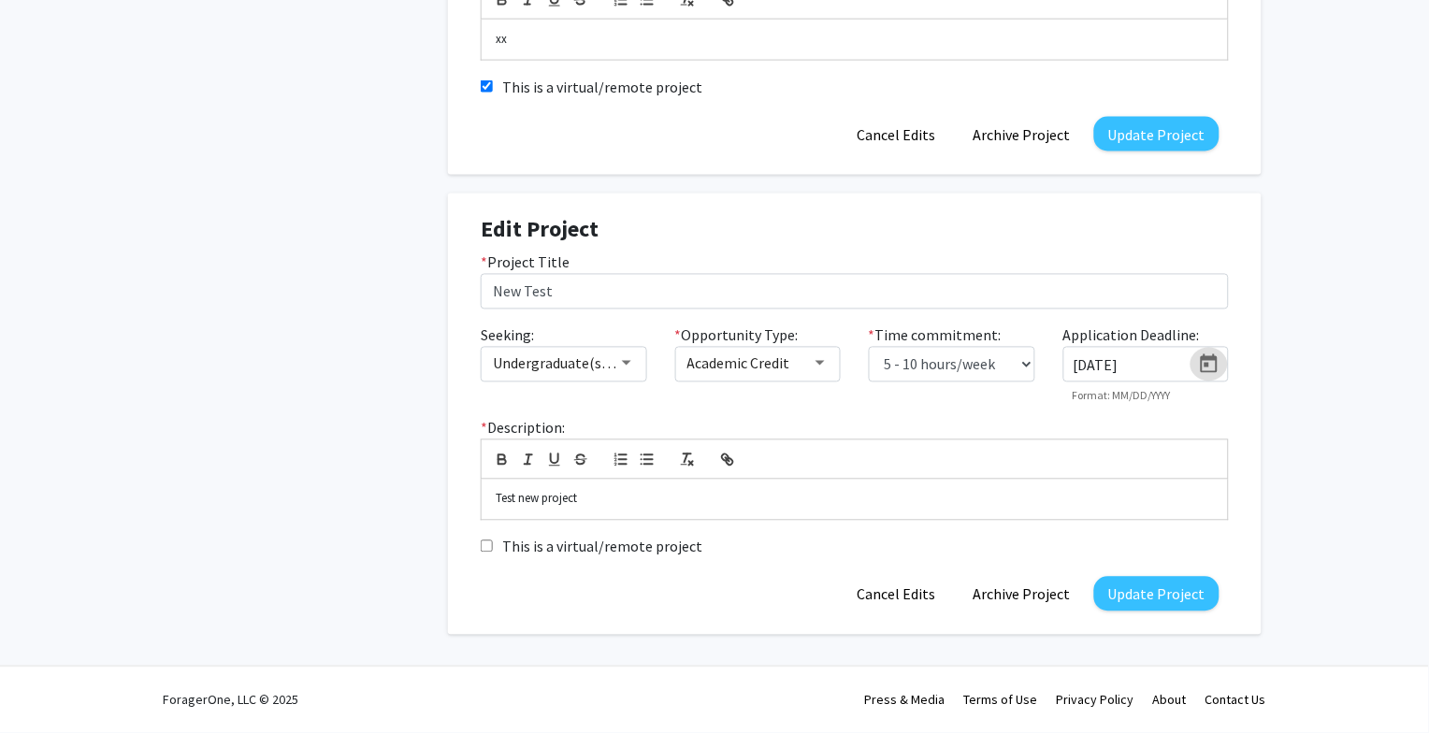
click at [1144, 362] on input "7/2/2025" at bounding box center [1133, 365] width 118 height 17
click at [1309, 424] on div "Accepting Students? Would you like to receive student requests to work with you…" at bounding box center [714, 55] width 1429 height 1243
click at [1168, 598] on button "Update Project" at bounding box center [1156, 594] width 125 height 35
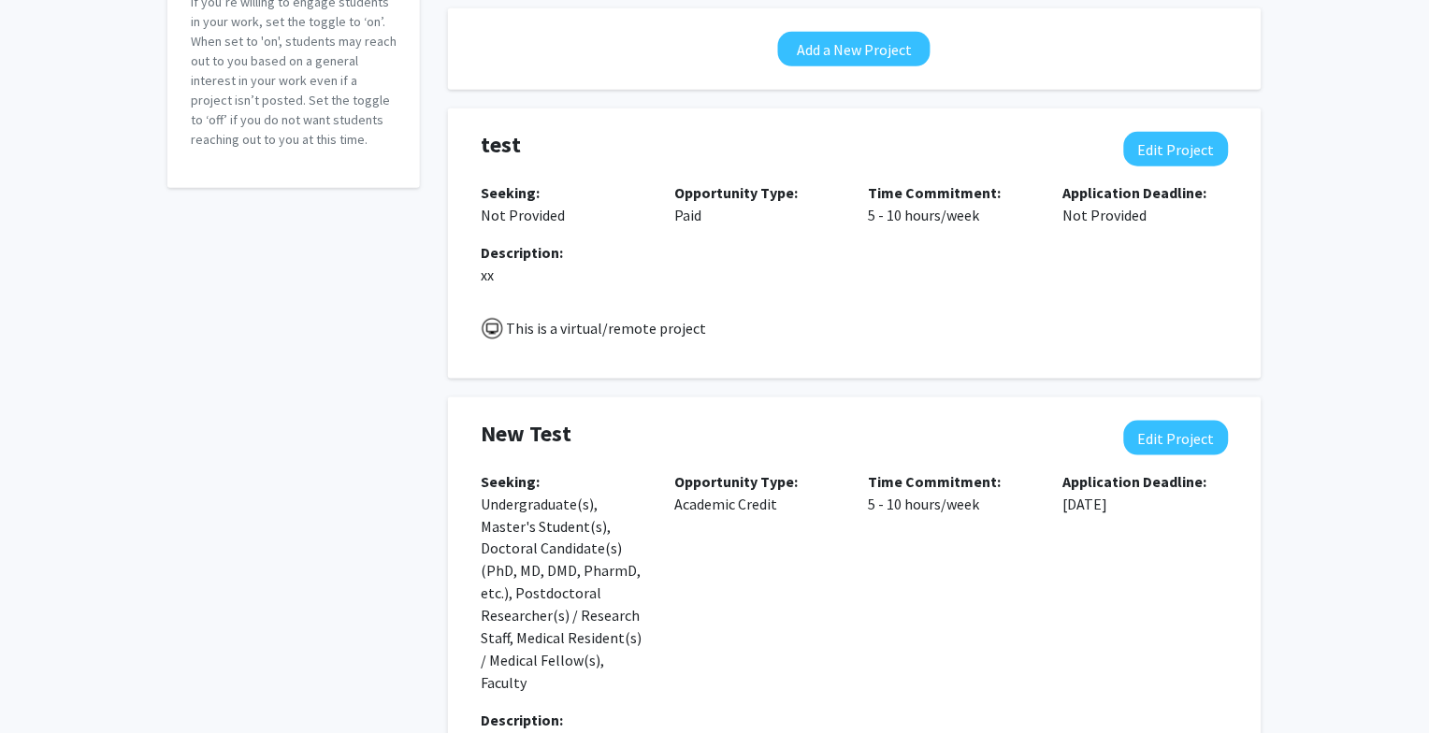
scroll to position [237, 0]
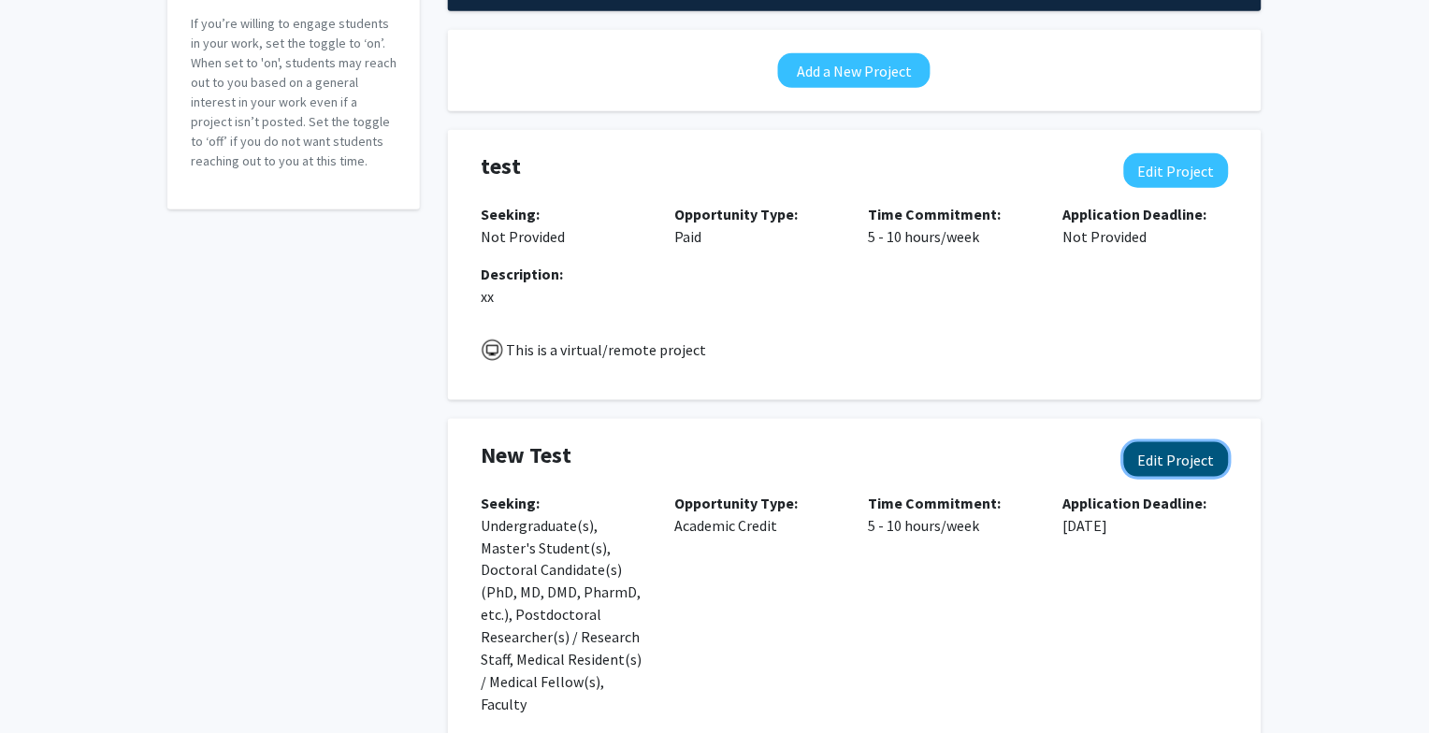
click at [1162, 457] on button "Edit Project" at bounding box center [1176, 459] width 105 height 35
select select "5 - 10"
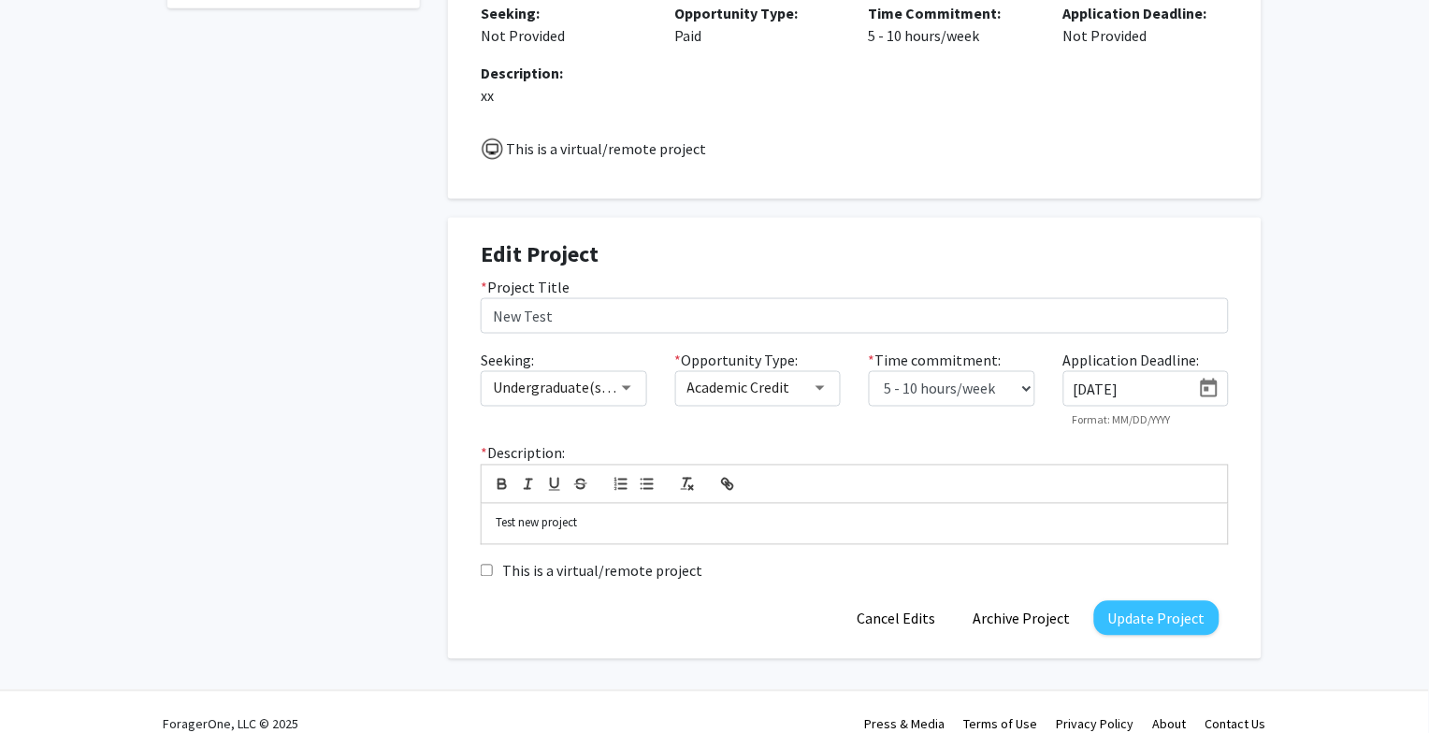
scroll to position [451, 0]
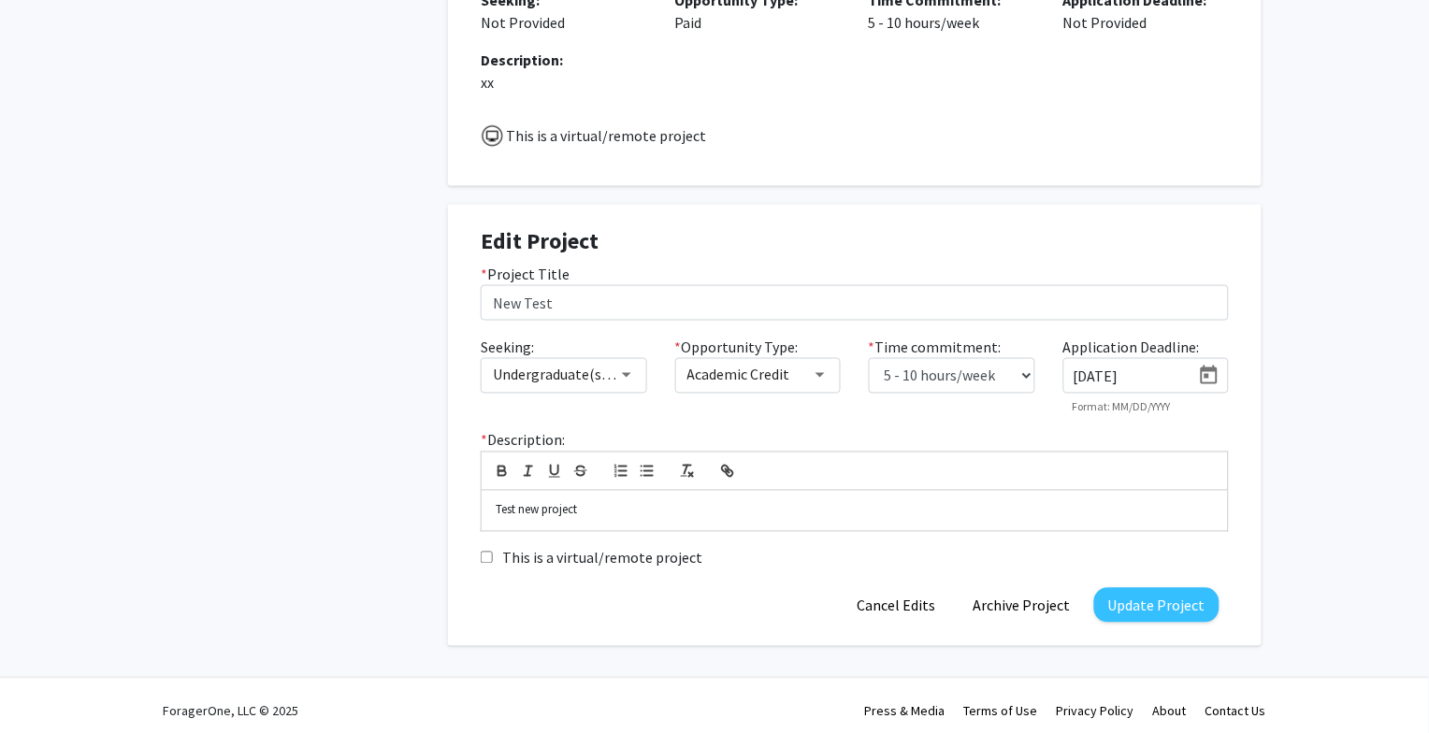
click at [1206, 372] on icon "Open calendar" at bounding box center [1209, 376] width 22 height 22
click at [1315, 462] on div at bounding box center [714, 366] width 1429 height 733
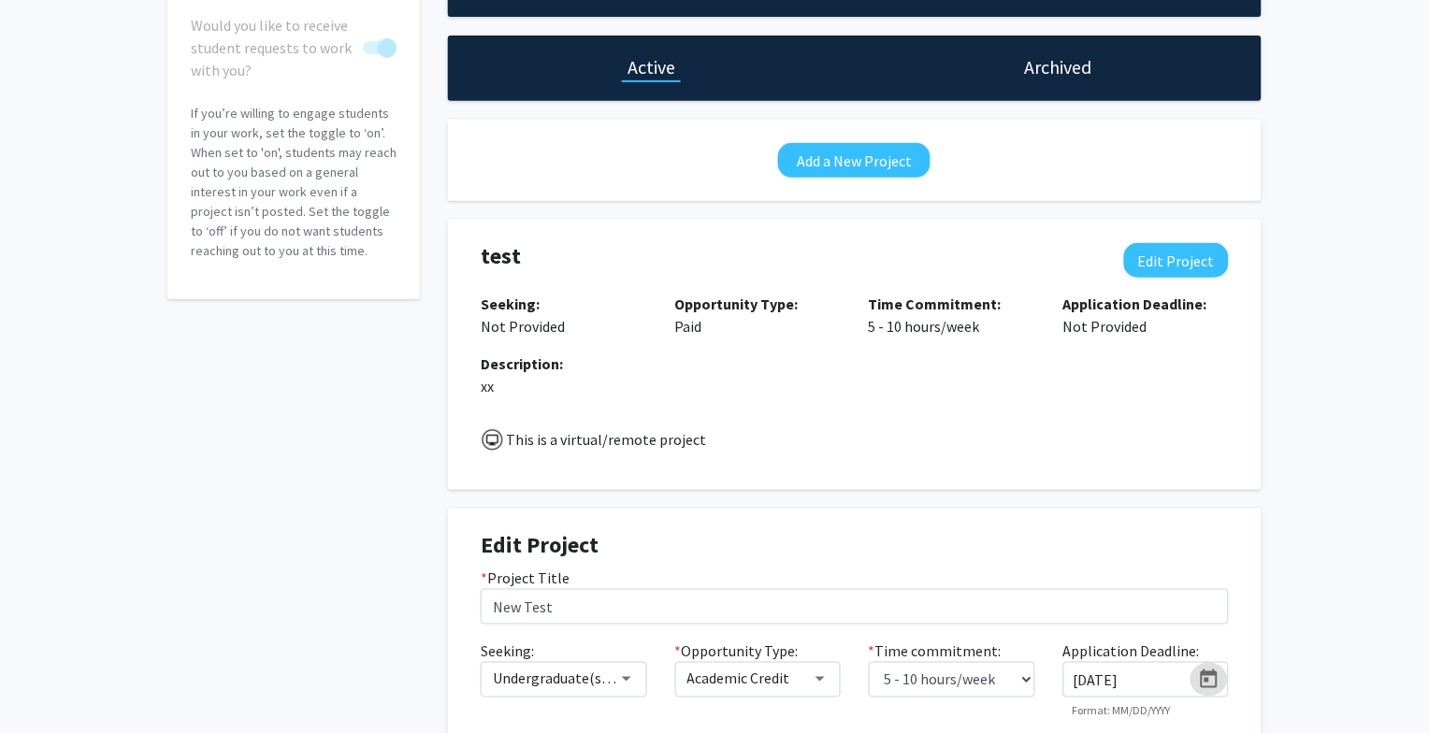
scroll to position [71, 0]
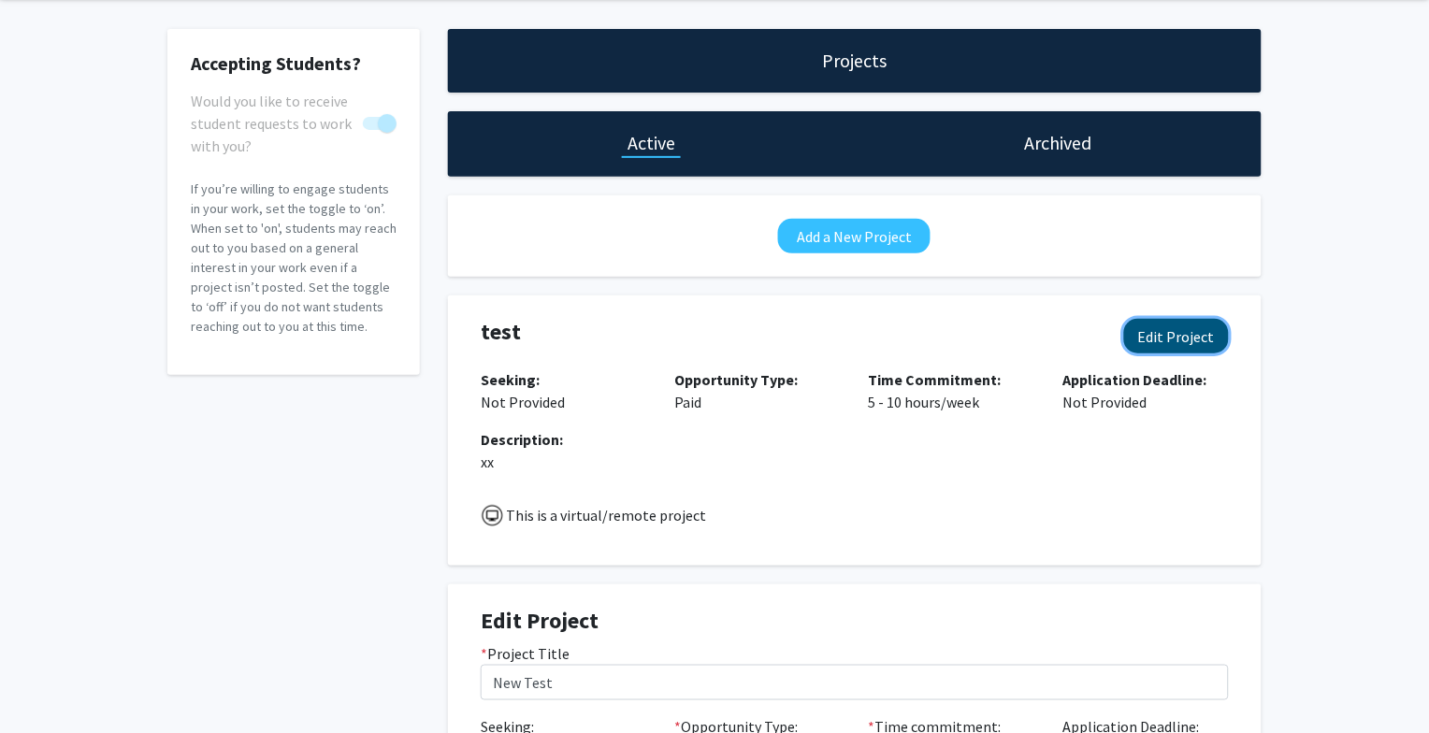
click at [1182, 335] on button "Edit Project" at bounding box center [1176, 336] width 105 height 35
select select "5 - 10"
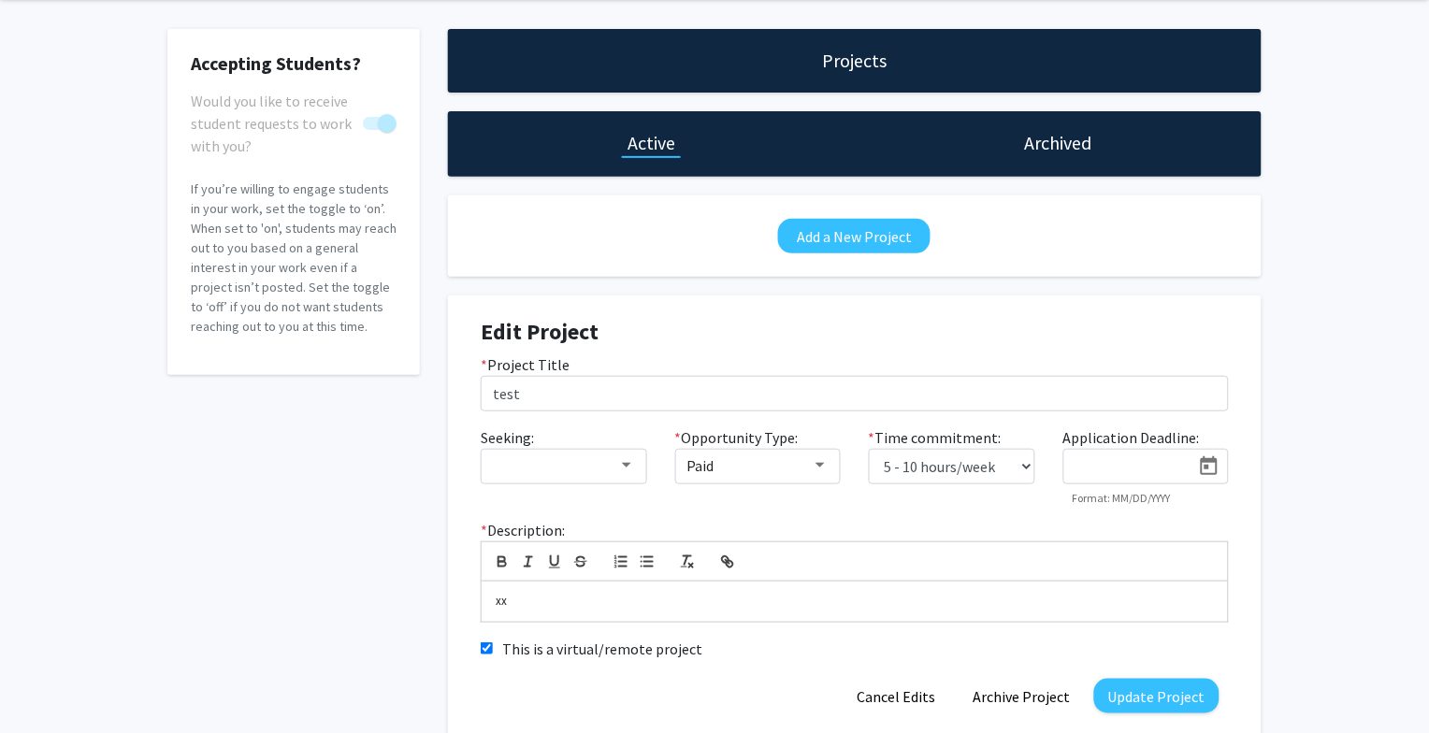
click at [1202, 466] on icon "Open calendar" at bounding box center [1209, 465] width 17 height 19
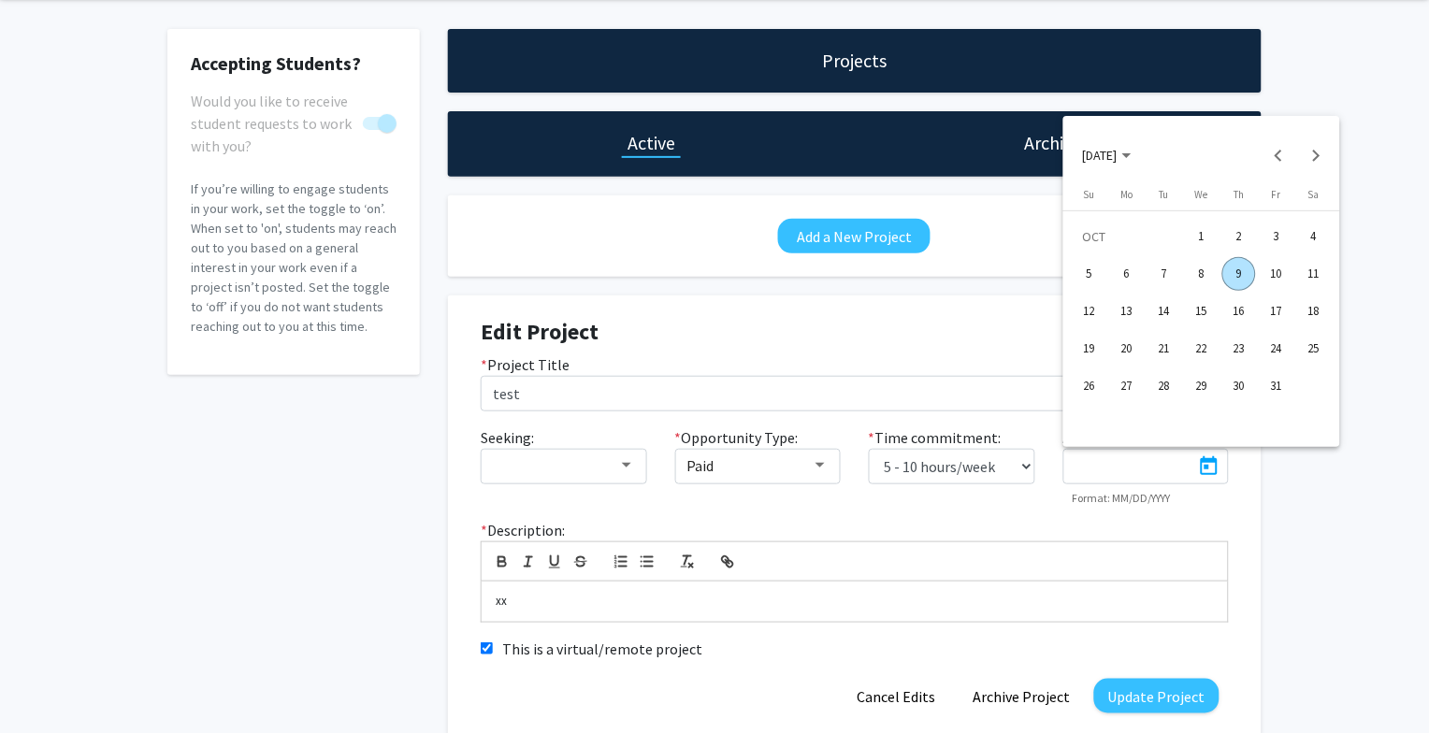
click at [1277, 492] on div at bounding box center [714, 366] width 1429 height 733
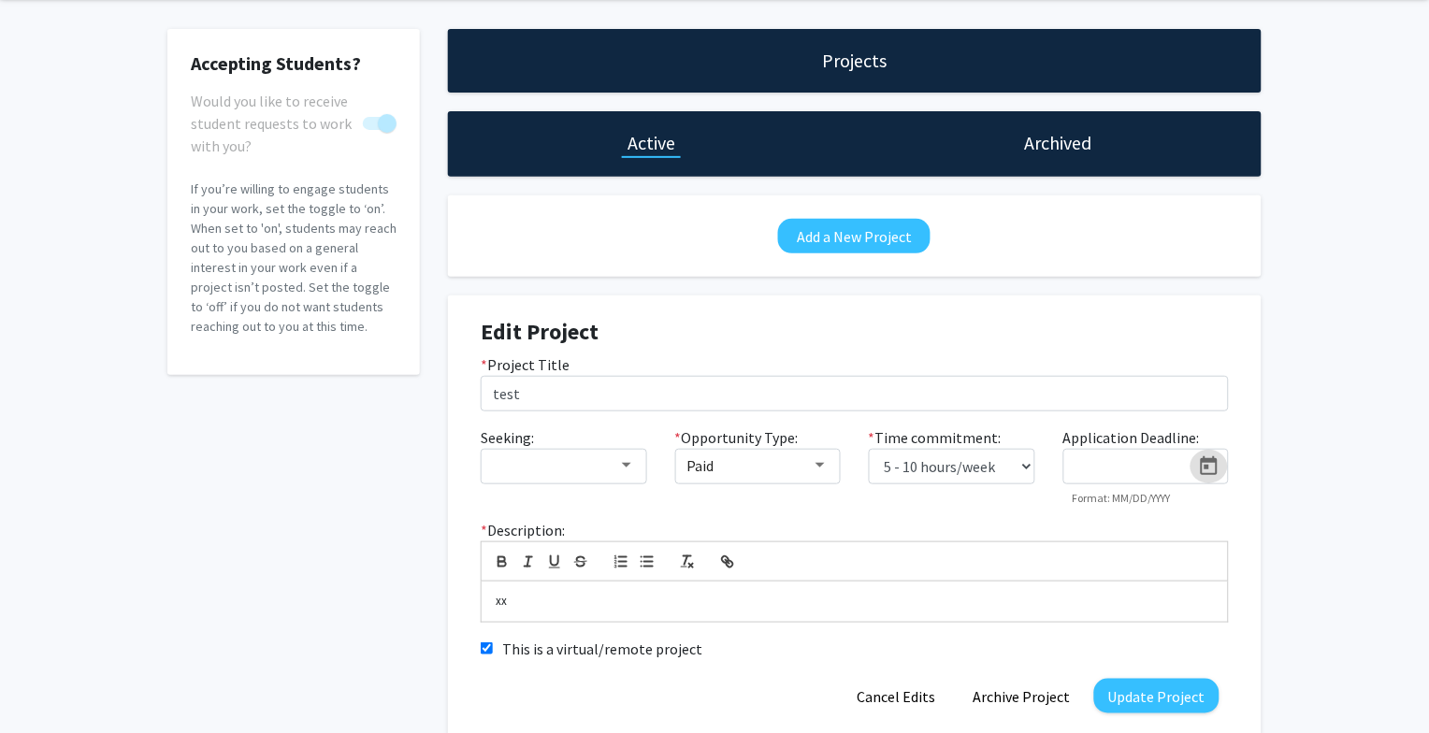
scroll to position [0, 0]
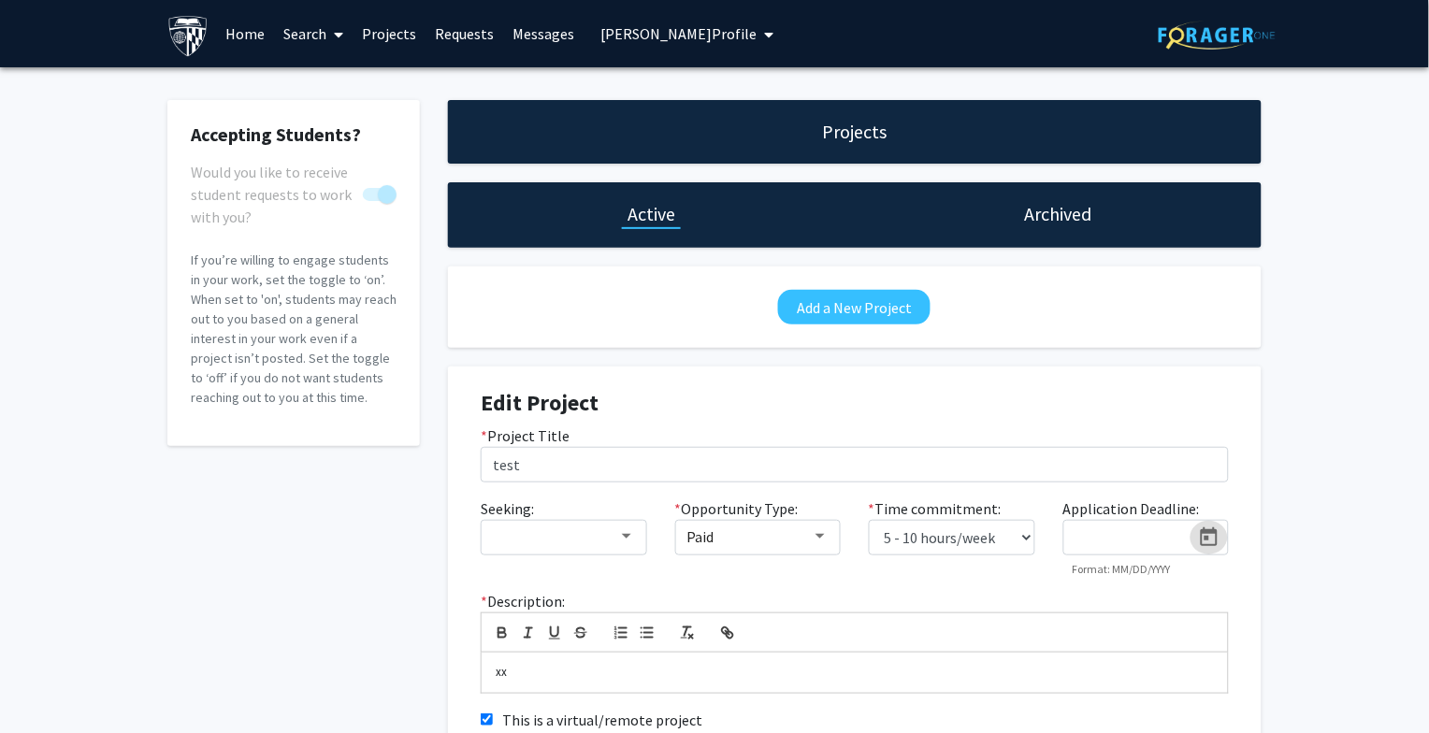
click at [245, 31] on link "Home" at bounding box center [246, 33] width 58 height 65
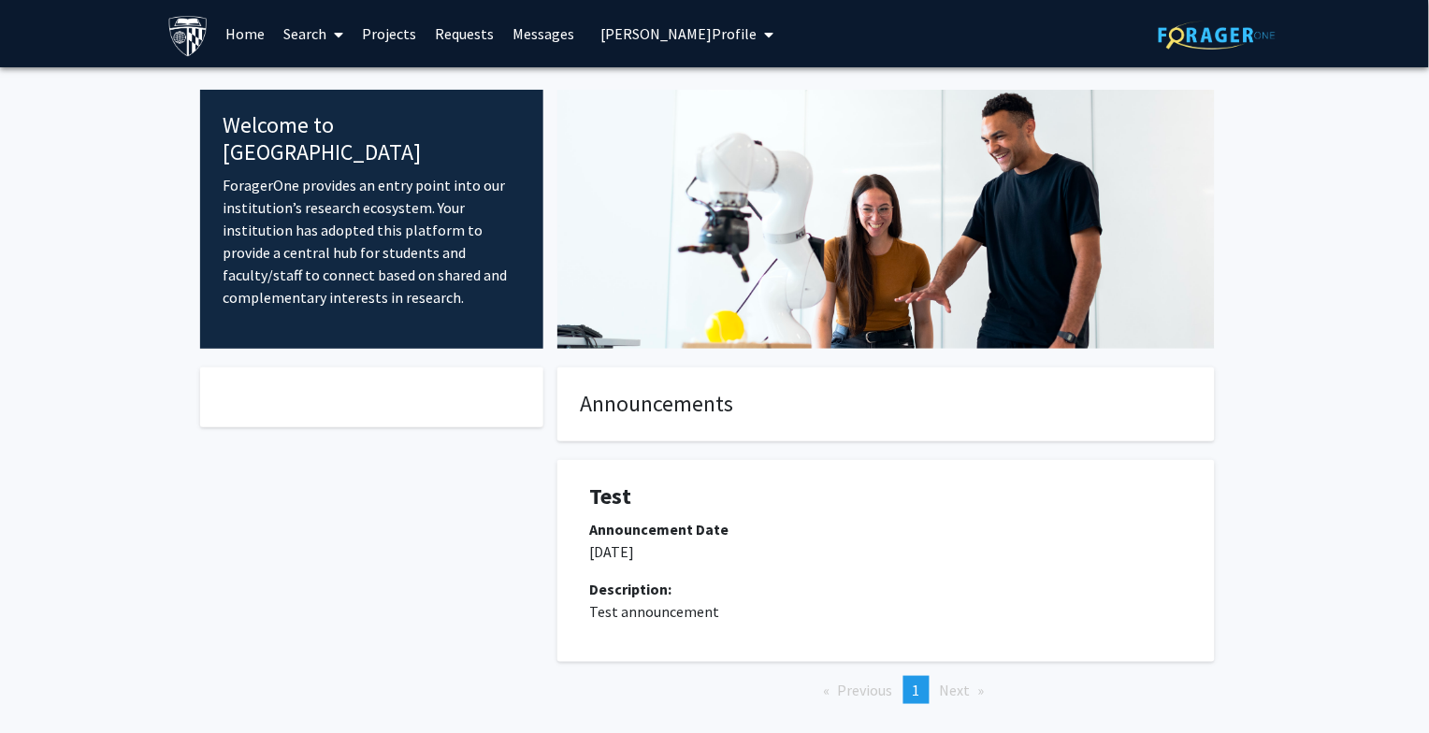
click at [646, 45] on button "Rachel Doe's Profile" at bounding box center [688, 33] width 184 height 67
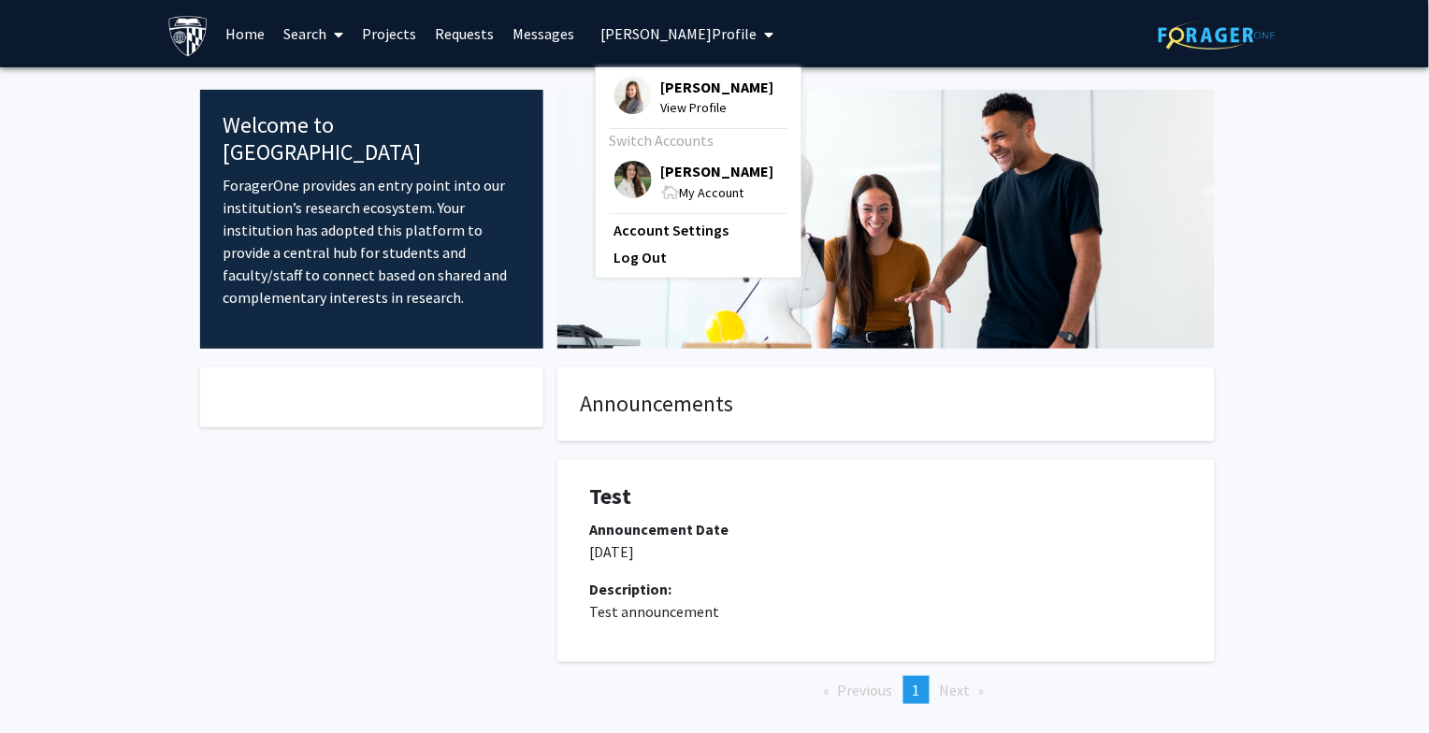
click at [532, 26] on link "Messages" at bounding box center [544, 33] width 80 height 65
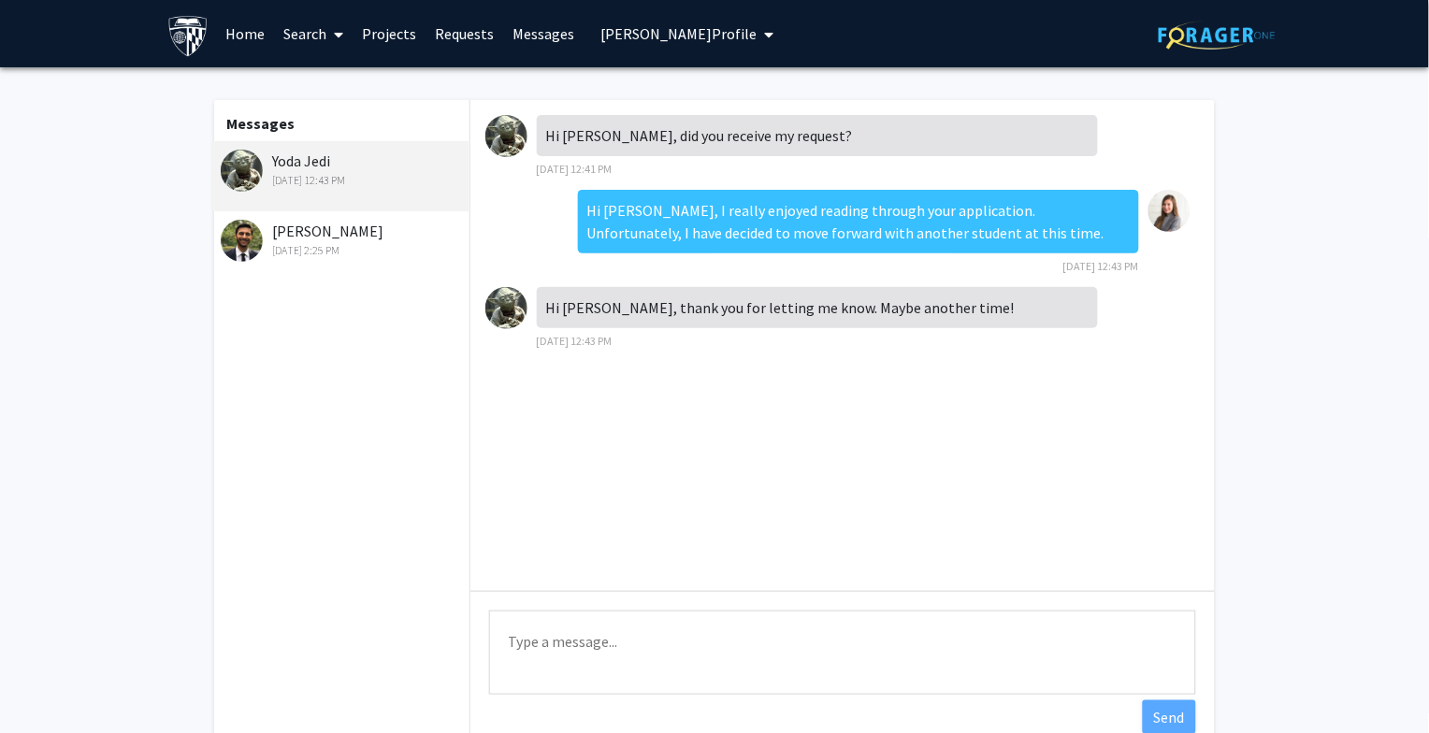
click at [469, 27] on link "Requests" at bounding box center [465, 33] width 78 height 65
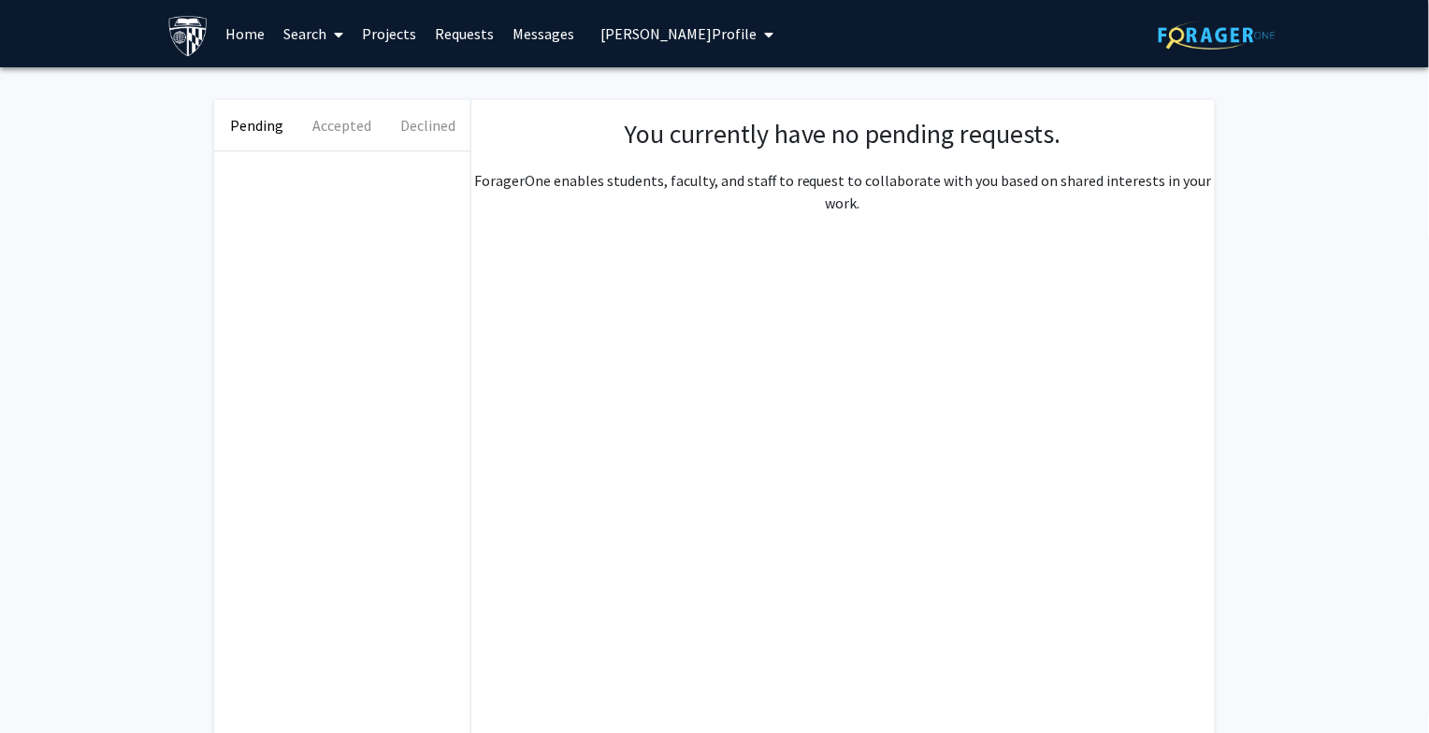
click at [388, 29] on link "Projects" at bounding box center [390, 33] width 73 height 65
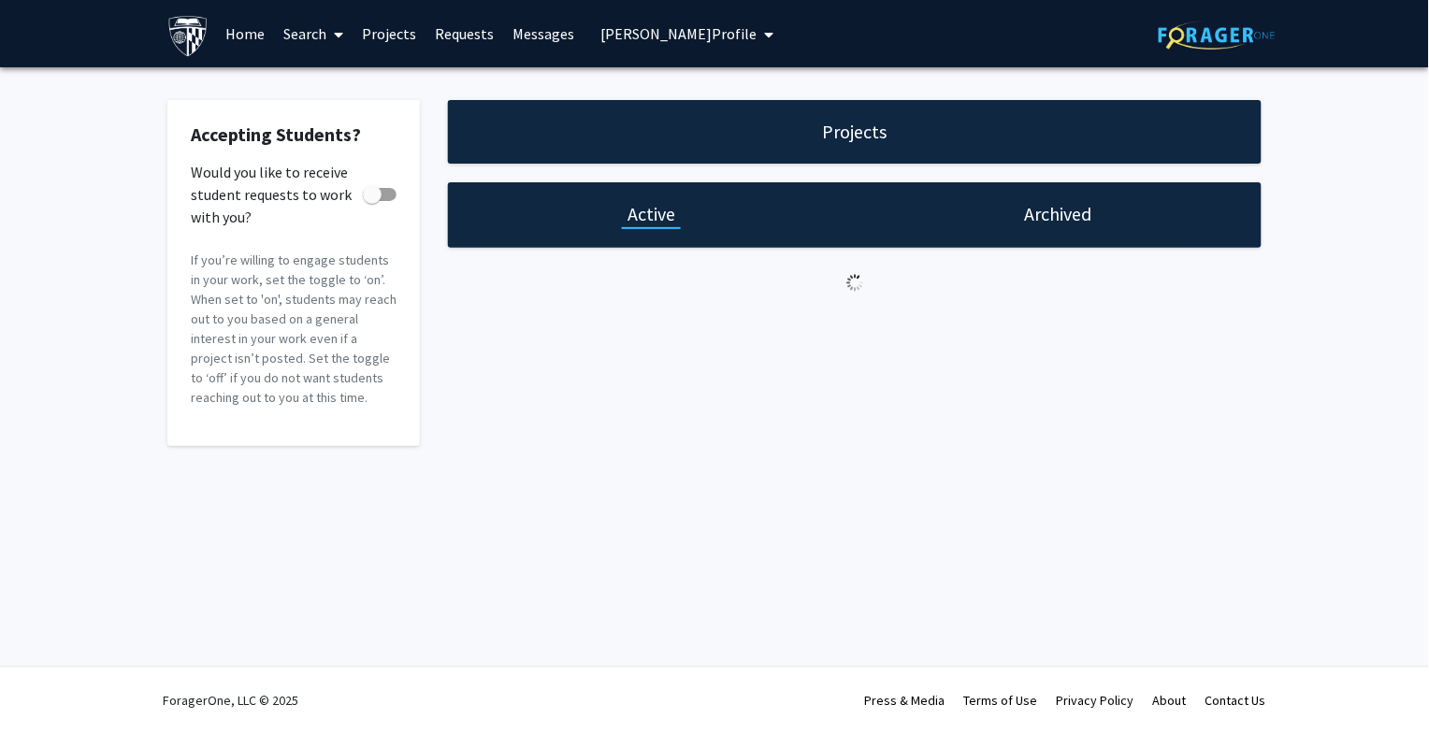
checkbox input "true"
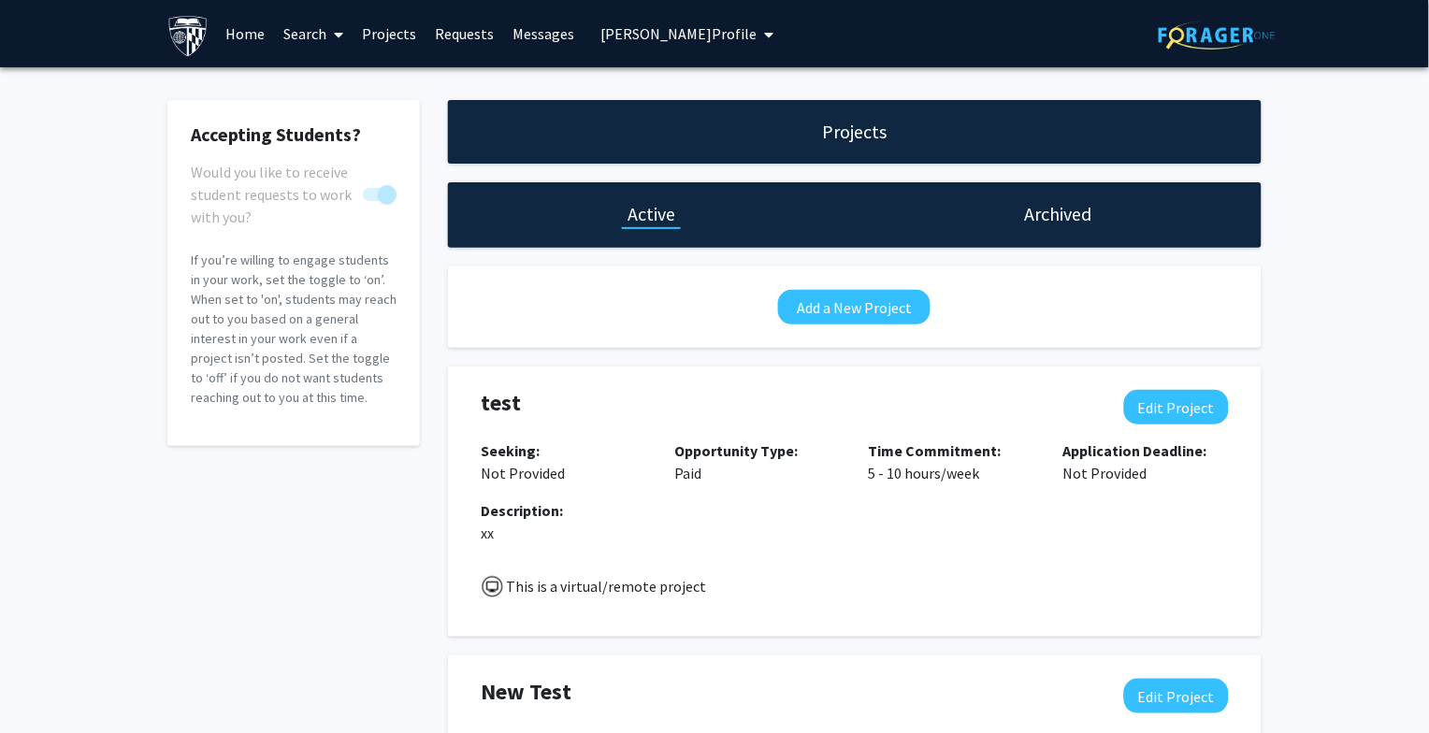
click at [291, 27] on link "Search" at bounding box center [314, 33] width 79 height 65
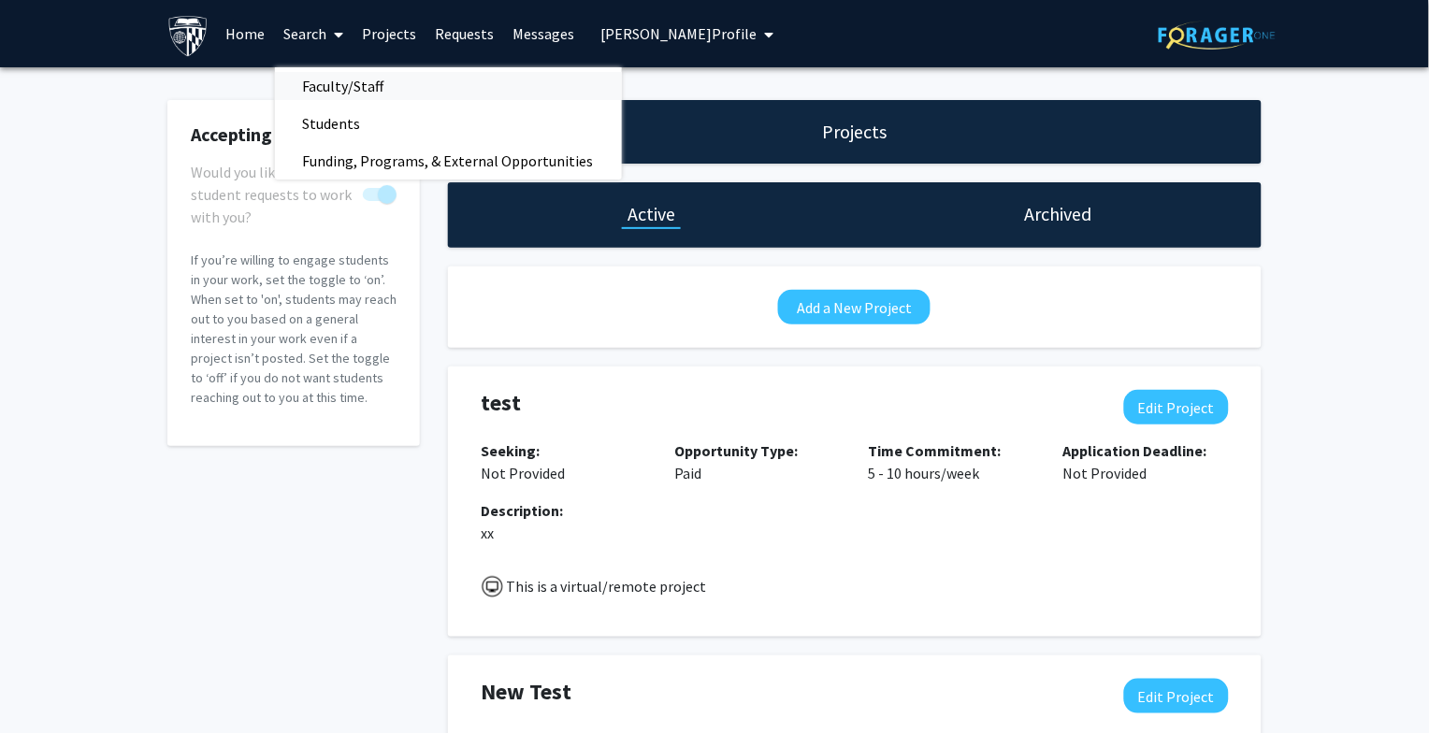
click at [332, 82] on span "Faculty/Staff" at bounding box center [343, 85] width 137 height 37
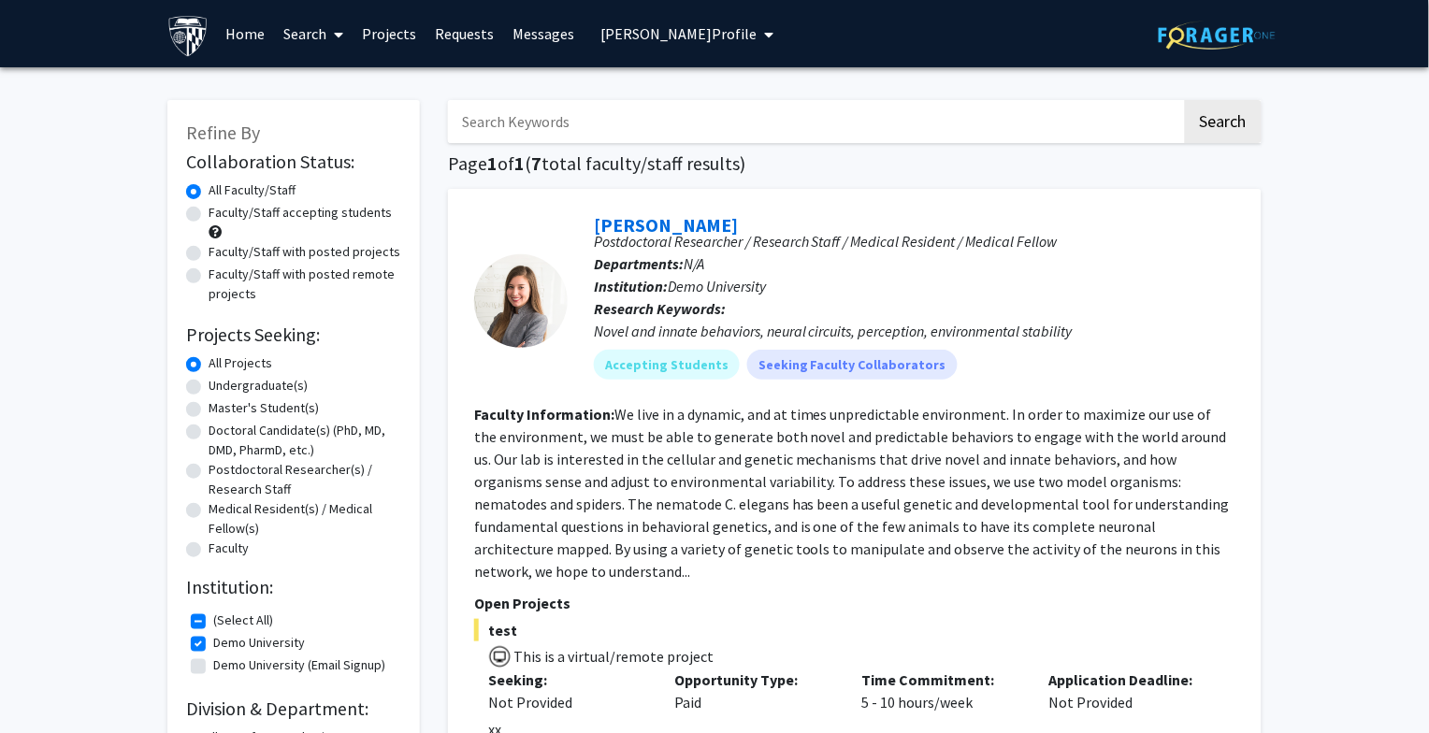
click at [378, 30] on link "Projects" at bounding box center [390, 33] width 73 height 65
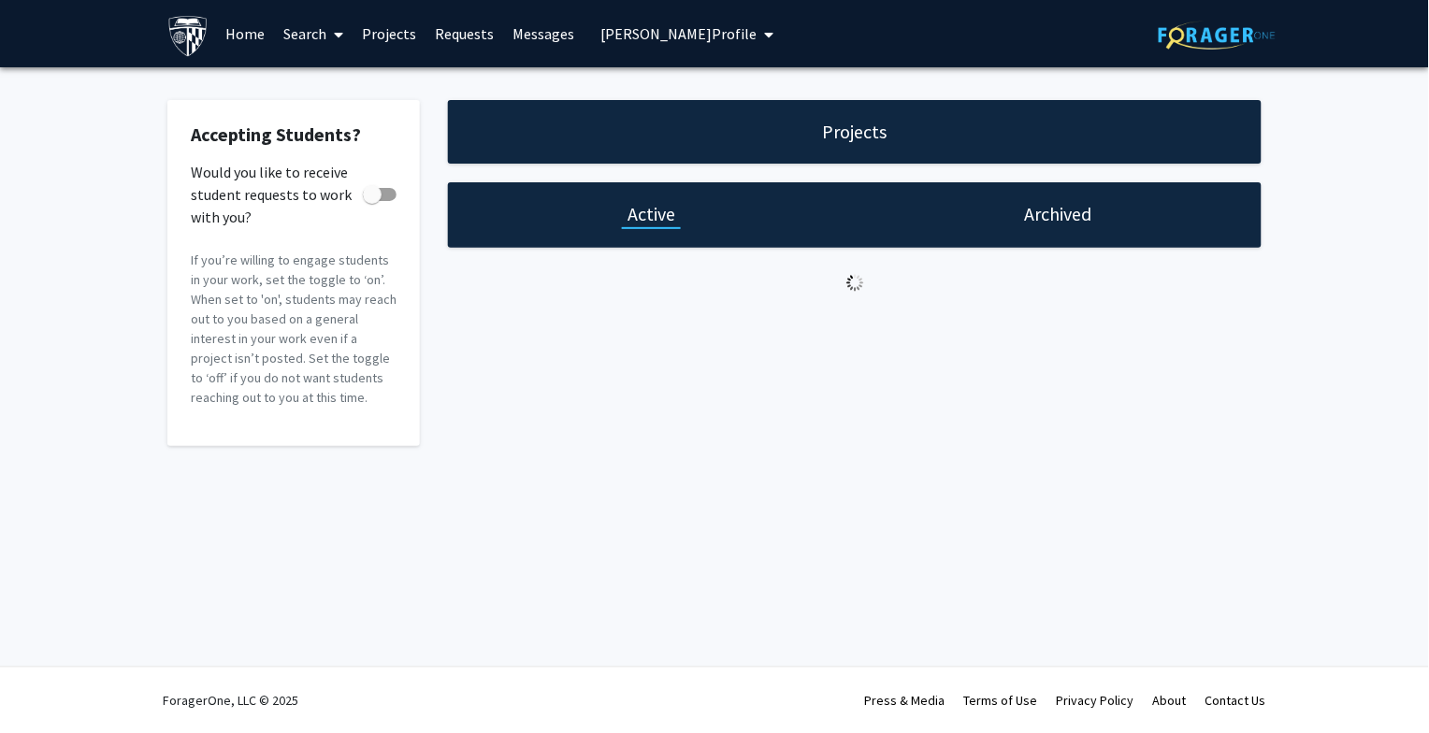
checkbox input "true"
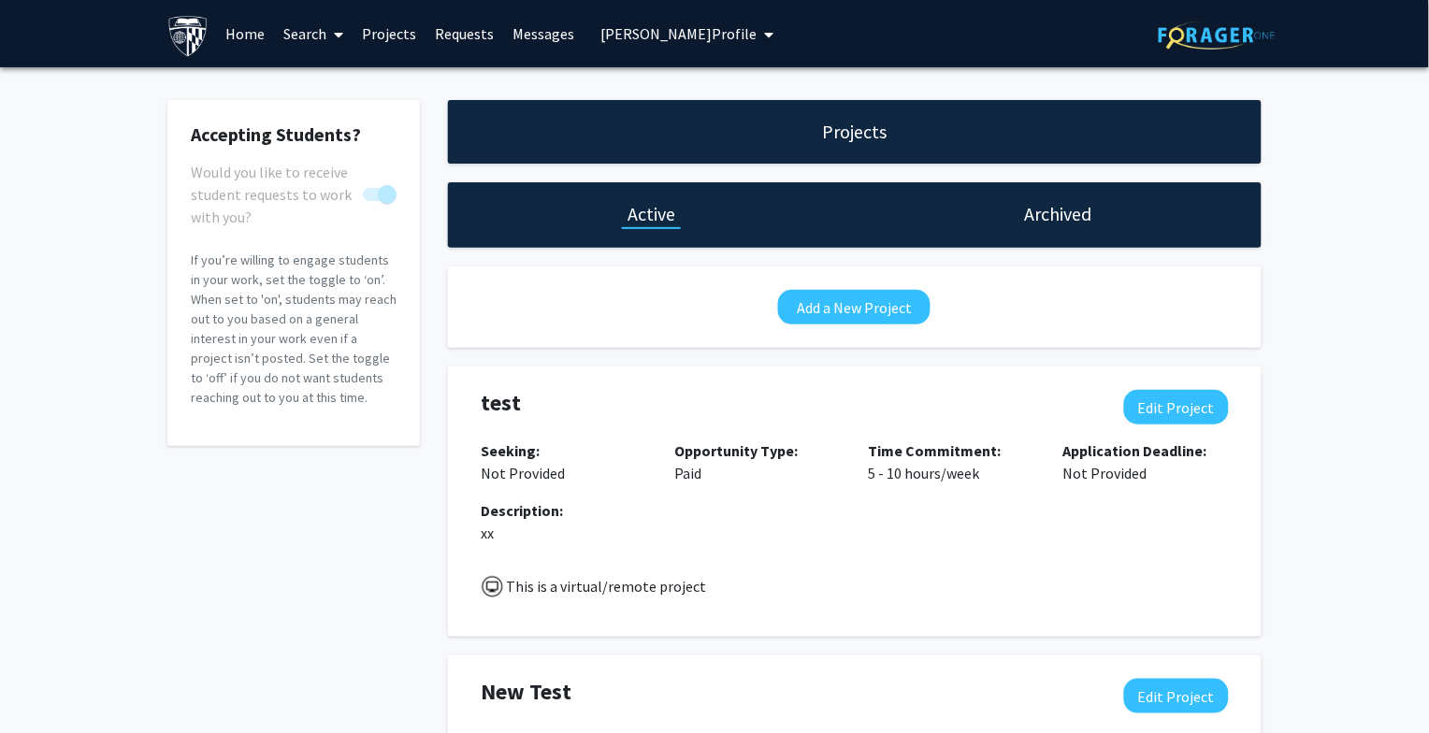
click at [658, 30] on span "Rachel Doe's Profile" at bounding box center [679, 33] width 156 height 19
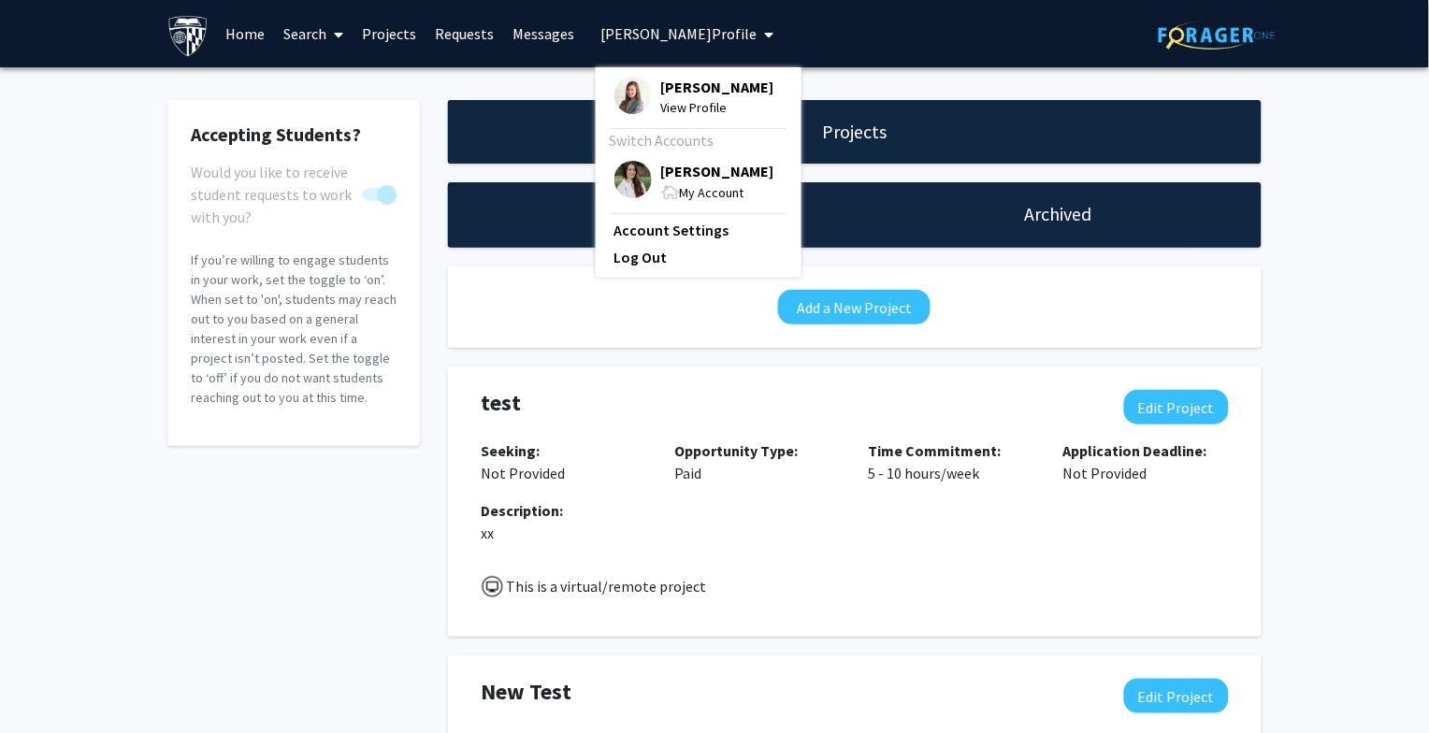
click at [379, 23] on link "Projects" at bounding box center [390, 33] width 73 height 65
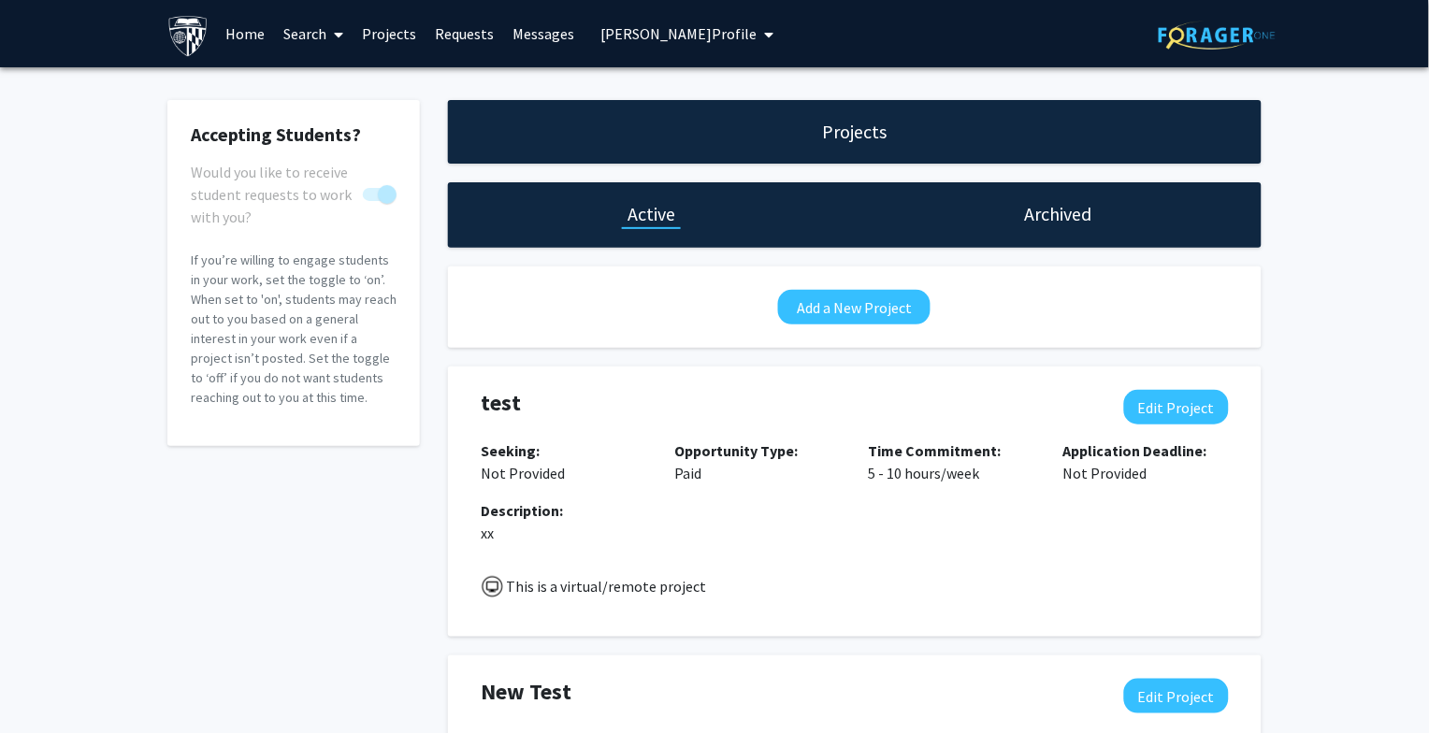
click at [239, 23] on link "Home" at bounding box center [246, 33] width 58 height 65
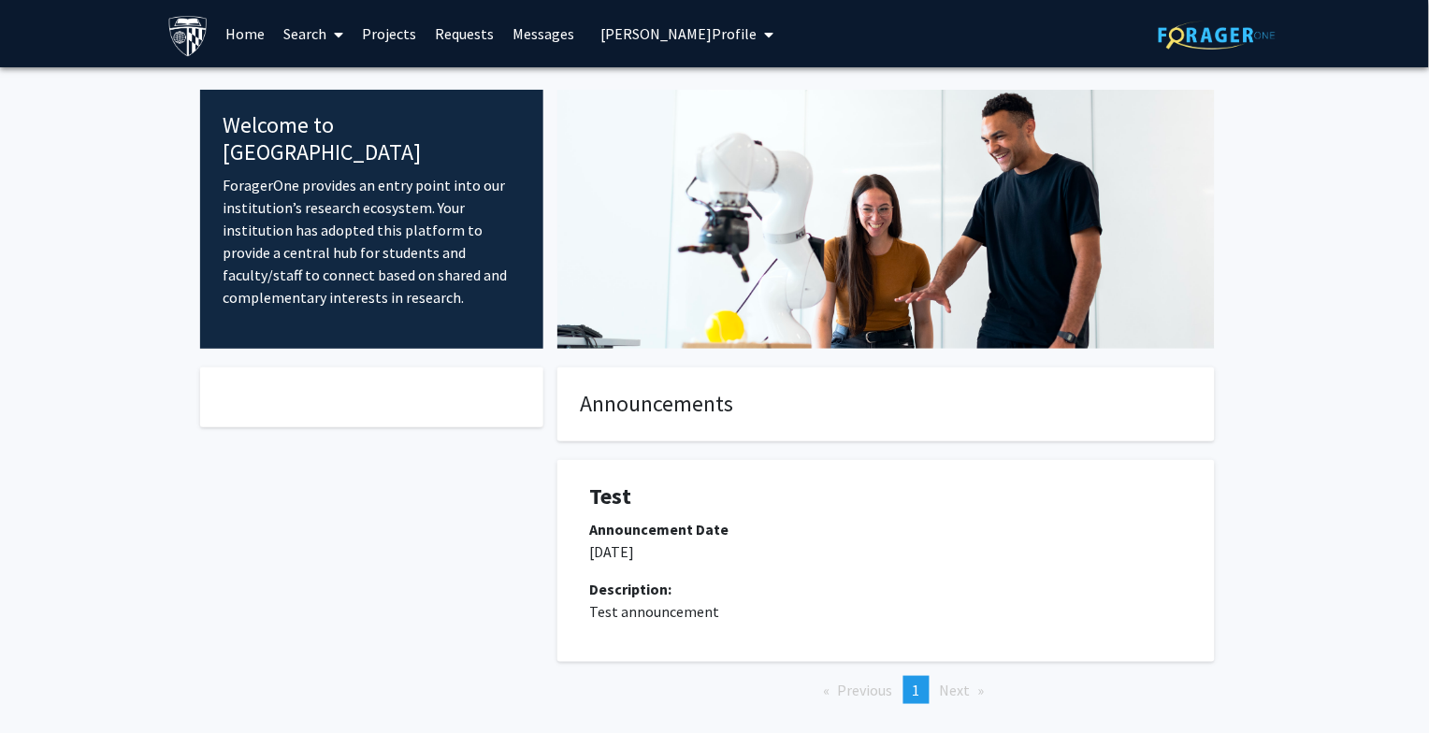
click at [389, 27] on link "Projects" at bounding box center [390, 33] width 73 height 65
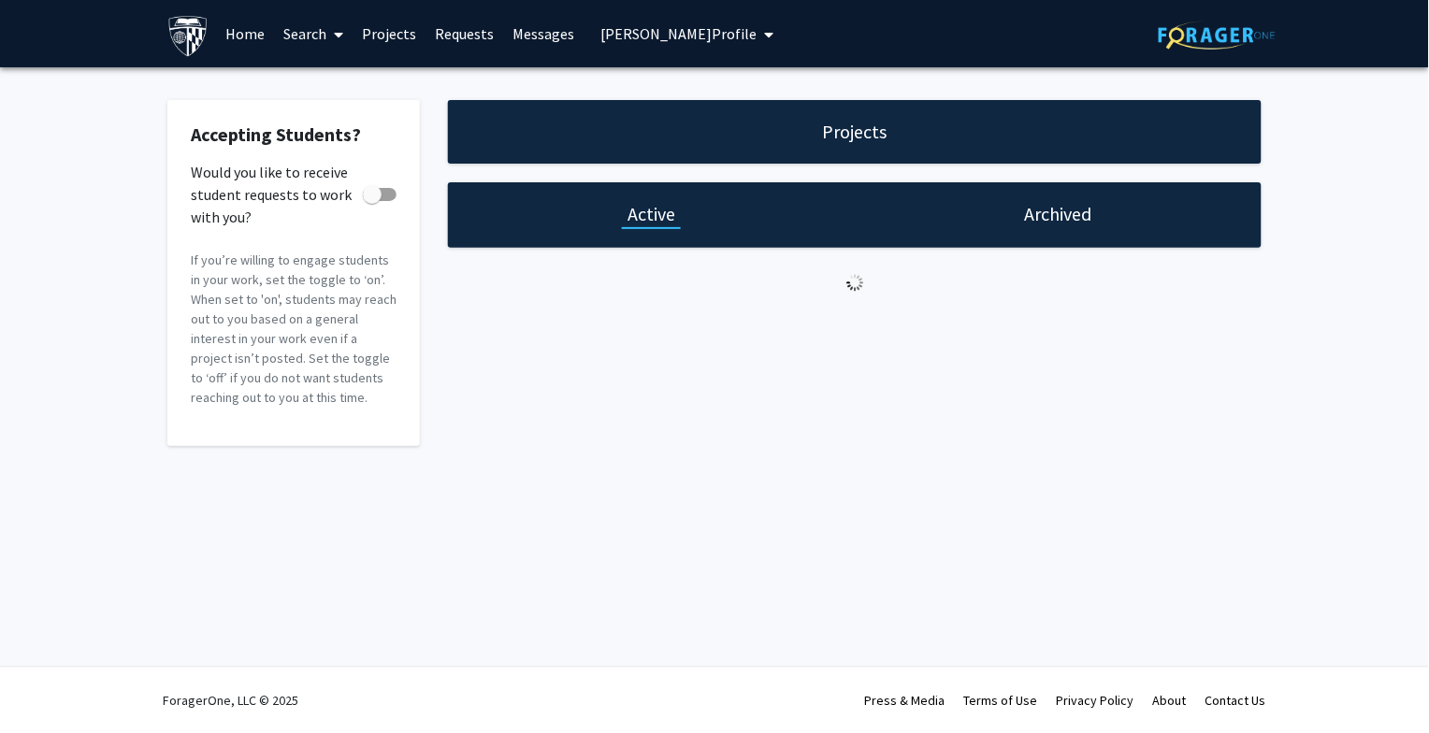
checkbox input "true"
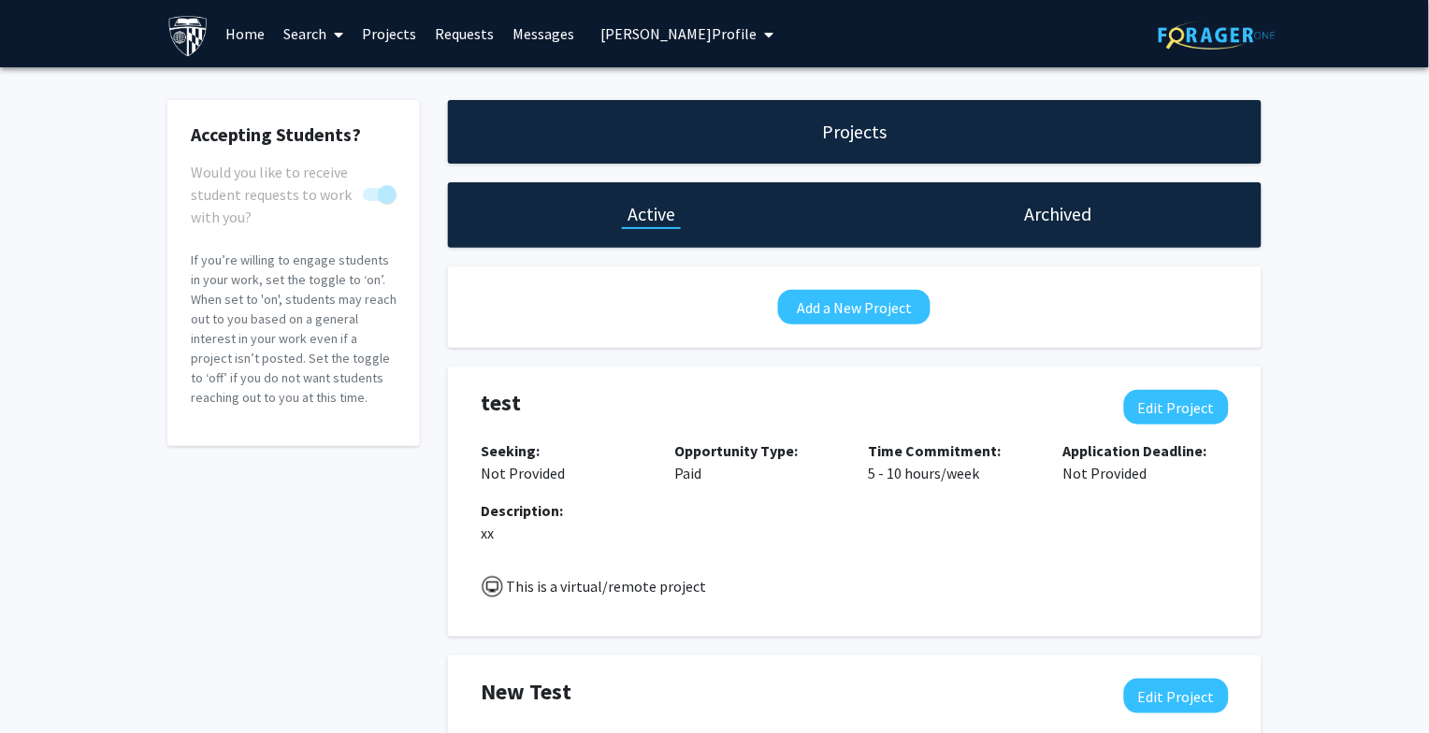
click at [455, 33] on link "Requests" at bounding box center [465, 33] width 78 height 65
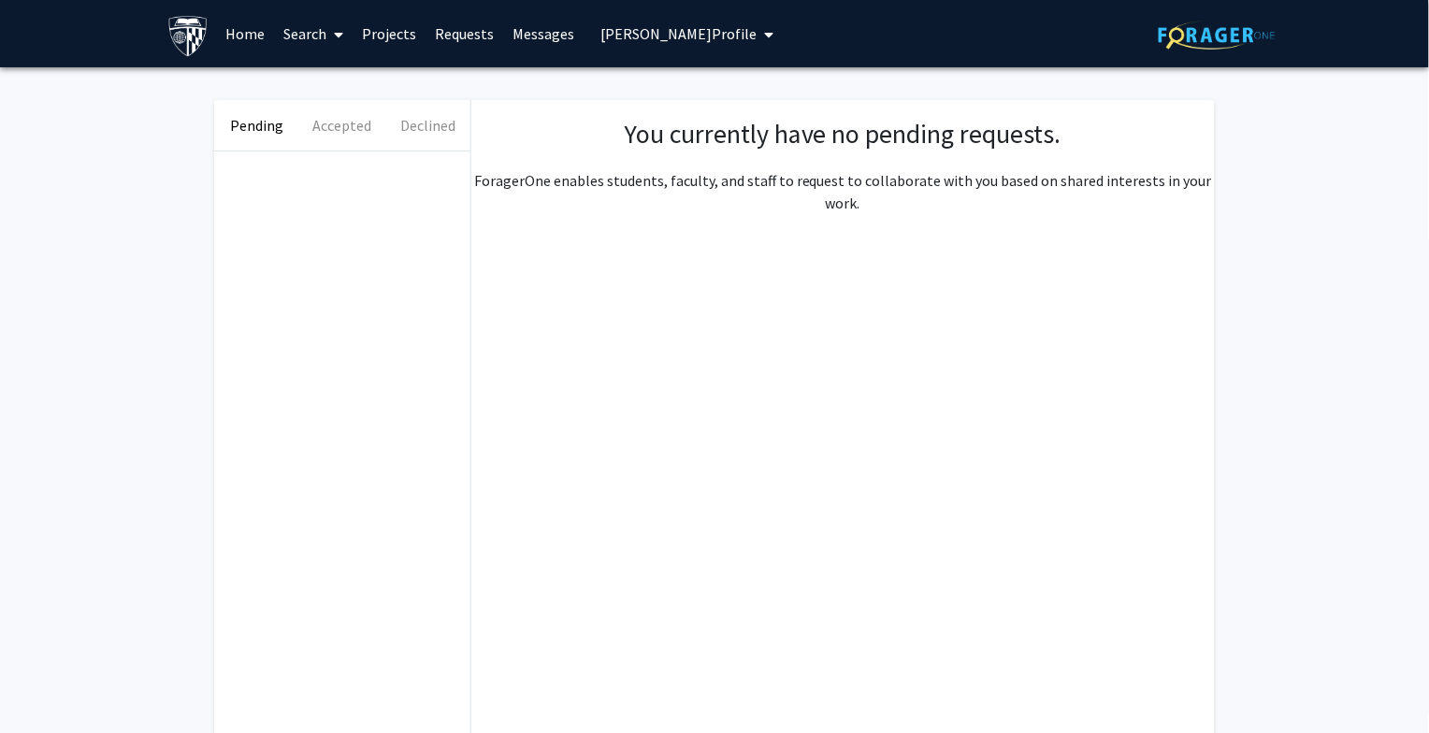
click at [301, 28] on link "Search" at bounding box center [314, 33] width 79 height 65
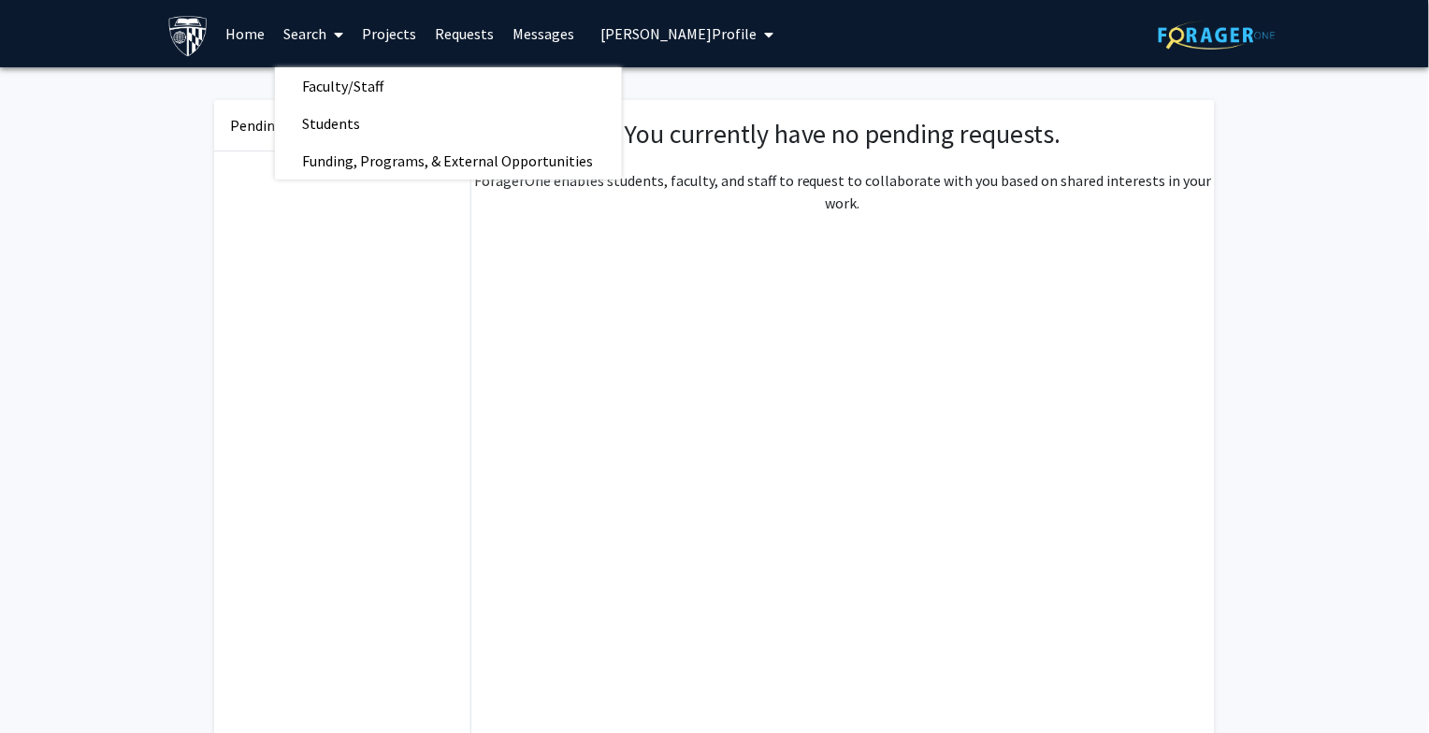
click at [538, 25] on link "Messages" at bounding box center [544, 33] width 80 height 65
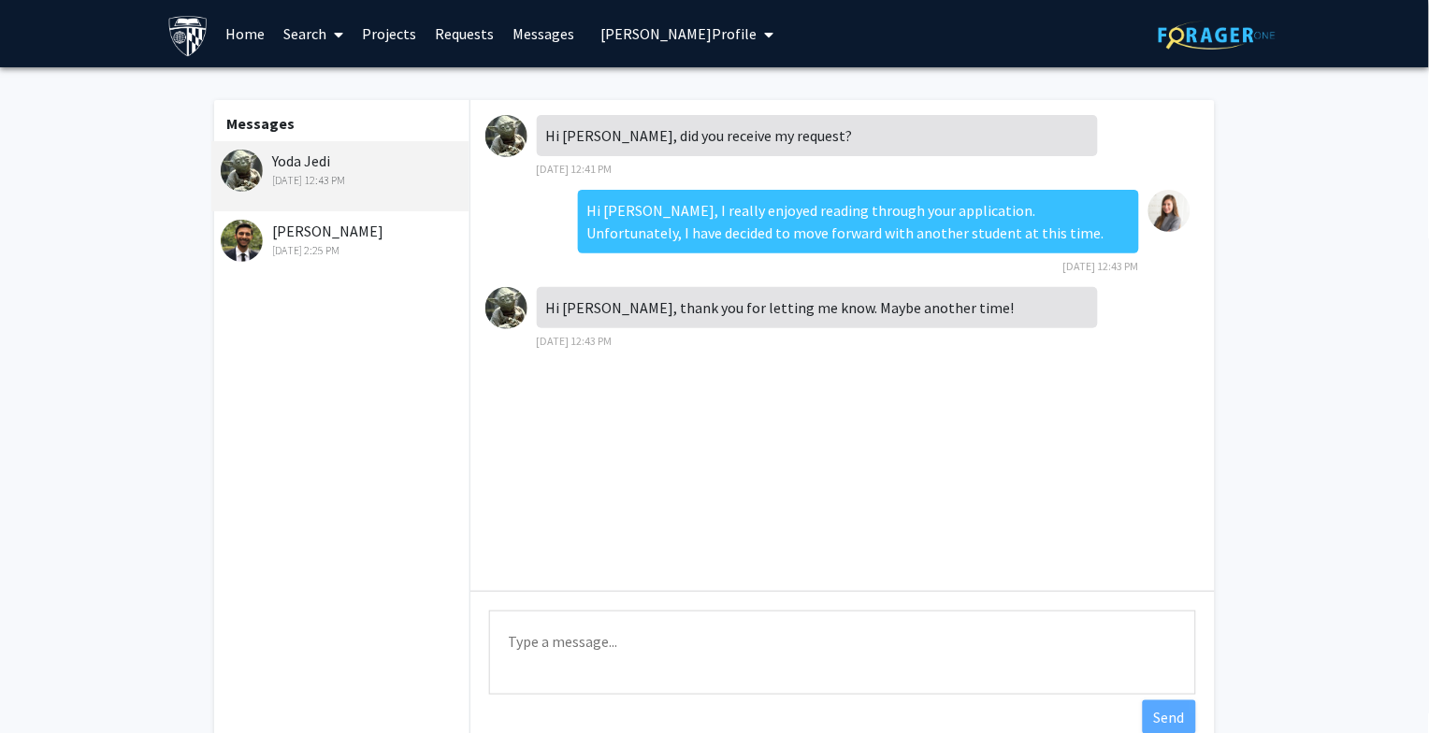
click at [643, 40] on span "Rachel Doe's Profile" at bounding box center [679, 33] width 156 height 19
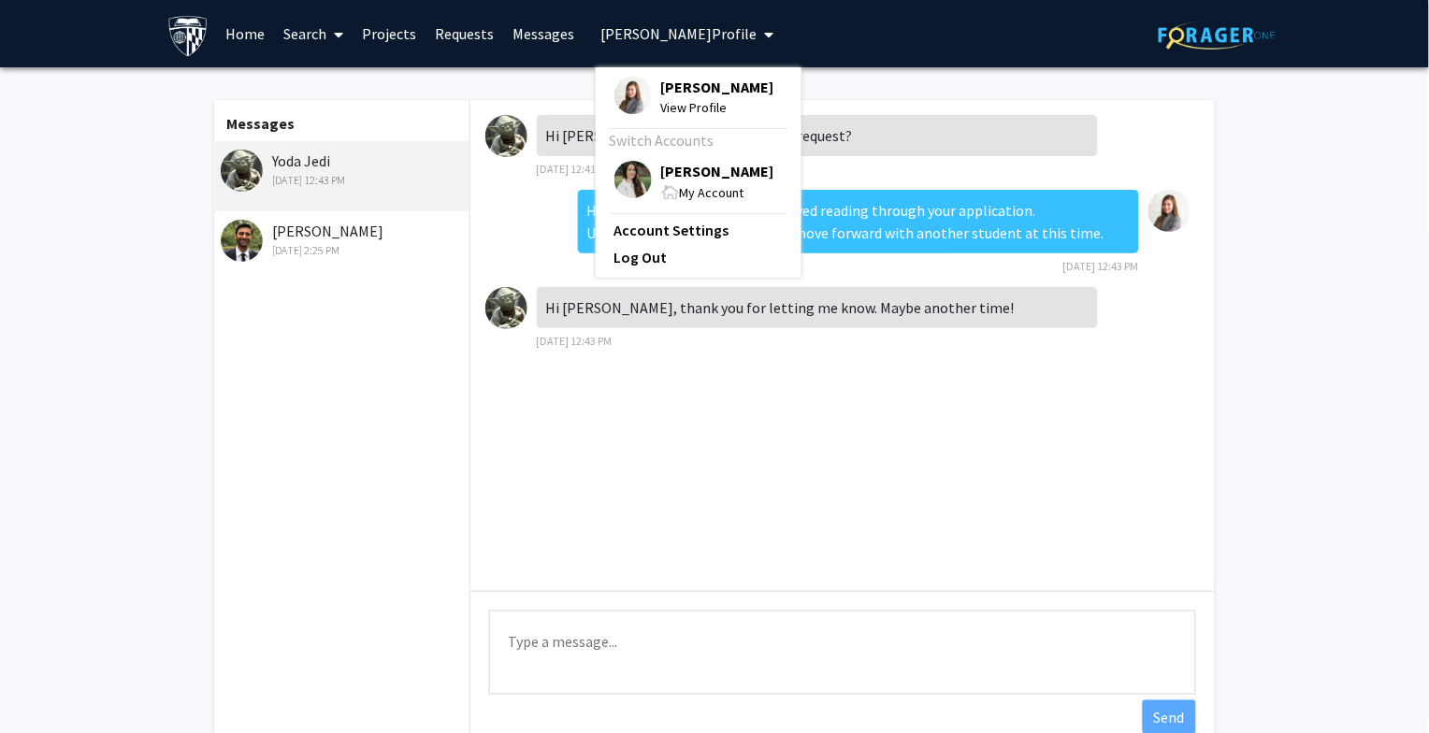
click at [630, 180] on img at bounding box center [632, 179] width 37 height 37
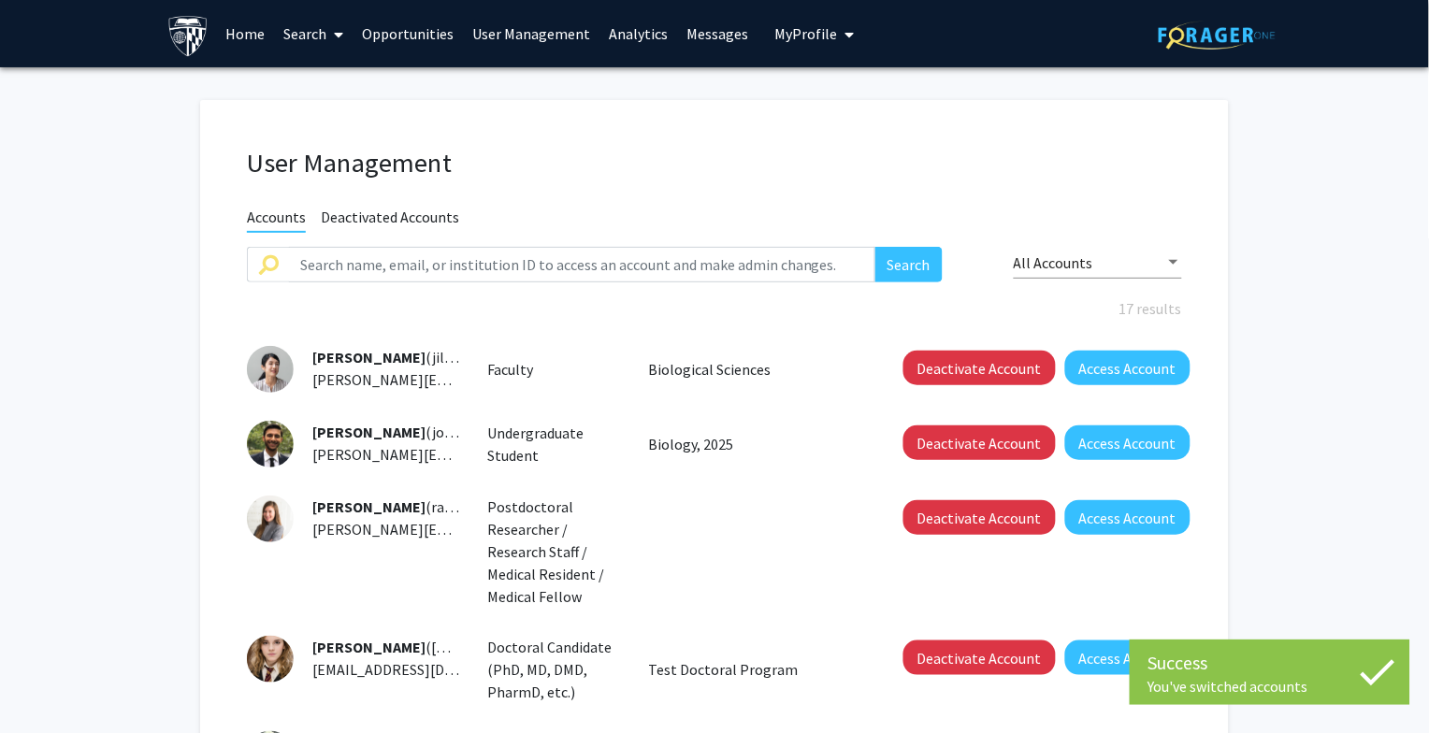
click at [517, 23] on link "User Management" at bounding box center [532, 33] width 137 height 65
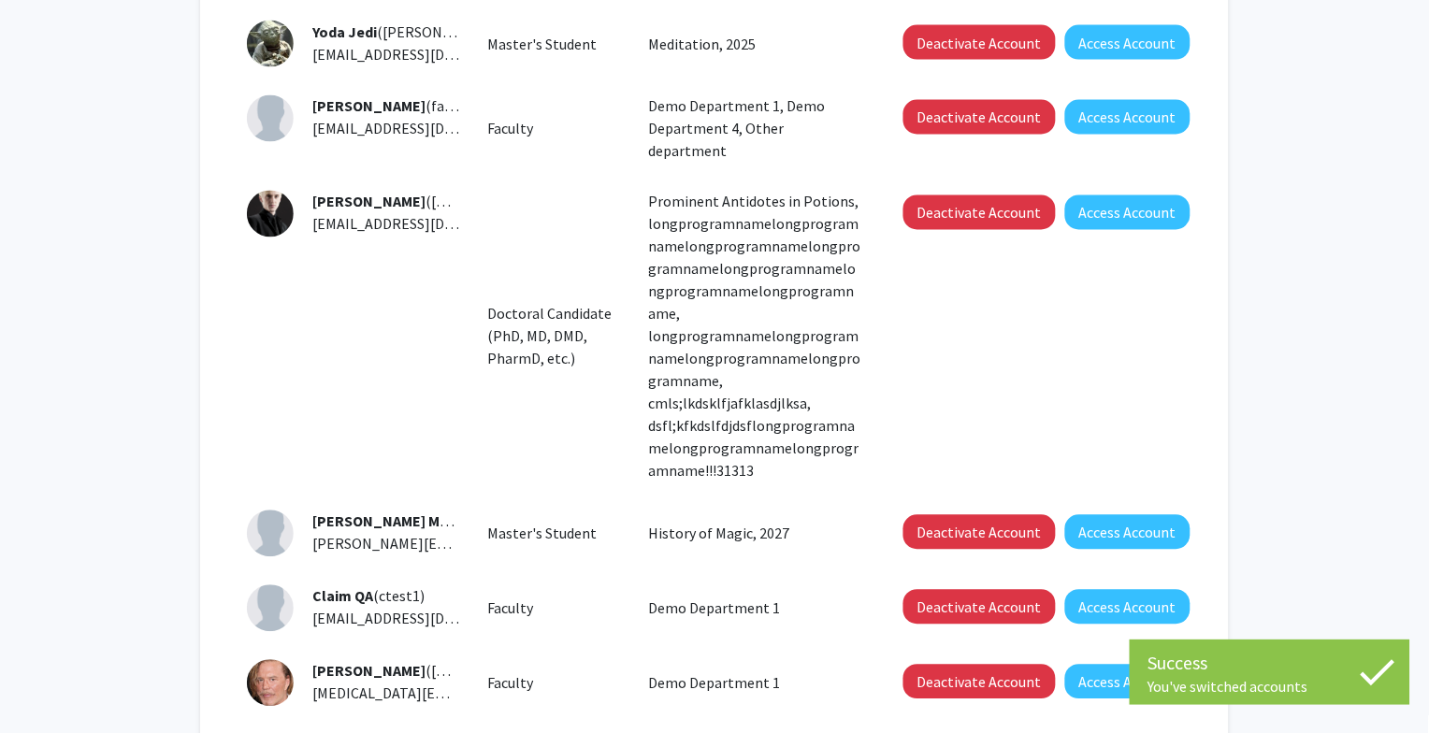
scroll to position [715, 0]
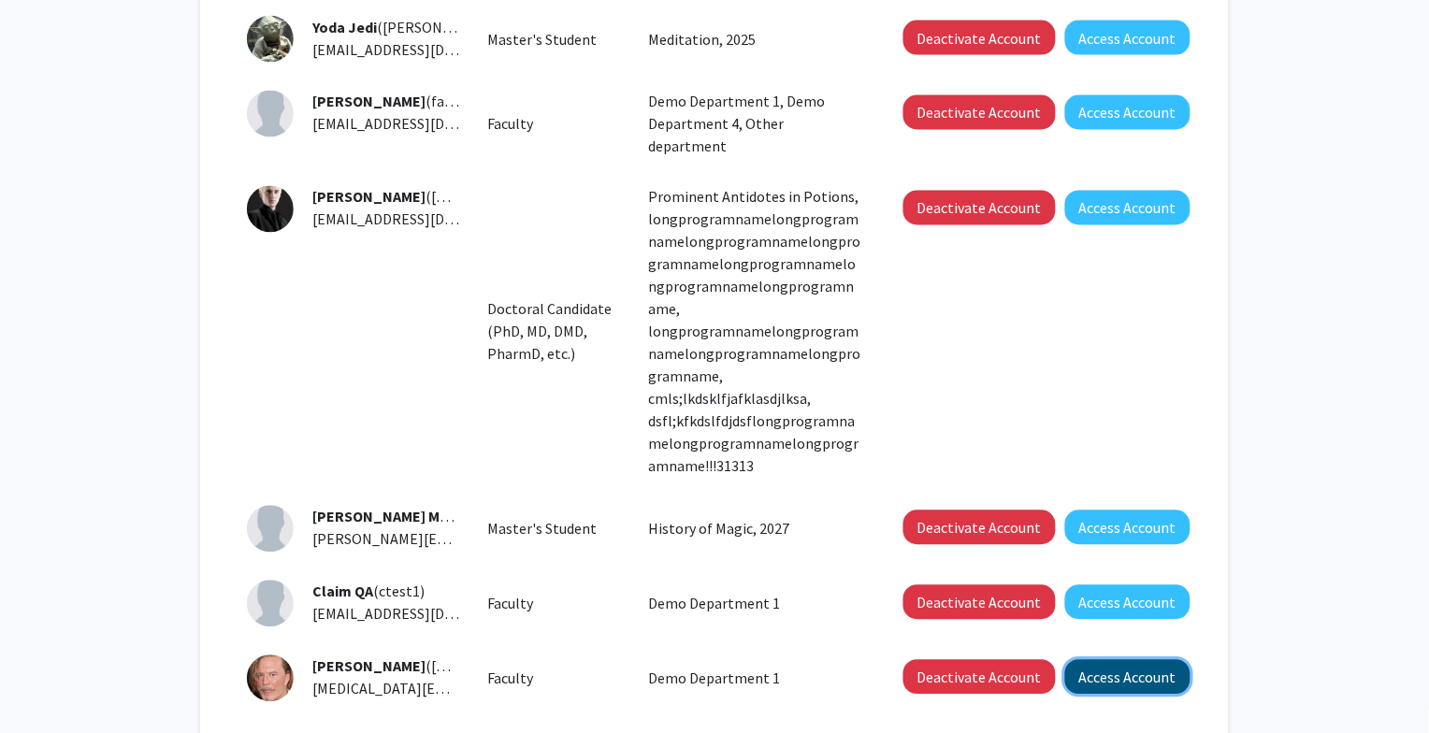
click at [1128, 660] on button "Access Account" at bounding box center [1127, 677] width 125 height 35
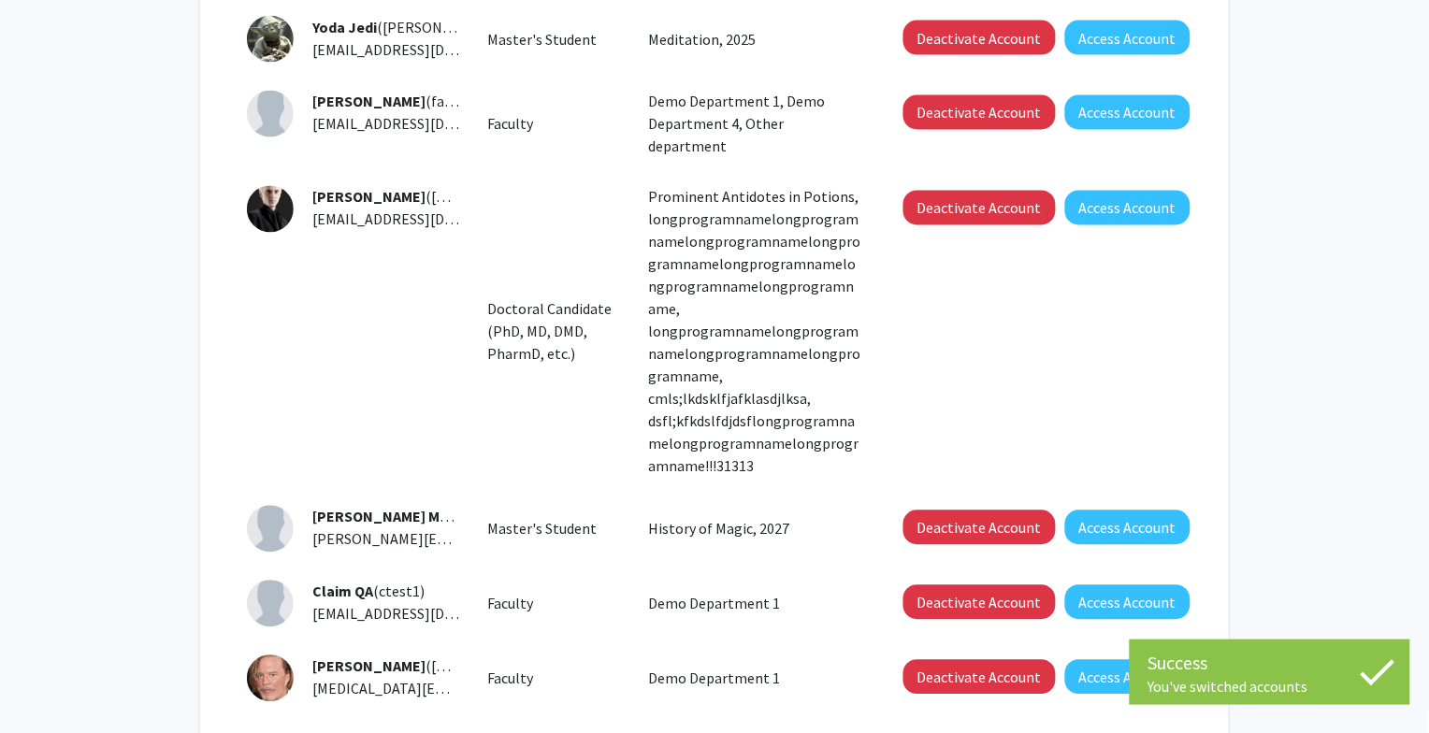
scroll to position [0, 0]
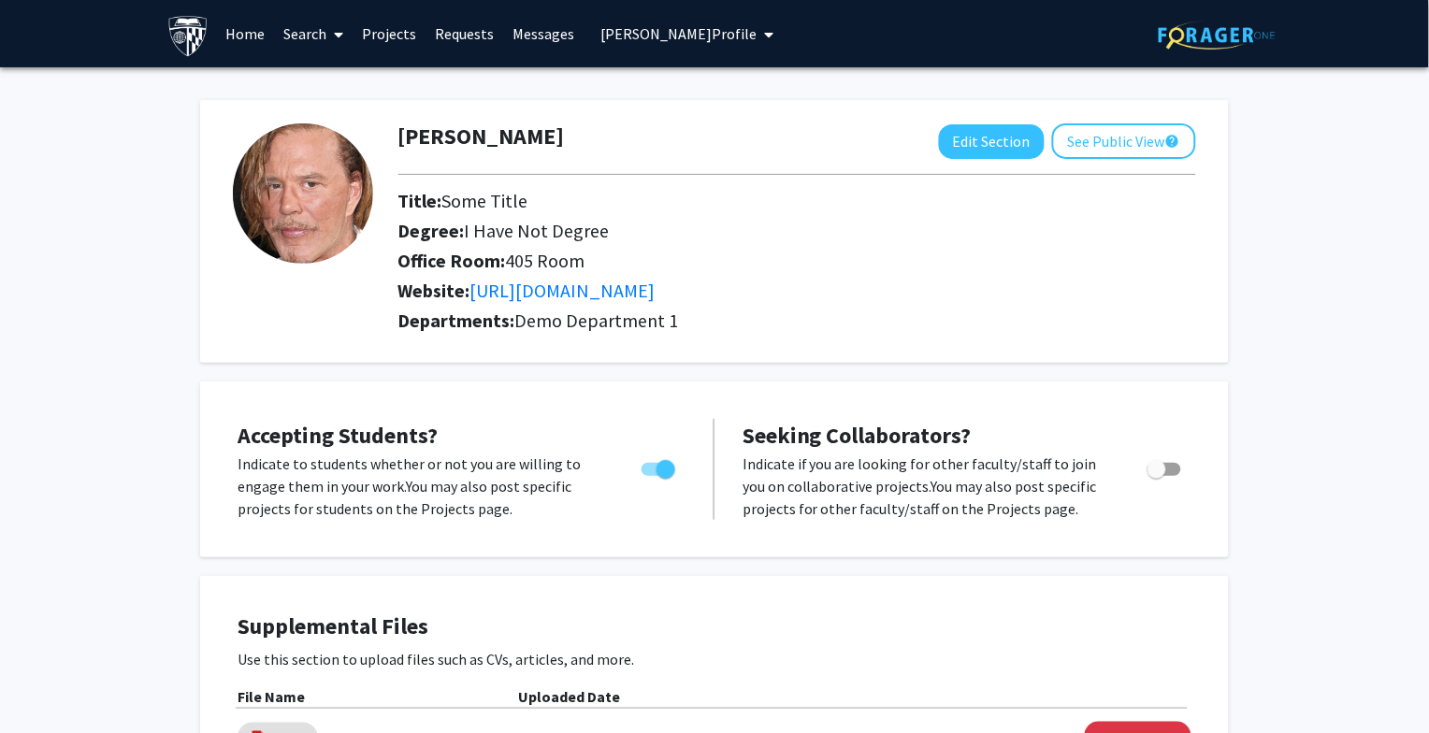
click at [379, 35] on link "Projects" at bounding box center [390, 33] width 73 height 65
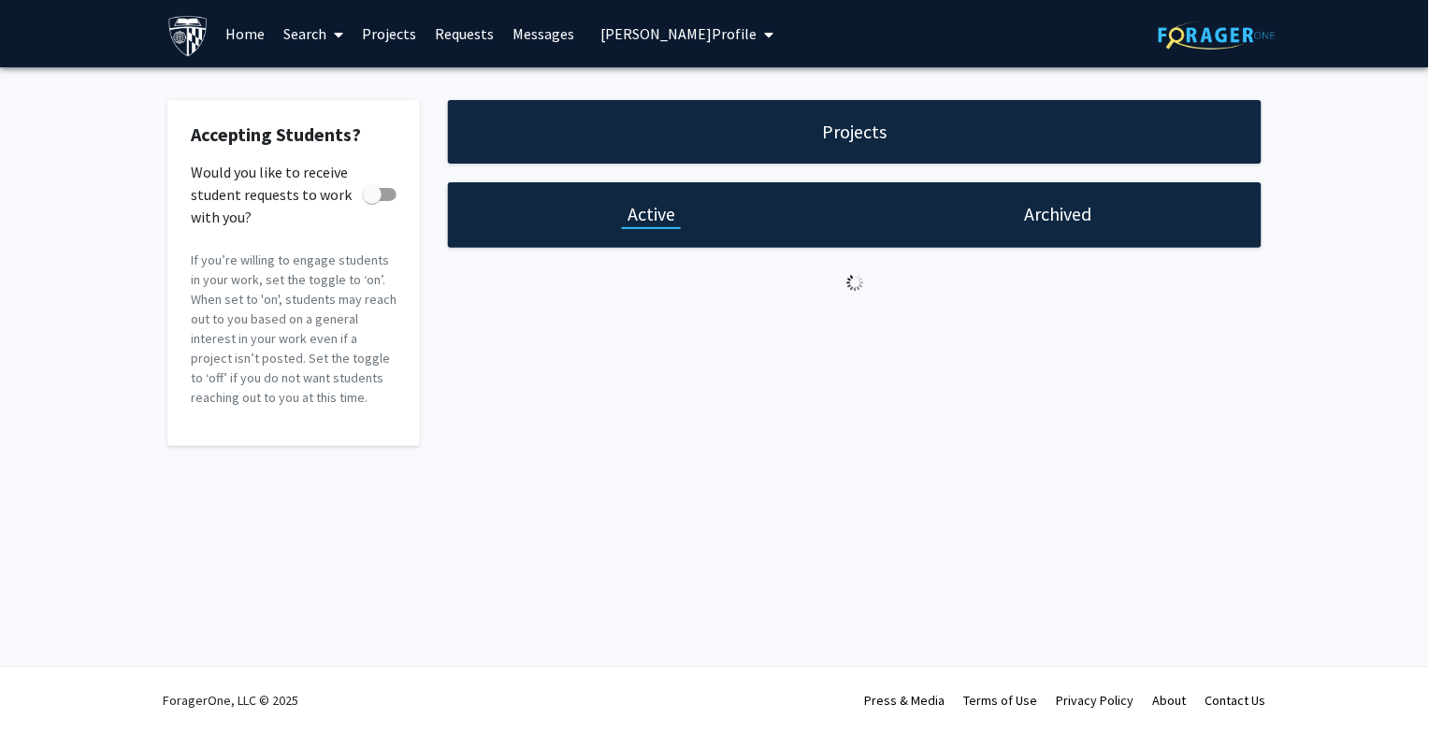
checkbox input "true"
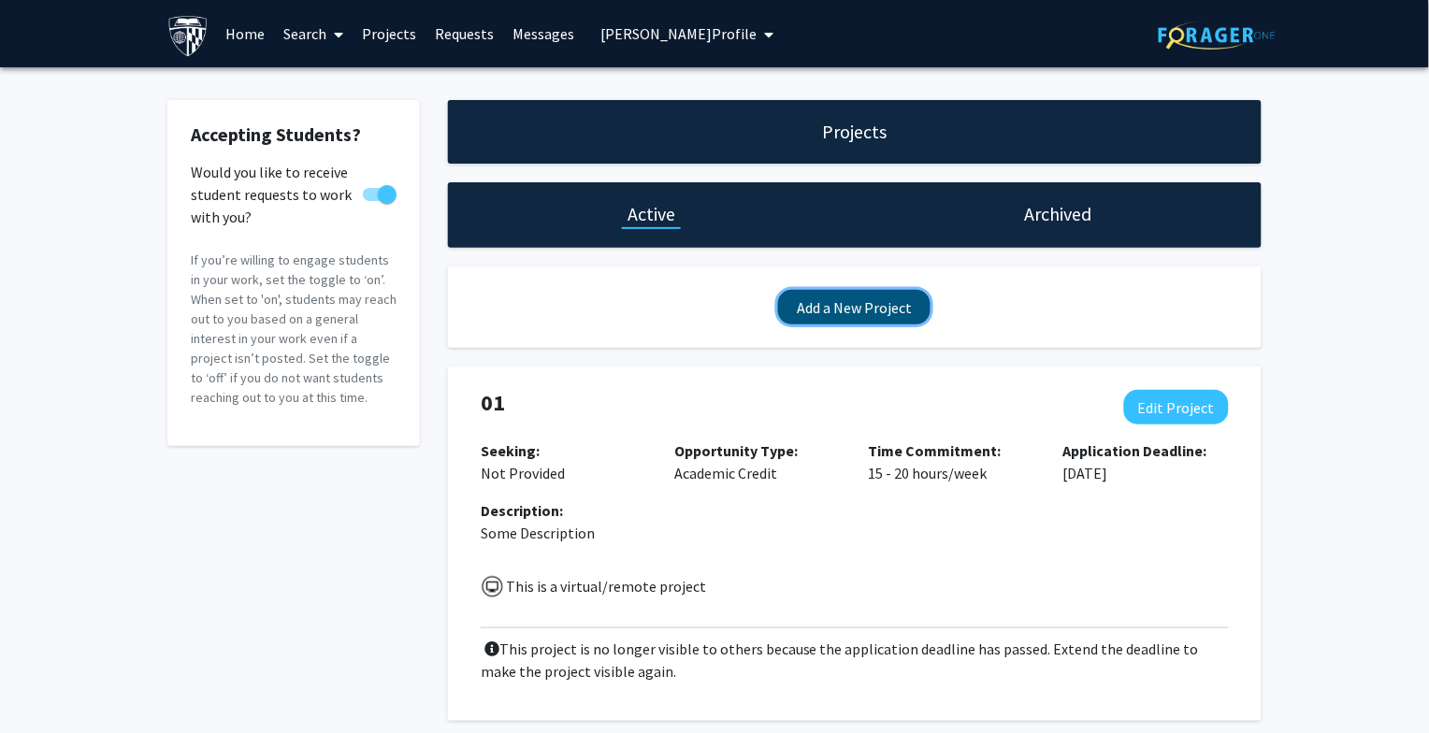
click at [849, 306] on button "Add a New Project" at bounding box center [854, 307] width 152 height 35
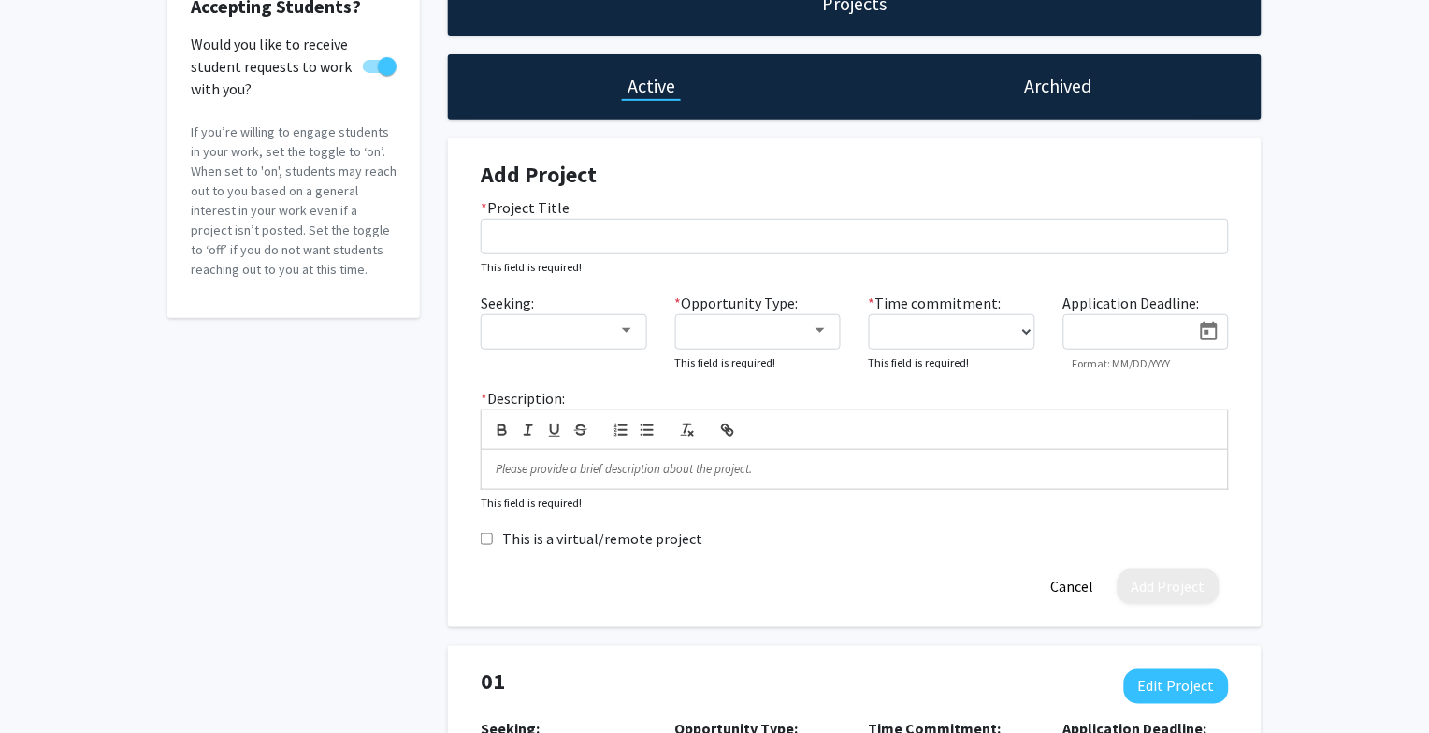
scroll to position [137, 0]
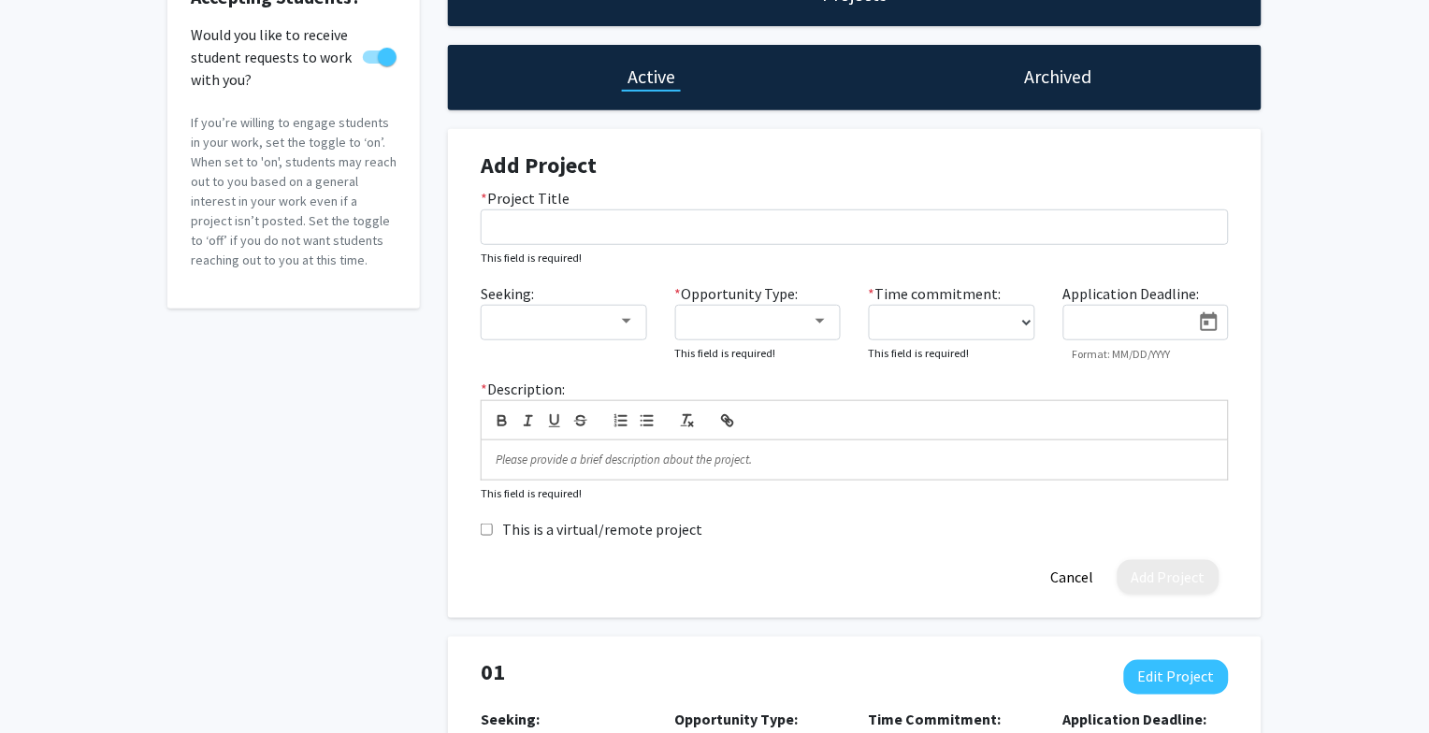
click at [1118, 321] on input at bounding box center [1133, 323] width 118 height 17
type input "rolling"
click at [1281, 384] on div "Accepting Students? Would you like to receive student requests to work with you…" at bounding box center [714, 482] width 1429 height 1104
click at [1101, 315] on input "rolling" at bounding box center [1133, 323] width 118 height 17
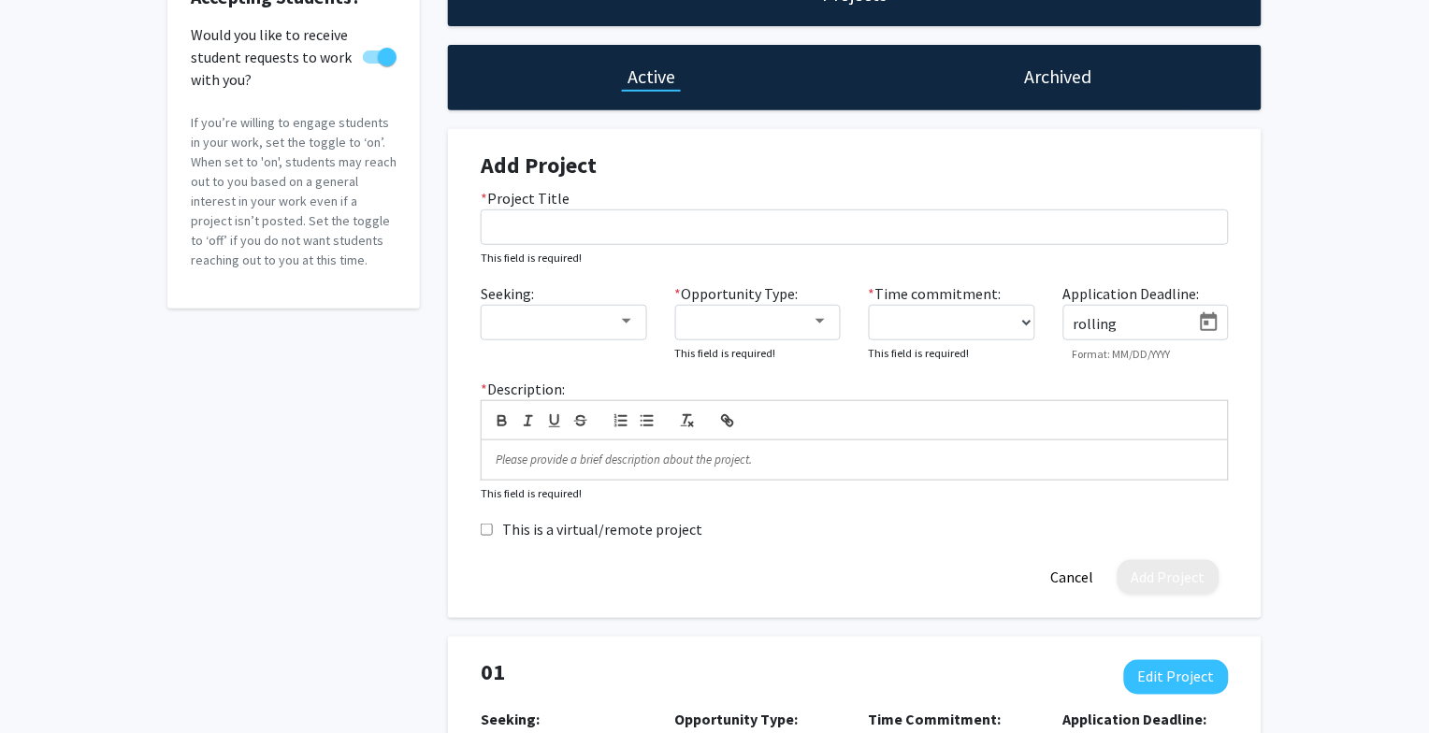
click at [1101, 315] on input "rolling" at bounding box center [1133, 323] width 118 height 17
type input "rolling"
click at [575, 322] on div at bounding box center [555, 321] width 125 height 22
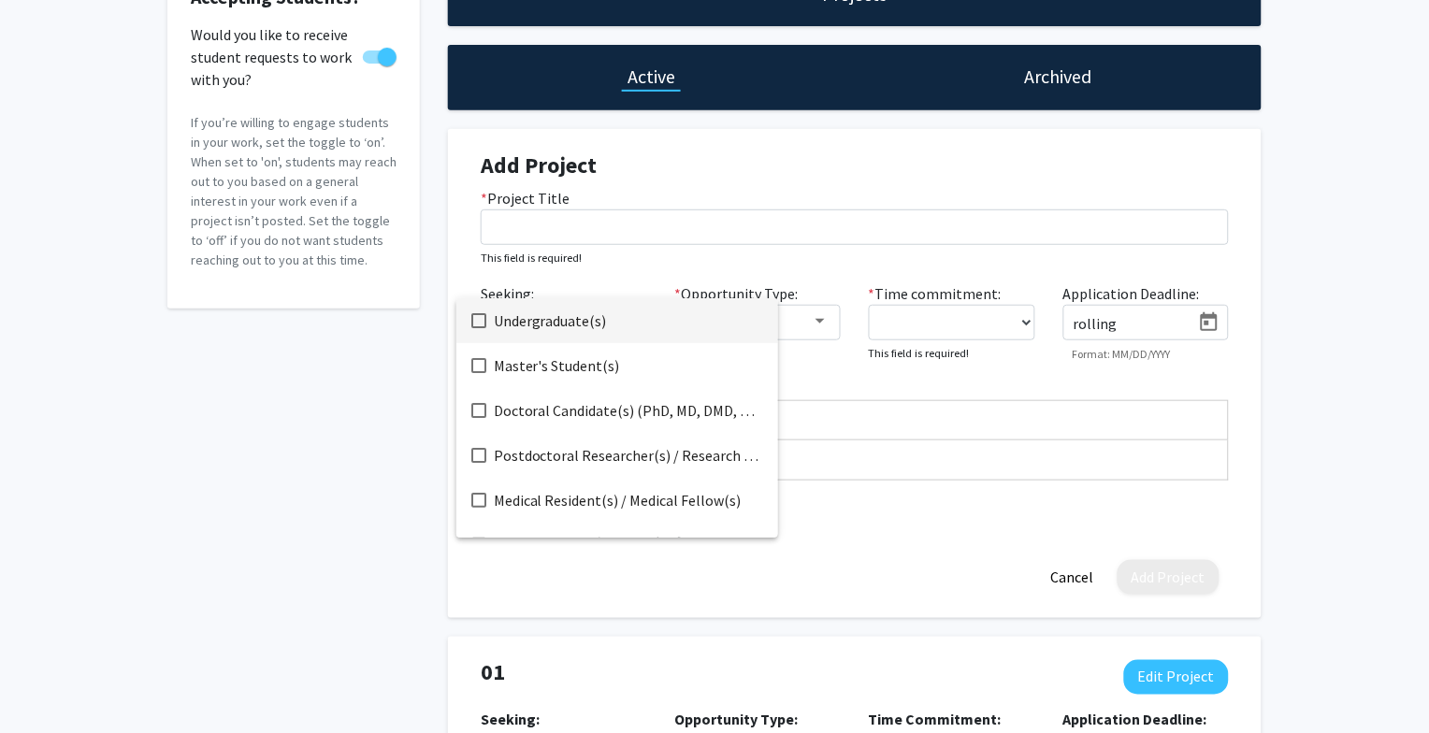
click at [403, 388] on div at bounding box center [714, 366] width 1429 height 733
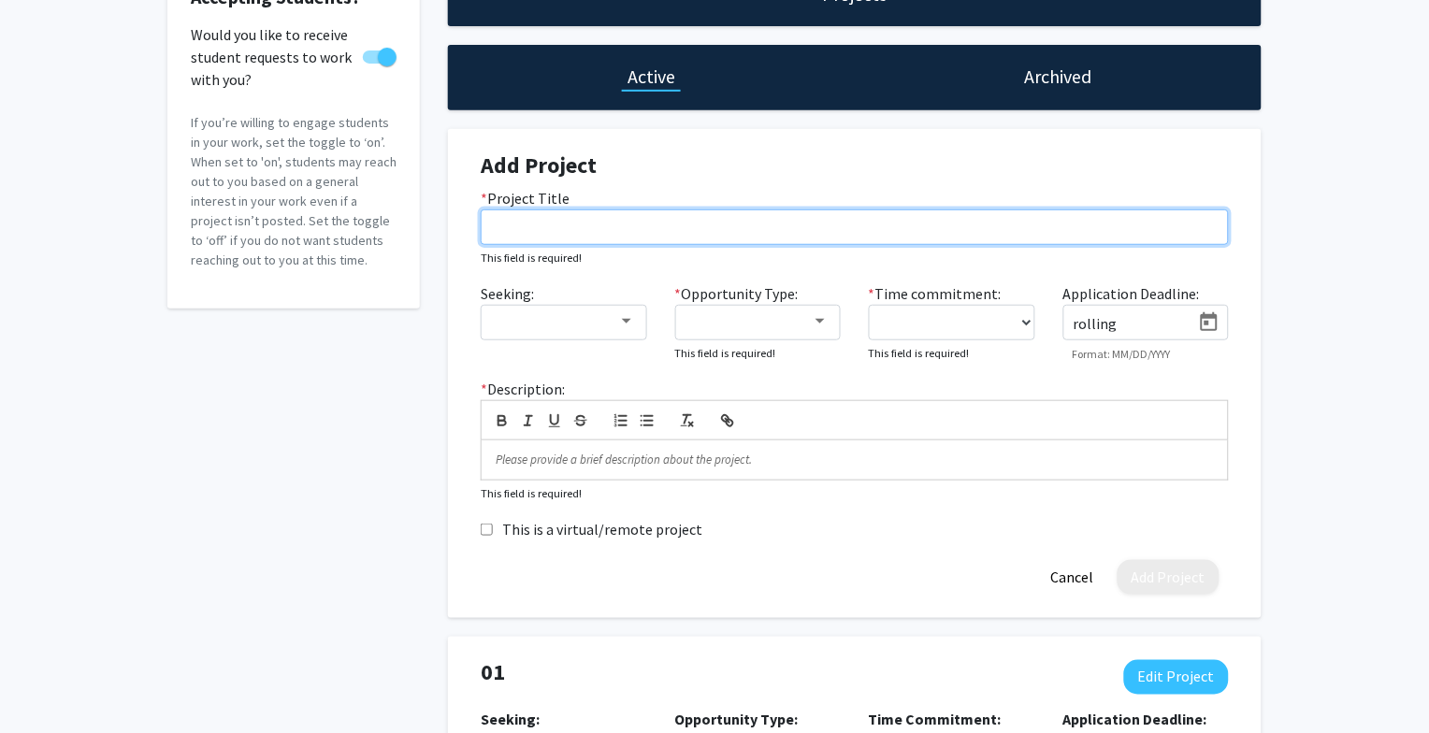
click at [580, 231] on input "* Project Title" at bounding box center [855, 227] width 748 height 36
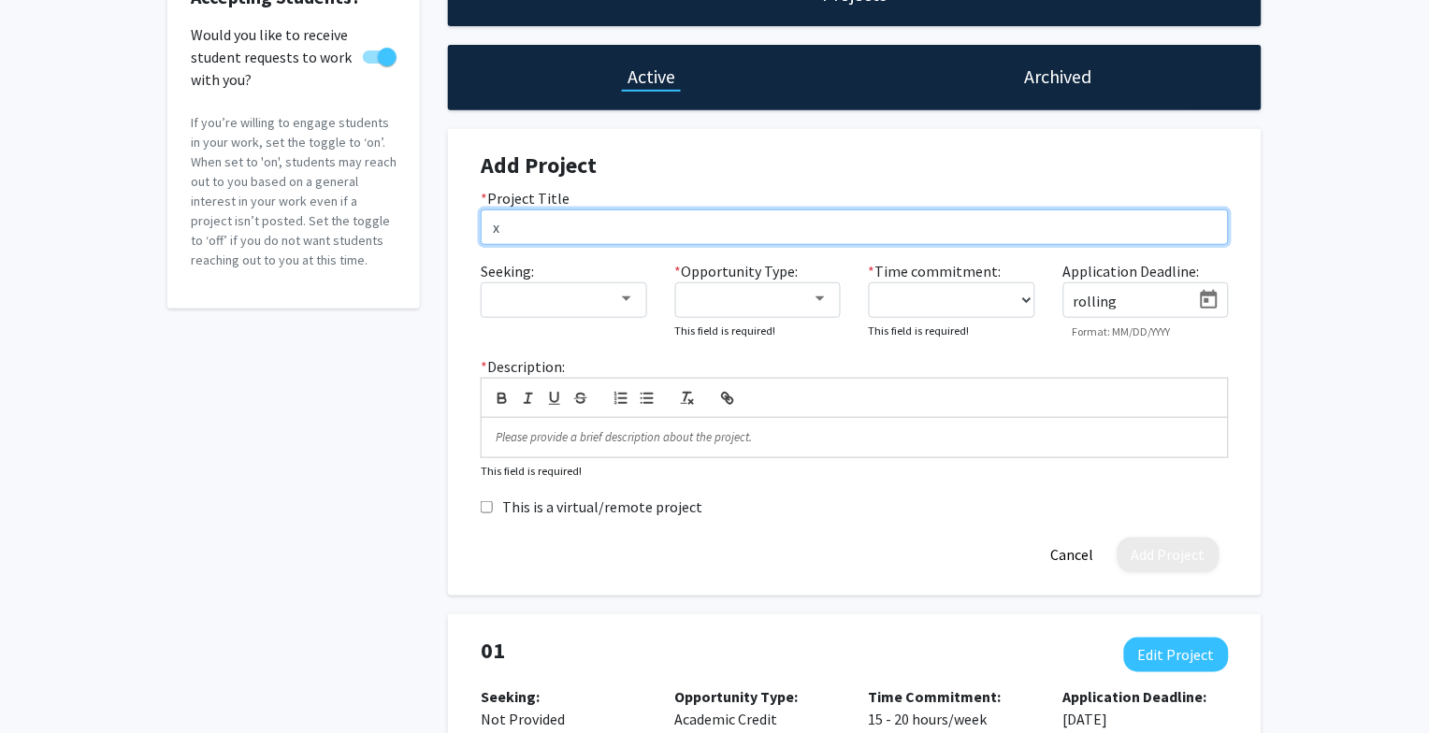
type input "x"
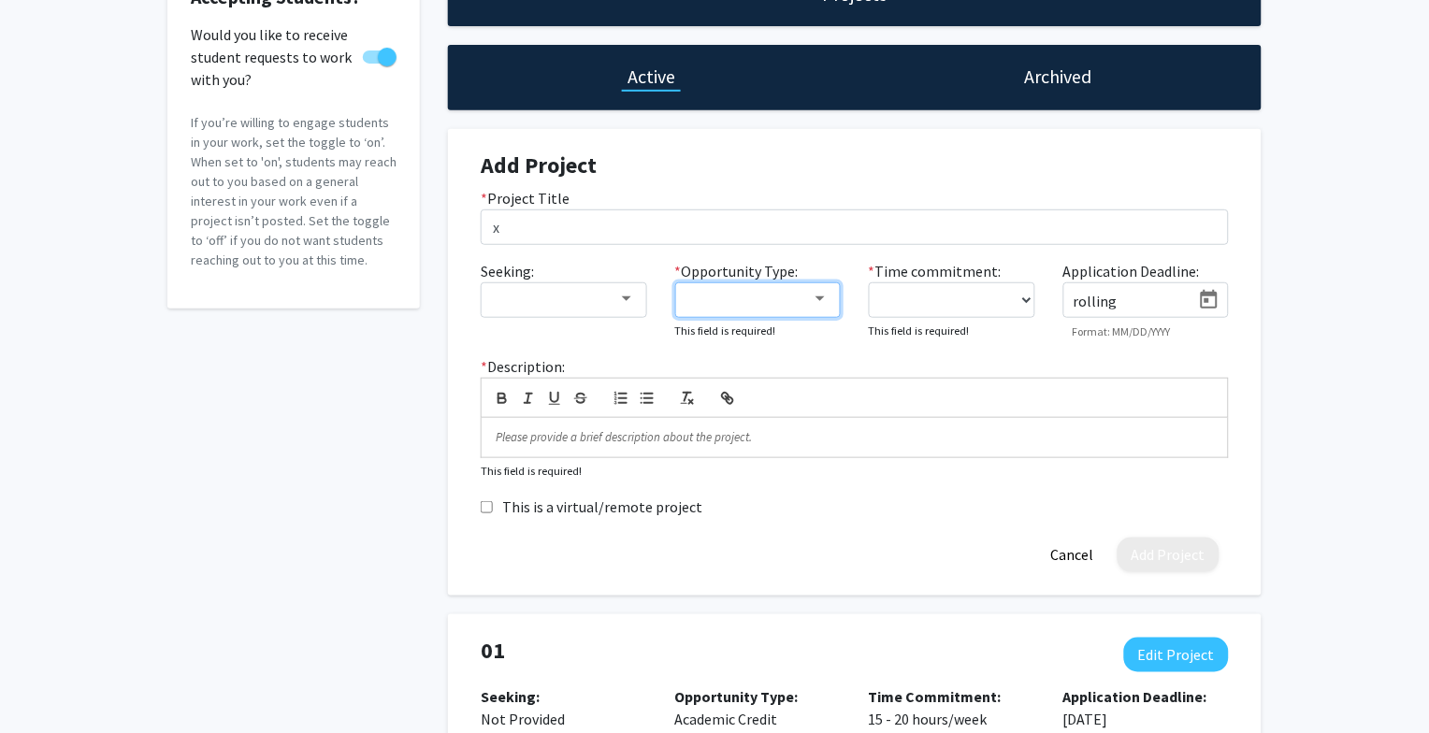
click at [706, 293] on div at bounding box center [749, 299] width 125 height 22
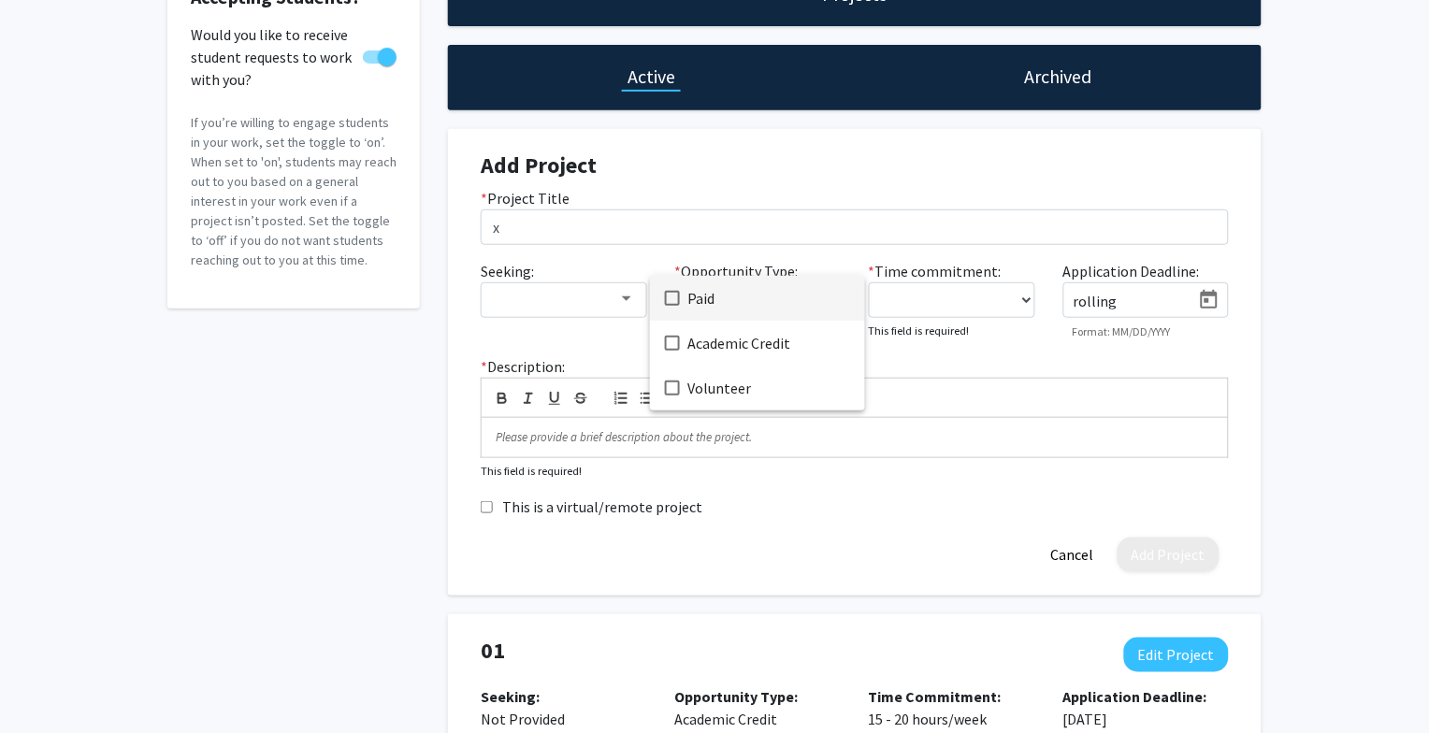
click at [715, 302] on span "Paid" at bounding box center [768, 298] width 163 height 45
click at [946, 352] on div at bounding box center [714, 366] width 1429 height 733
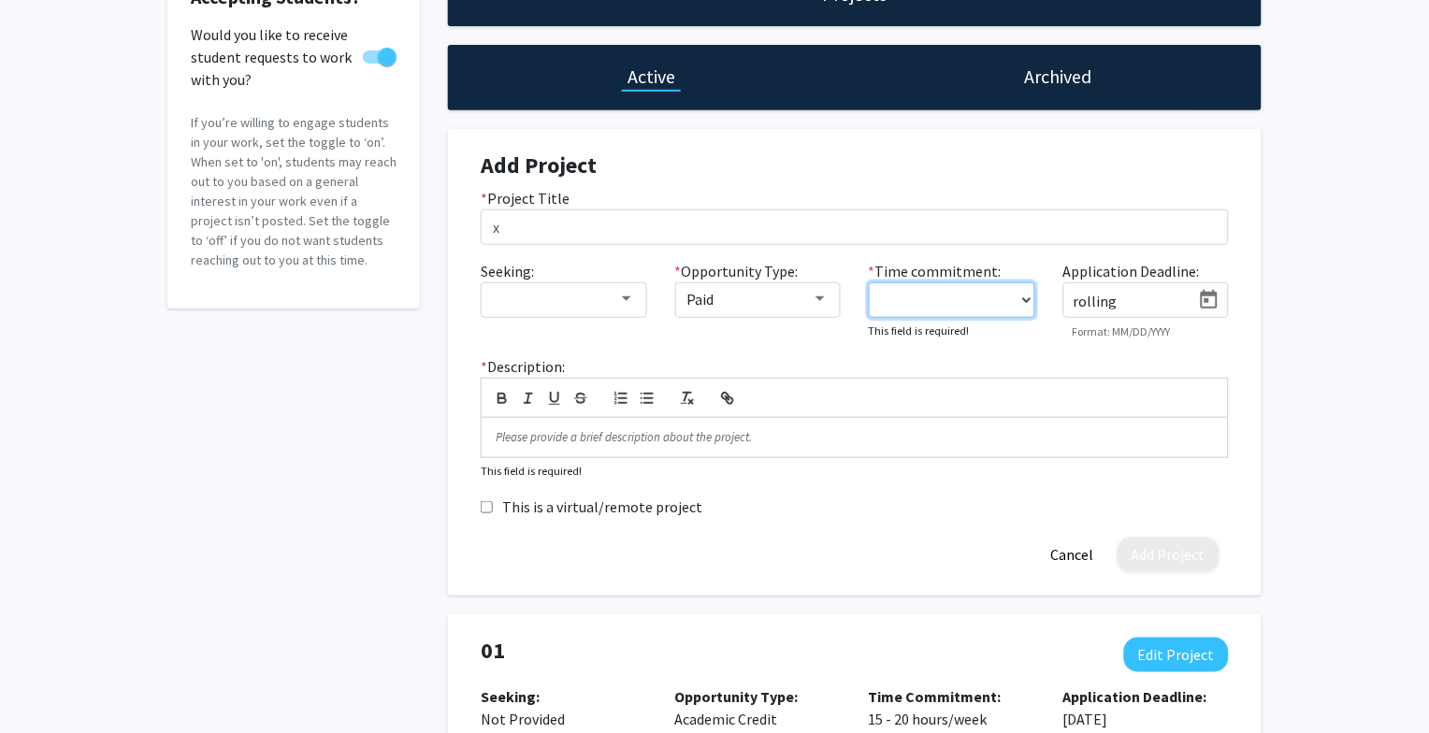
click at [943, 293] on select "0 - 5 hours/week 5 - 10 hours/week 10 - 15 hours/week 15 - 20 hours/week 20 - 3…" at bounding box center [952, 300] width 166 height 36
select select "0 - 5"
click at [869, 282] on select "0 - 5 hours/week 5 - 10 hours/week 10 - 15 hours/week 15 - 20 hours/week 20 - 3…" at bounding box center [952, 300] width 166 height 36
click at [1362, 331] on div "Accepting Students? Would you like to receive student requests to work with you…" at bounding box center [714, 469] width 1429 height 1078
click at [646, 434] on p at bounding box center [855, 434] width 718 height 17
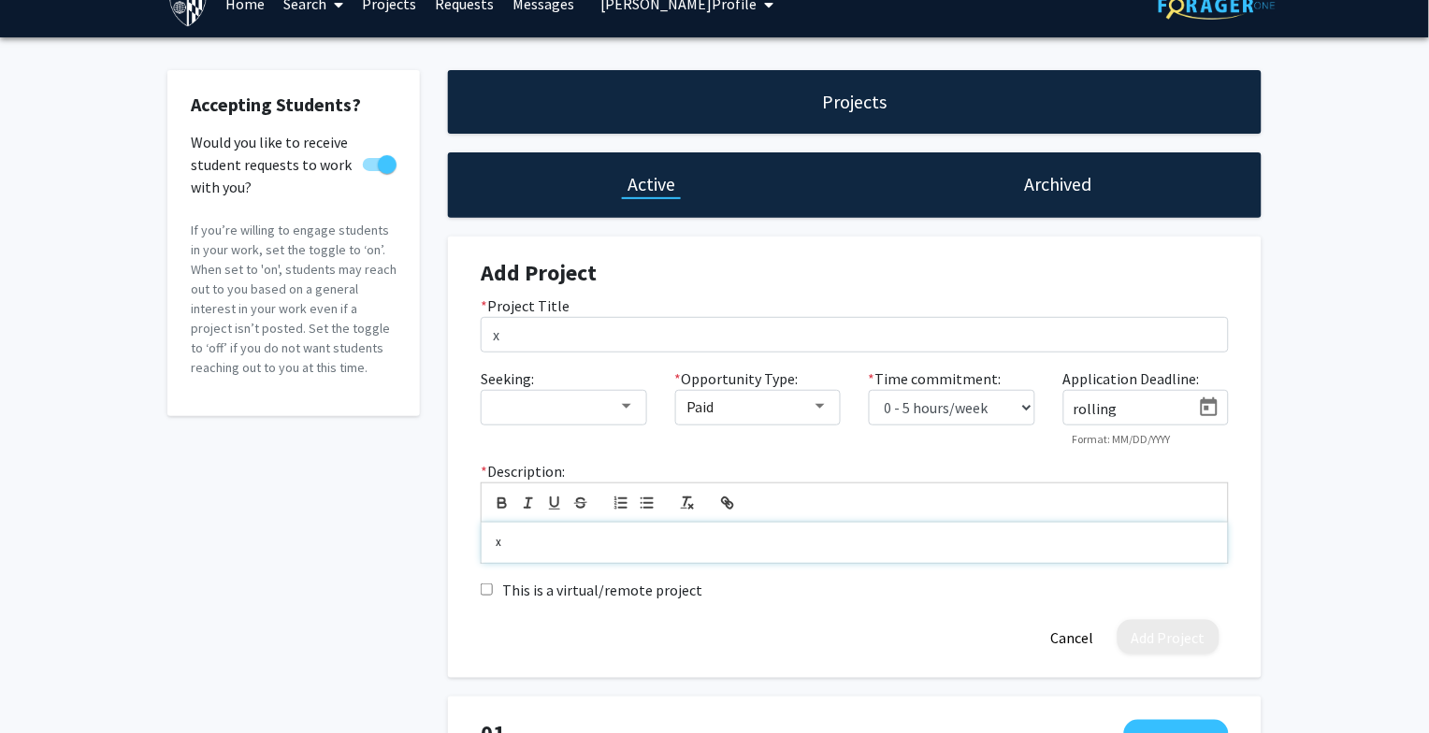
scroll to position [24, 0]
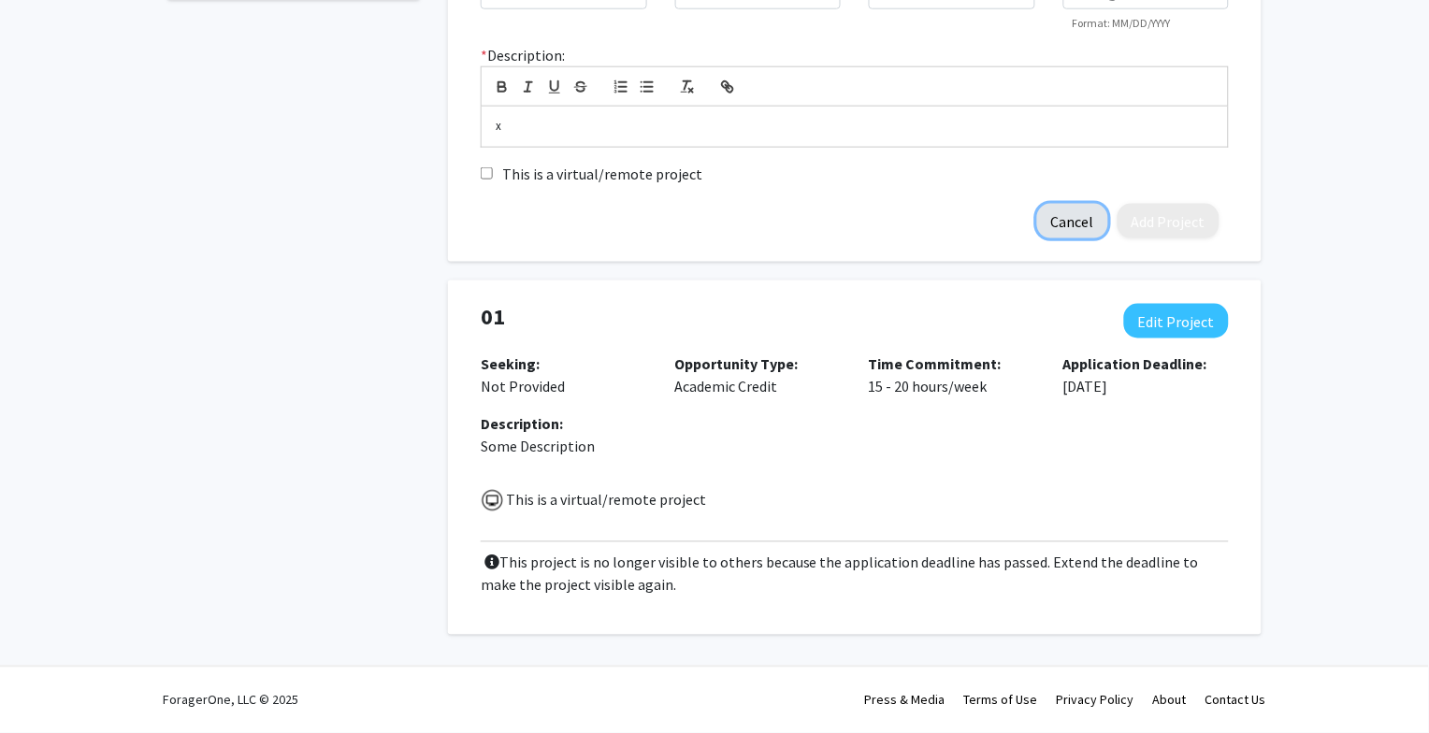
click at [1076, 220] on button "Cancel" at bounding box center [1072, 221] width 71 height 35
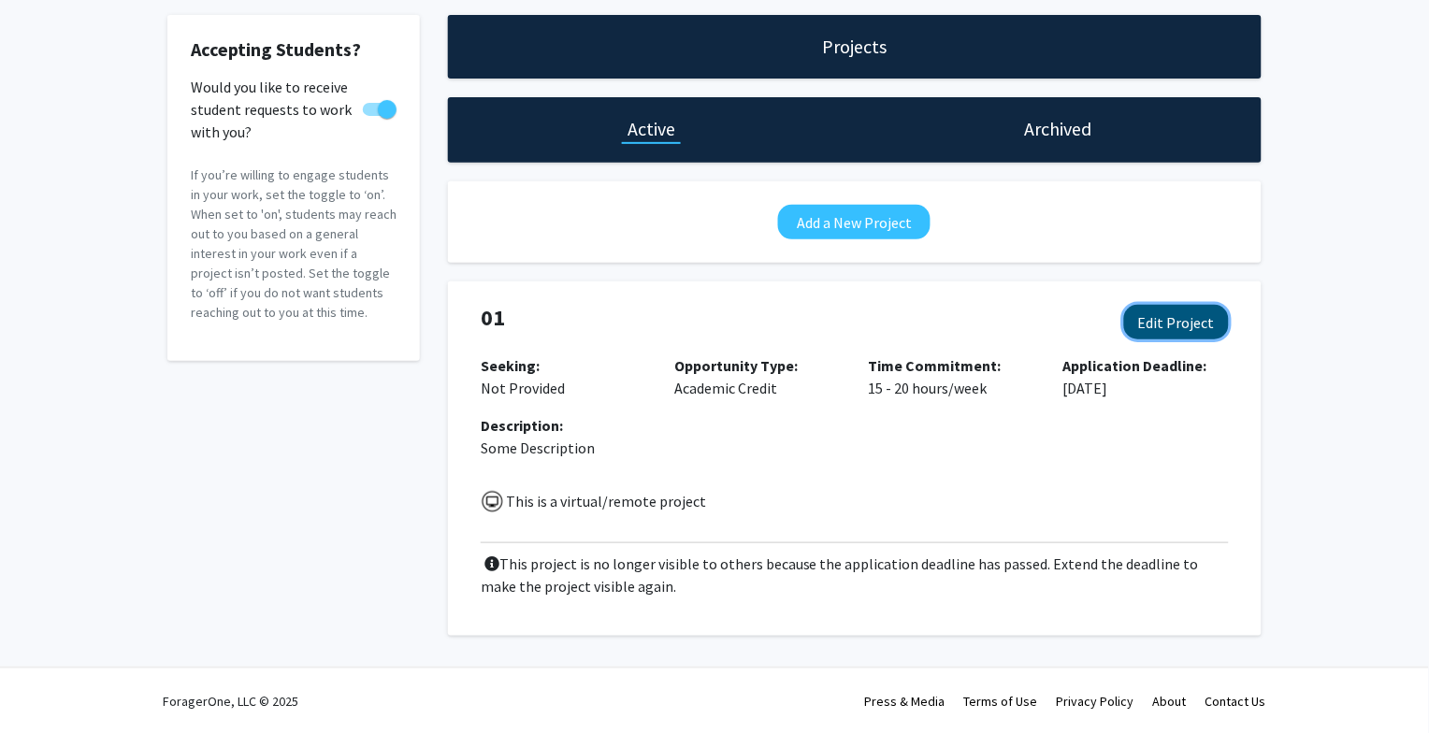
click at [1154, 326] on button "Edit Project" at bounding box center [1176, 322] width 105 height 35
select select "15 - 20"
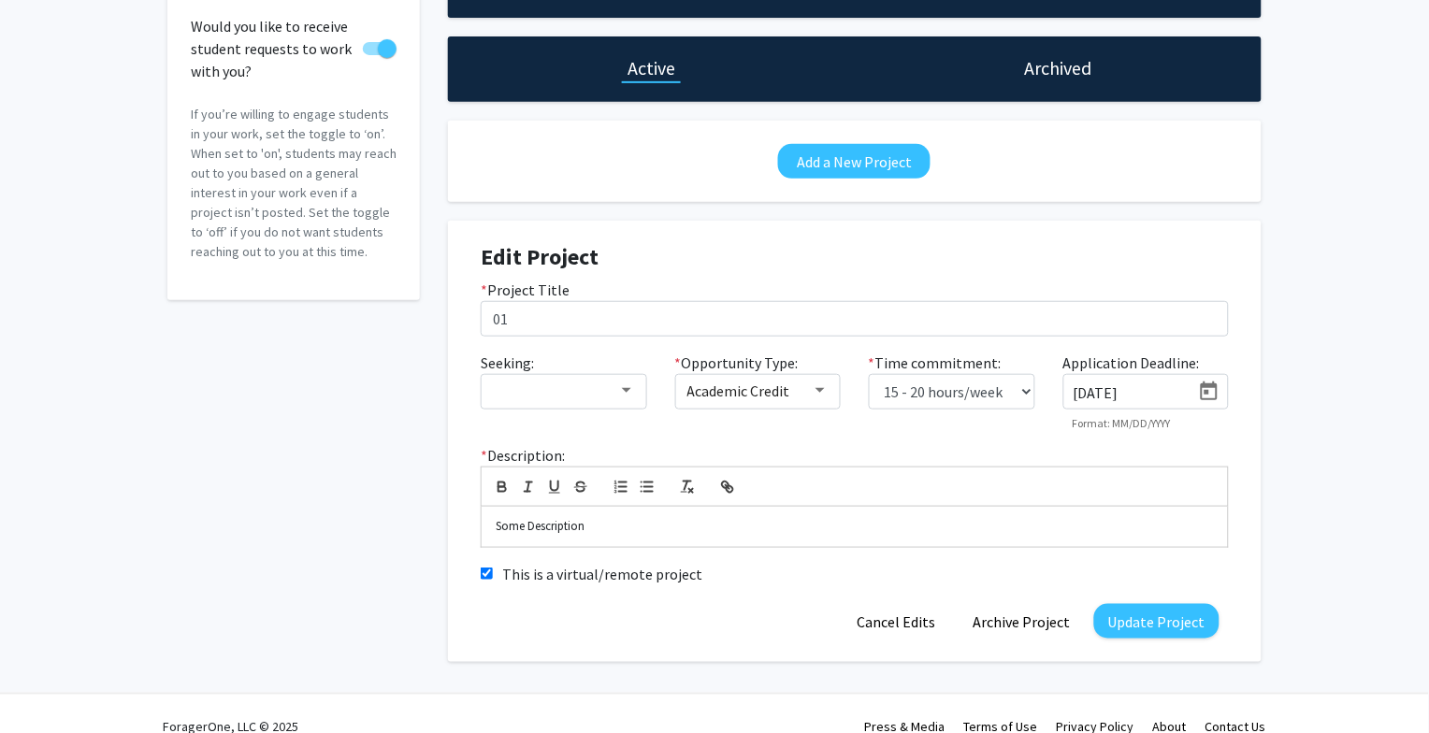
scroll to position [174, 0]
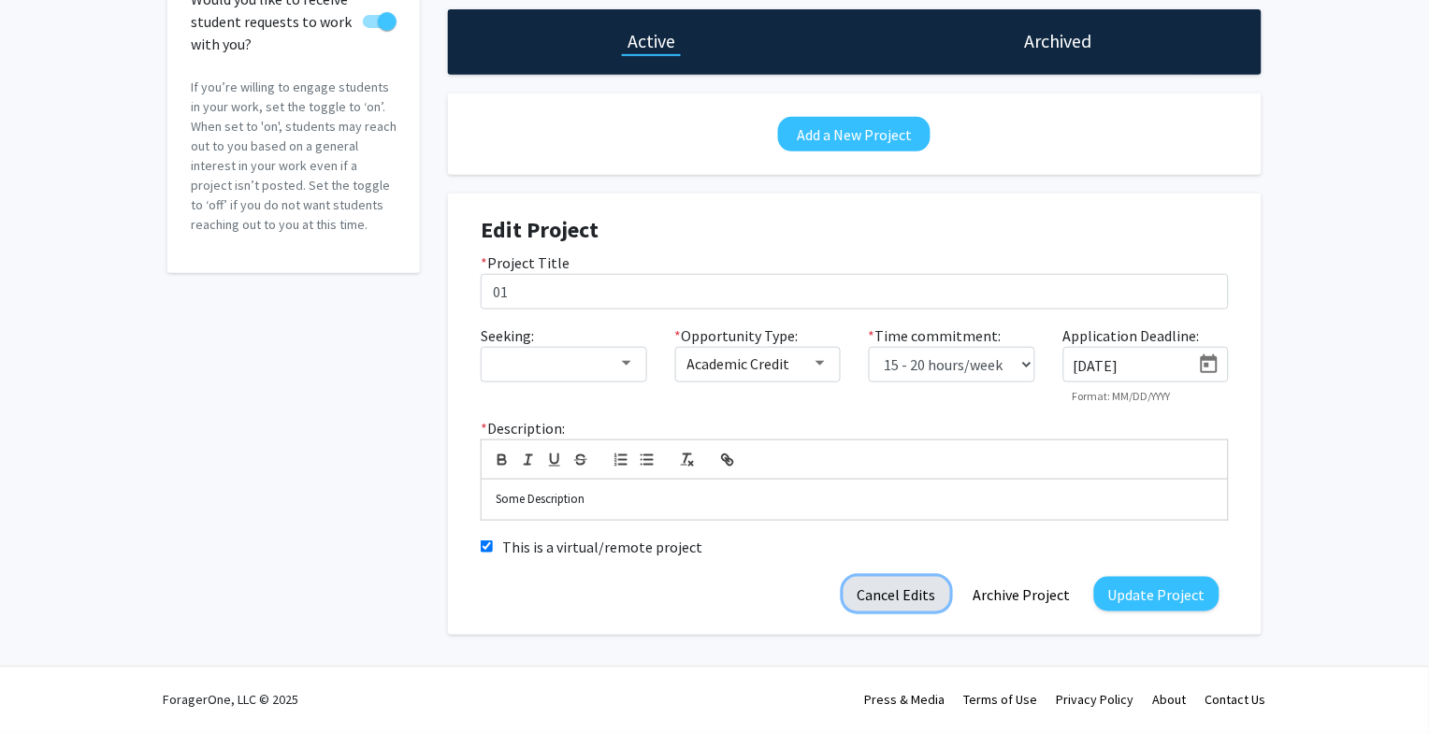
click at [922, 593] on button "Cancel Edits" at bounding box center [897, 594] width 107 height 35
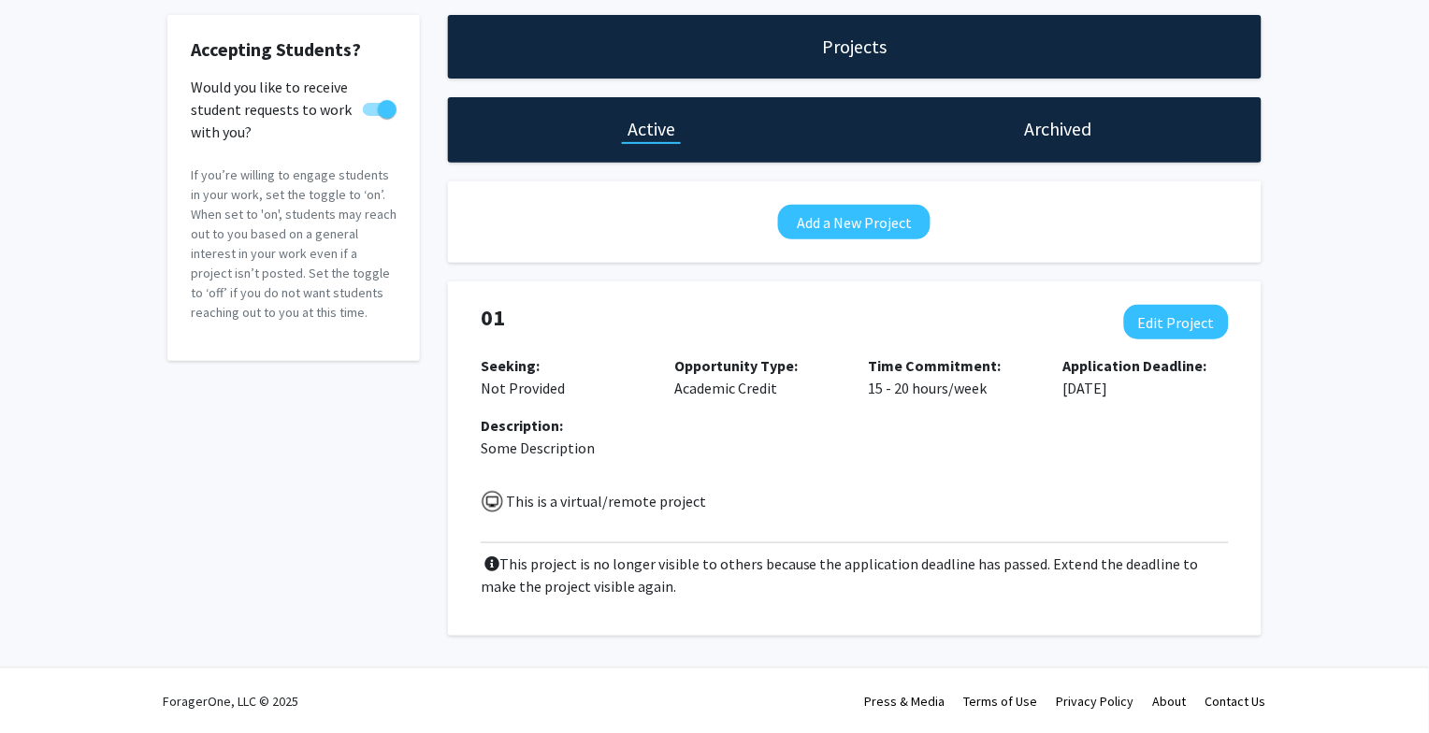
click at [1037, 131] on h1 "Archived" at bounding box center [1058, 129] width 67 height 26
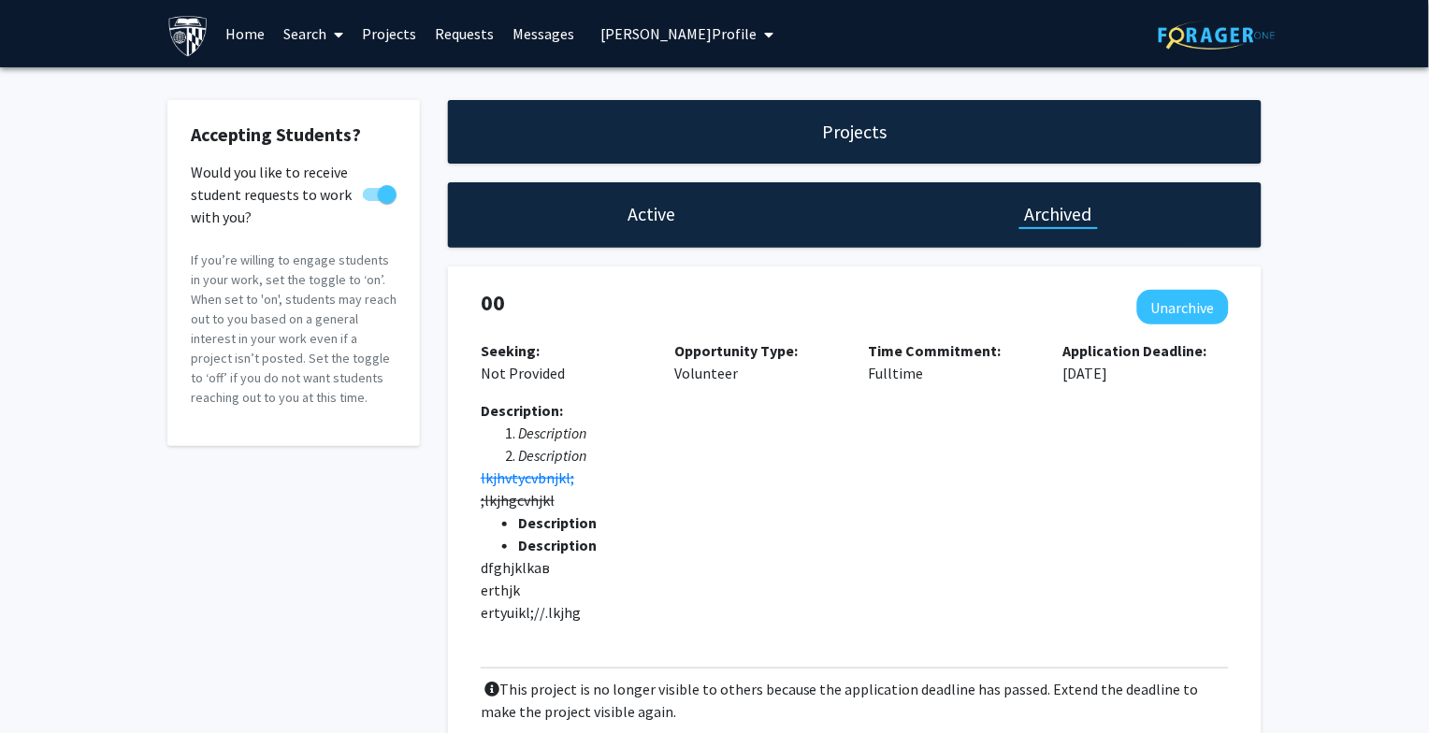
click at [641, 222] on h1 "Active" at bounding box center [652, 214] width 48 height 26
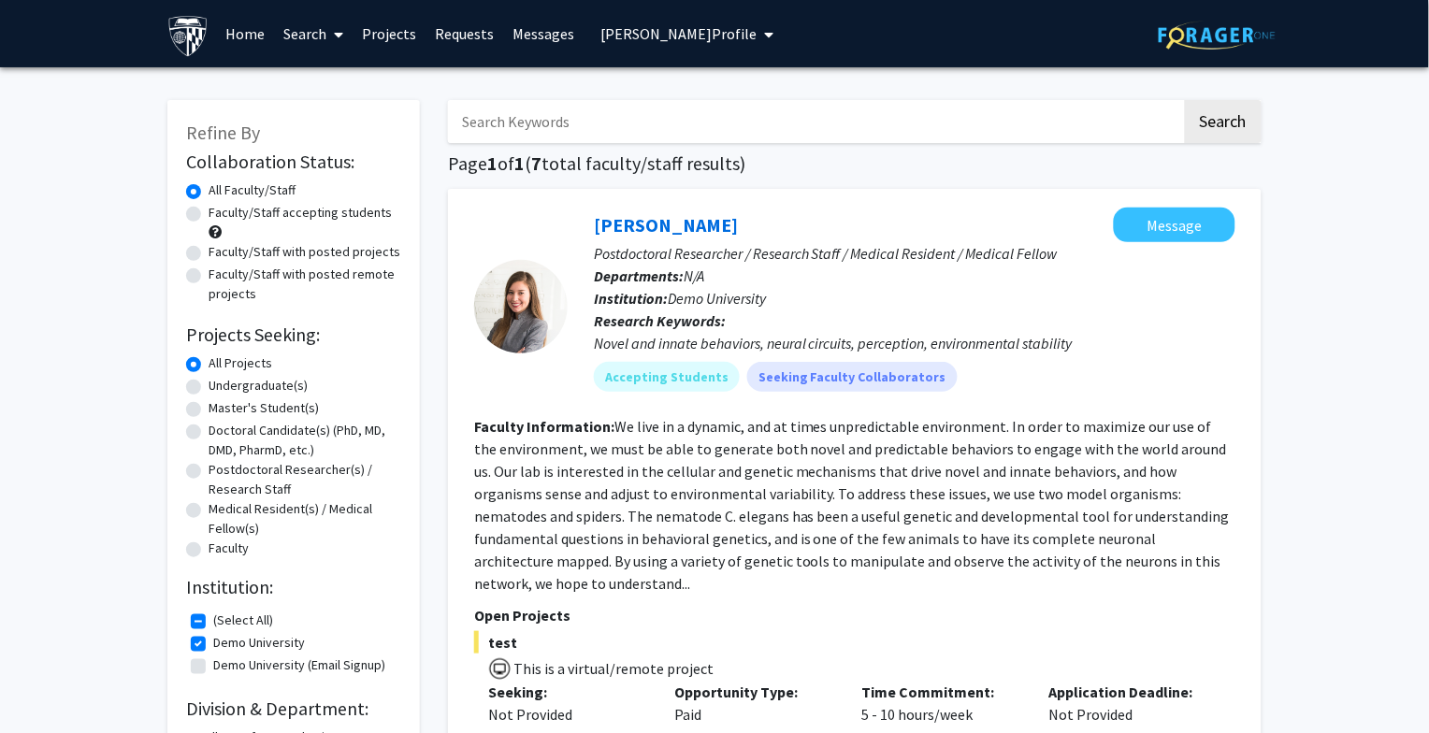
click at [678, 17] on button "[PERSON_NAME] Profile" at bounding box center [688, 33] width 184 height 67
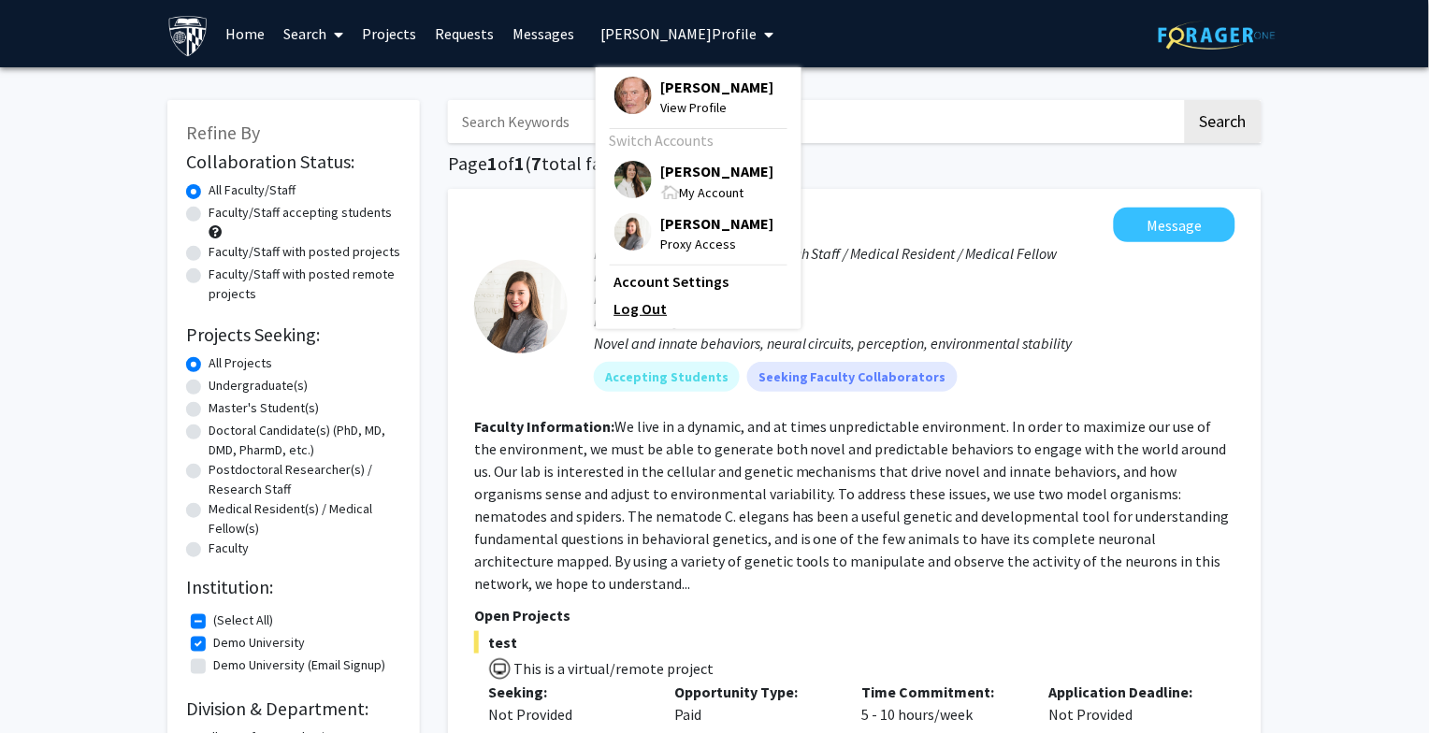
click at [626, 308] on link "Log Out" at bounding box center [698, 308] width 168 height 22
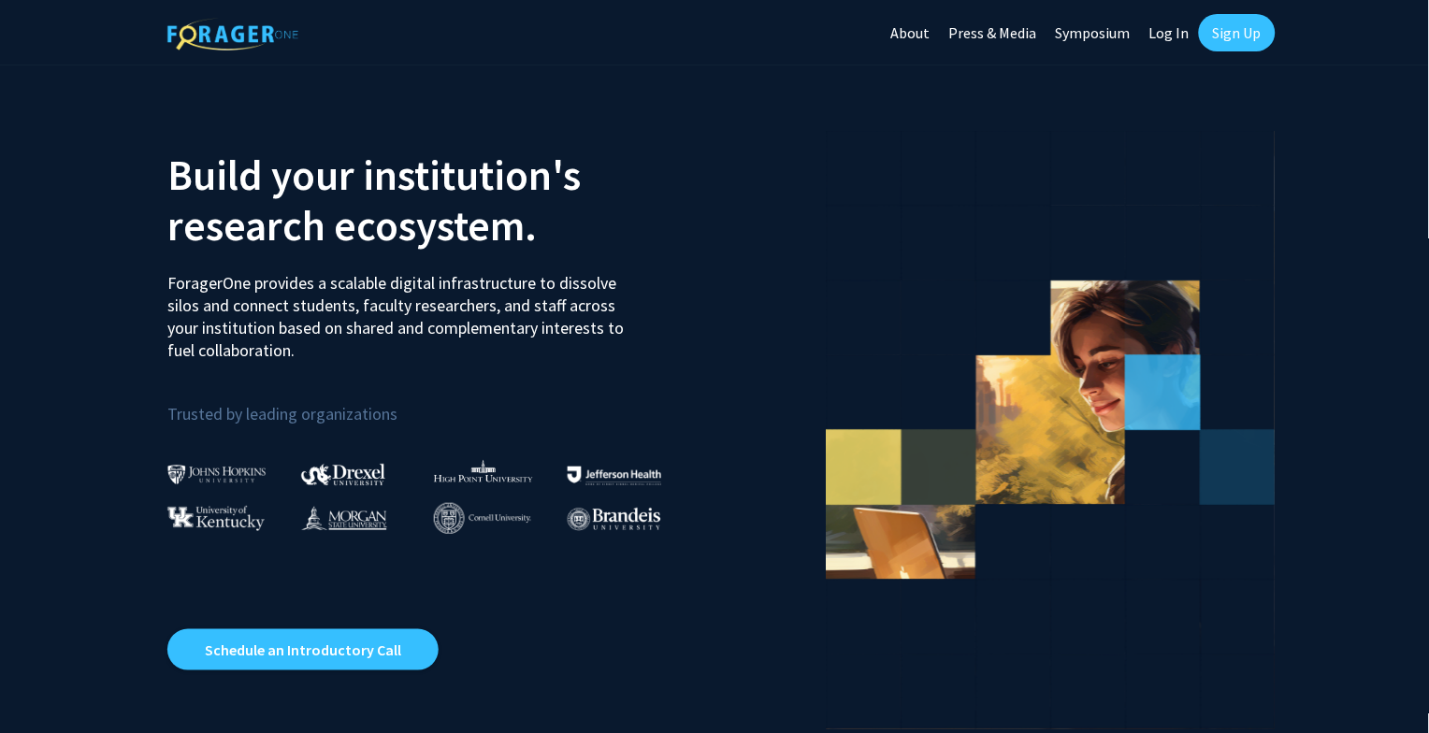
click at [1175, 30] on link "Log In" at bounding box center [1169, 32] width 59 height 65
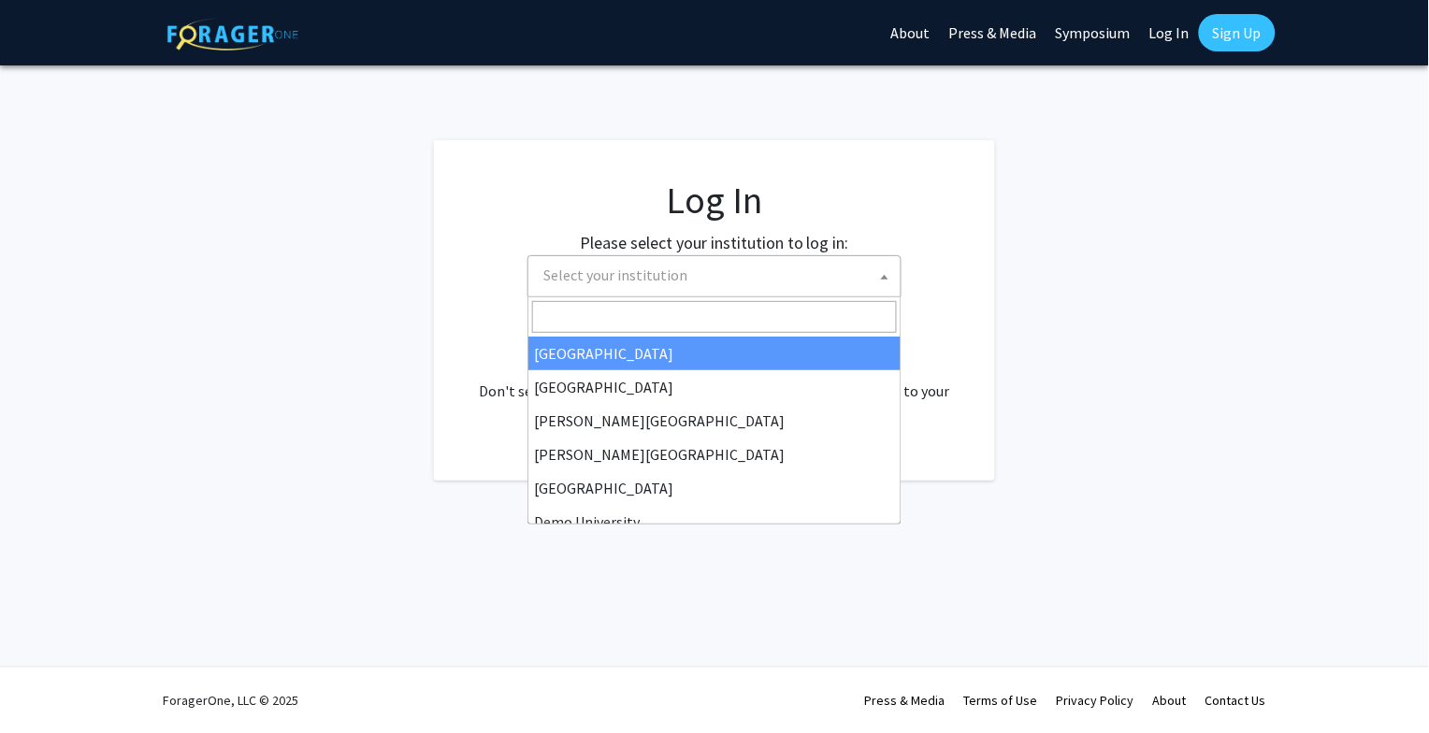
click at [717, 275] on span "Select your institution" at bounding box center [718, 275] width 365 height 38
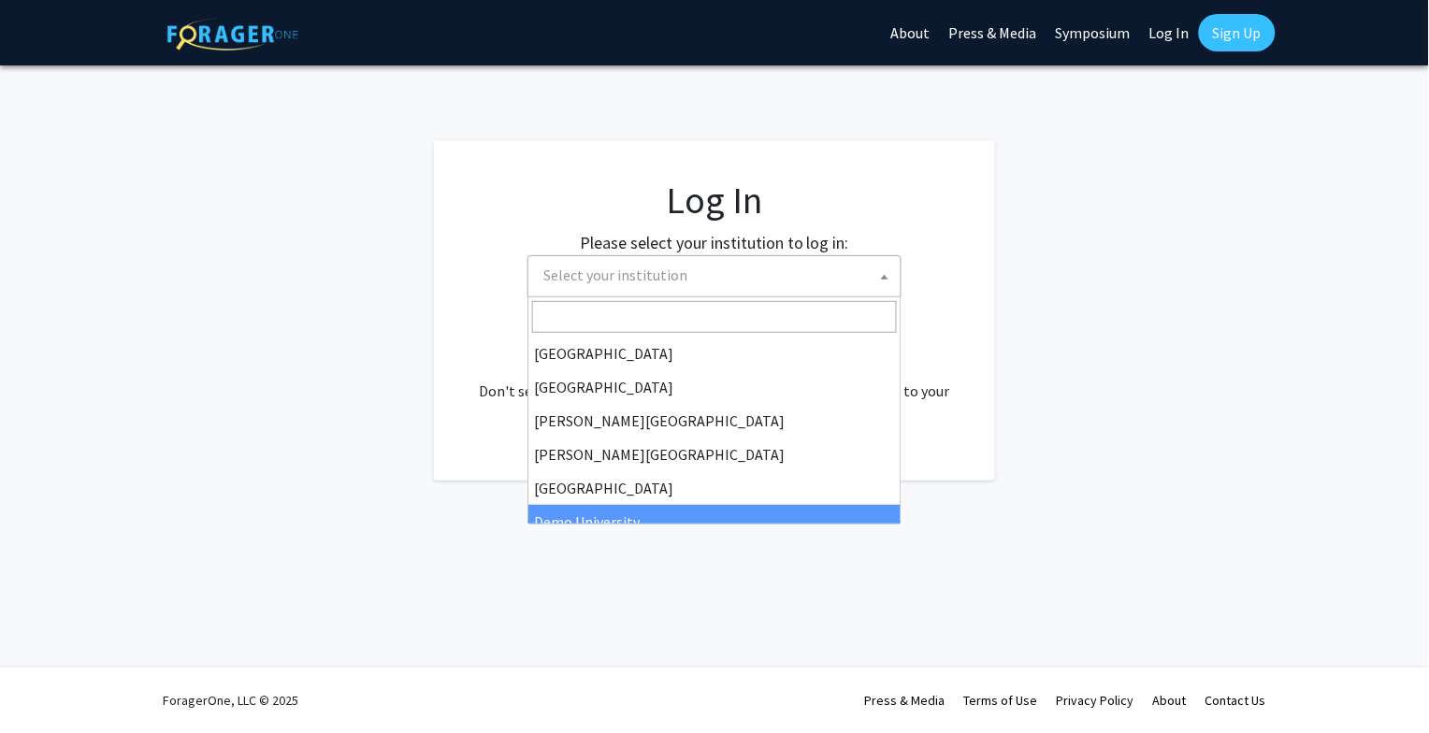
select select "8"
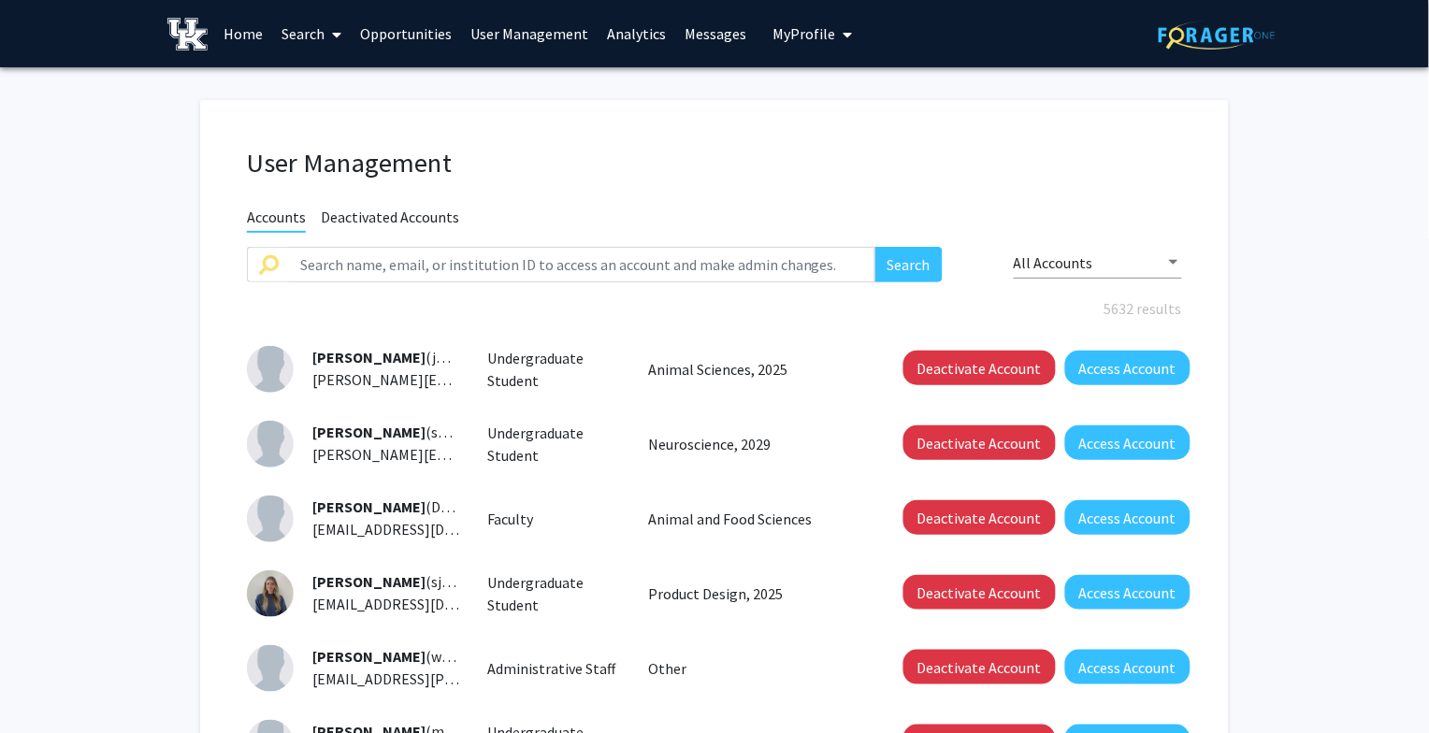
click at [621, 28] on link "Analytics" at bounding box center [637, 33] width 78 height 65
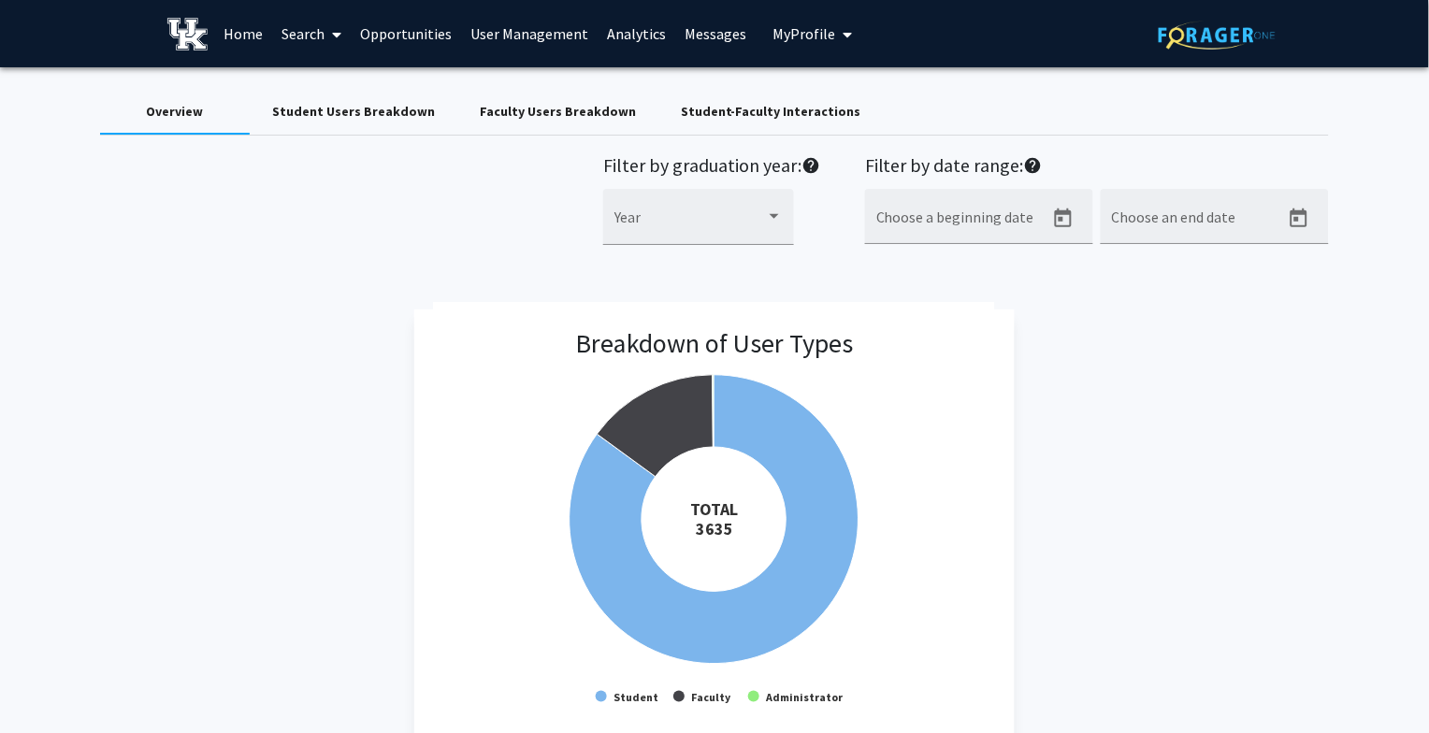
click at [681, 112] on div "Student-Faculty Interactions" at bounding box center [771, 112] width 180 height 20
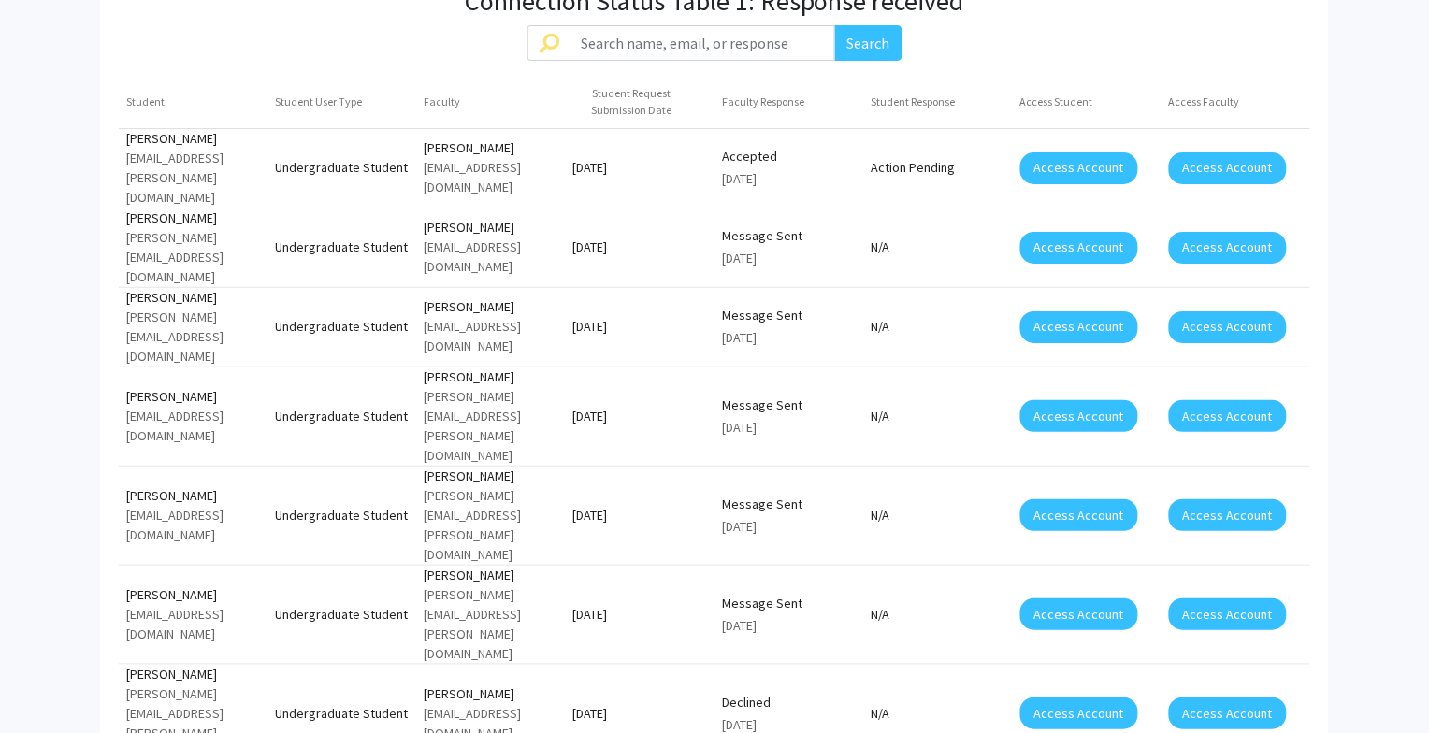
scroll to position [1552, 0]
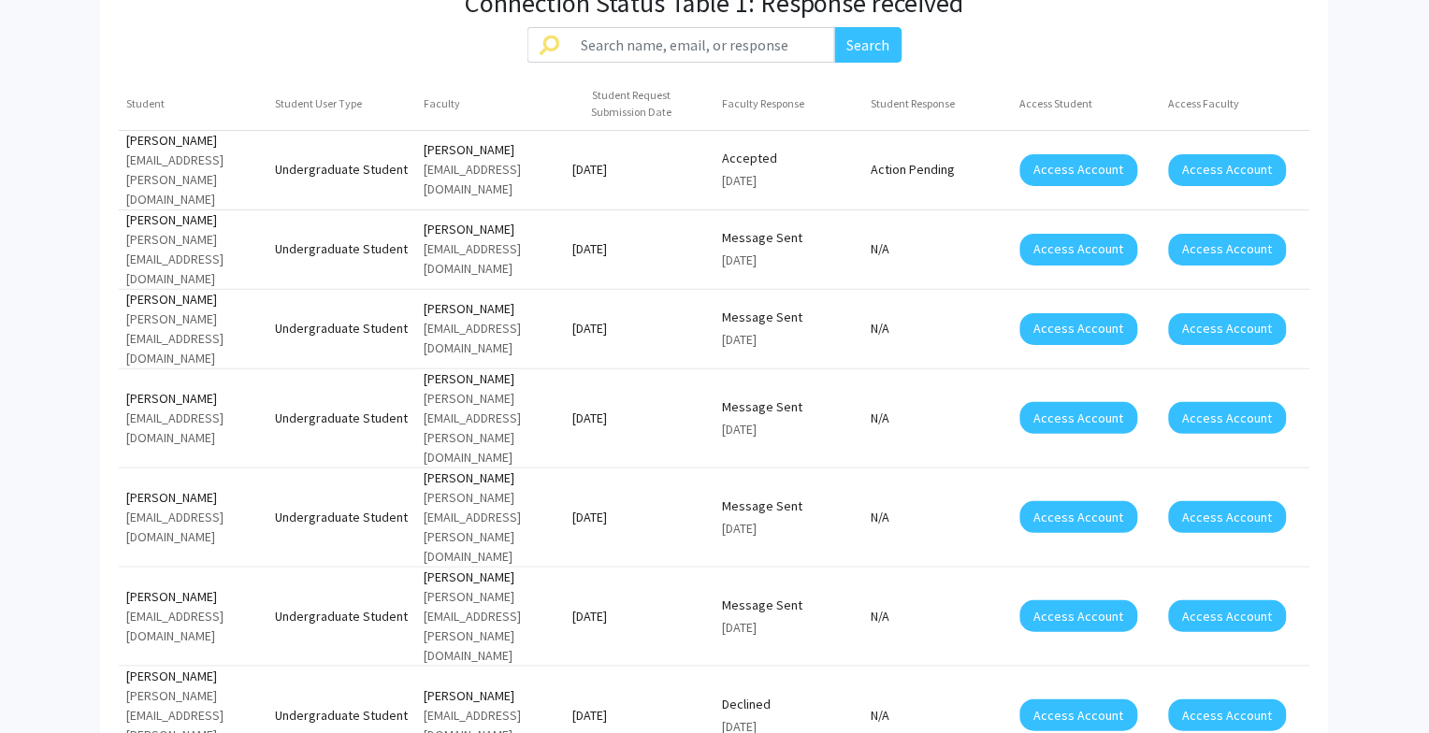
drag, startPoint x: 534, startPoint y: 173, endPoint x: 421, endPoint y: 177, distance: 113.2
click at [421, 220] on mat-cell "[PERSON_NAME] [EMAIL_ADDRESS][DOMAIN_NAME]" at bounding box center [490, 249] width 149 height 59
copy div "[PERSON_NAME]"
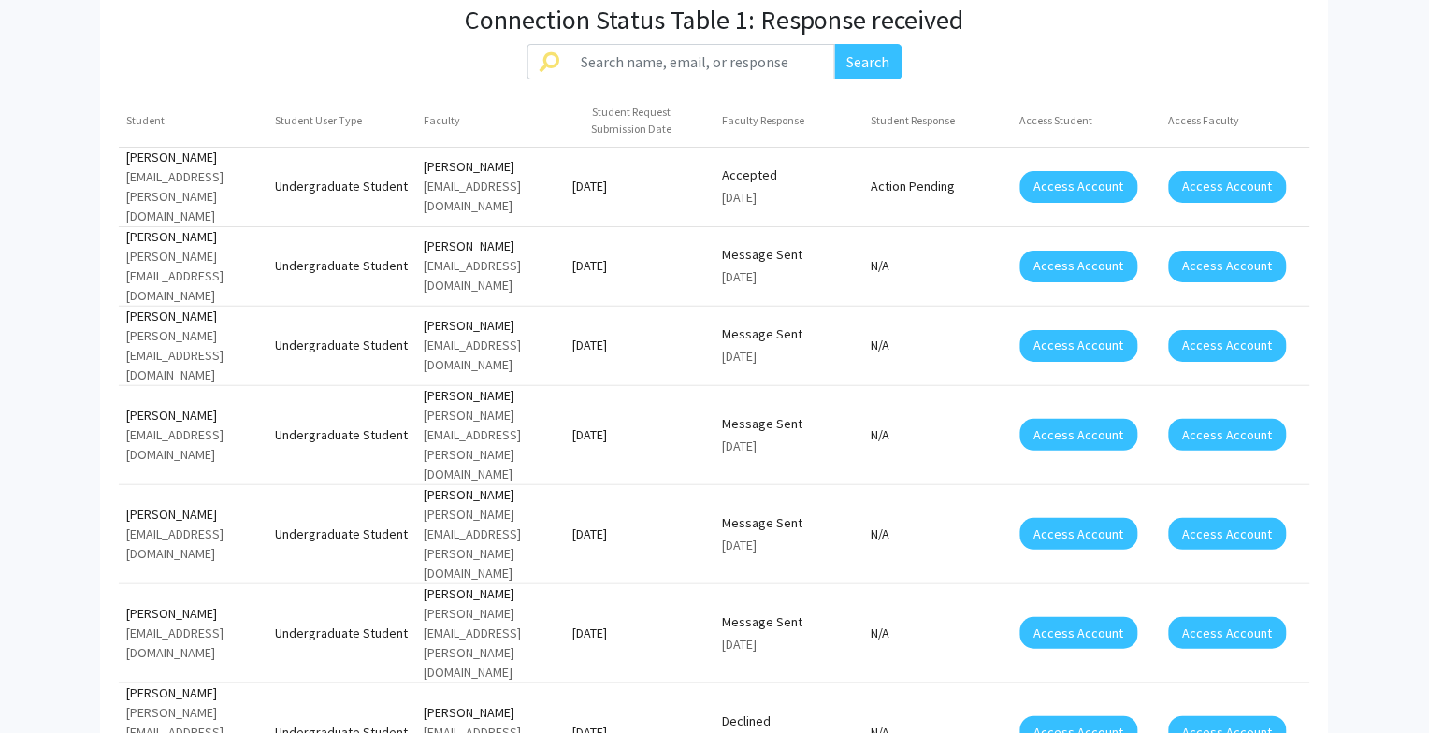
scroll to position [1546, 0]
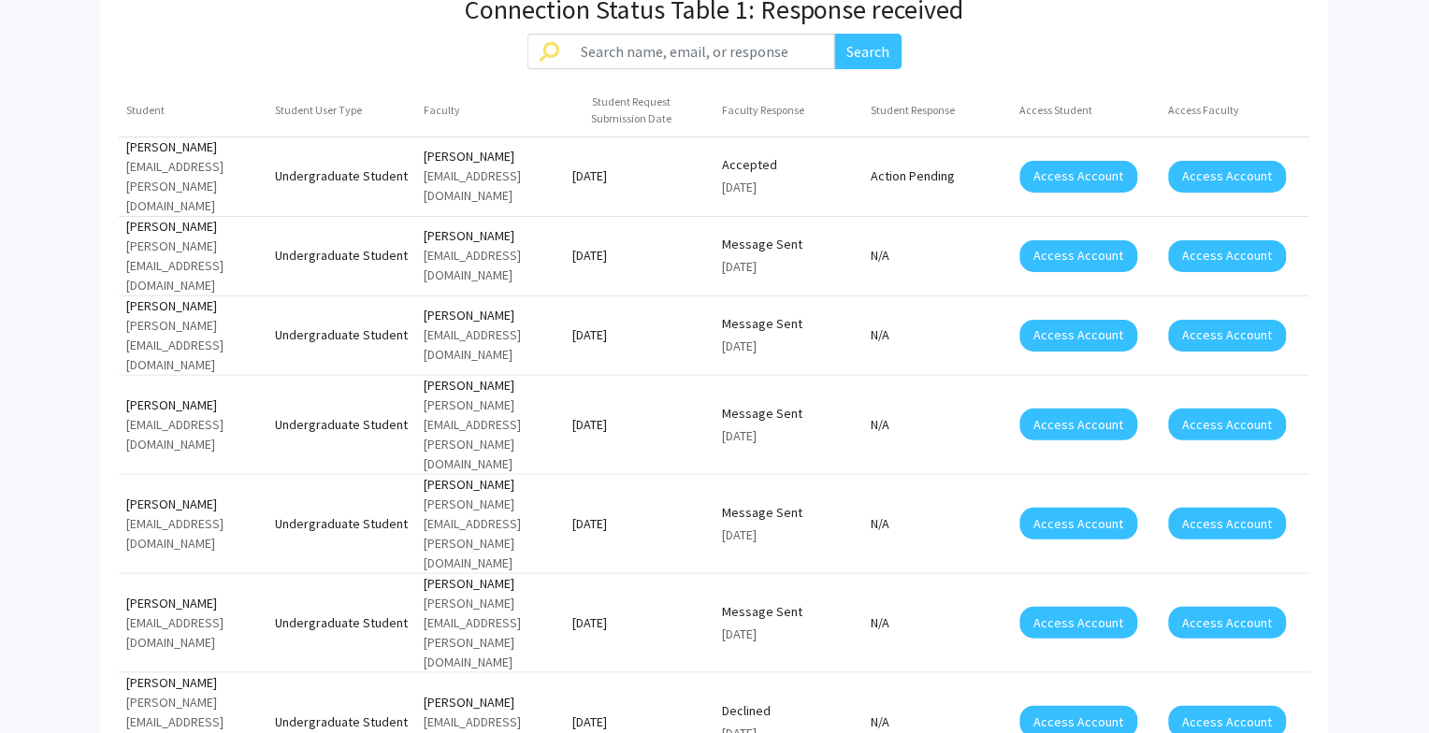
drag, startPoint x: 511, startPoint y: 225, endPoint x: 421, endPoint y: 225, distance: 89.8
click at [421, 306] on mat-cell "[PERSON_NAME] [PERSON_NAME][EMAIL_ADDRESS][DOMAIN_NAME]" at bounding box center [490, 335] width 149 height 59
copy div "[PERSON_NAME]"
drag, startPoint x: 514, startPoint y: 272, endPoint x: 417, endPoint y: 270, distance: 97.3
click at [417, 376] on mat-cell "[PERSON_NAME] [PERSON_NAME][EMAIL_ADDRESS][PERSON_NAME][DOMAIN_NAME]" at bounding box center [490, 425] width 149 height 98
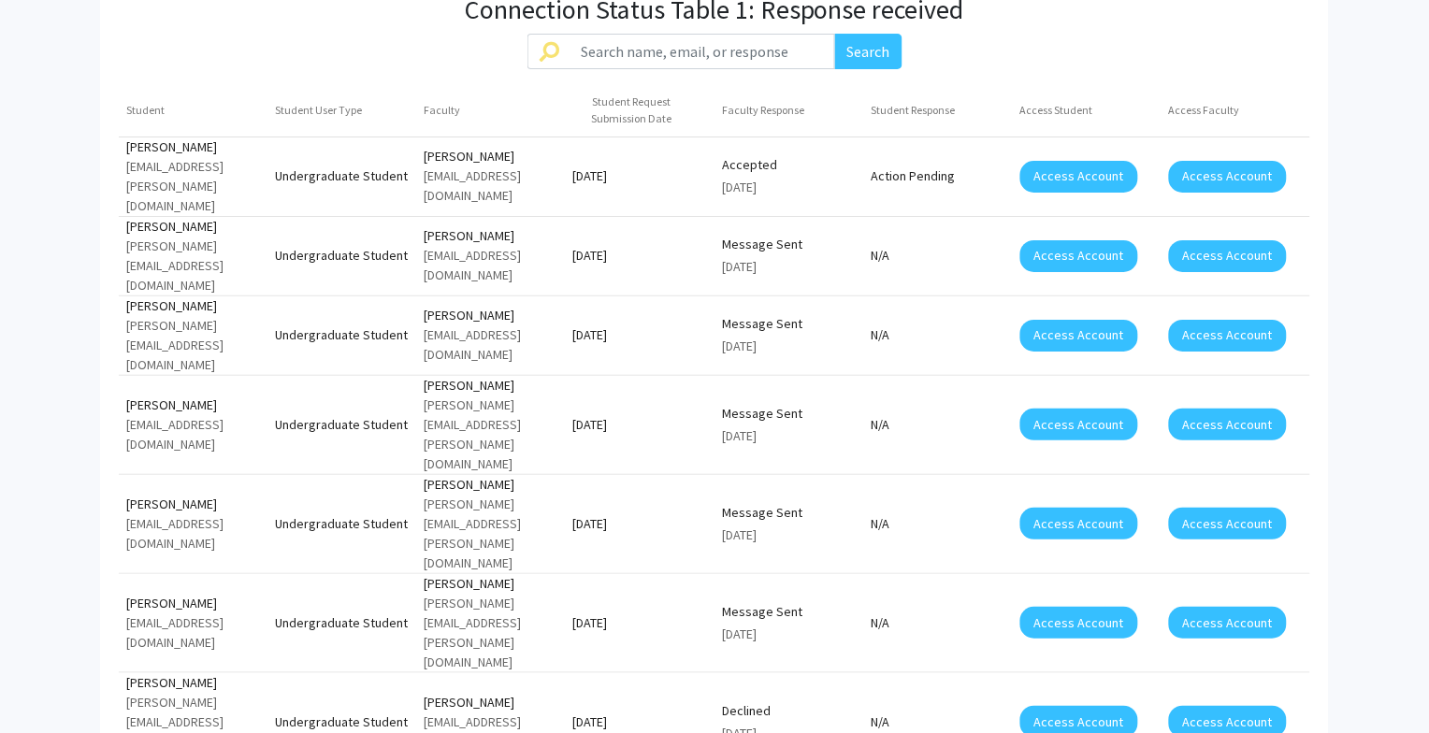
copy div "[PERSON_NAME]"
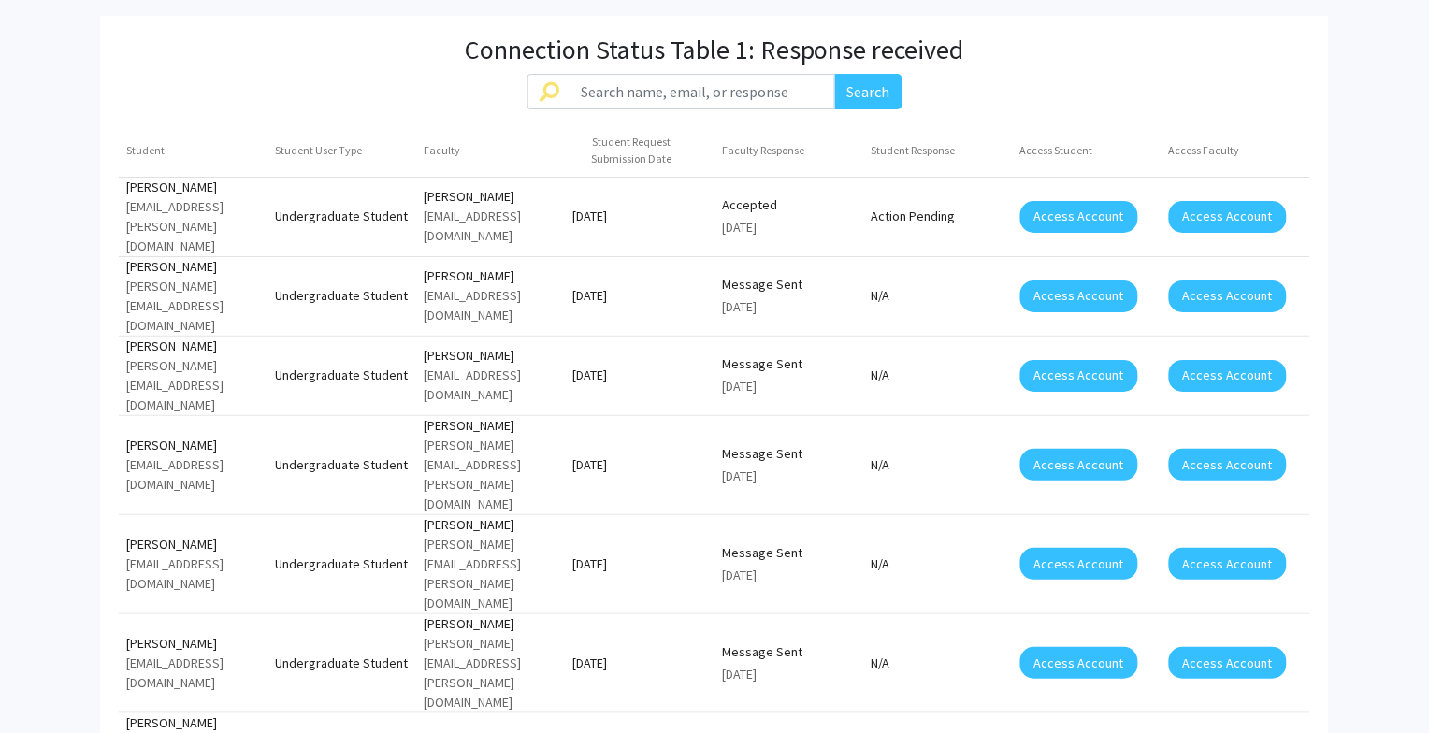
scroll to position [1501, 0]
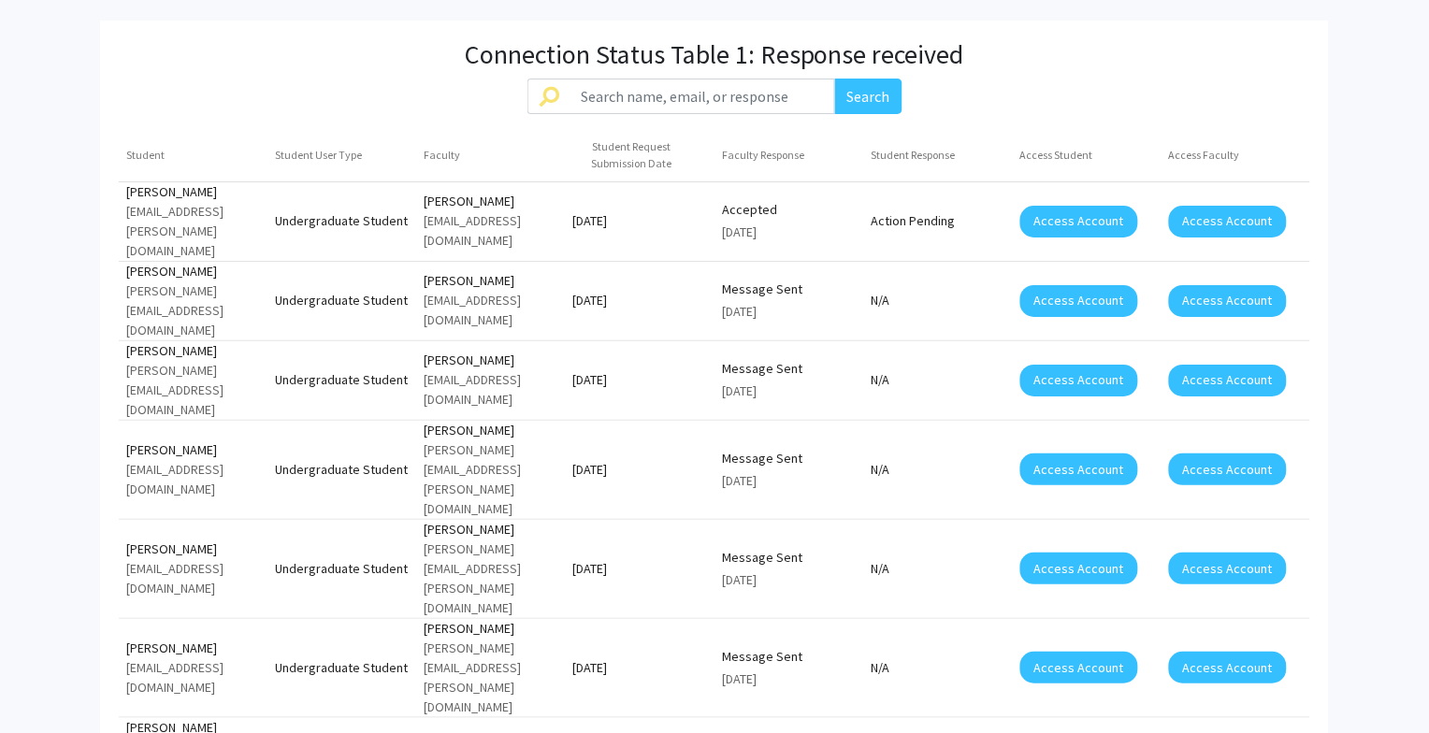
drag, startPoint x: 495, startPoint y: 362, endPoint x: 392, endPoint y: 362, distance: 102.9
click at [392, 520] on mat-row "[PERSON_NAME] [EMAIL_ADDRESS][DOMAIN_NAME] Undergraduate Student [PERSON_NAME] …" at bounding box center [714, 569] width 1191 height 99
click at [493, 520] on div "[PERSON_NAME]" at bounding box center [491, 530] width 134 height 20
drag, startPoint x: 495, startPoint y: 364, endPoint x: 420, endPoint y: 364, distance: 74.8
click at [420, 520] on mat-cell "[PERSON_NAME] [PERSON_NAME][EMAIL_ADDRESS][PERSON_NAME][DOMAIN_NAME]" at bounding box center [490, 569] width 149 height 98
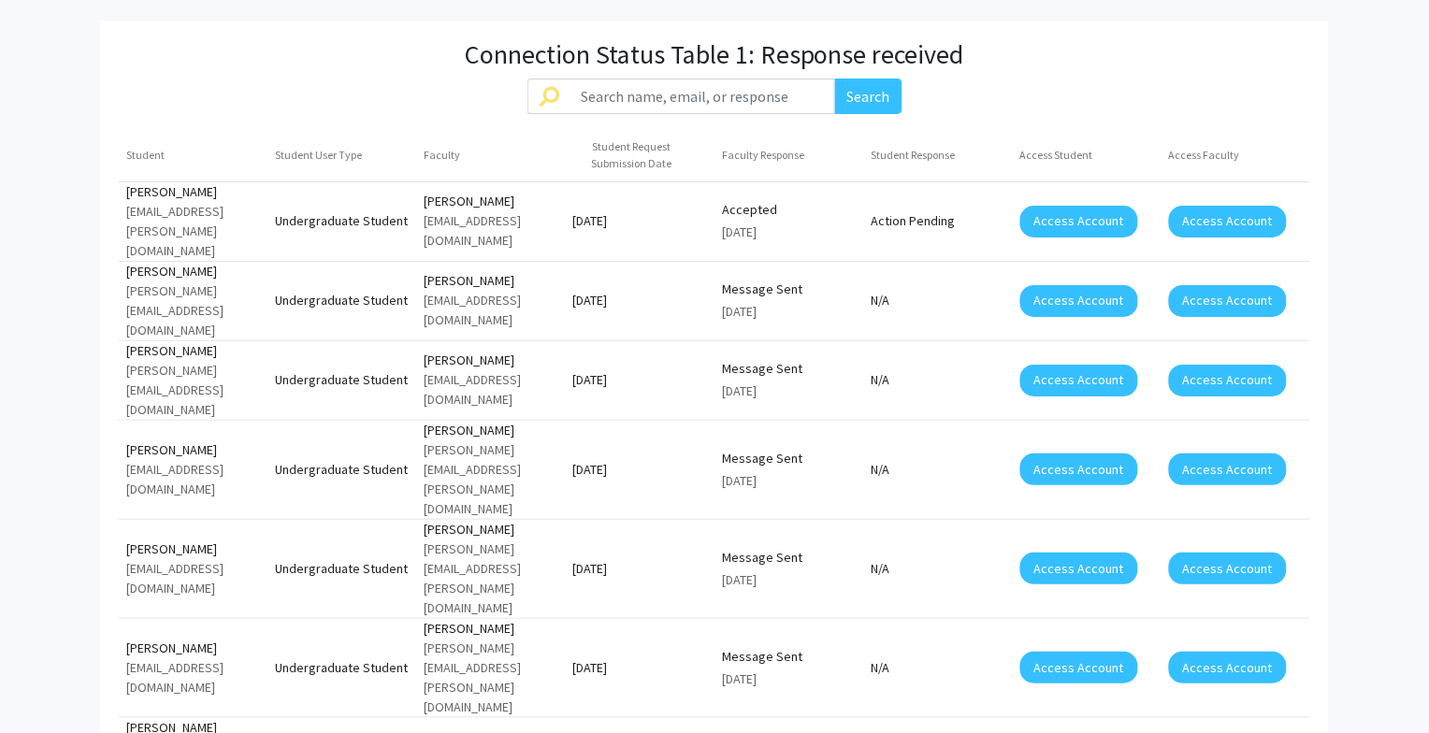
copy div "[PERSON_NAME]"
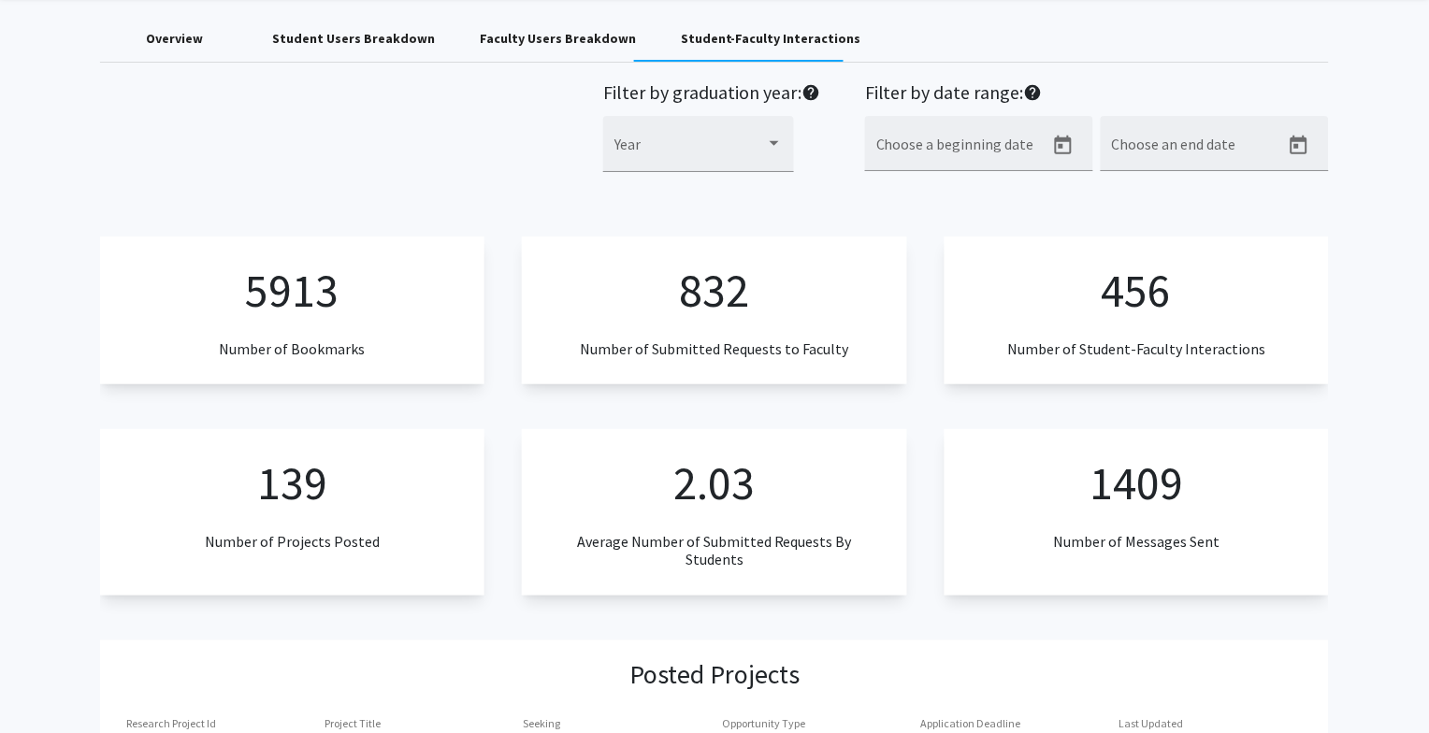
scroll to position [0, 0]
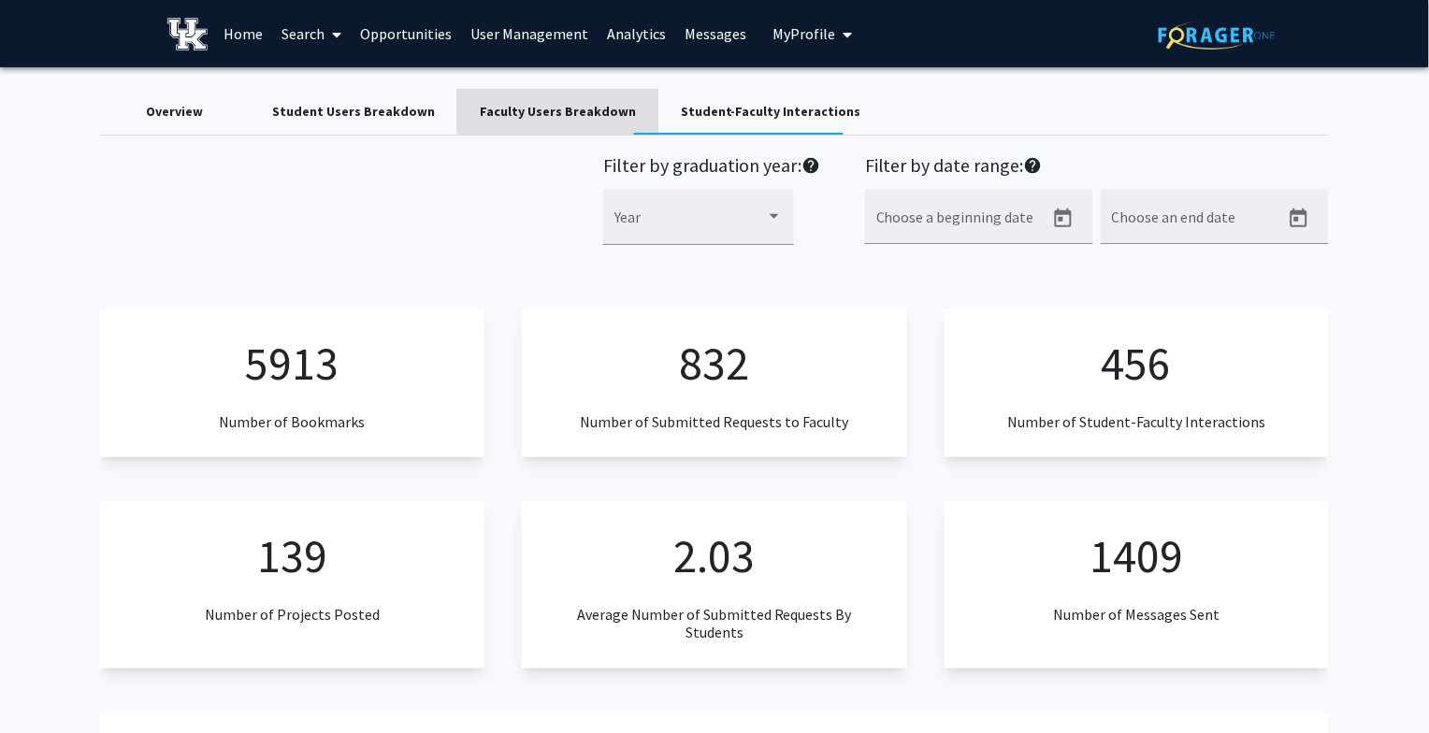
click at [551, 106] on div "Faculty Users Breakdown" at bounding box center [558, 112] width 156 height 20
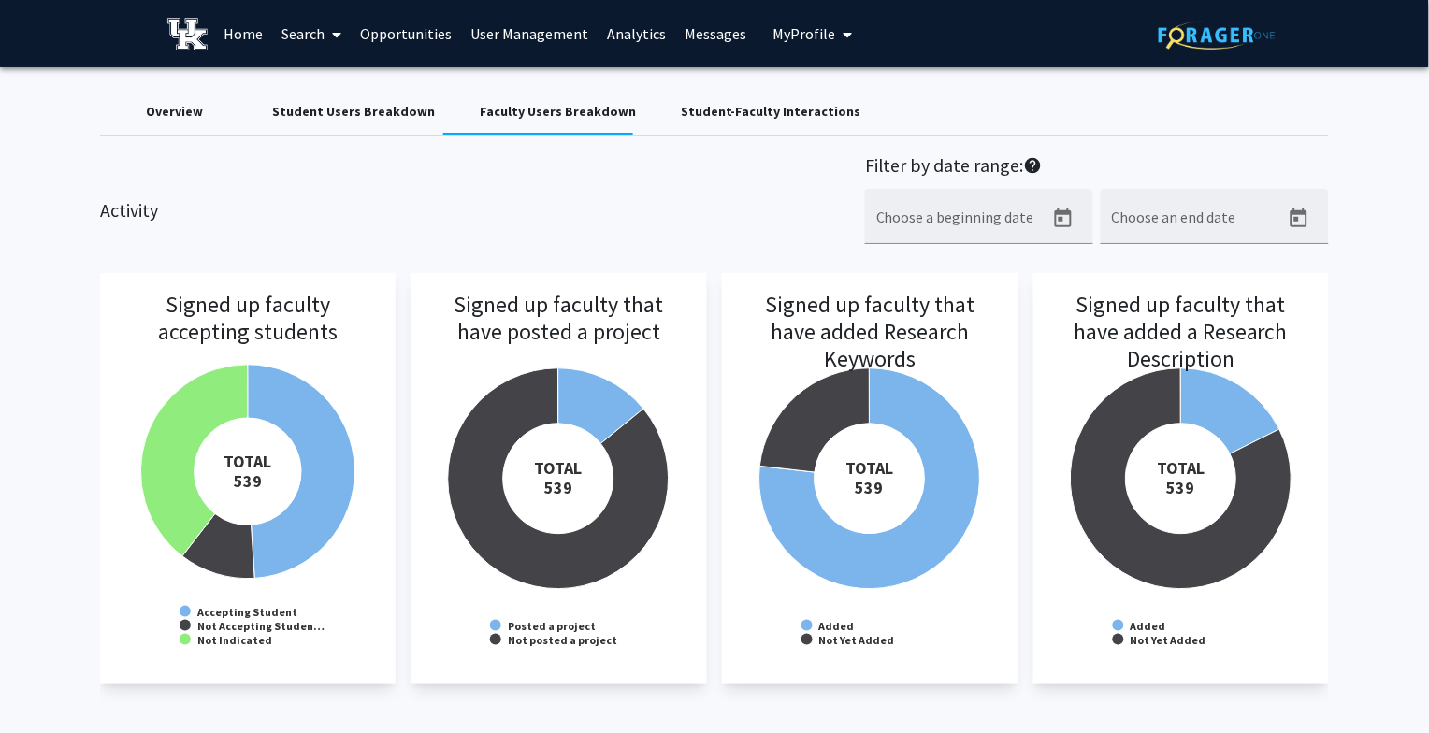
click at [326, 113] on div "Student Users Breakdown" at bounding box center [353, 112] width 163 height 20
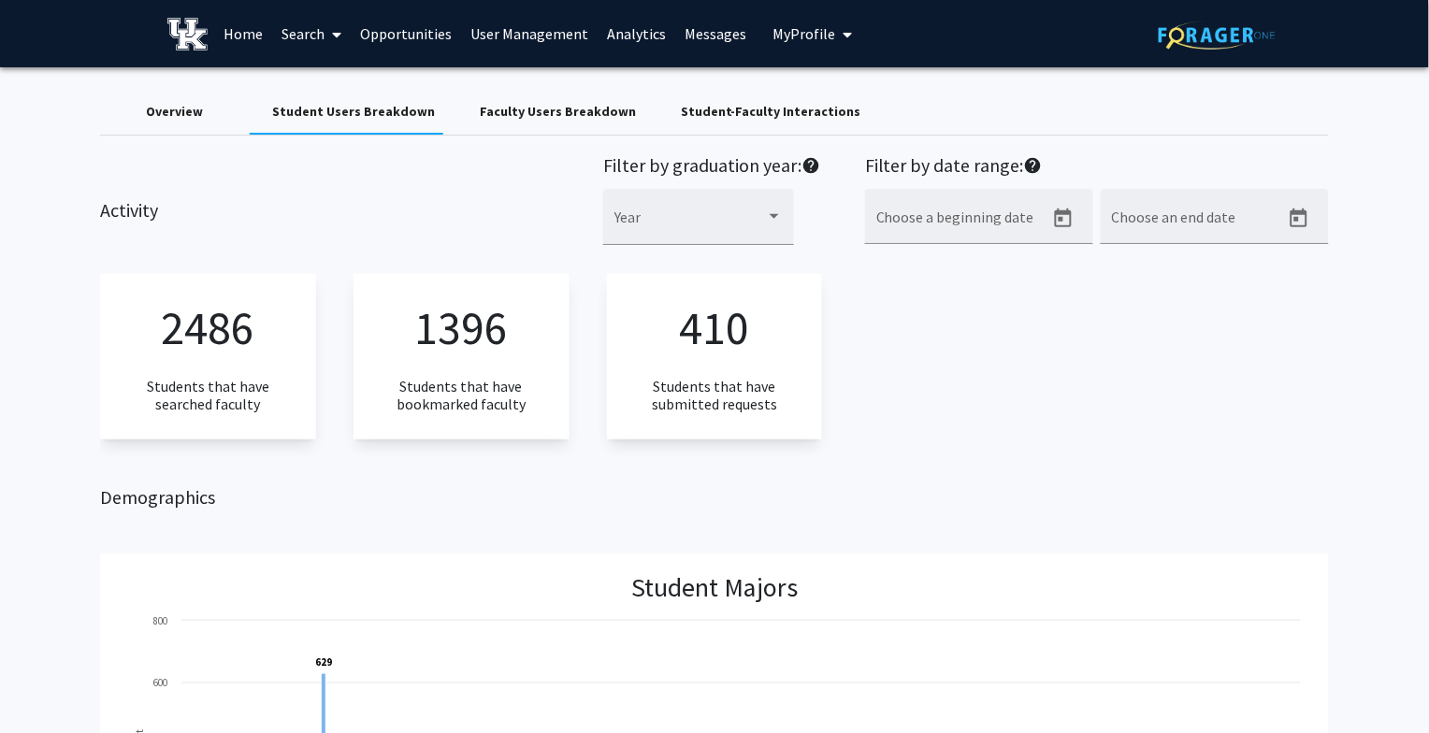
click at [246, 27] on link "Home" at bounding box center [243, 33] width 58 height 65
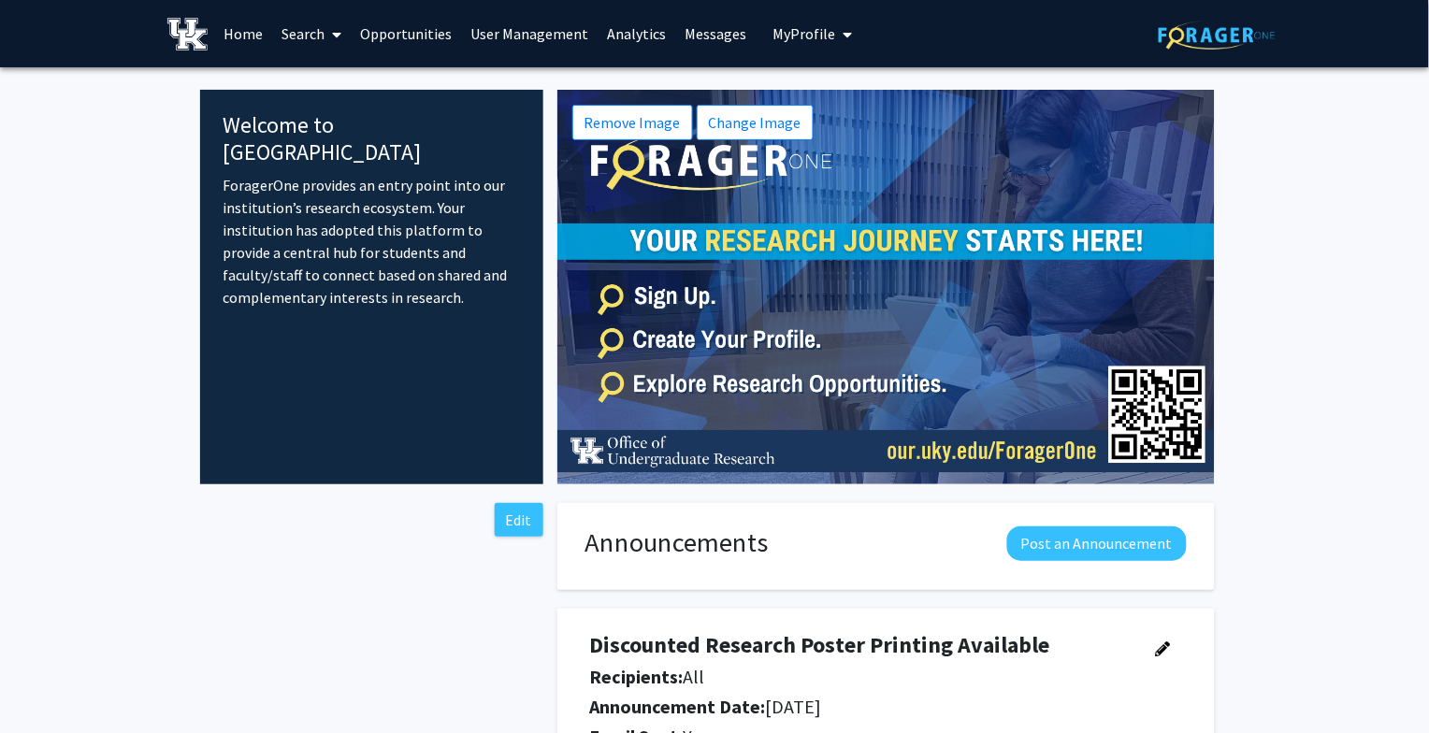
click at [415, 29] on link "Opportunities" at bounding box center [406, 33] width 110 height 65
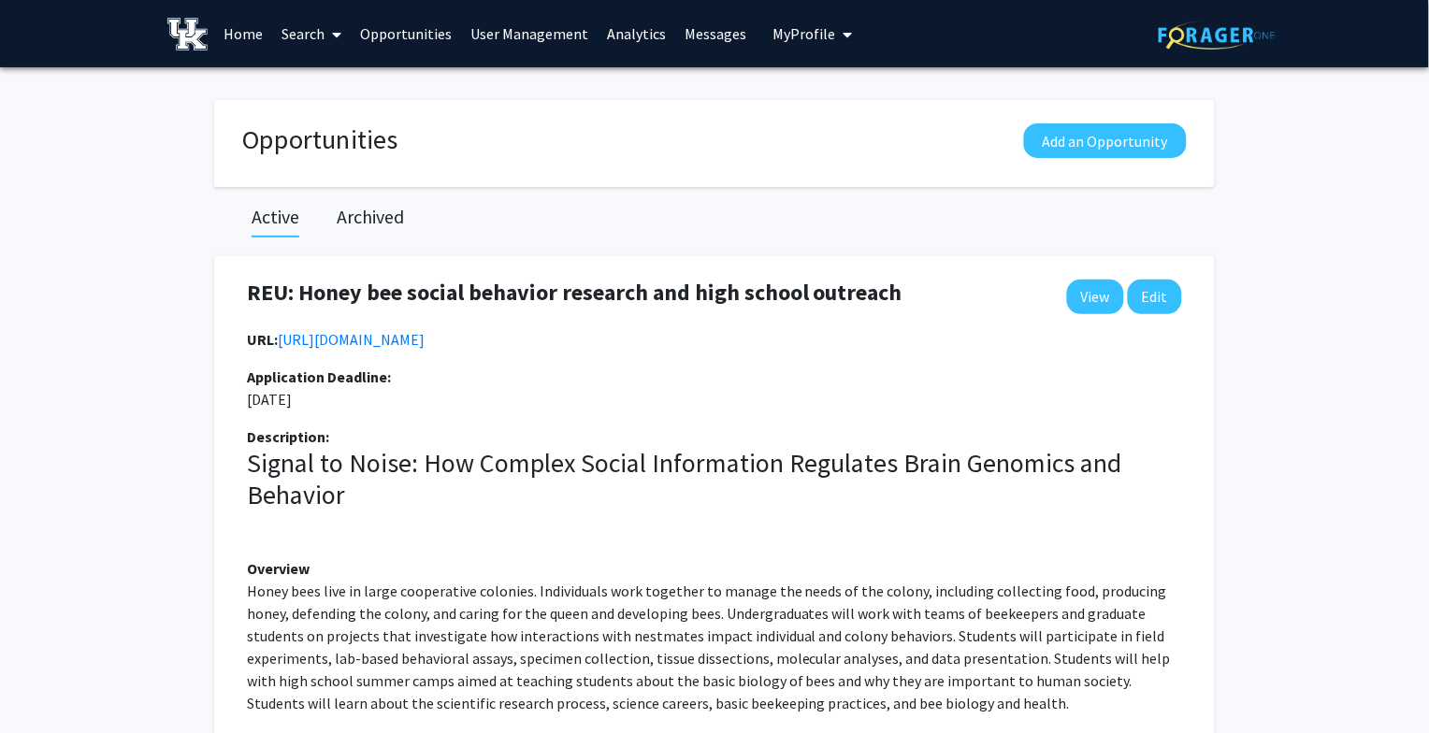
click at [621, 31] on link "Analytics" at bounding box center [637, 33] width 78 height 65
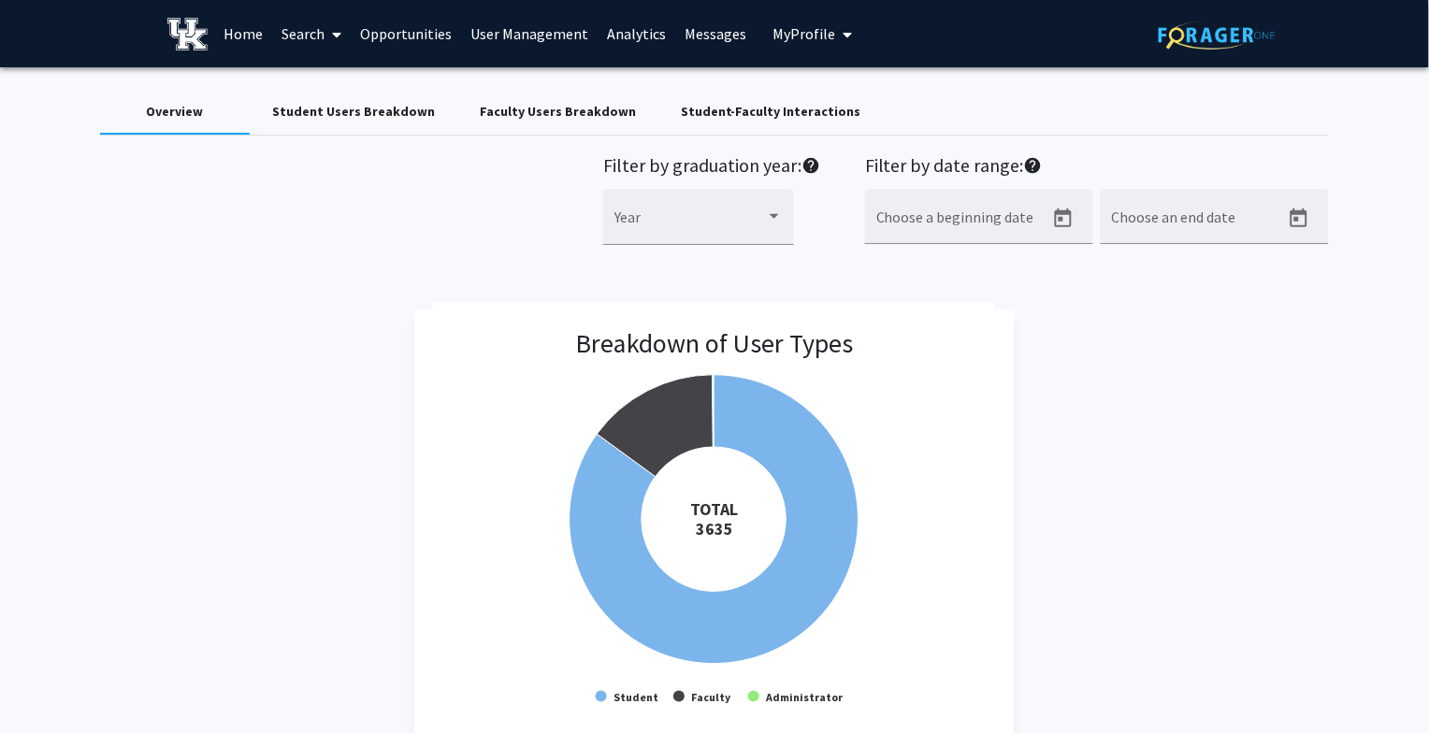
click at [524, 29] on link "User Management" at bounding box center [529, 33] width 137 height 65
